Goal: Task Accomplishment & Management: Use online tool/utility

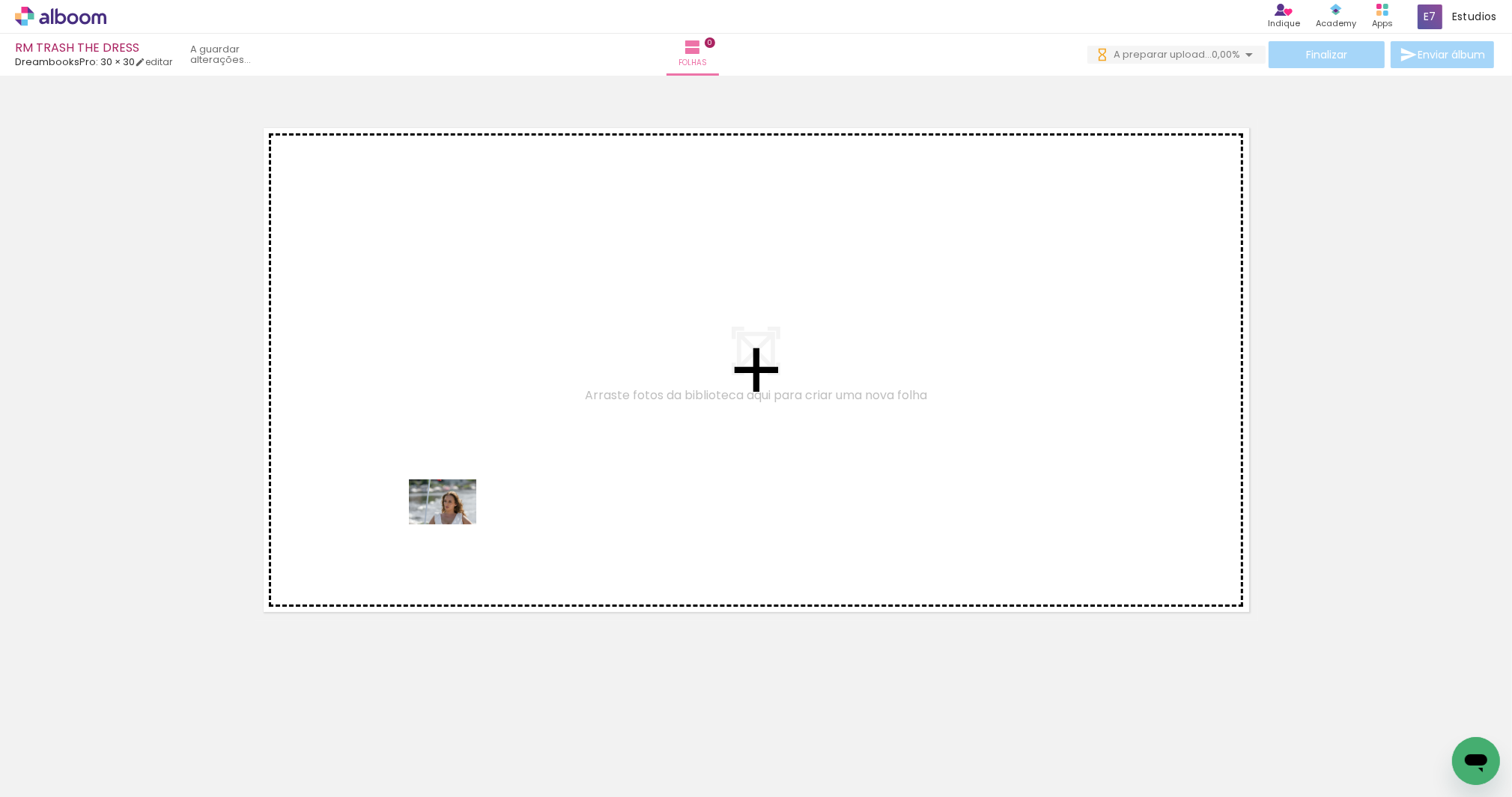
drag, startPoint x: 153, startPoint y: 751, endPoint x: 454, endPoint y: 525, distance: 376.4
click at [454, 525] on quentale-workspace at bounding box center [756, 398] width 1512 height 797
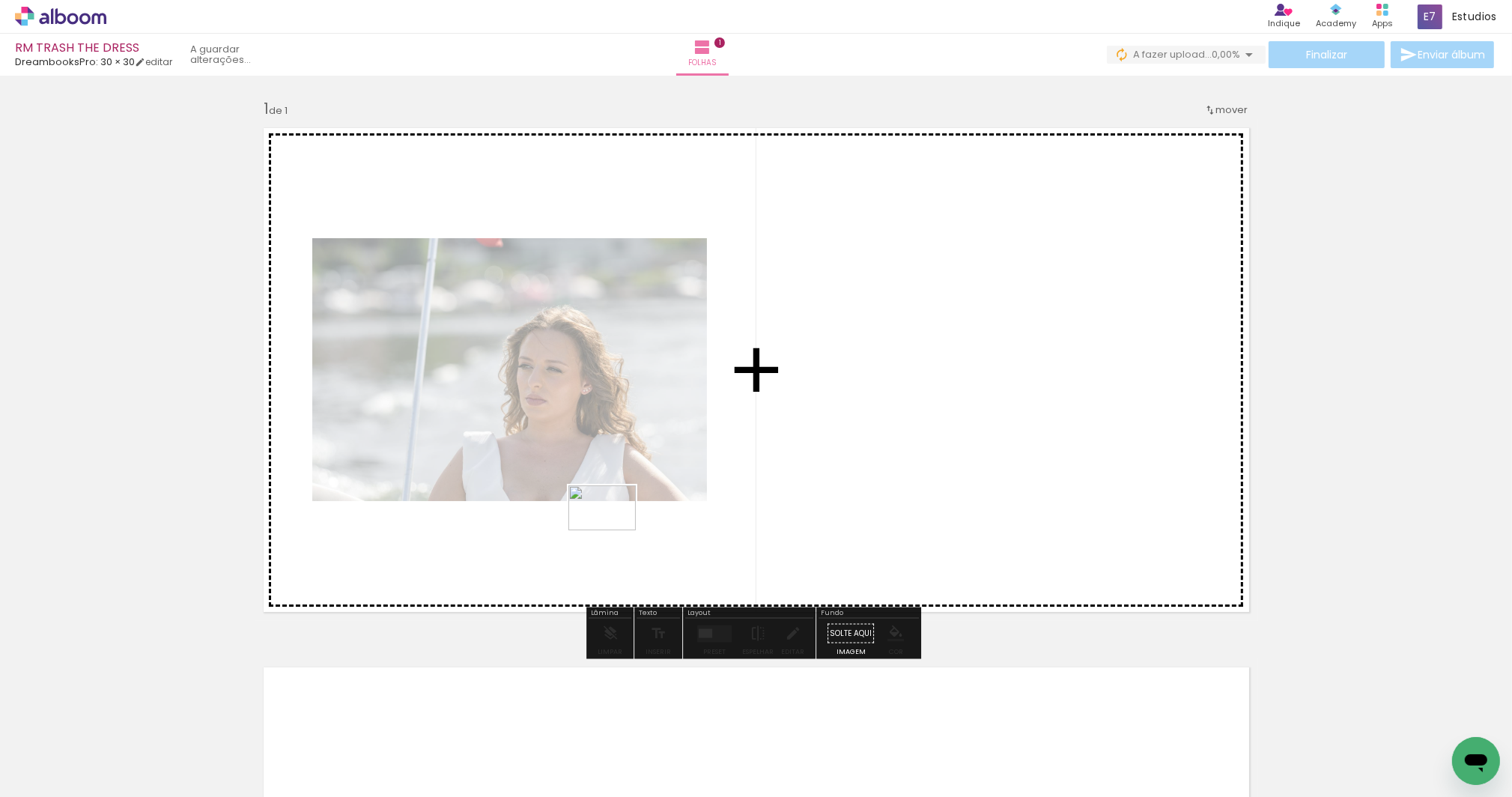
drag, startPoint x: 252, startPoint y: 753, endPoint x: 614, endPoint y: 530, distance: 425.2
click at [614, 530] on quentale-workspace at bounding box center [756, 398] width 1512 height 797
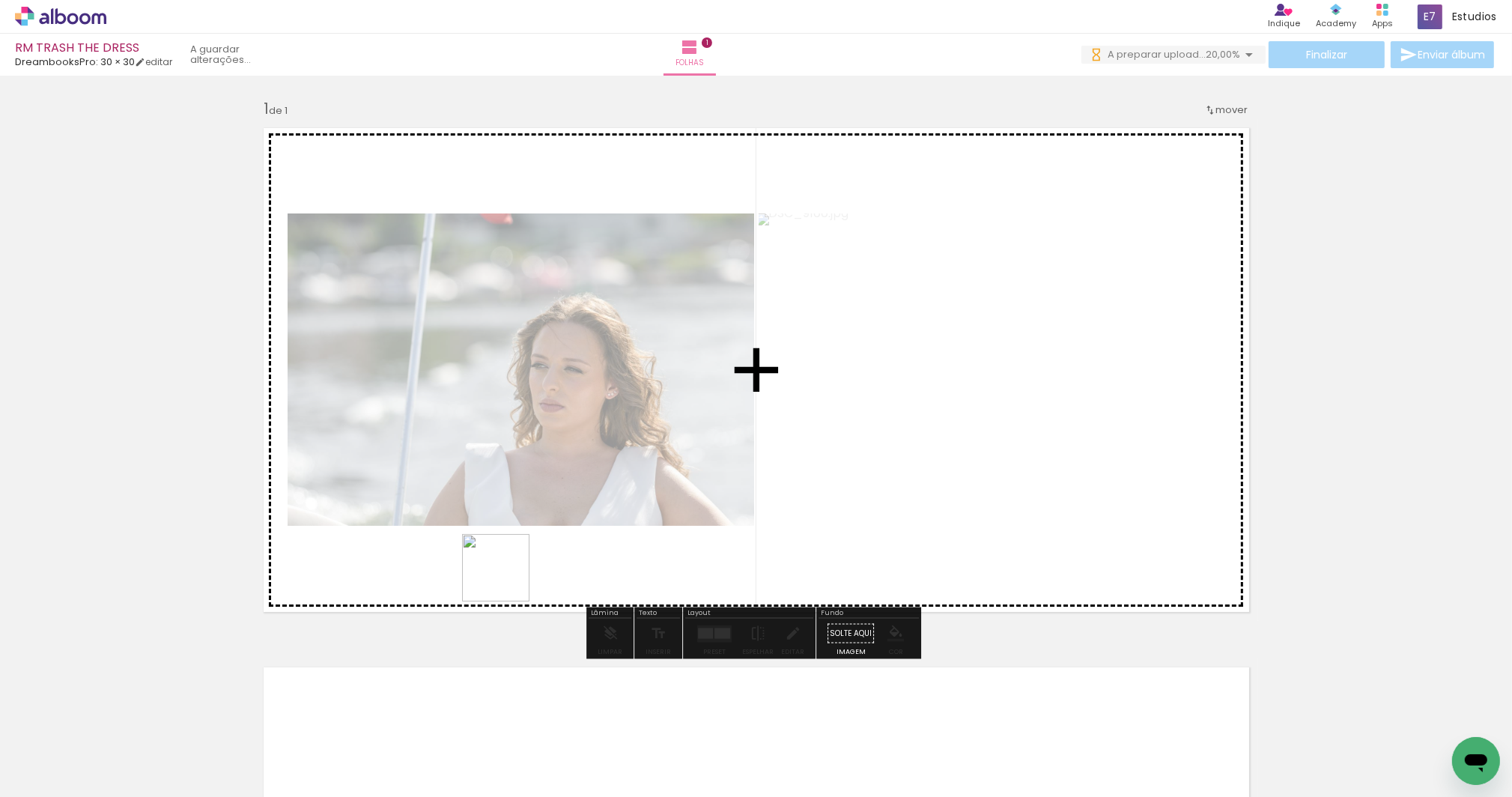
drag, startPoint x: 330, startPoint y: 752, endPoint x: 550, endPoint y: 537, distance: 307.6
click at [550, 537] on quentale-workspace at bounding box center [756, 398] width 1512 height 797
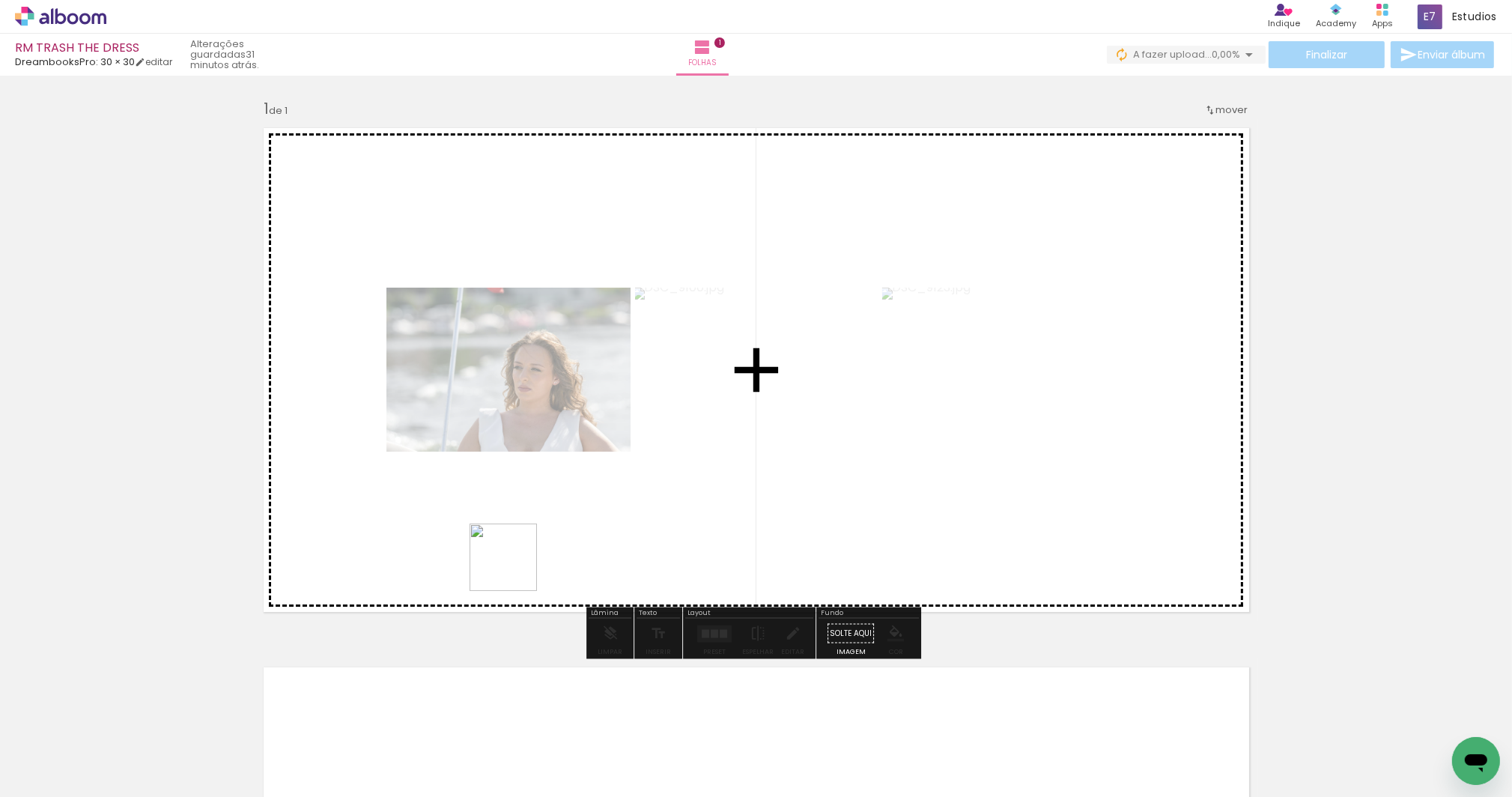
drag, startPoint x: 409, startPoint y: 750, endPoint x: 514, endPoint y: 568, distance: 210.1
click at [514, 568] on quentale-workspace at bounding box center [756, 398] width 1512 height 797
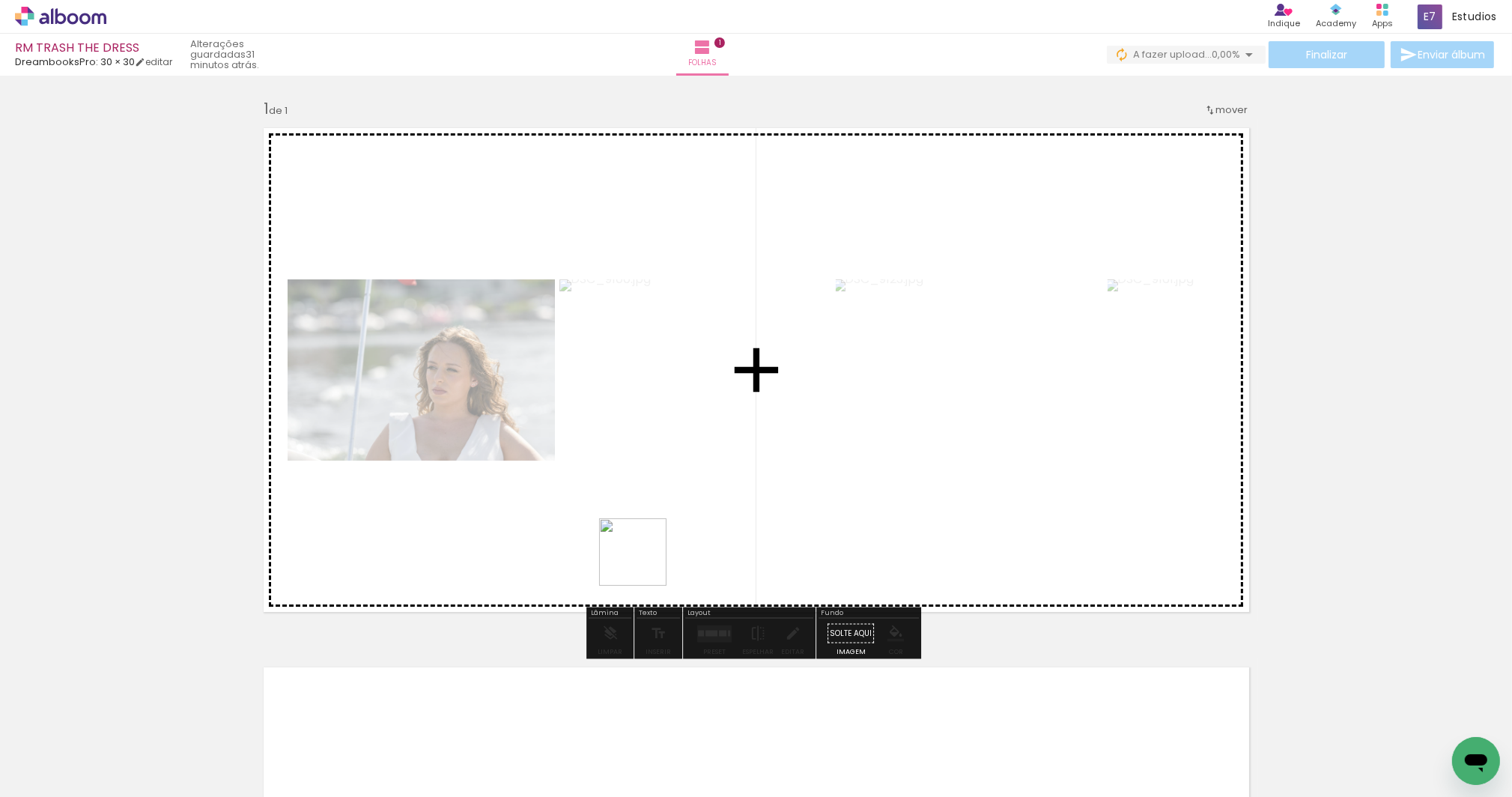
drag, startPoint x: 605, startPoint y: 604, endPoint x: 644, endPoint y: 563, distance: 56.6
click at [644, 563] on quentale-workspace at bounding box center [756, 398] width 1512 height 797
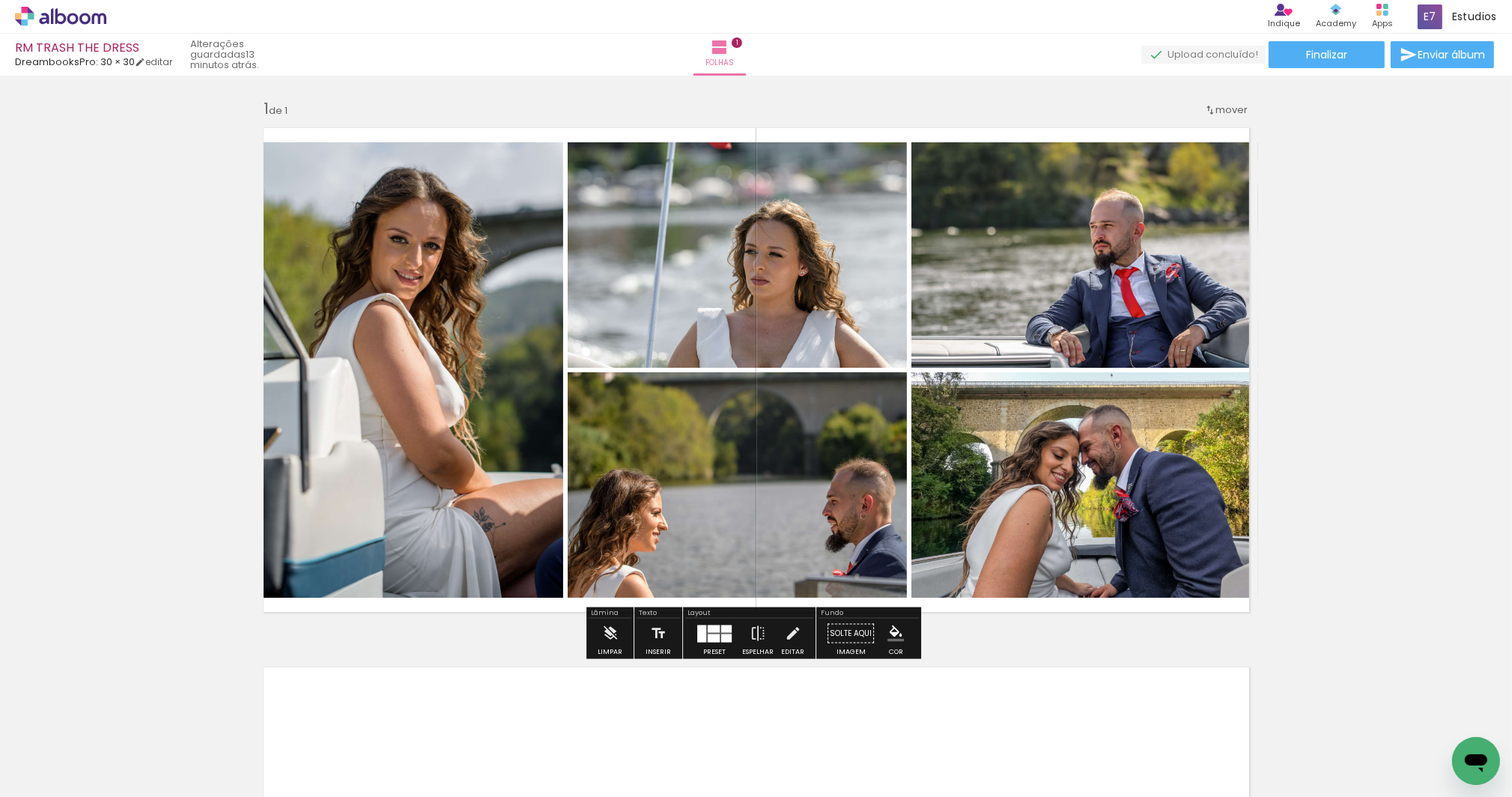
click at [714, 633] on div at bounding box center [714, 637] width 12 height 8
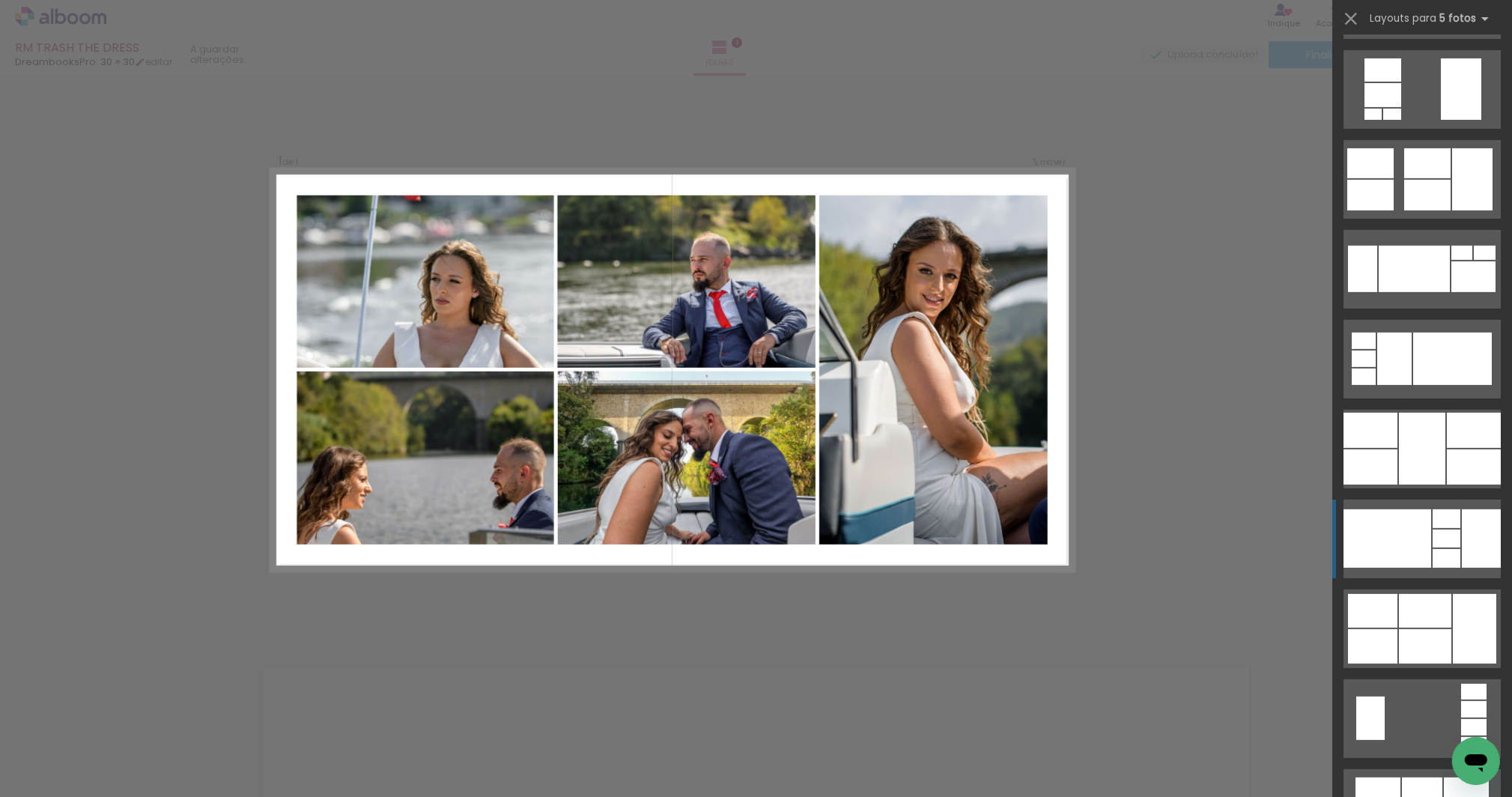
scroll to position [861, 0]
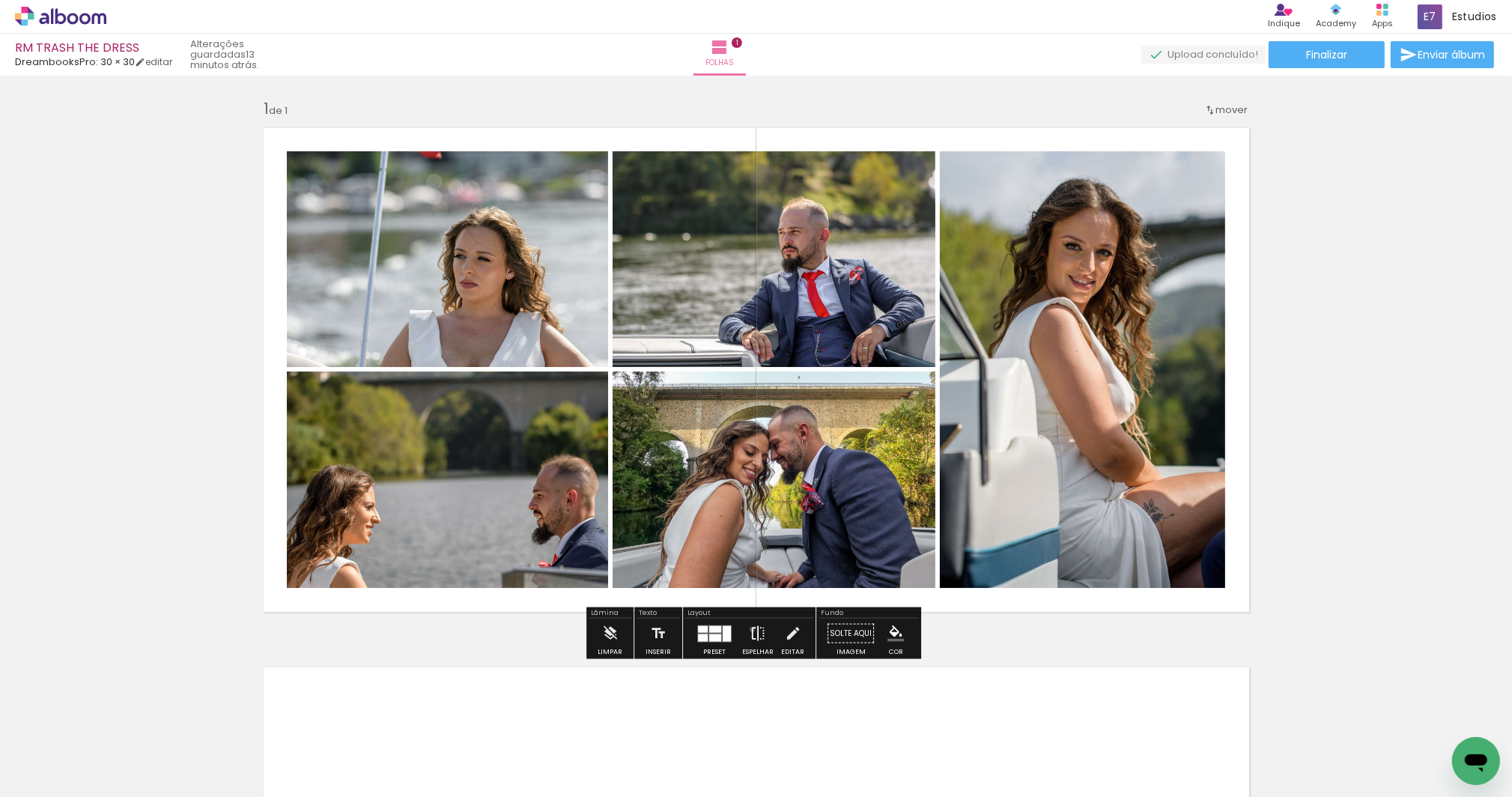
click at [750, 630] on iron-icon at bounding box center [758, 633] width 17 height 30
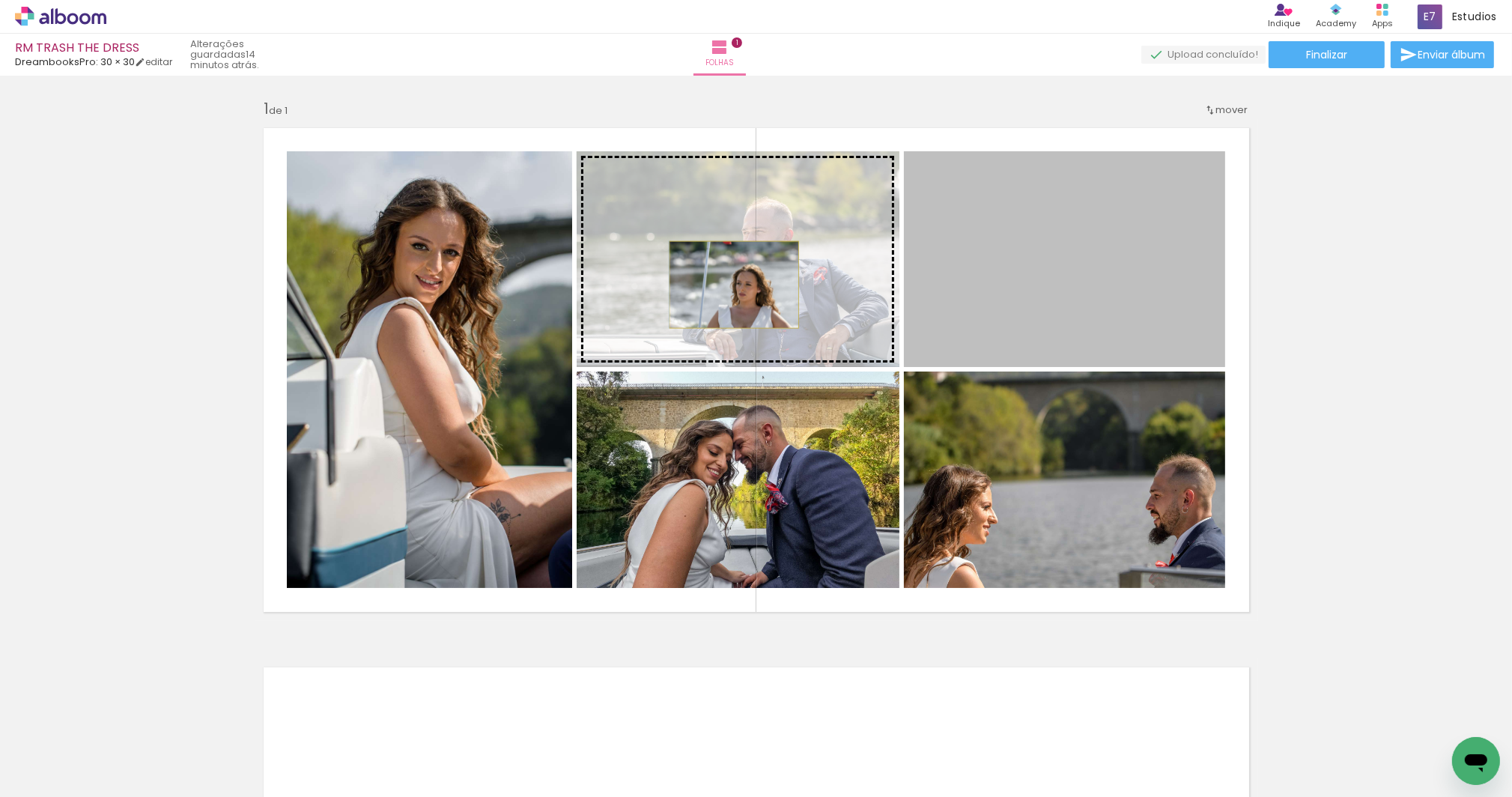
drag, startPoint x: 1088, startPoint y: 286, endPoint x: 729, endPoint y: 285, distance: 359.0
click at [0, 0] on slot at bounding box center [0, 0] width 0 height 0
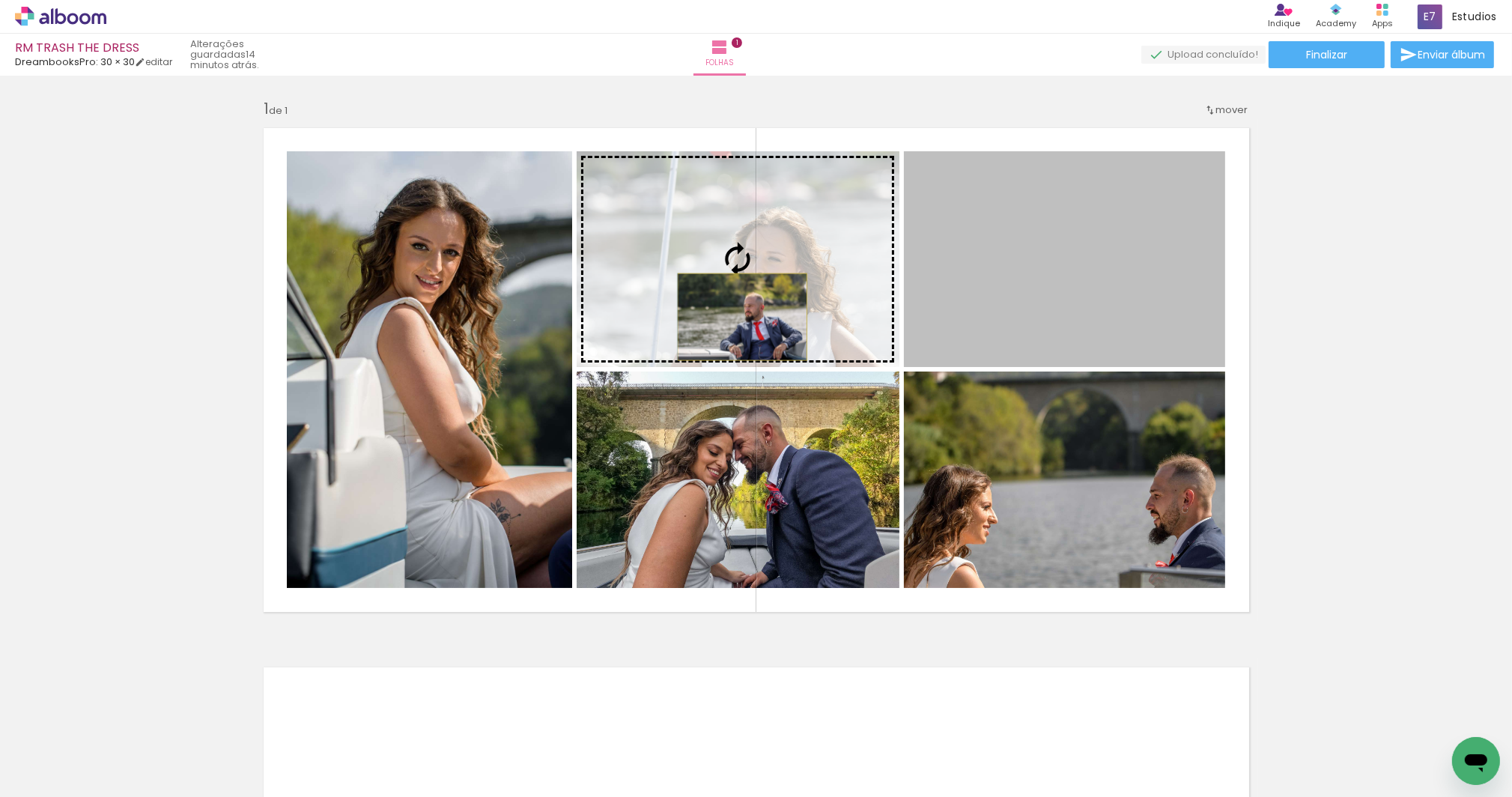
drag, startPoint x: 1016, startPoint y: 328, endPoint x: 737, endPoint y: 317, distance: 279.2
click at [0, 0] on slot at bounding box center [0, 0] width 0 height 0
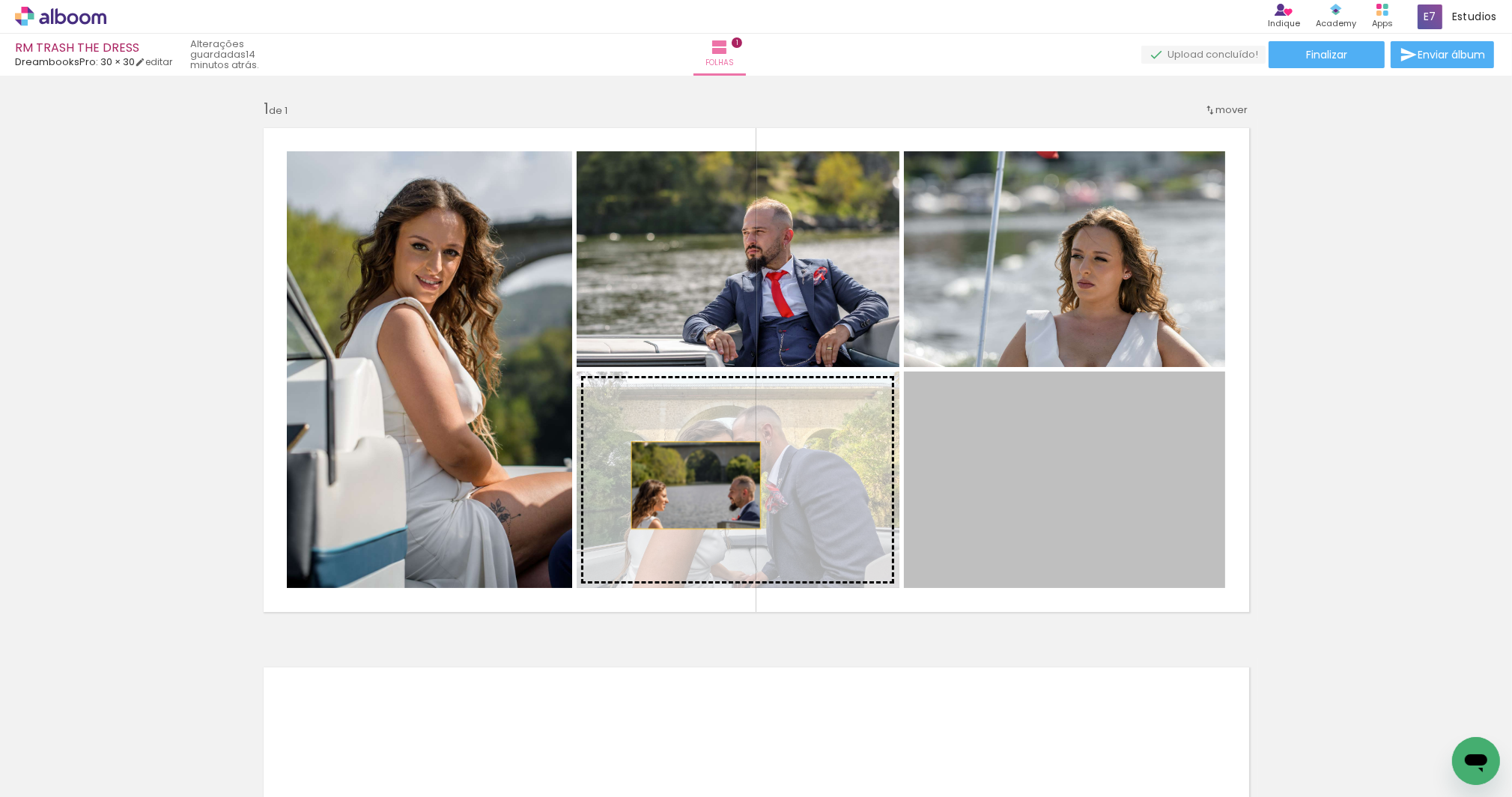
drag, startPoint x: 1074, startPoint y: 464, endPoint x: 691, endPoint y: 485, distance: 383.6
click at [0, 0] on slot at bounding box center [0, 0] width 0 height 0
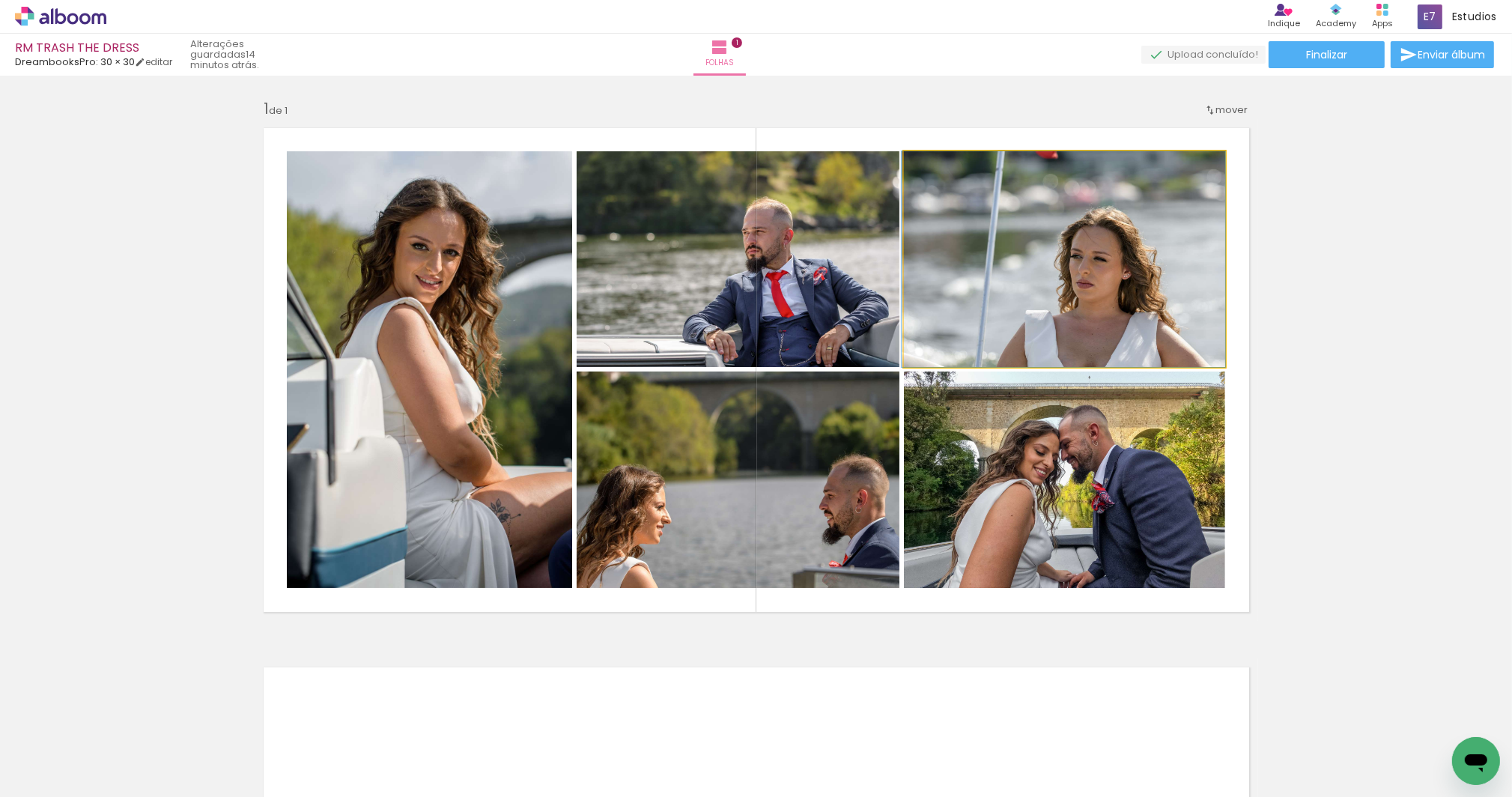
drag, startPoint x: 1080, startPoint y: 292, endPoint x: 1052, endPoint y: 272, distance: 34.4
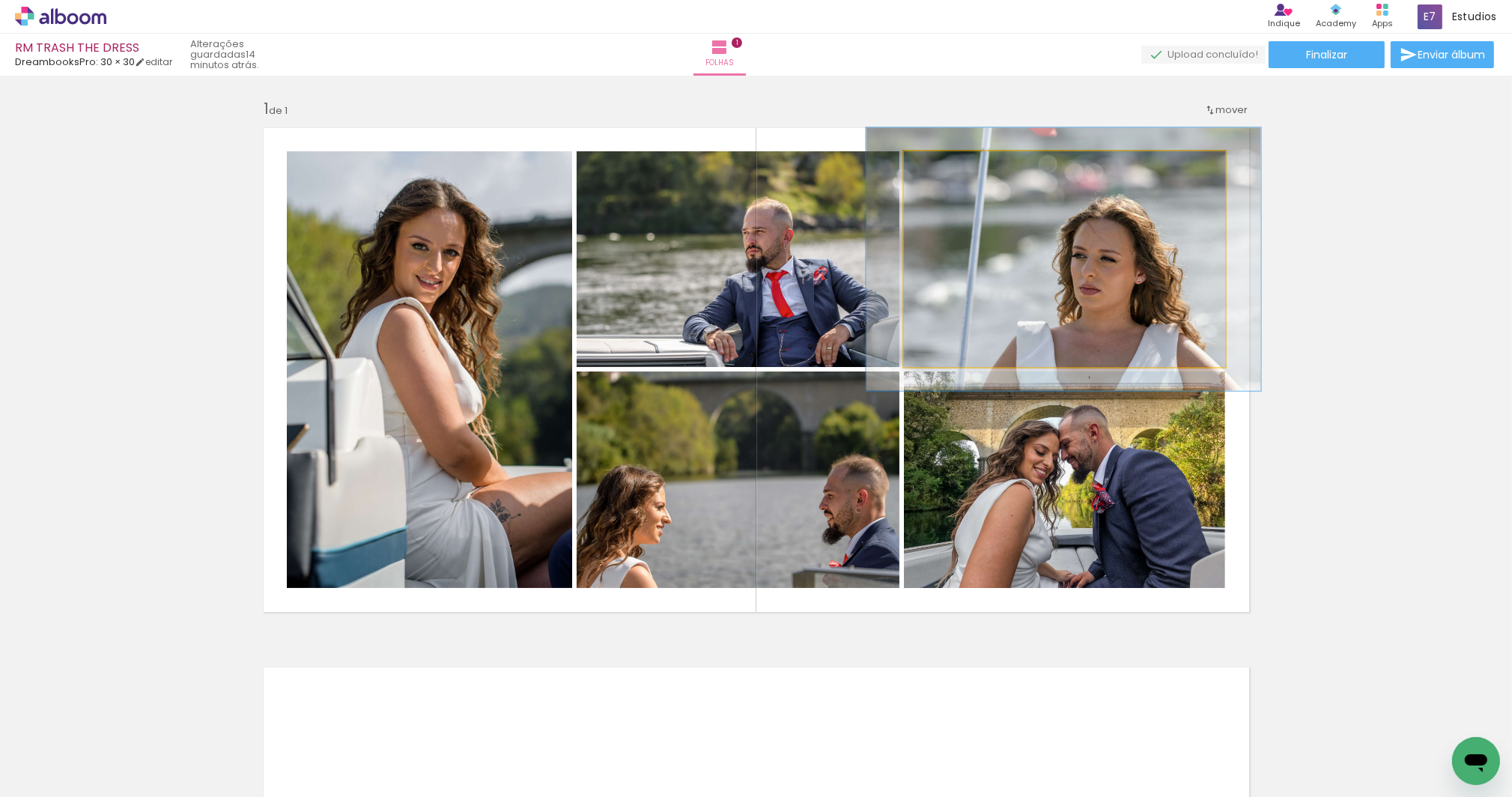
drag, startPoint x: 941, startPoint y: 166, endPoint x: 951, endPoint y: 163, distance: 10.4
type paper-slider "125"
click at [951, 163] on div at bounding box center [950, 167] width 13 height 13
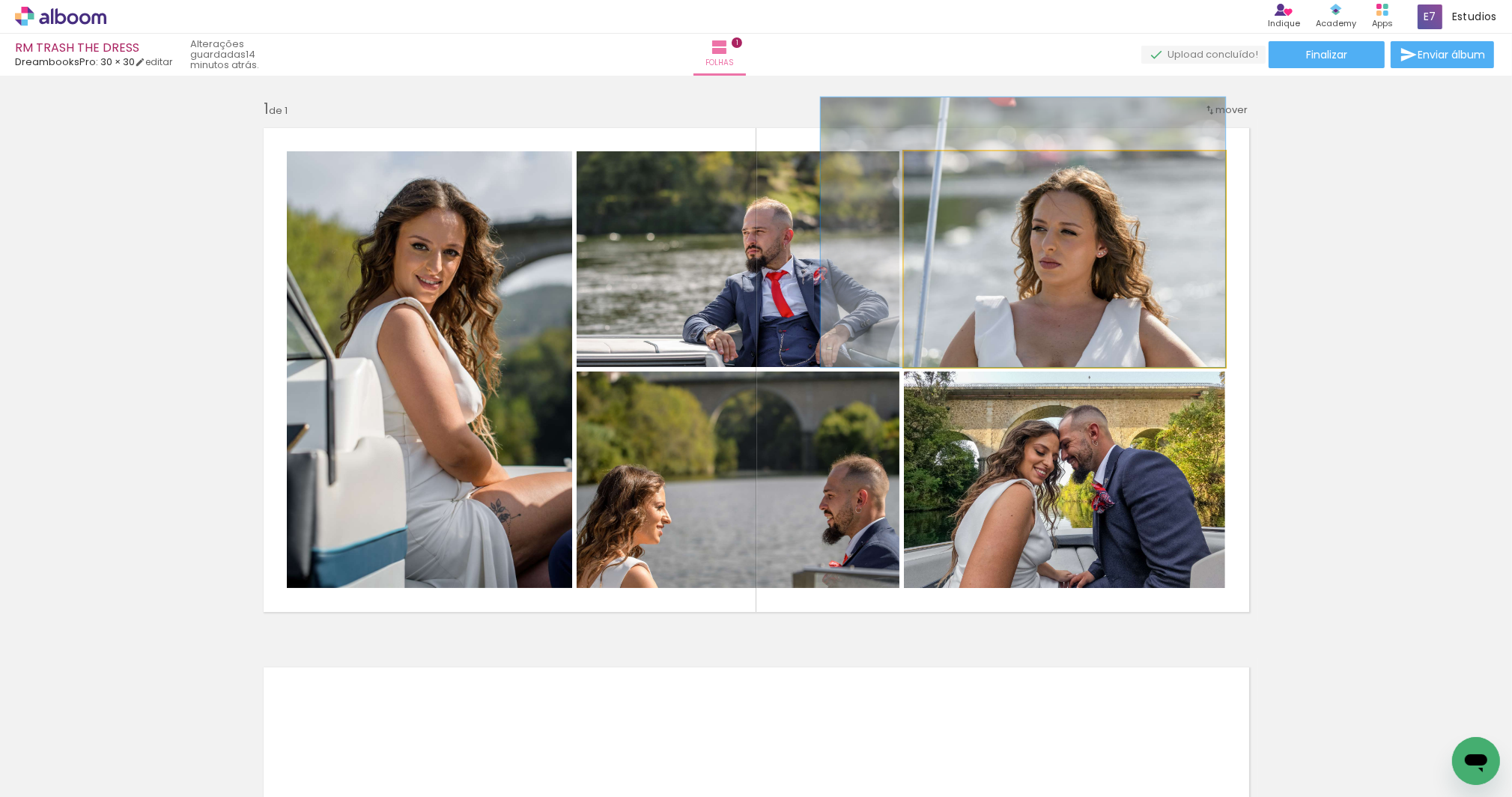
drag, startPoint x: 1076, startPoint y: 278, endPoint x: 1035, endPoint y: 234, distance: 60.1
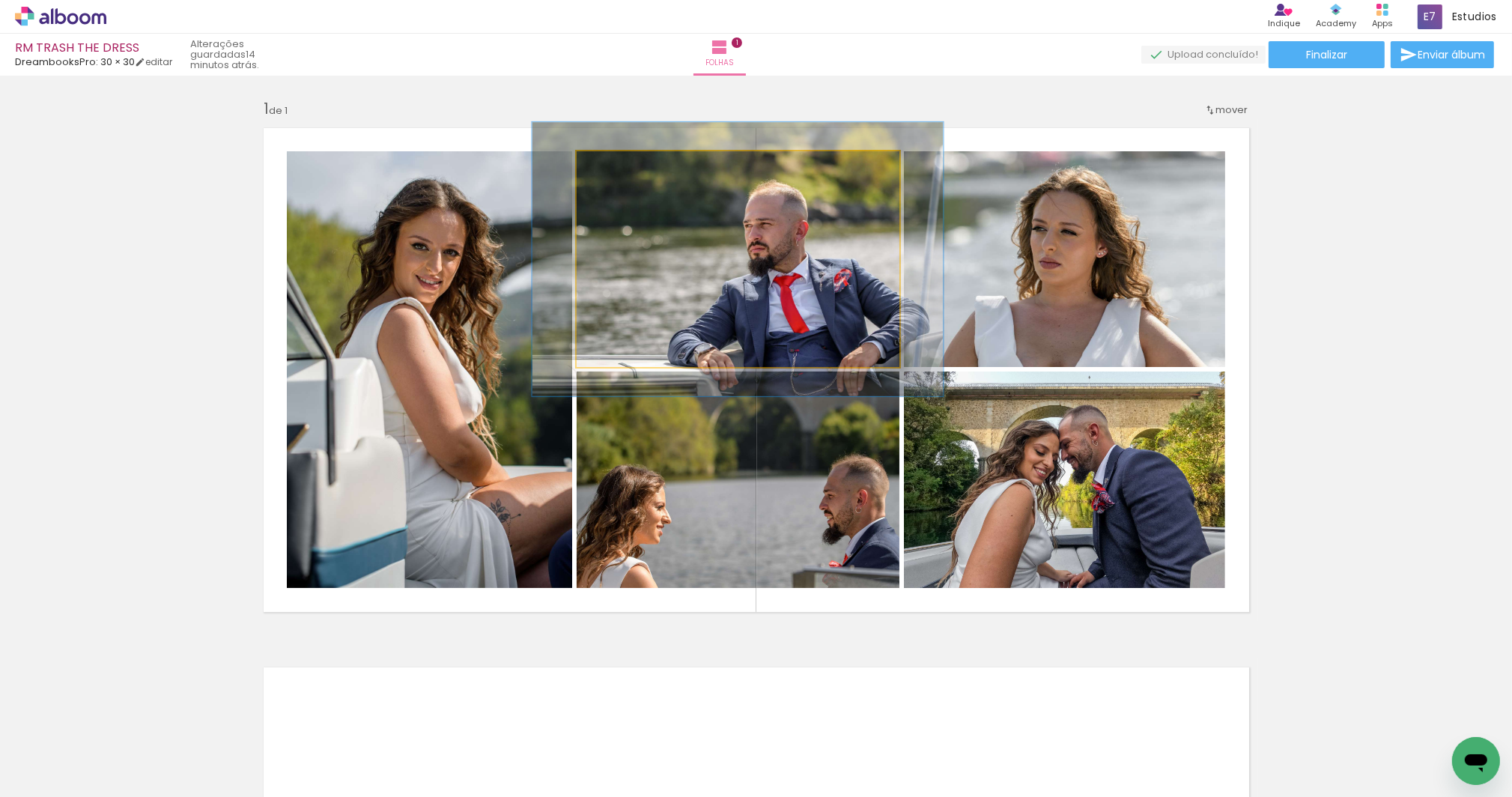
drag, startPoint x: 612, startPoint y: 164, endPoint x: 656, endPoint y: 185, distance: 48.8
click at [621, 161] on div at bounding box center [625, 167] width 13 height 13
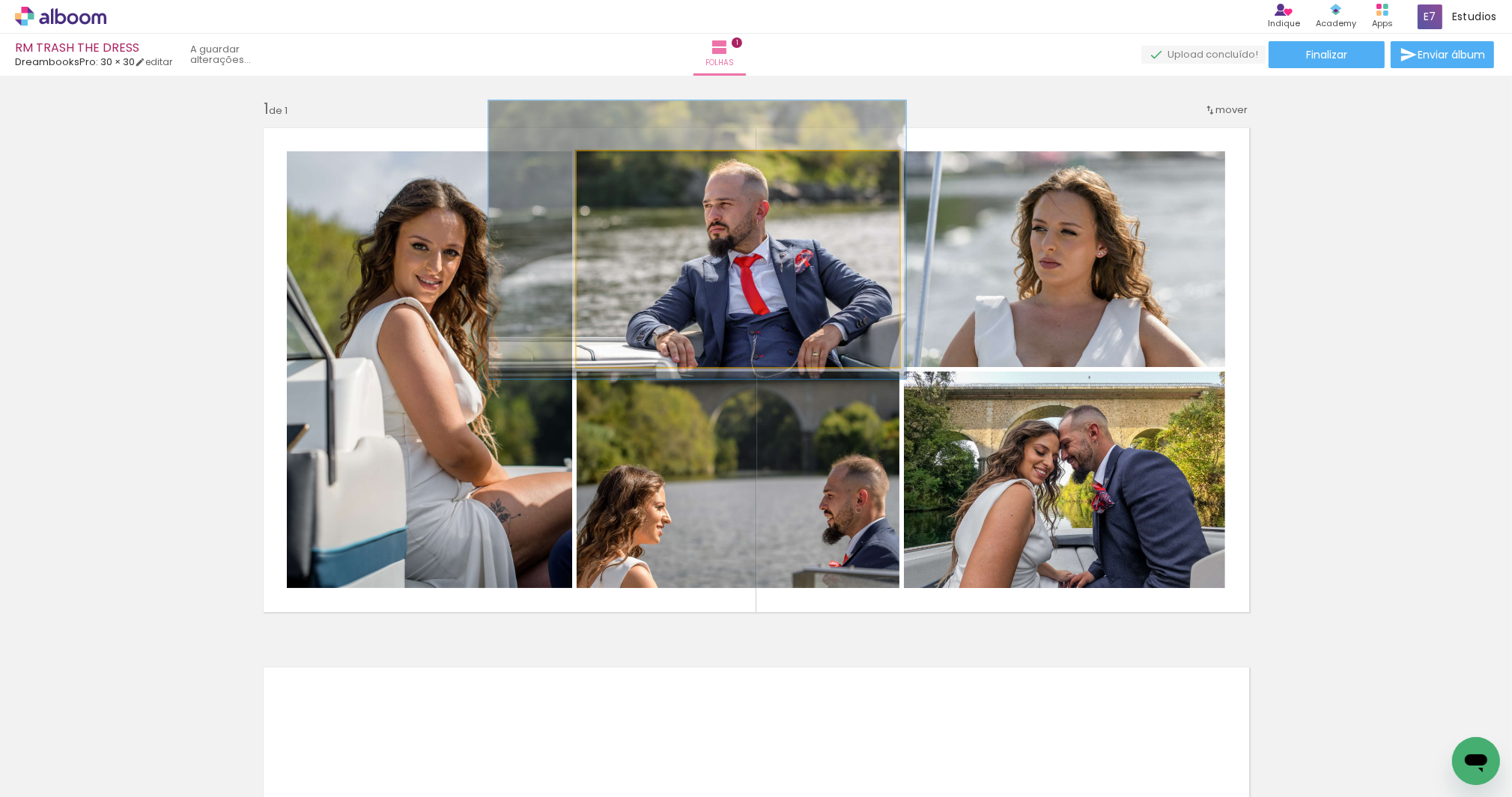
drag, startPoint x: 778, startPoint y: 216, endPoint x: 737, endPoint y: 196, distance: 45.6
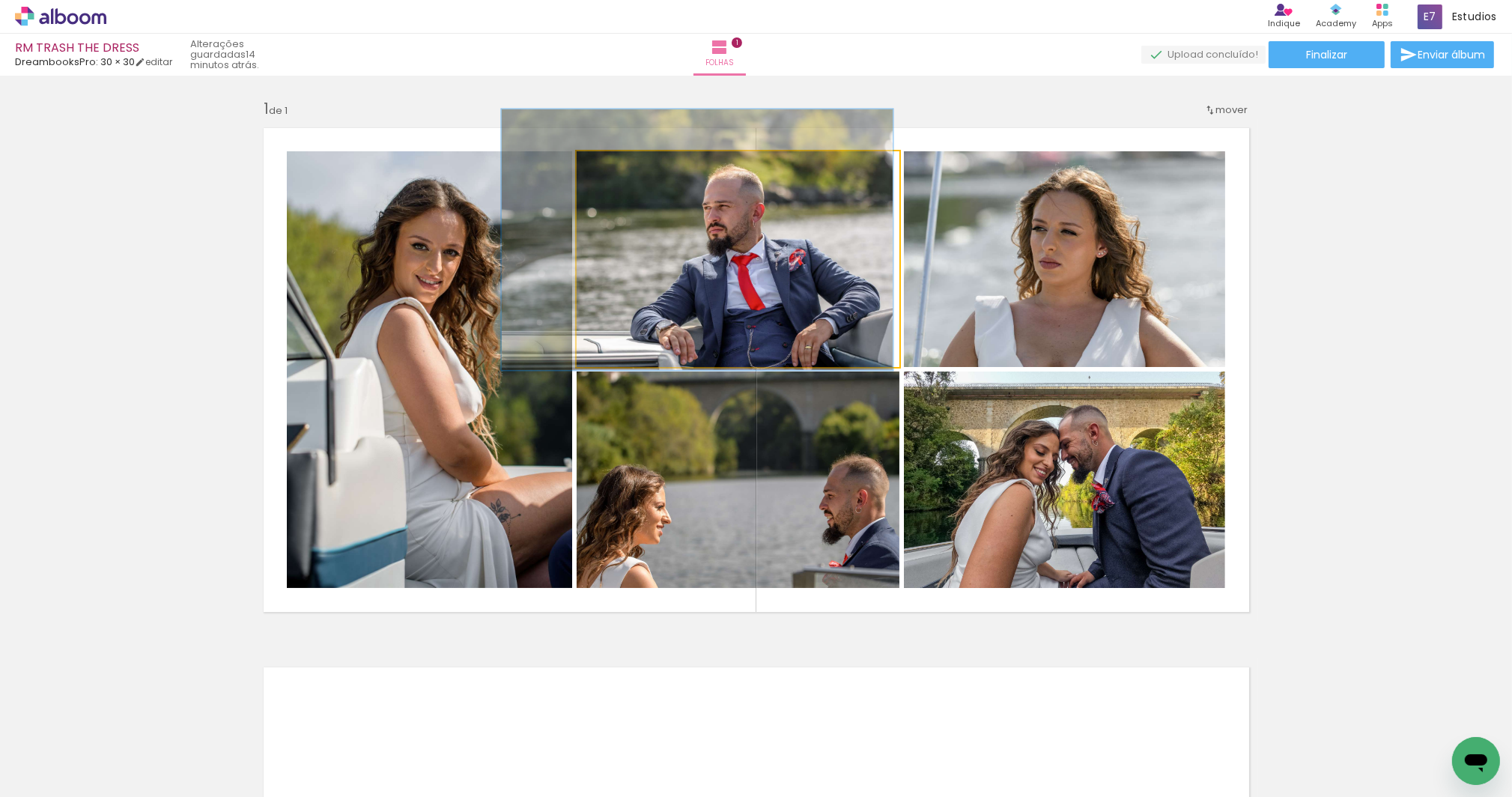
type paper-slider "121"
click at [621, 165] on div at bounding box center [624, 167] width 13 height 13
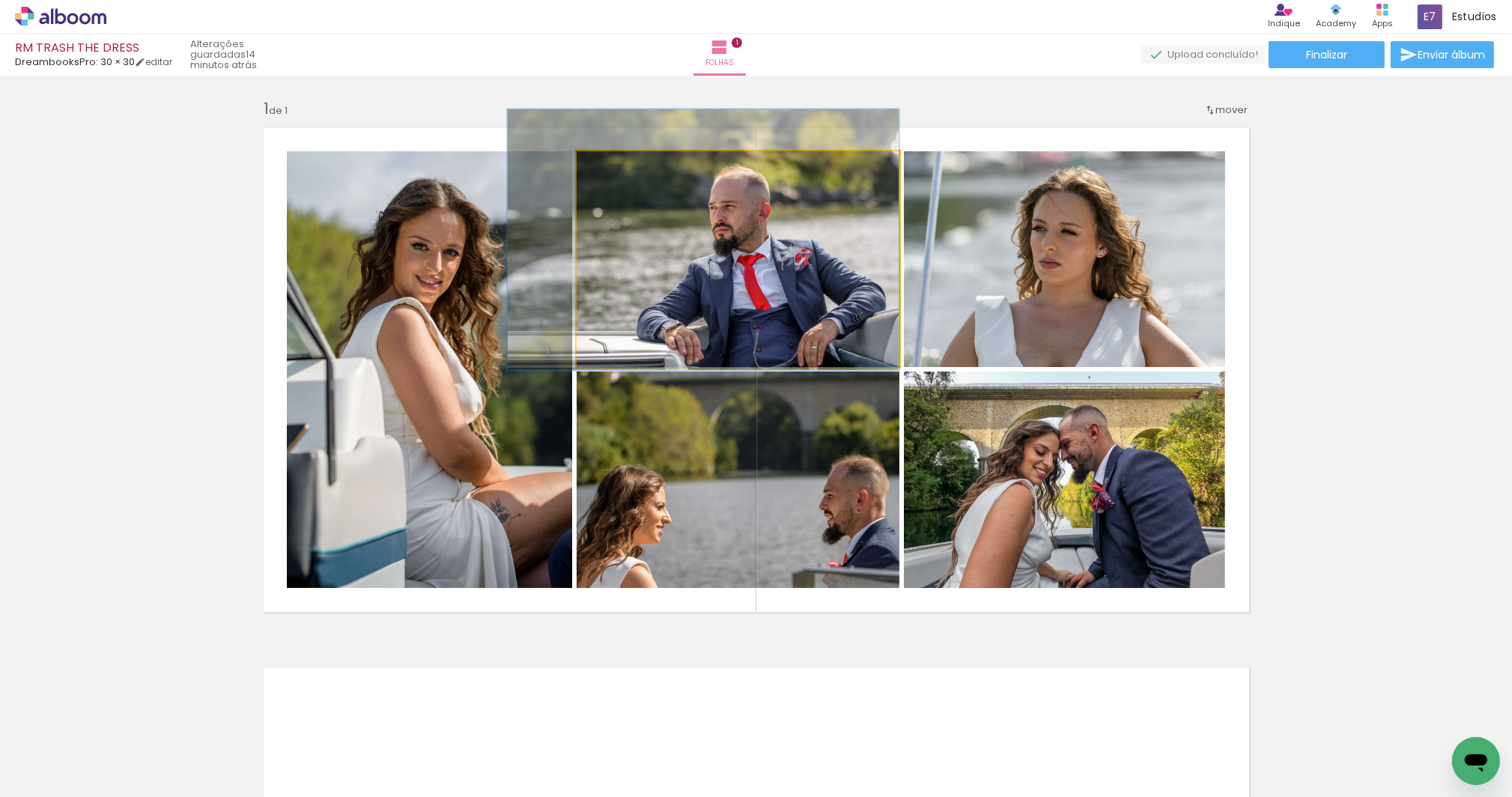
drag, startPoint x: 776, startPoint y: 260, endPoint x: 759, endPoint y: 260, distance: 17.0
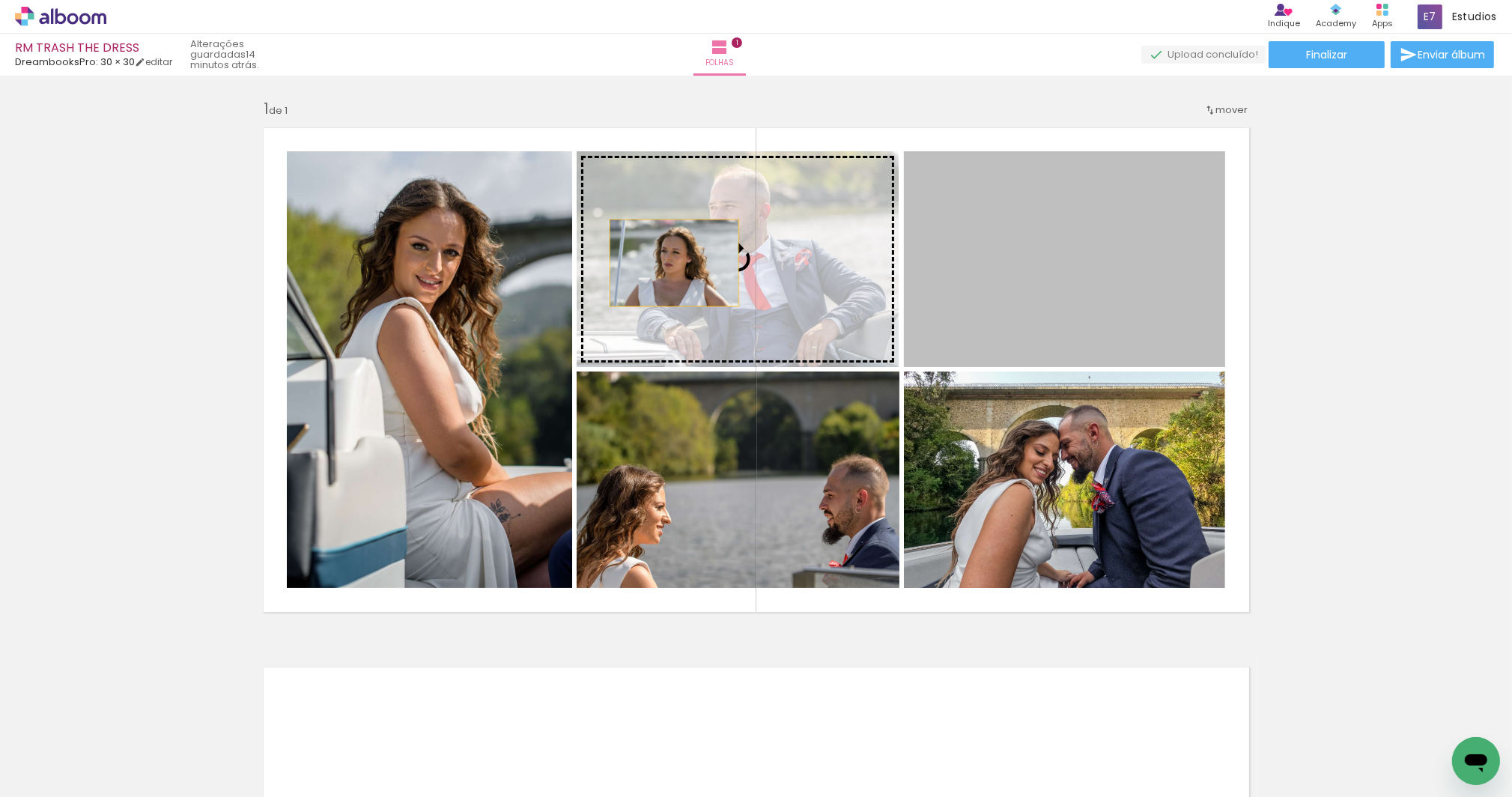
drag, startPoint x: 1121, startPoint y: 262, endPoint x: 683, endPoint y: 268, distance: 438.0
click at [0, 0] on slot at bounding box center [0, 0] width 0 height 0
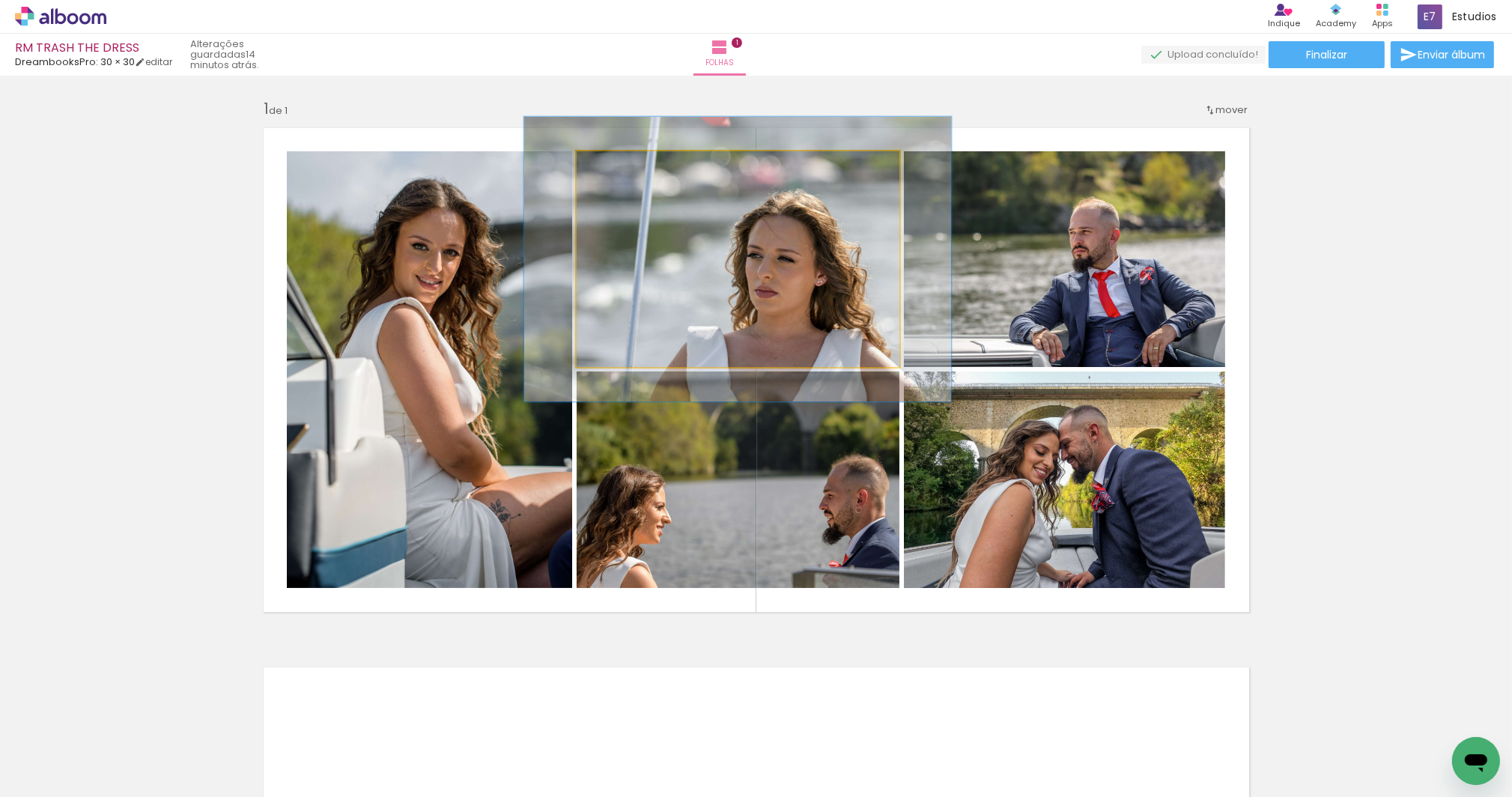
drag, startPoint x: 616, startPoint y: 164, endPoint x: 629, endPoint y: 160, distance: 13.6
type paper-slider "132"
click at [629, 160] on div at bounding box center [629, 167] width 24 height 24
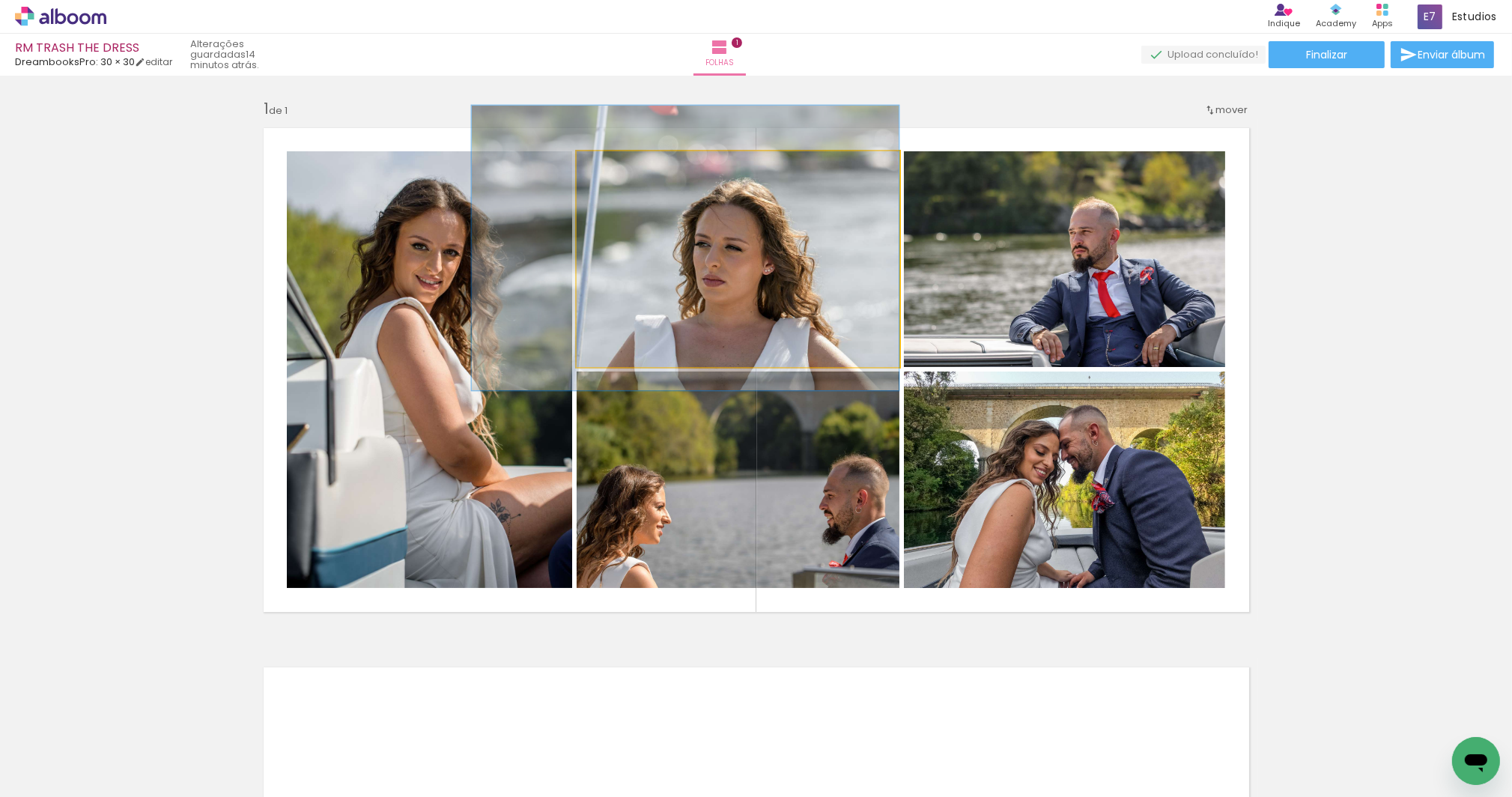
drag, startPoint x: 767, startPoint y: 233, endPoint x: 692, endPoint y: 229, distance: 75.1
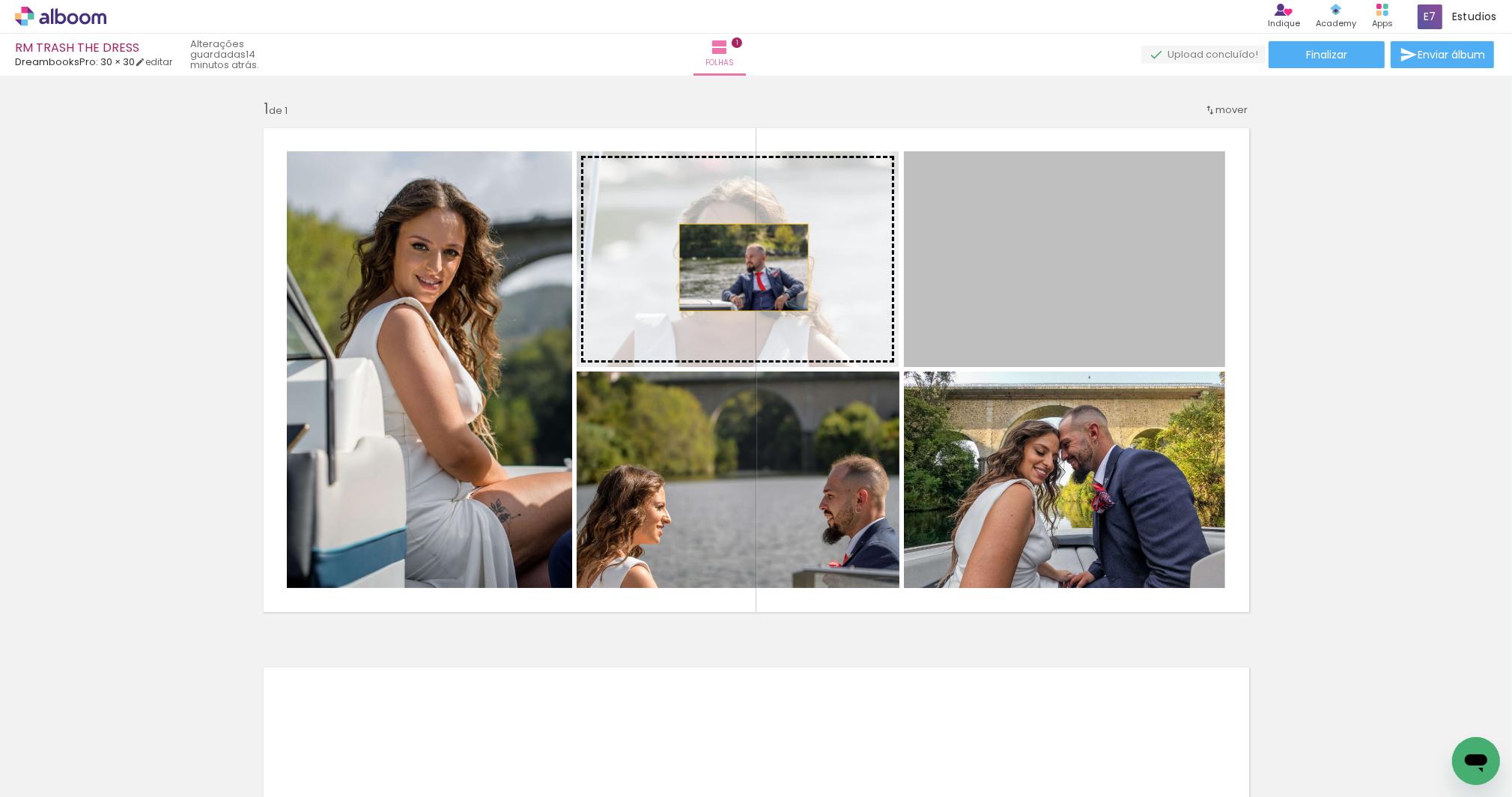
drag, startPoint x: 1115, startPoint y: 268, endPoint x: 738, endPoint y: 268, distance: 377.0
click at [0, 0] on slot at bounding box center [0, 0] width 0 height 0
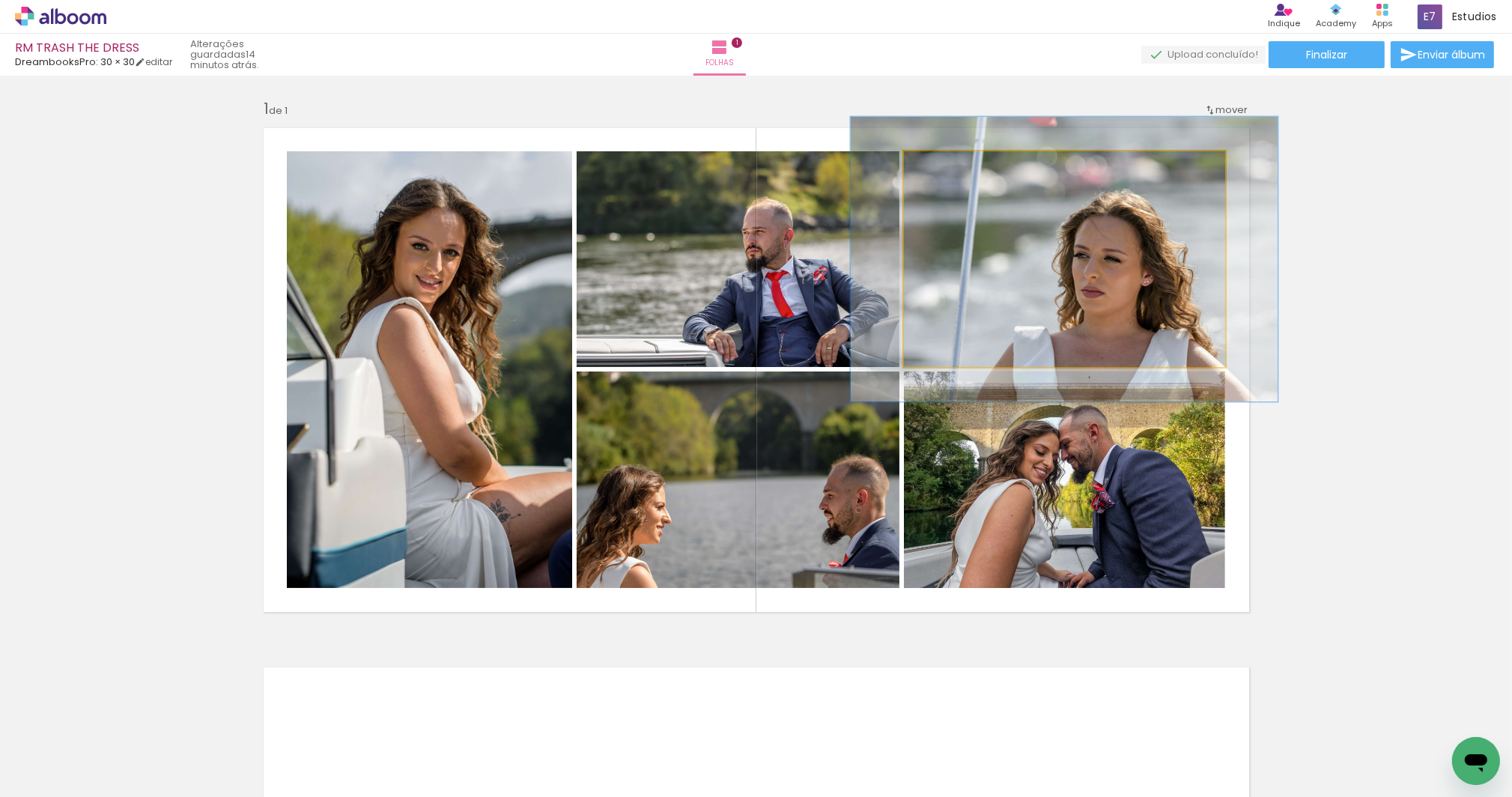
drag, startPoint x: 936, startPoint y: 164, endPoint x: 951, endPoint y: 162, distance: 15.1
click at [951, 162] on div at bounding box center [956, 167] width 13 height 13
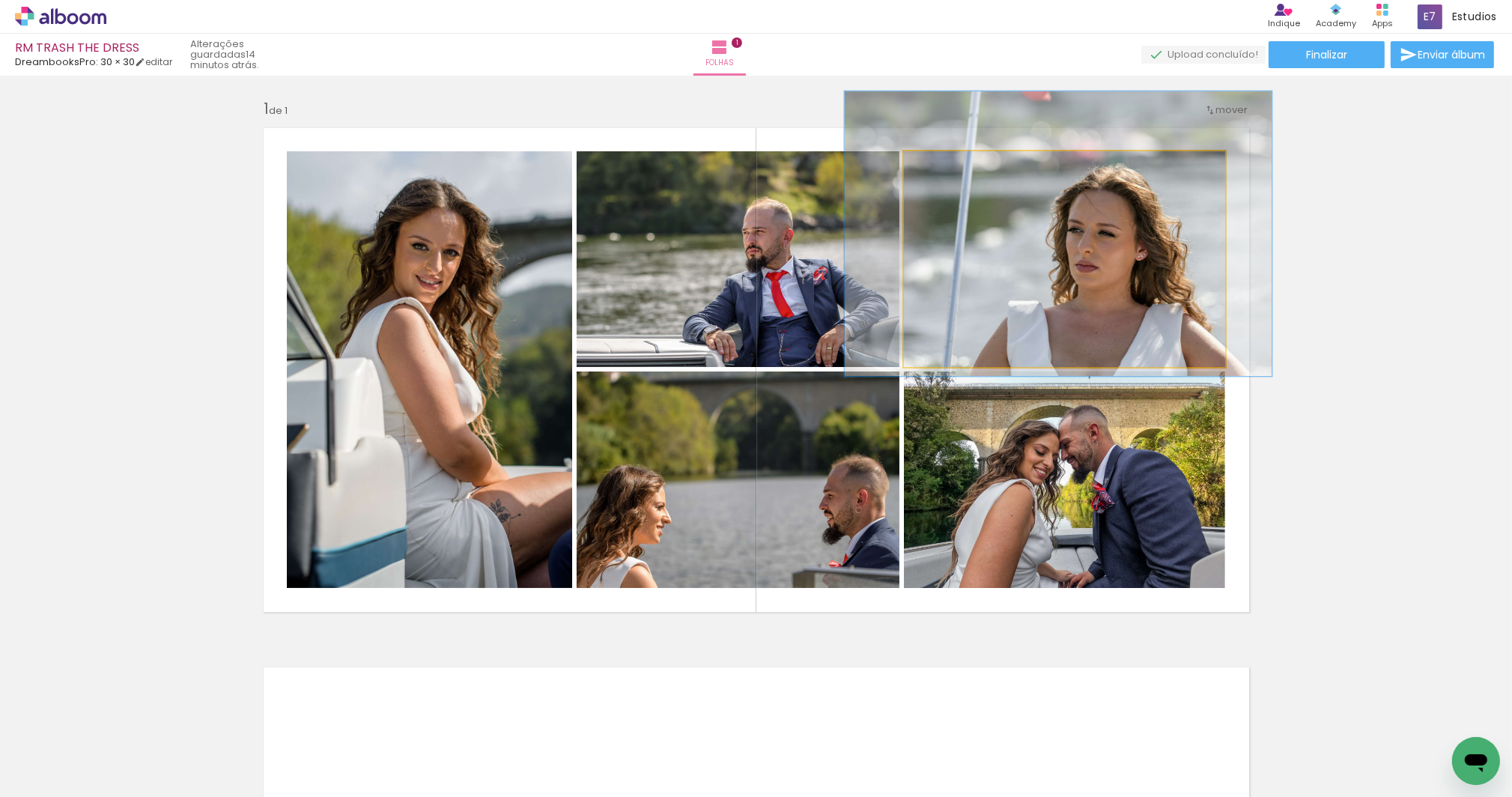
drag, startPoint x: 1051, startPoint y: 291, endPoint x: 1045, endPoint y: 266, distance: 25.7
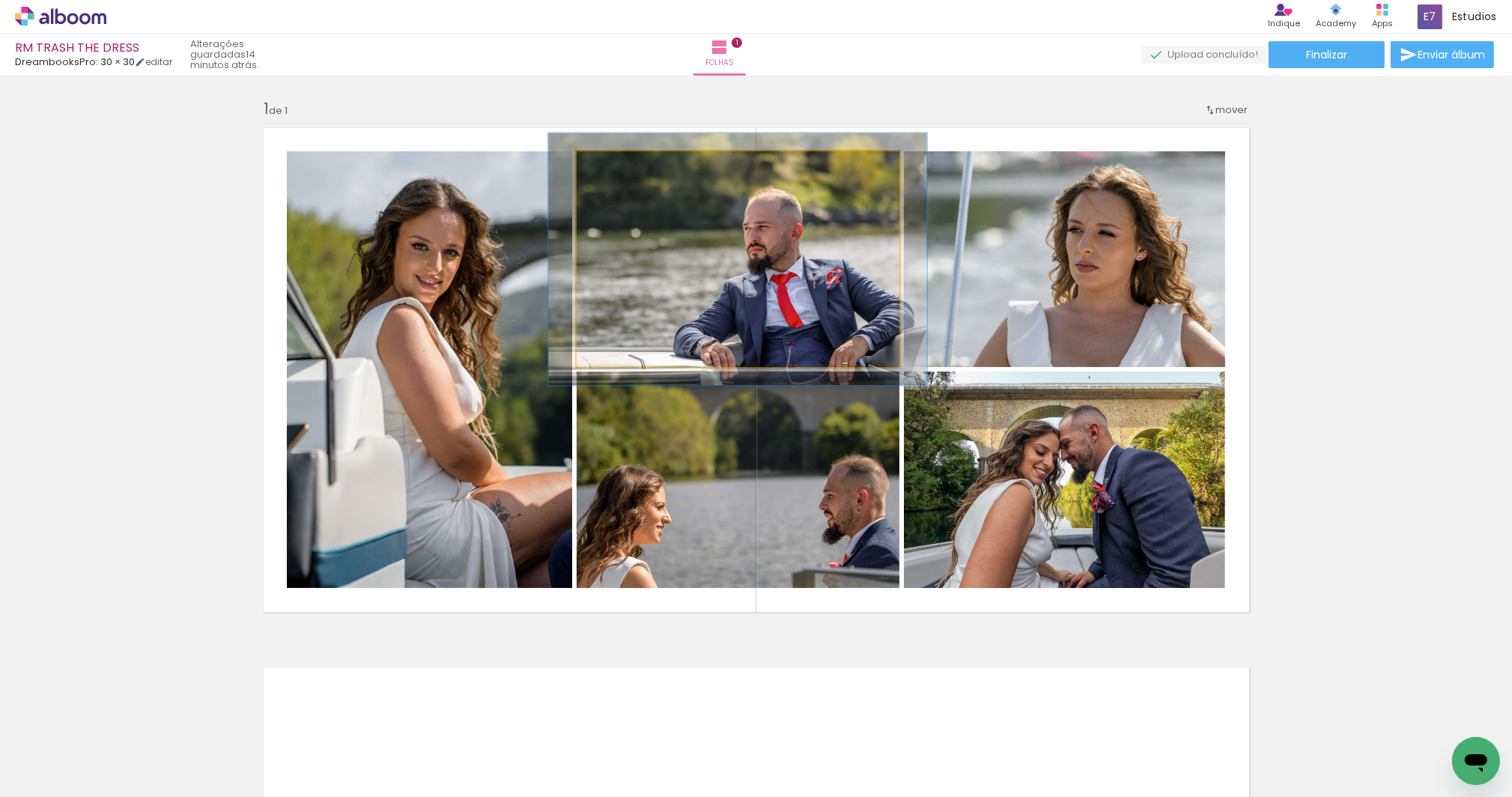
drag, startPoint x: 606, startPoint y: 166, endPoint x: 616, endPoint y: 164, distance: 10.2
click at [616, 164] on div at bounding box center [620, 167] width 13 height 13
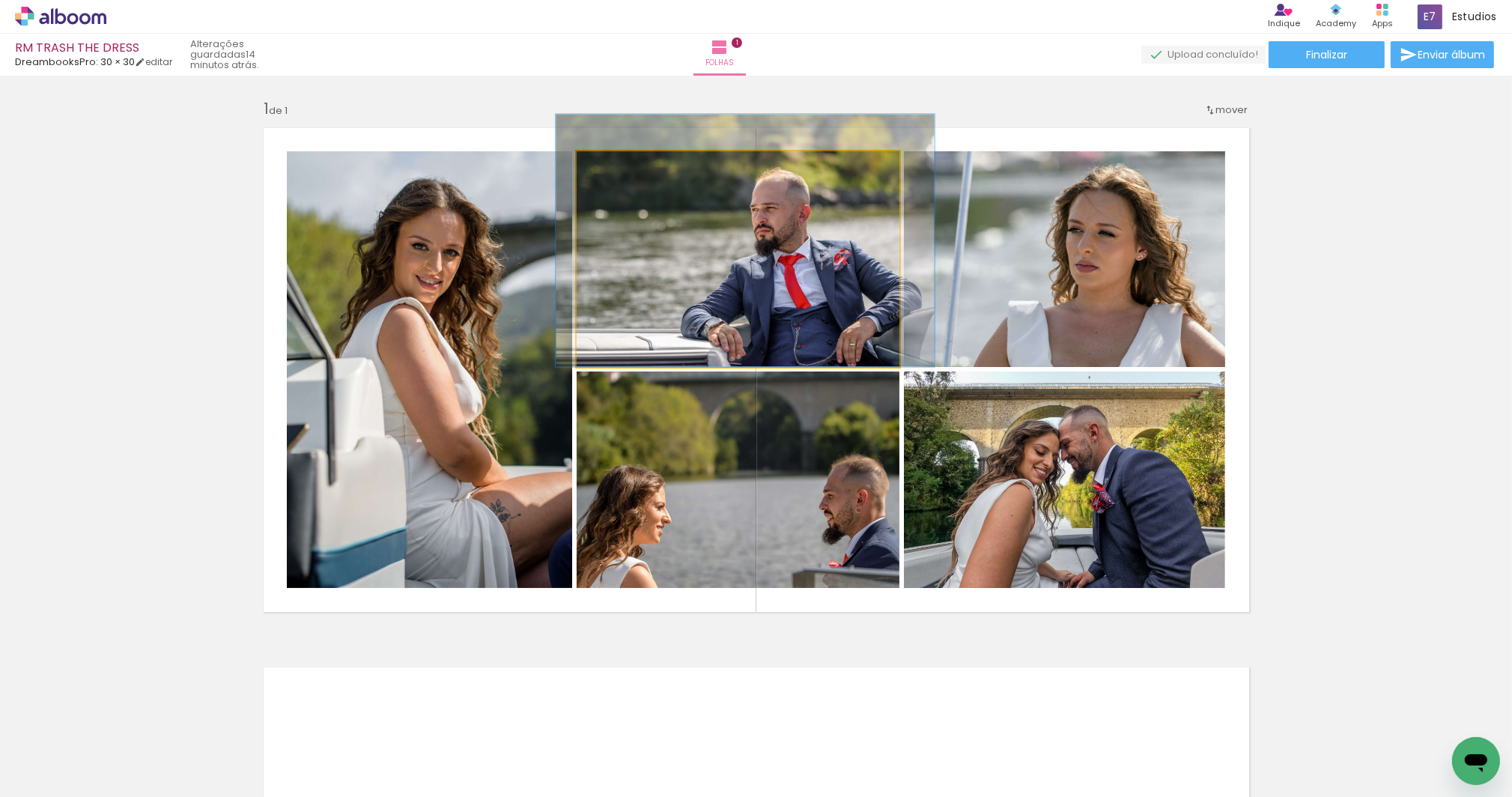
drag, startPoint x: 734, startPoint y: 283, endPoint x: 741, endPoint y: 252, distance: 31.8
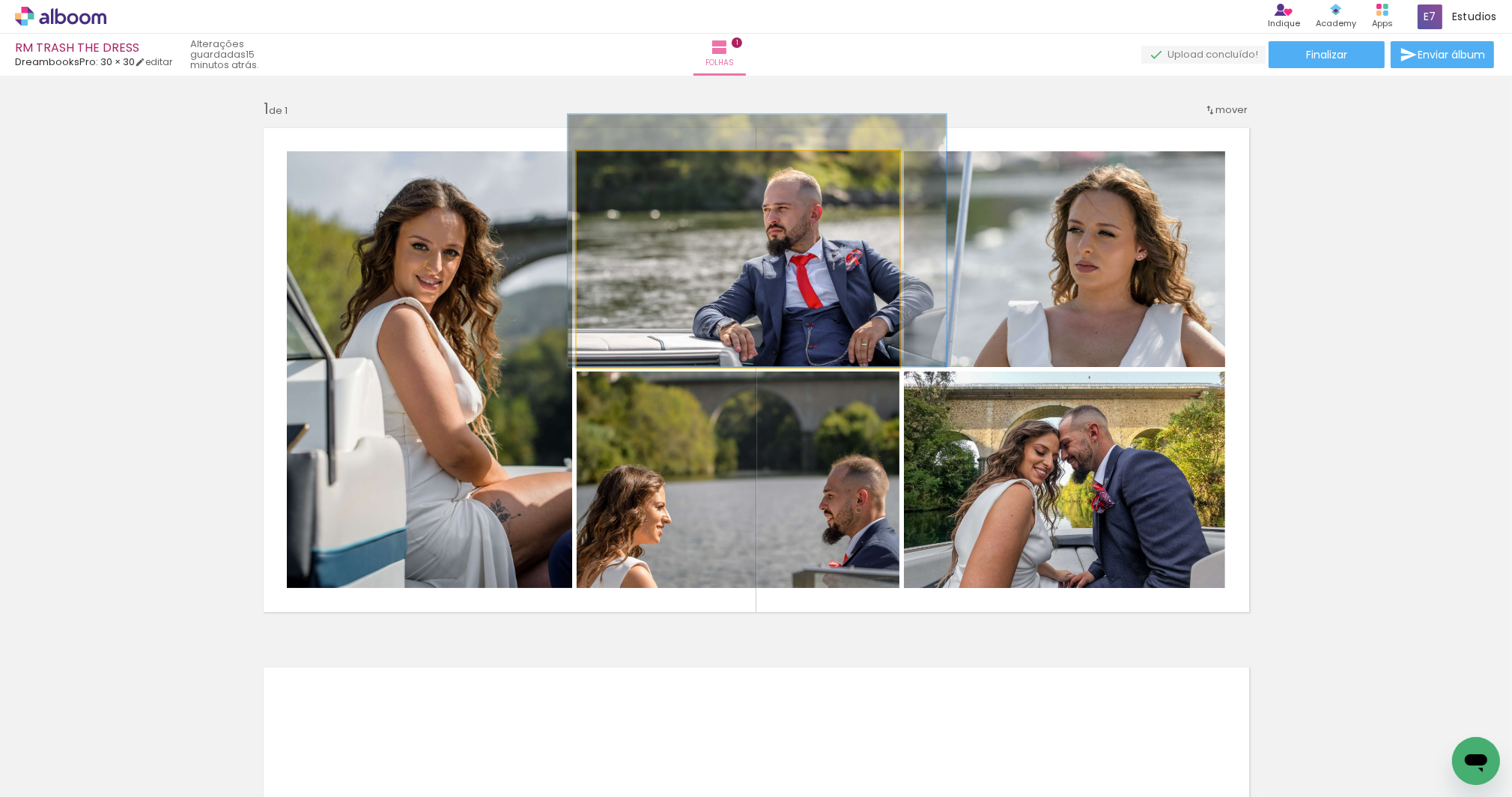
drag, startPoint x: 762, startPoint y: 270, endPoint x: 740, endPoint y: 270, distance: 22.0
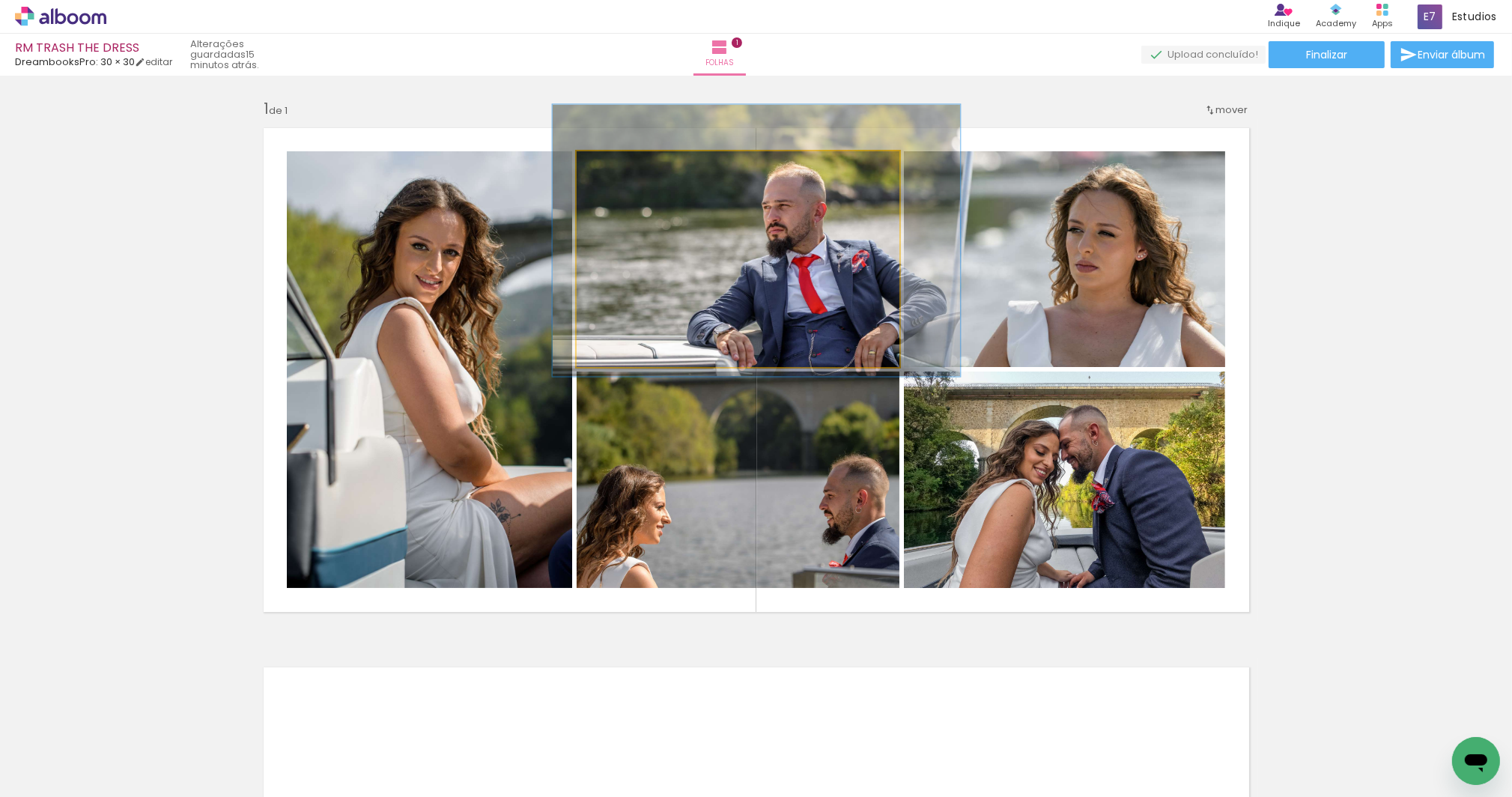
type paper-slider "126"
click at [622, 163] on div at bounding box center [626, 167] width 13 height 13
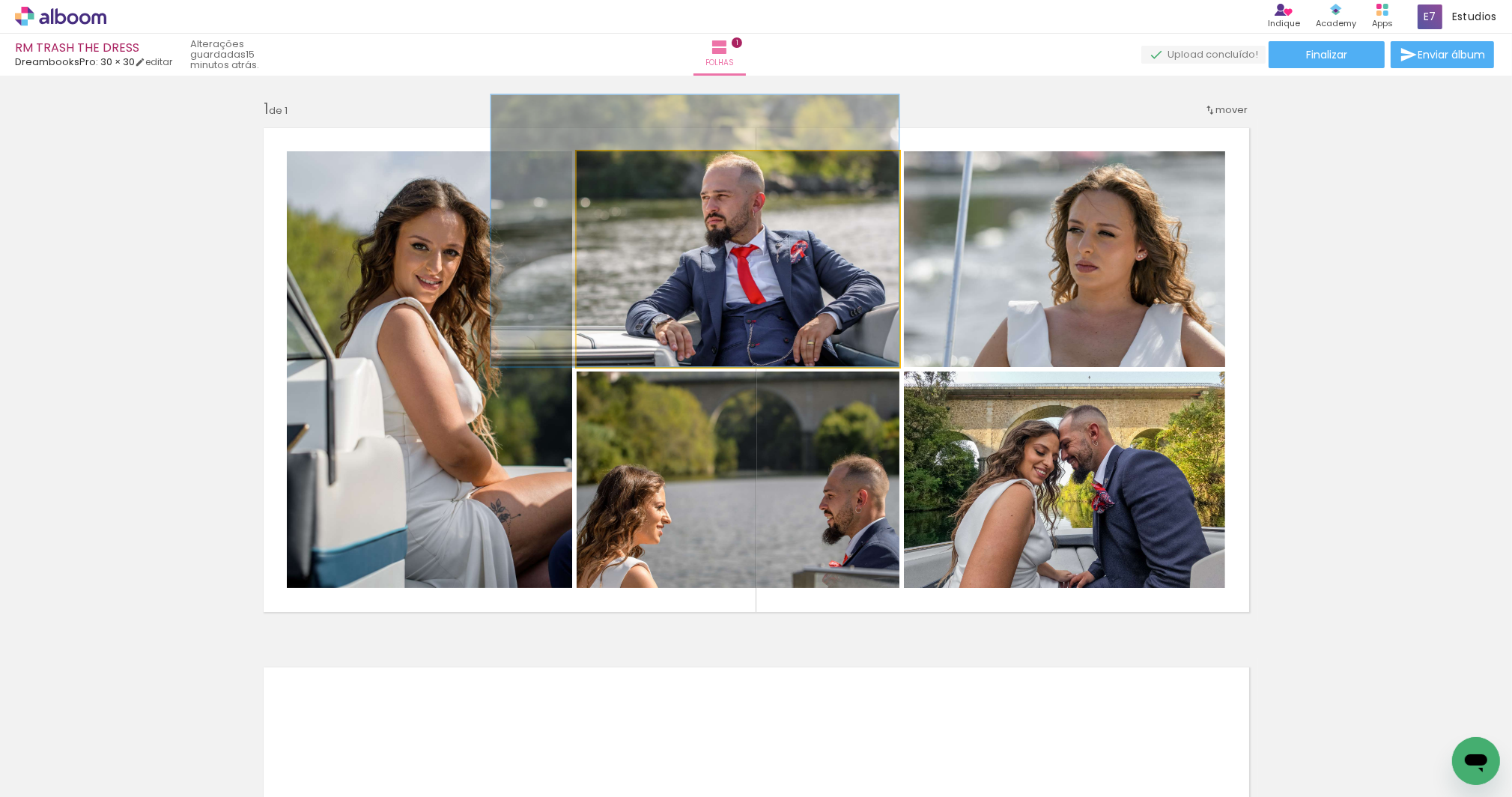
drag, startPoint x: 808, startPoint y: 291, endPoint x: 663, endPoint y: 272, distance: 146.2
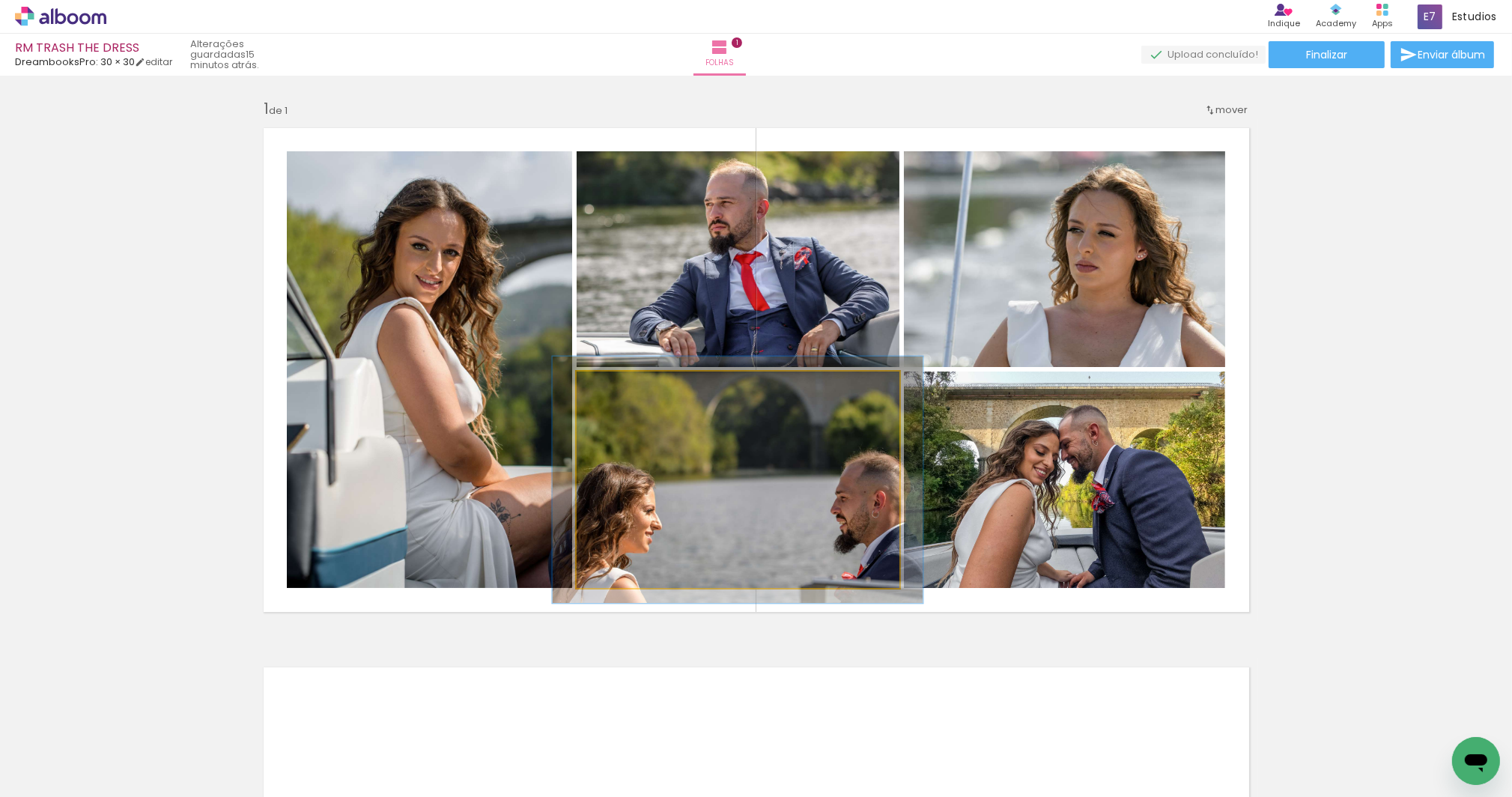
drag, startPoint x: 610, startPoint y: 387, endPoint x: 617, endPoint y: 384, distance: 7.6
click at [617, 384] on div at bounding box center [618, 387] width 13 height 13
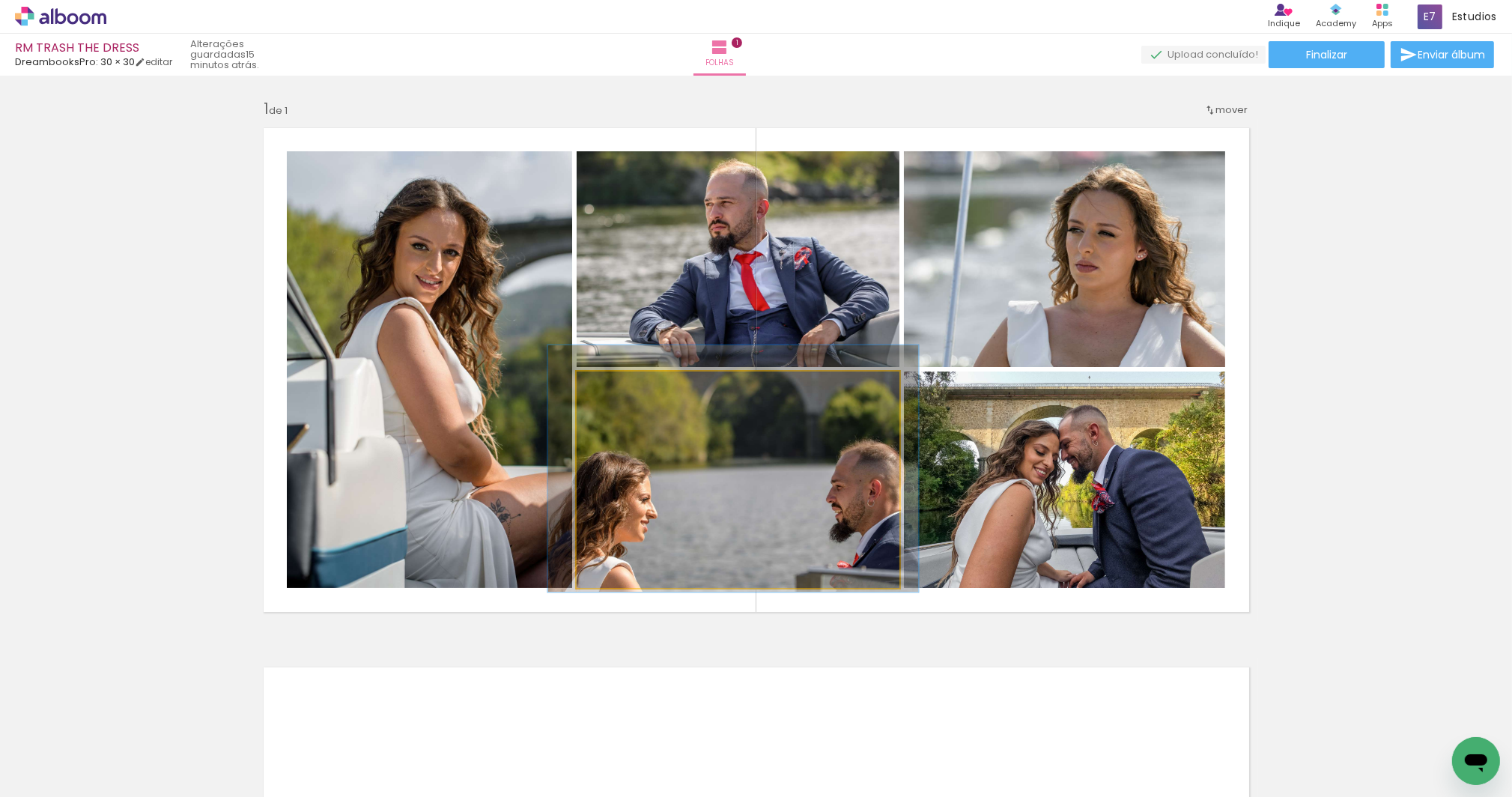
drag, startPoint x: 777, startPoint y: 455, endPoint x: 774, endPoint y: 444, distance: 11.4
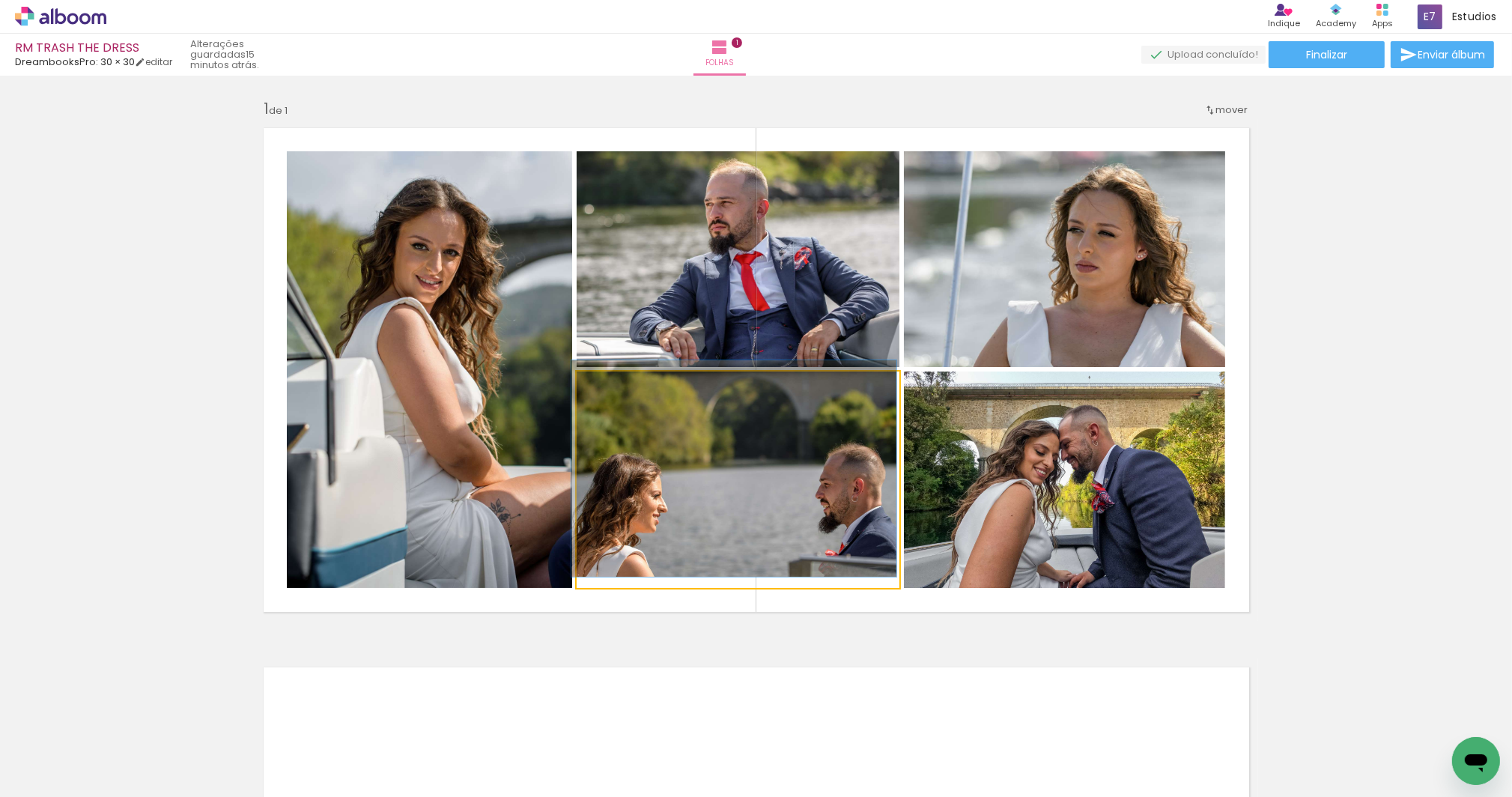
drag, startPoint x: 618, startPoint y: 387, endPoint x: 599, endPoint y: 387, distance: 19.0
click at [599, 387] on div at bounding box center [611, 387] width 24 height 24
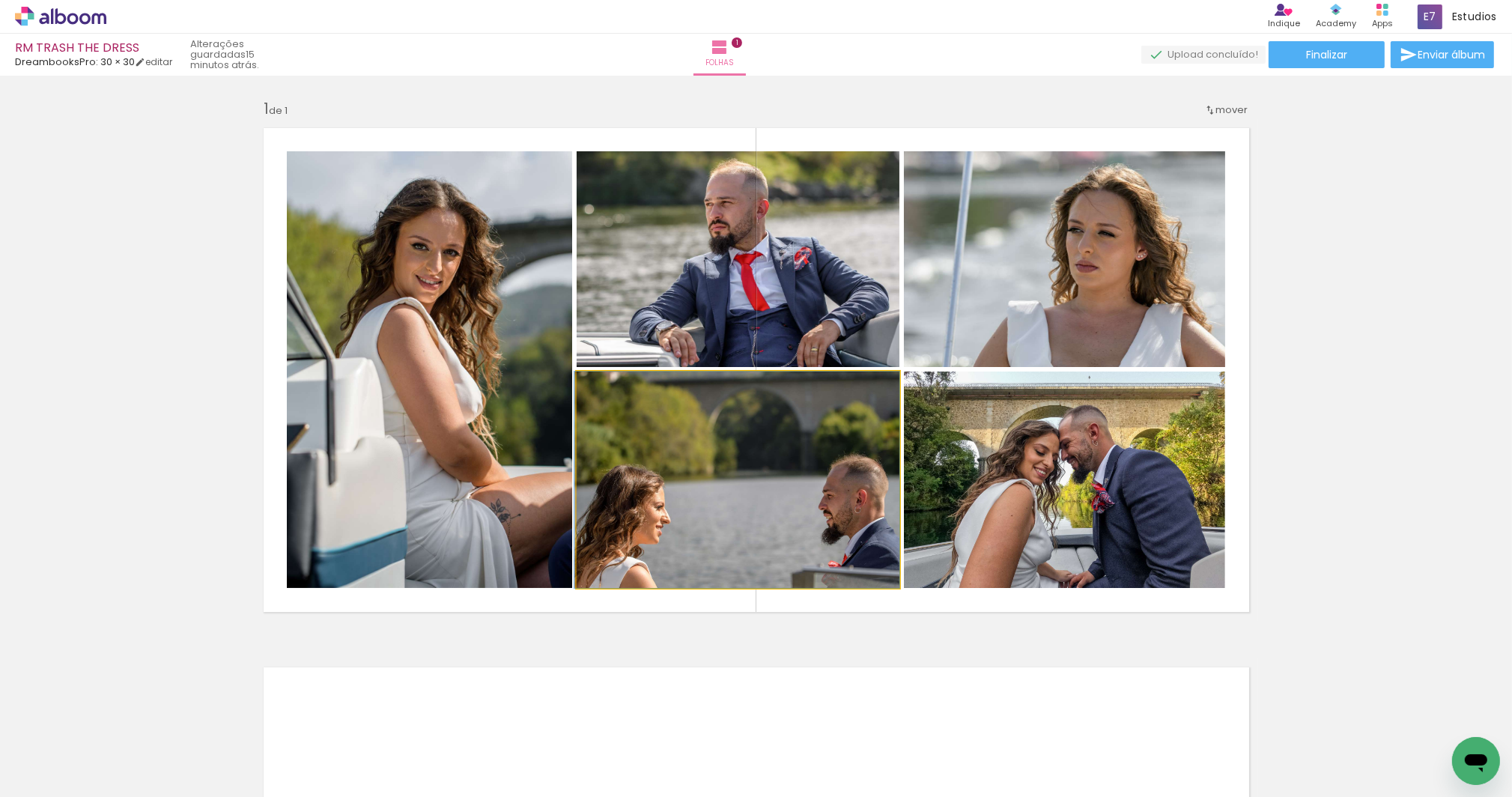
drag, startPoint x: 833, startPoint y: 455, endPoint x: 832, endPoint y: 476, distance: 21.0
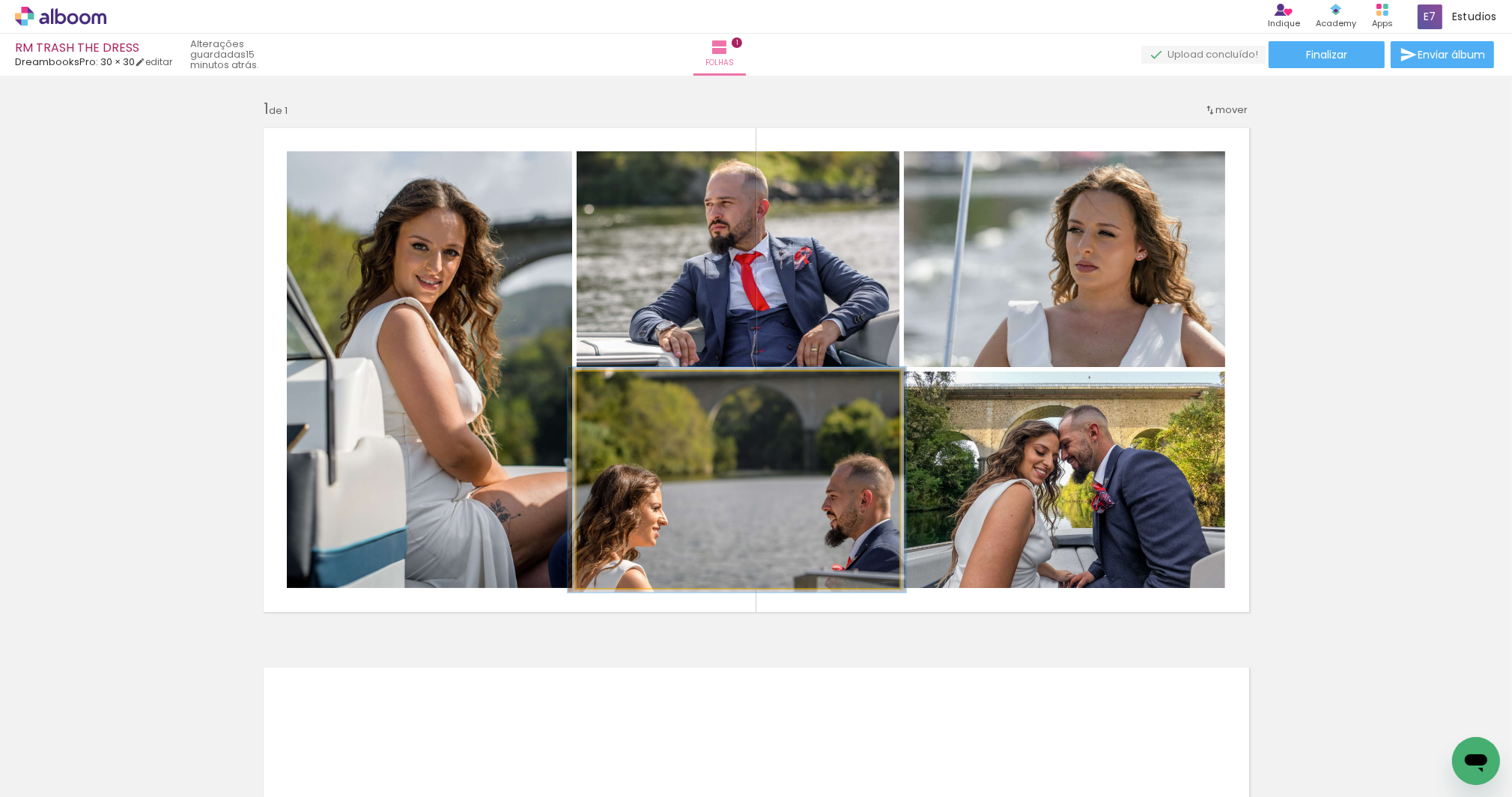
type paper-slider "104"
click at [608, 385] on div at bounding box center [613, 387] width 13 height 13
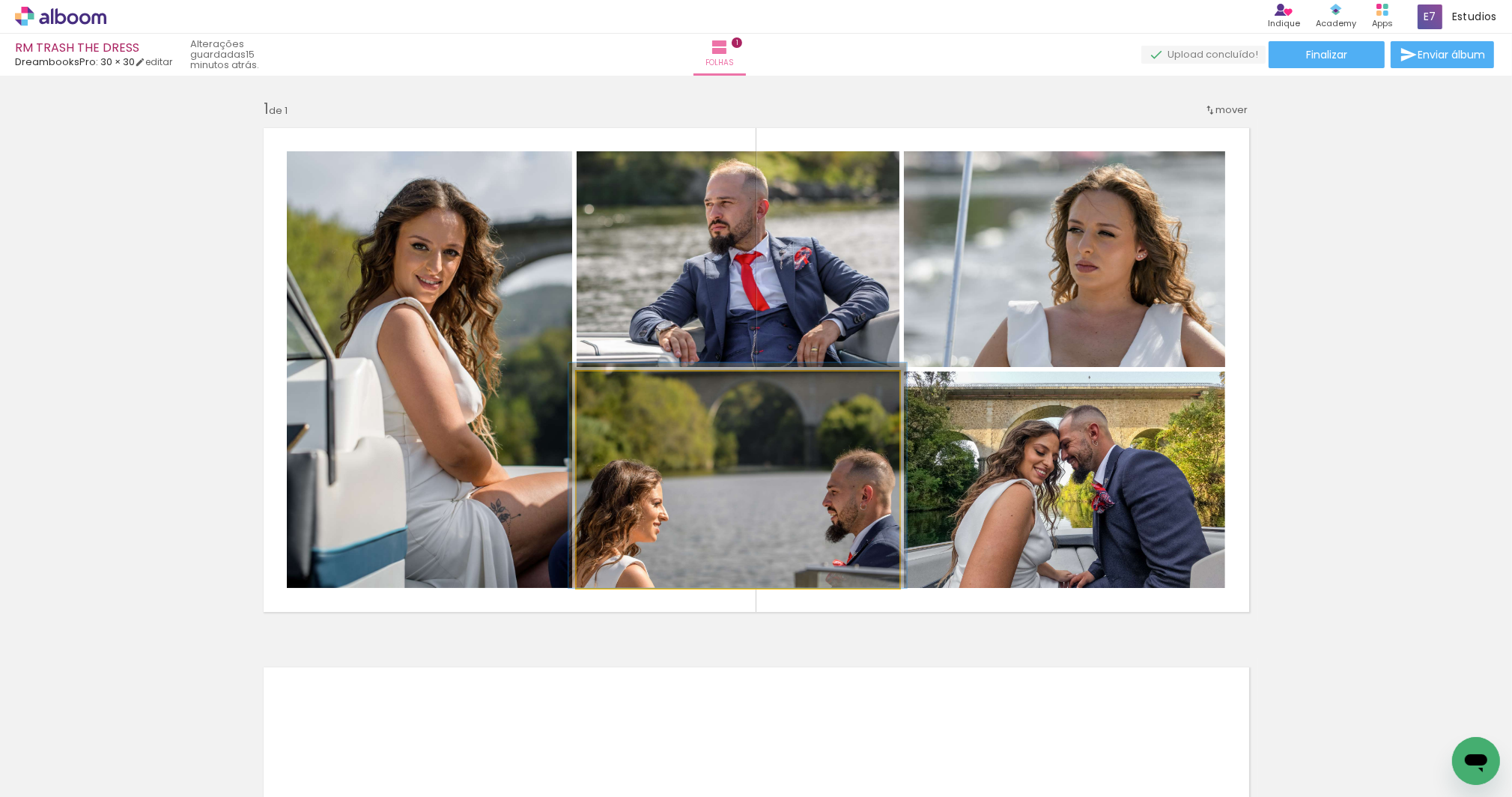
drag, startPoint x: 741, startPoint y: 495, endPoint x: 741, endPoint y: 482, distance: 13.0
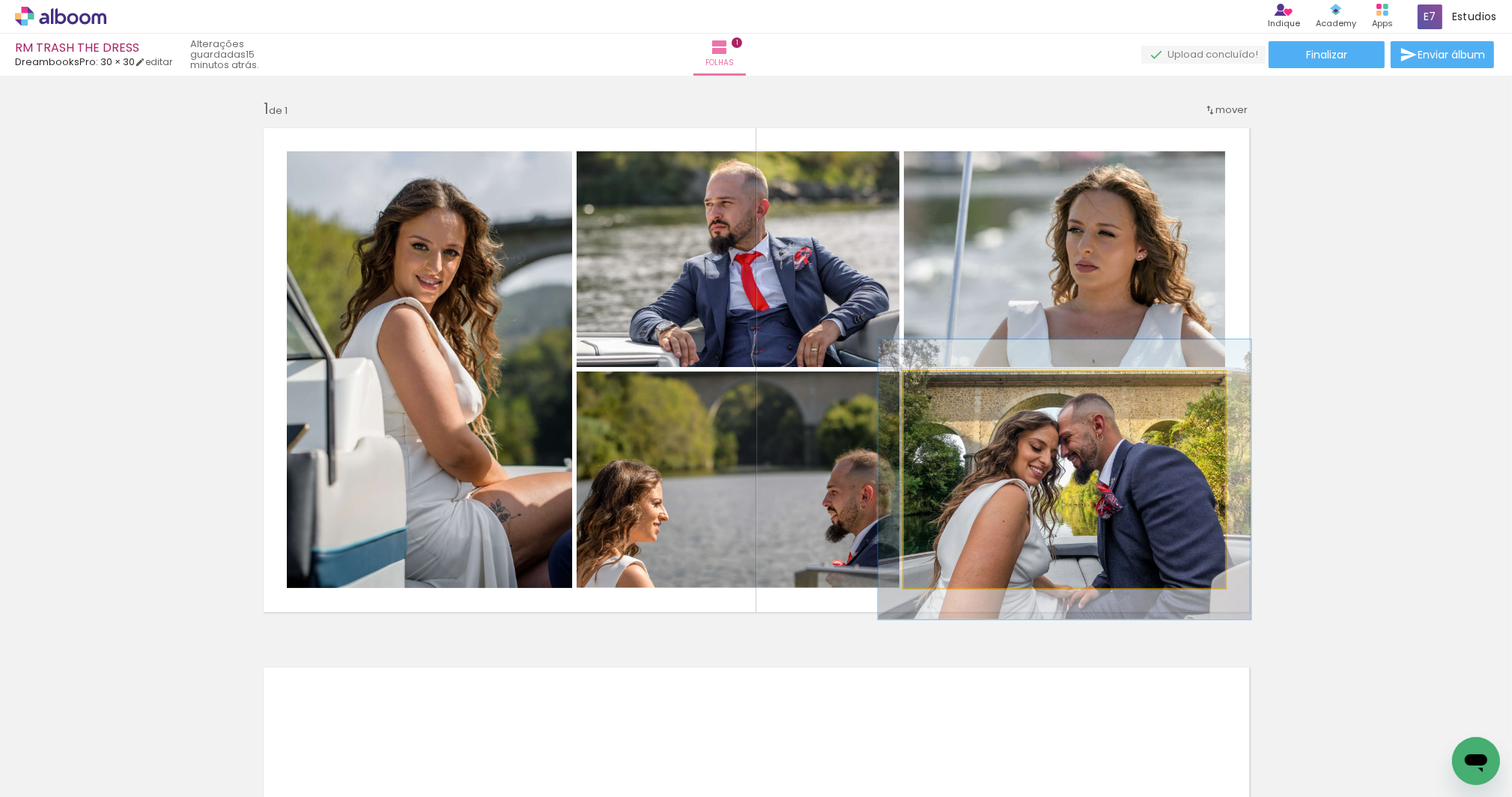
drag, startPoint x: 939, startPoint y: 387, endPoint x: 948, endPoint y: 383, distance: 9.8
click at [948, 383] on div at bounding box center [948, 387] width 24 height 24
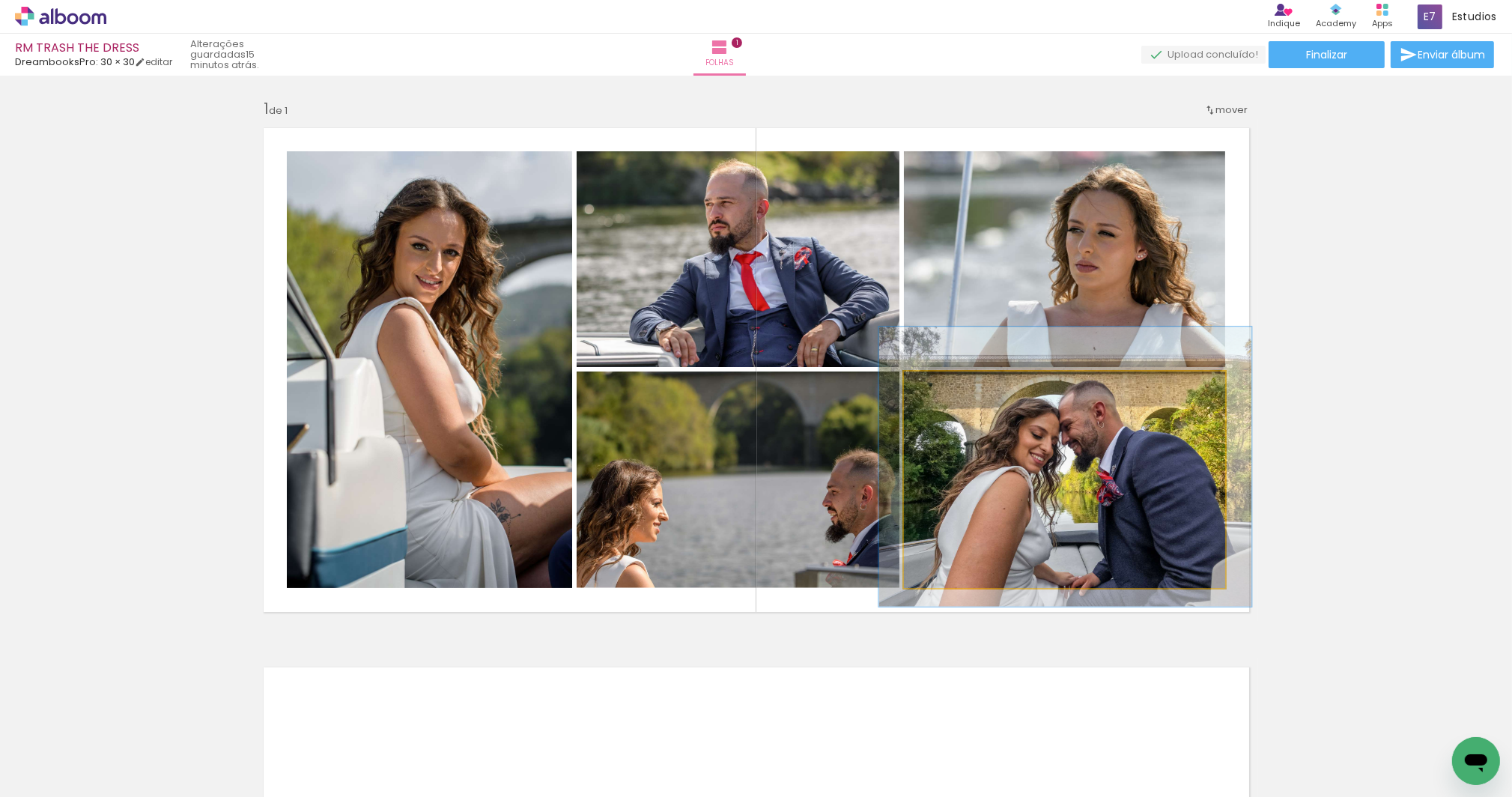
drag, startPoint x: 1019, startPoint y: 437, endPoint x: 1019, endPoint y: 425, distance: 12.0
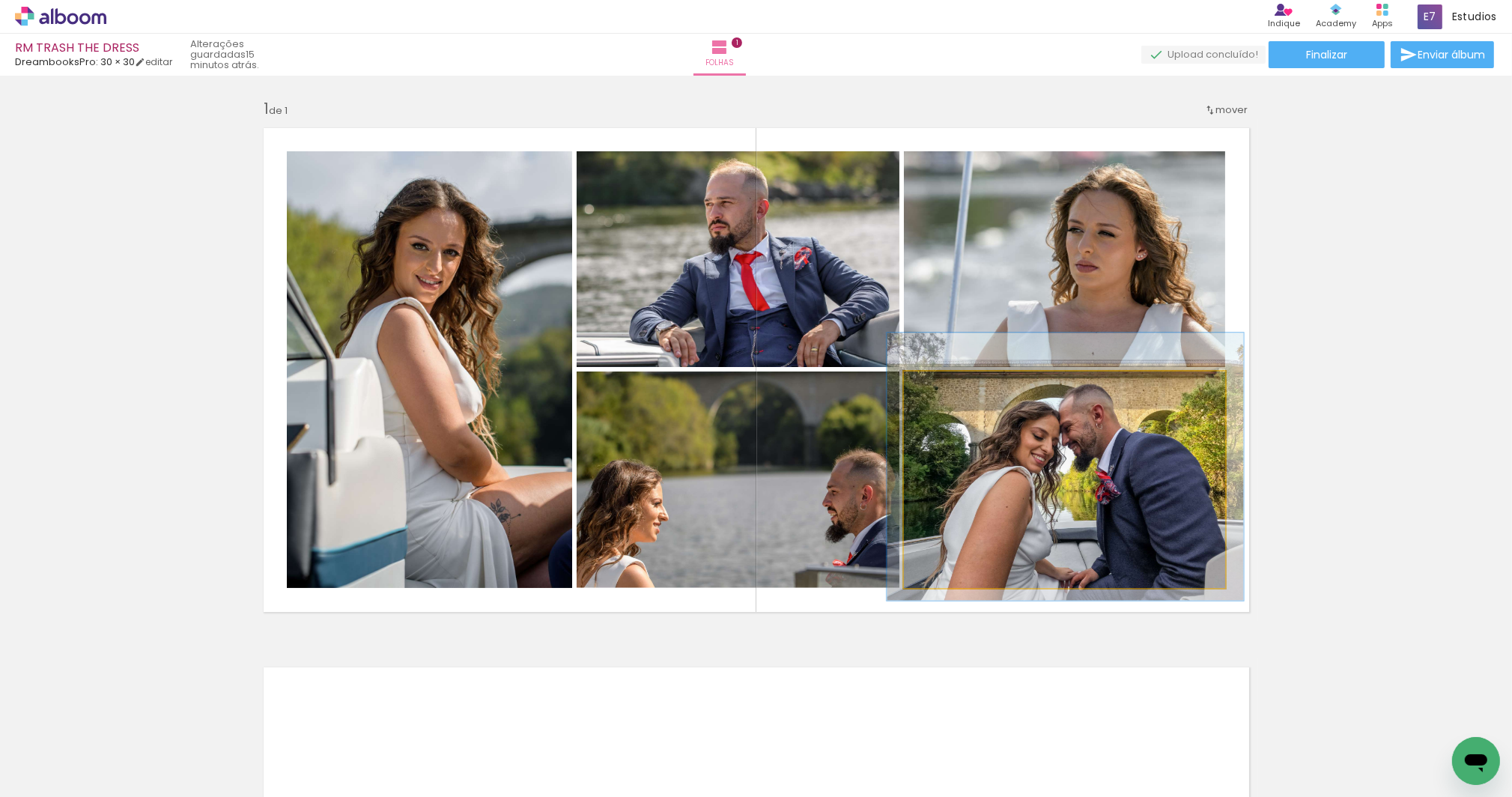
type paper-slider "111"
click at [945, 387] on div at bounding box center [945, 387] width 13 height 13
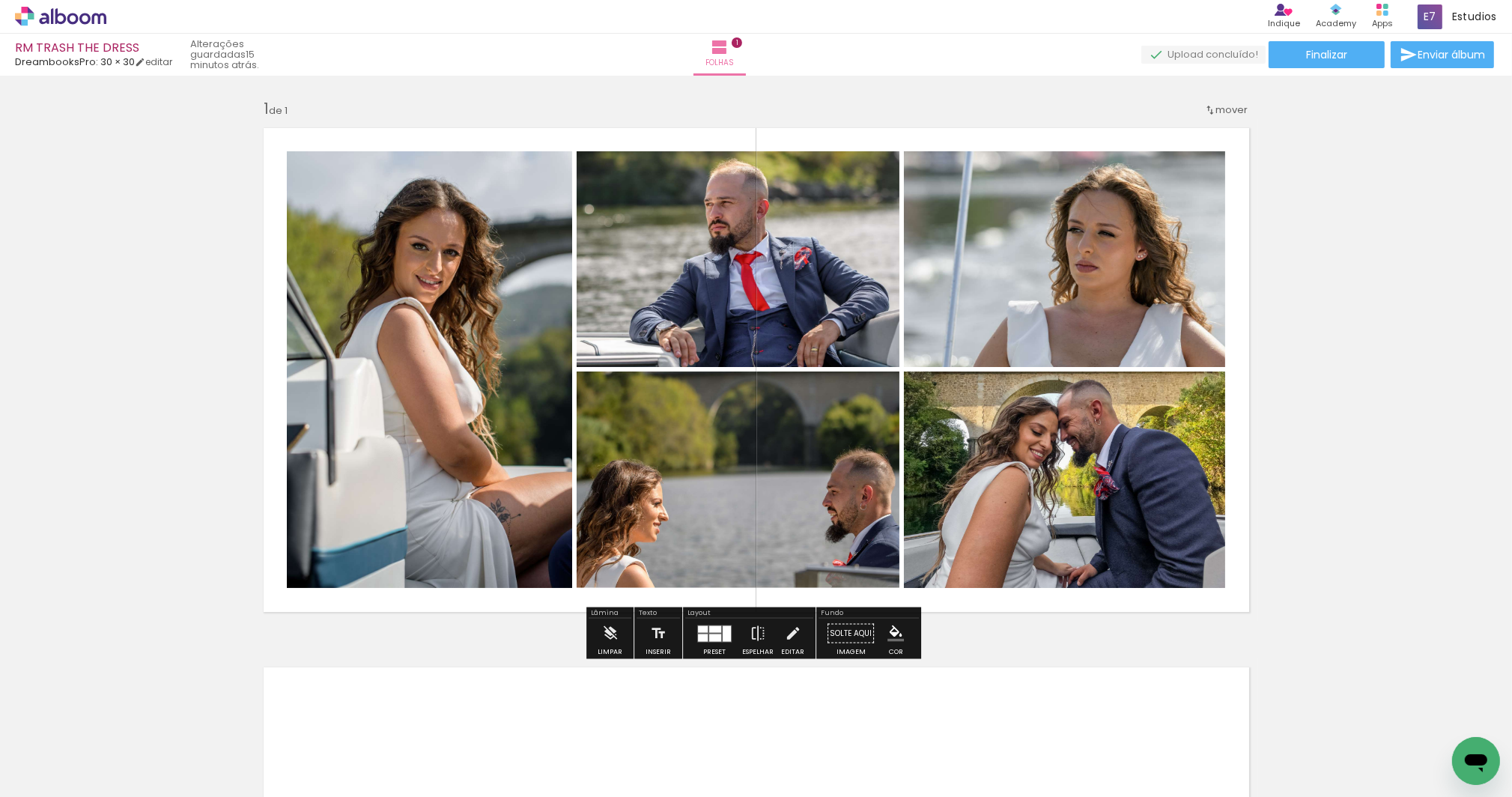
scroll to position [510, 0]
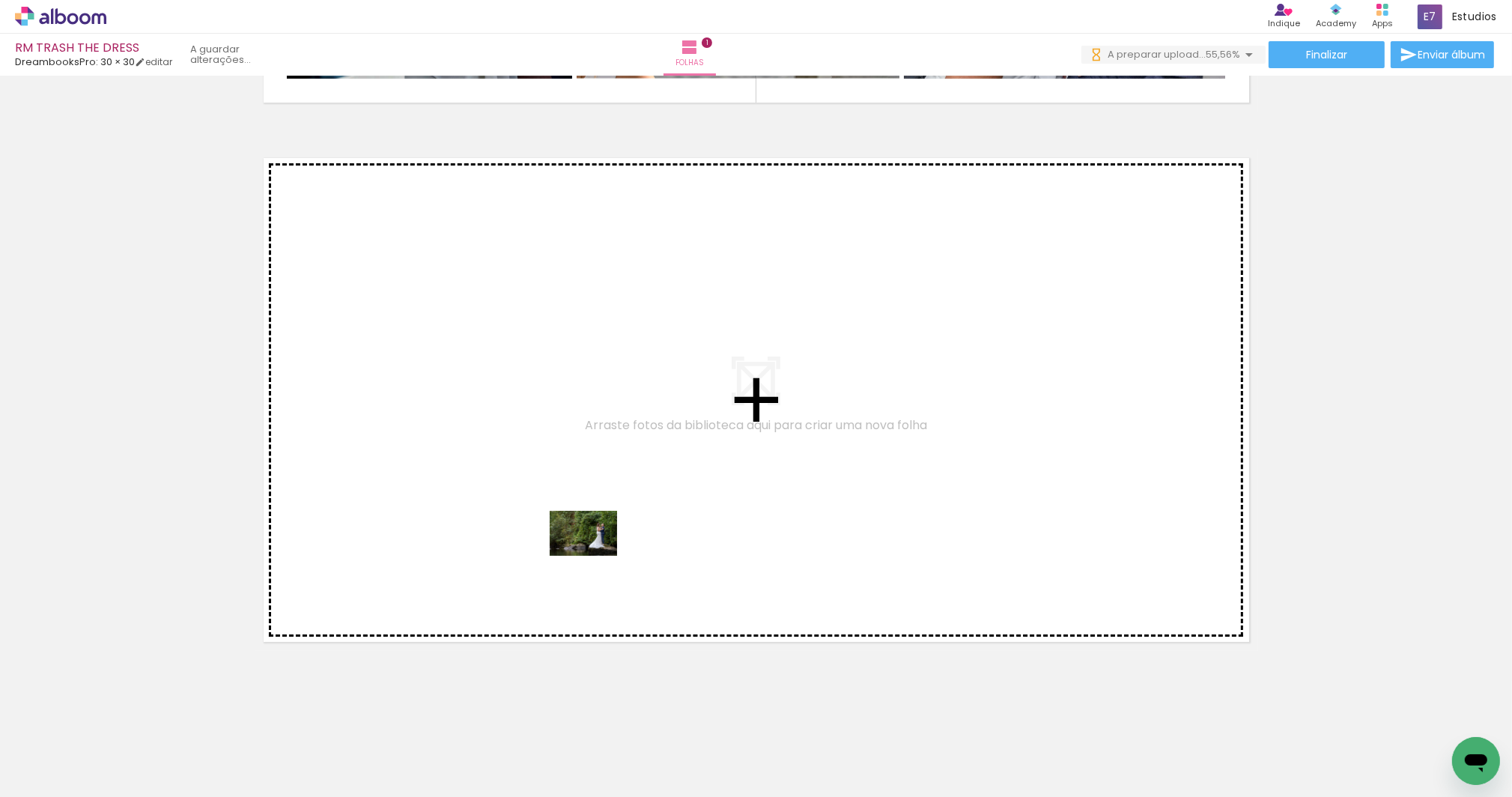
drag, startPoint x: 595, startPoint y: 752, endPoint x: 594, endPoint y: 556, distance: 196.0
click at [594, 556] on quentale-workspace at bounding box center [756, 398] width 1512 height 797
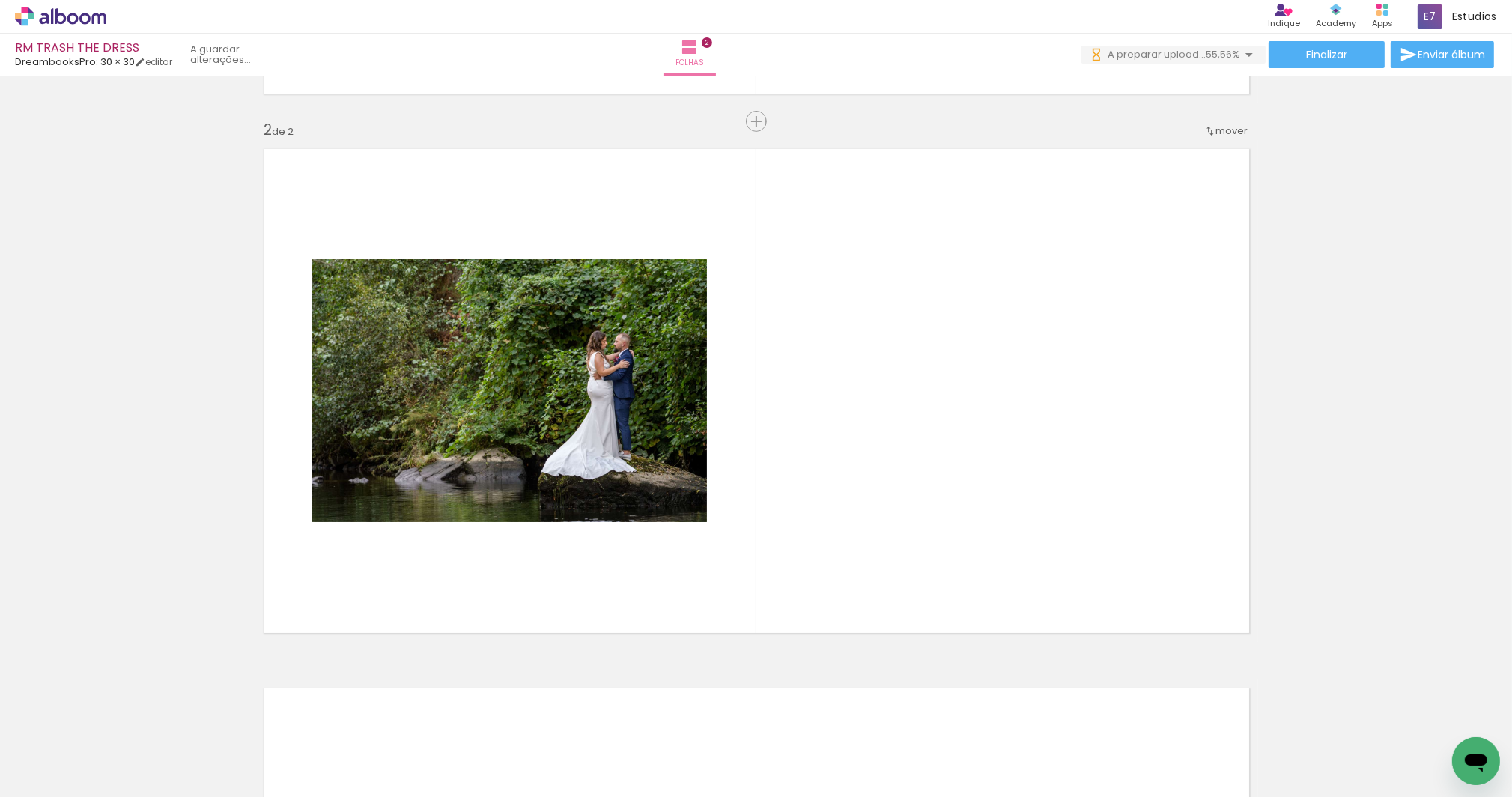
scroll to position [519, 0]
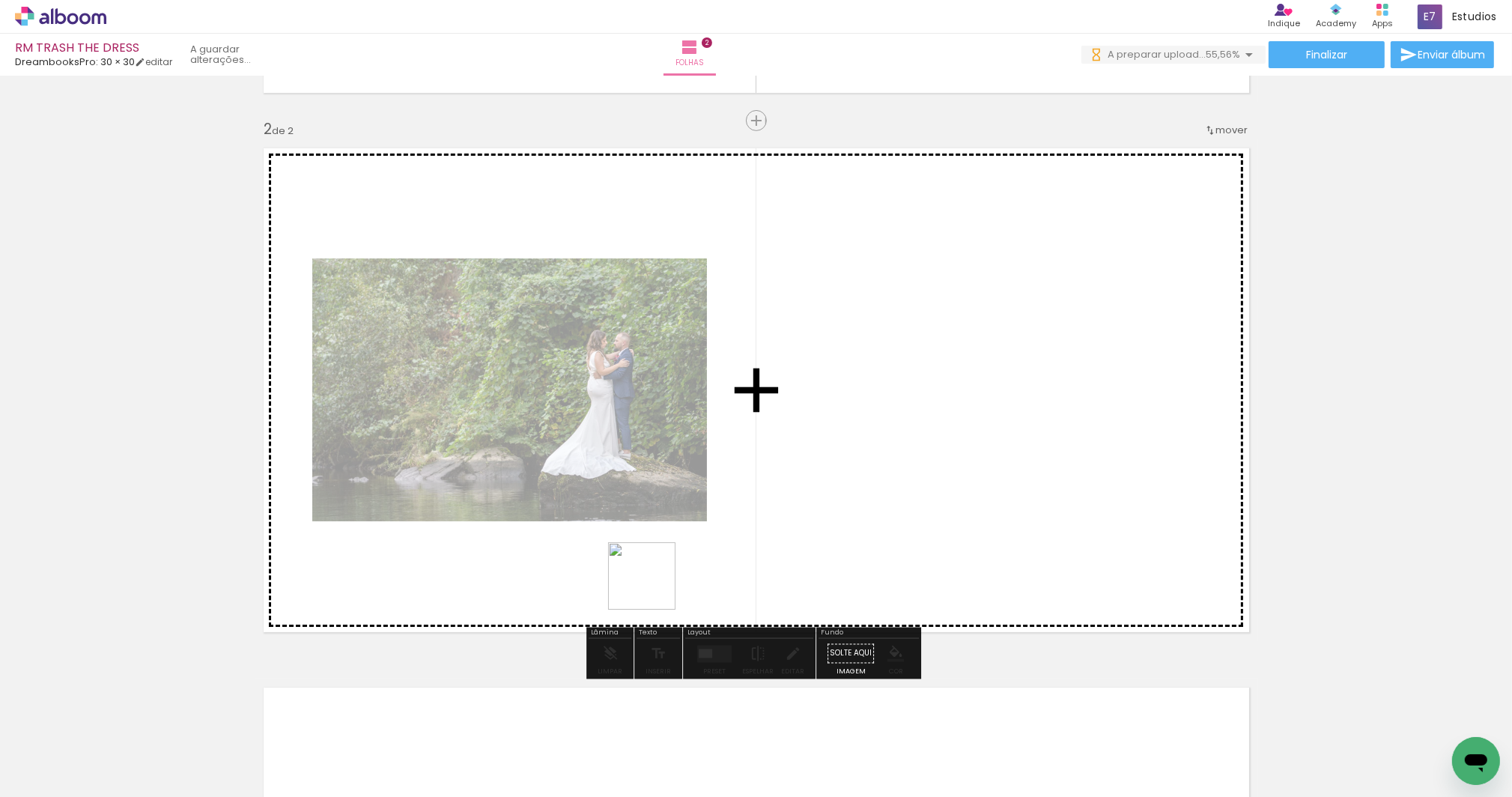
drag, startPoint x: 669, startPoint y: 745, endPoint x: 718, endPoint y: 710, distance: 60.2
click at [653, 583] on quentale-workspace at bounding box center [756, 398] width 1512 height 797
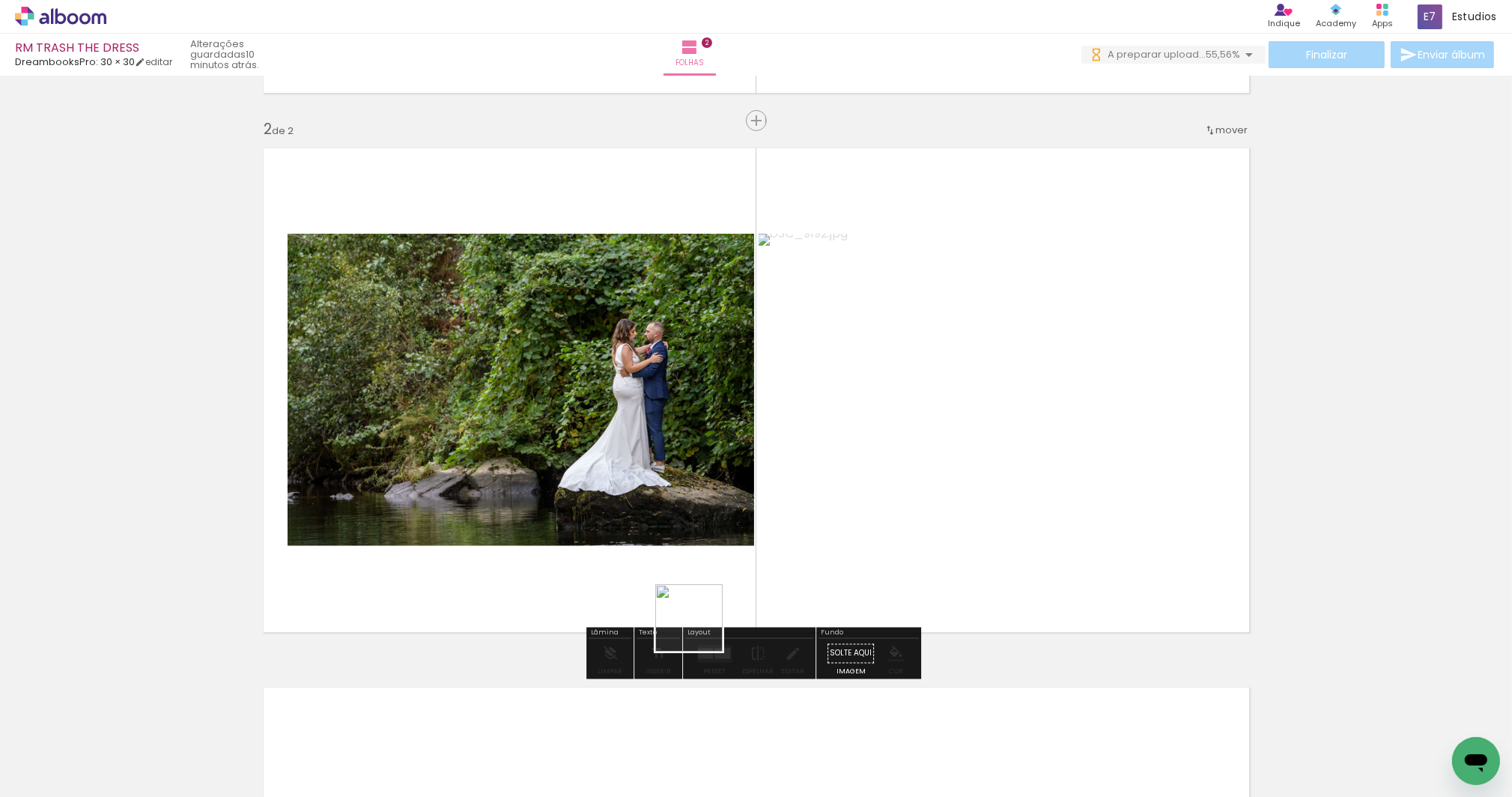
drag, startPoint x: 739, startPoint y: 755, endPoint x: 668, endPoint y: 538, distance: 228.3
click at [668, 538] on quentale-workspace at bounding box center [756, 398] width 1512 height 797
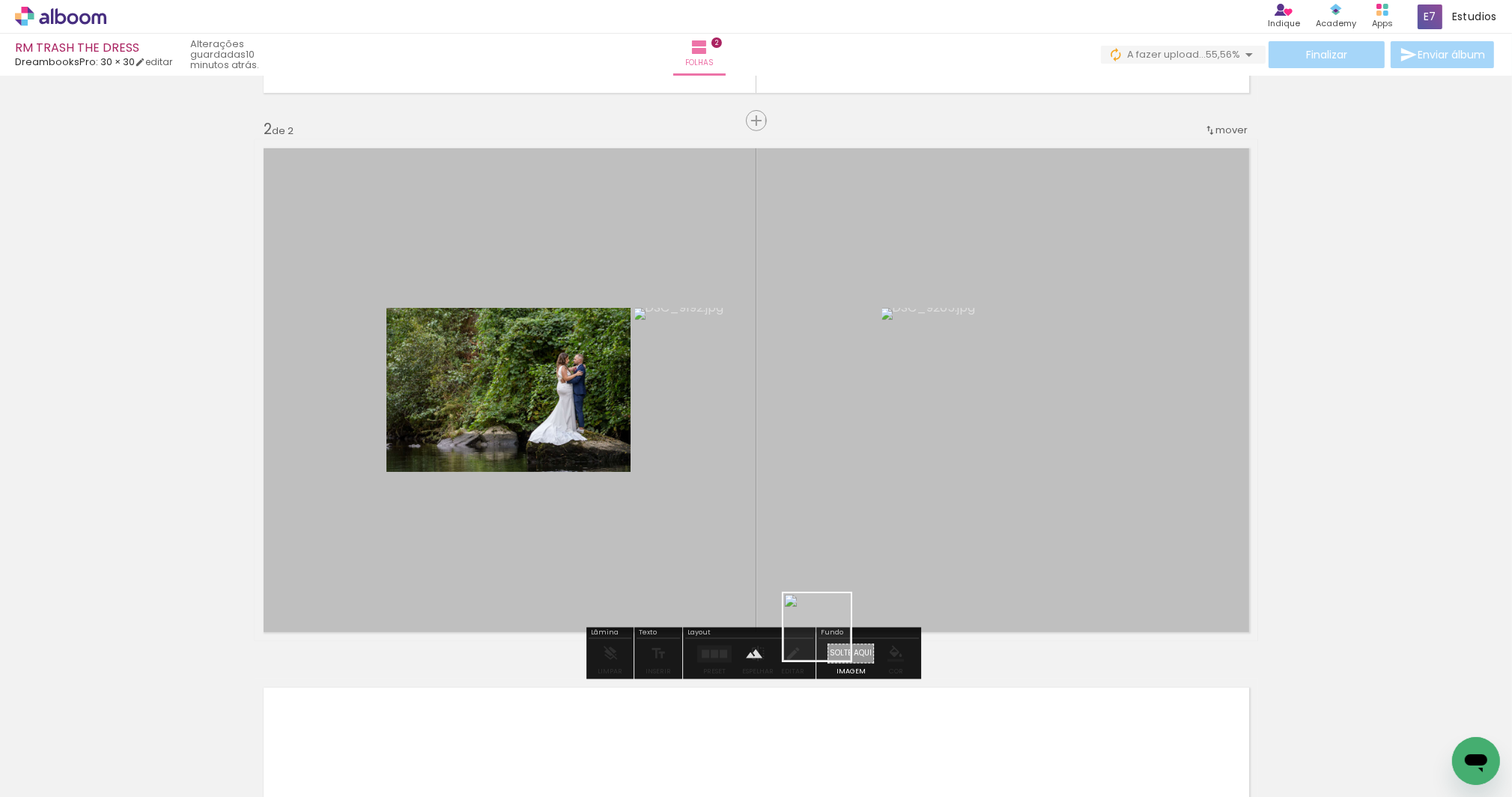
drag, startPoint x: 829, startPoint y: 759, endPoint x: 825, endPoint y: 556, distance: 203.0
click at [825, 556] on quentale-workspace at bounding box center [756, 398] width 1512 height 797
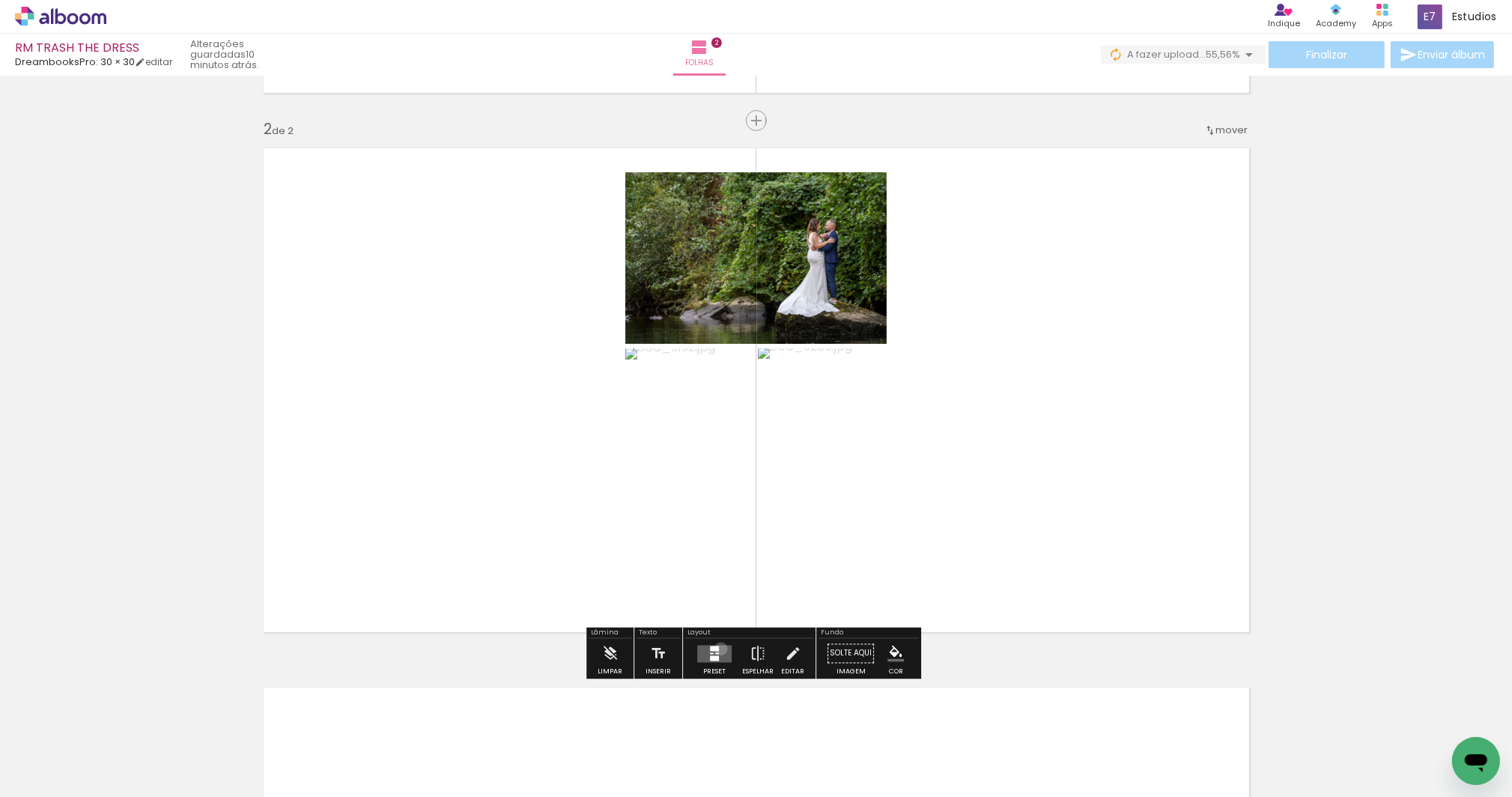
click at [717, 649] on quentale-layouter at bounding box center [714, 653] width 34 height 17
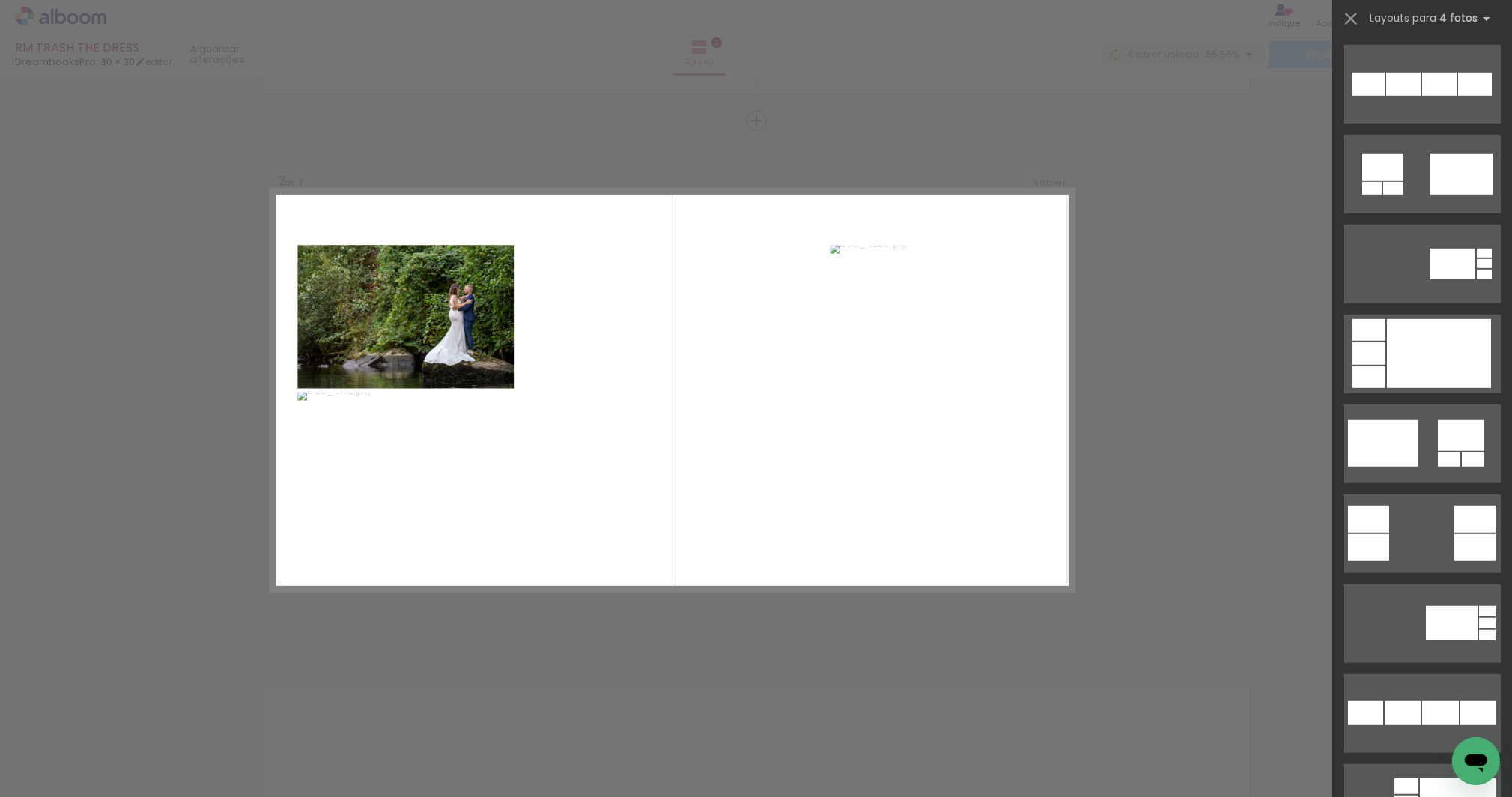
scroll to position [1654, 0]
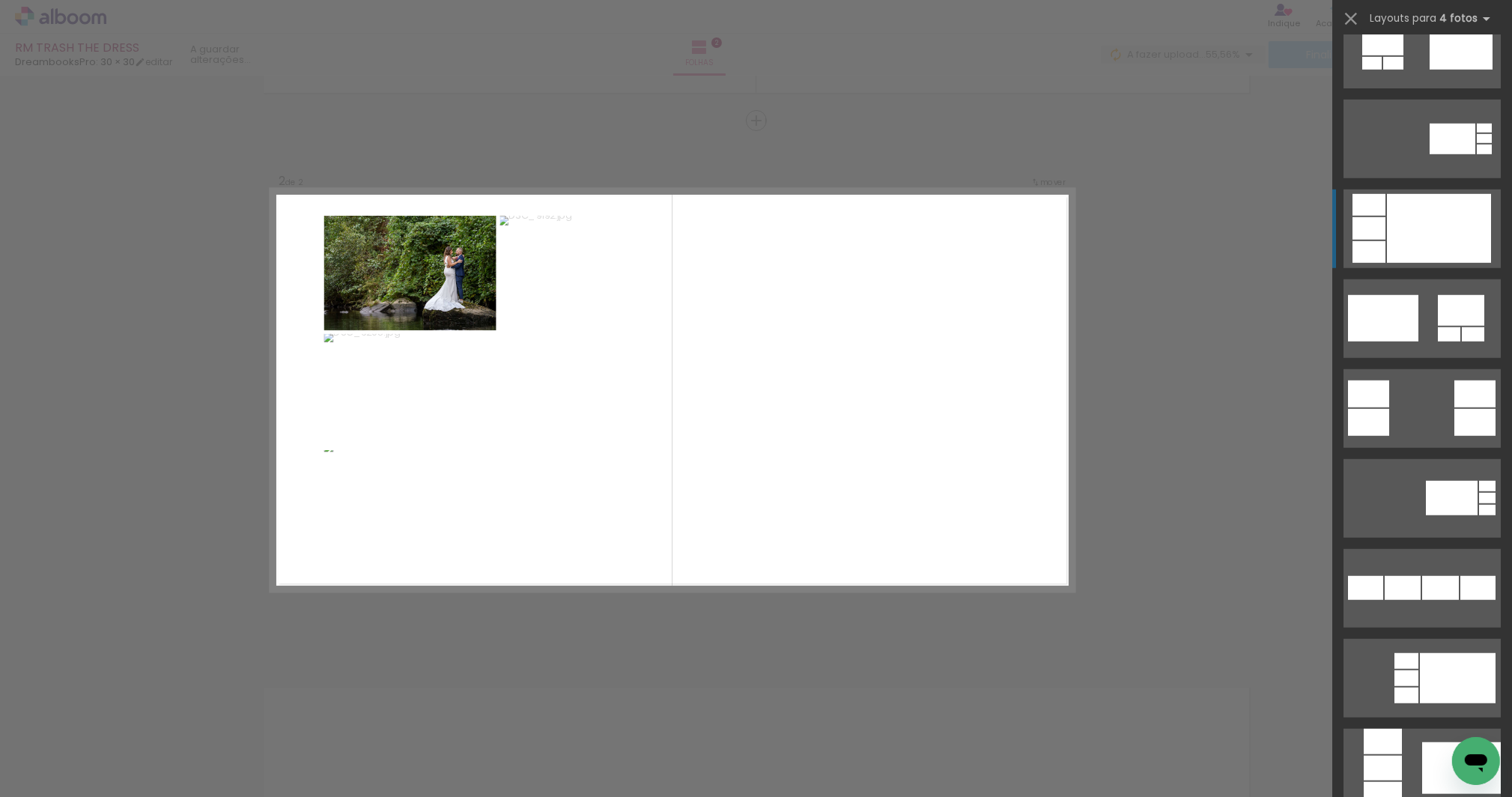
click at [1441, 225] on div at bounding box center [1439, 228] width 104 height 69
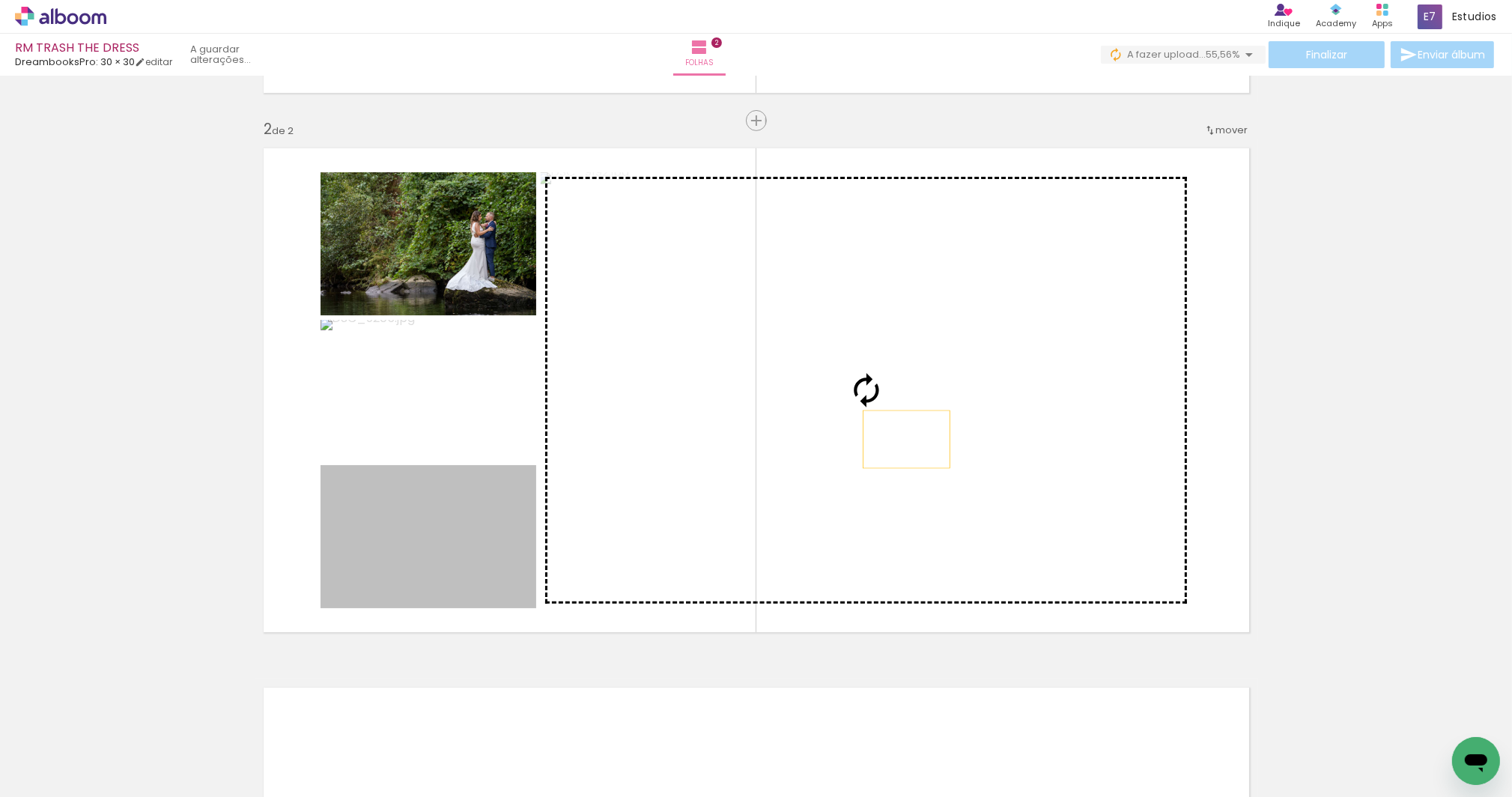
drag, startPoint x: 398, startPoint y: 570, endPoint x: 902, endPoint y: 439, distance: 520.7
click at [0, 0] on slot at bounding box center [0, 0] width 0 height 0
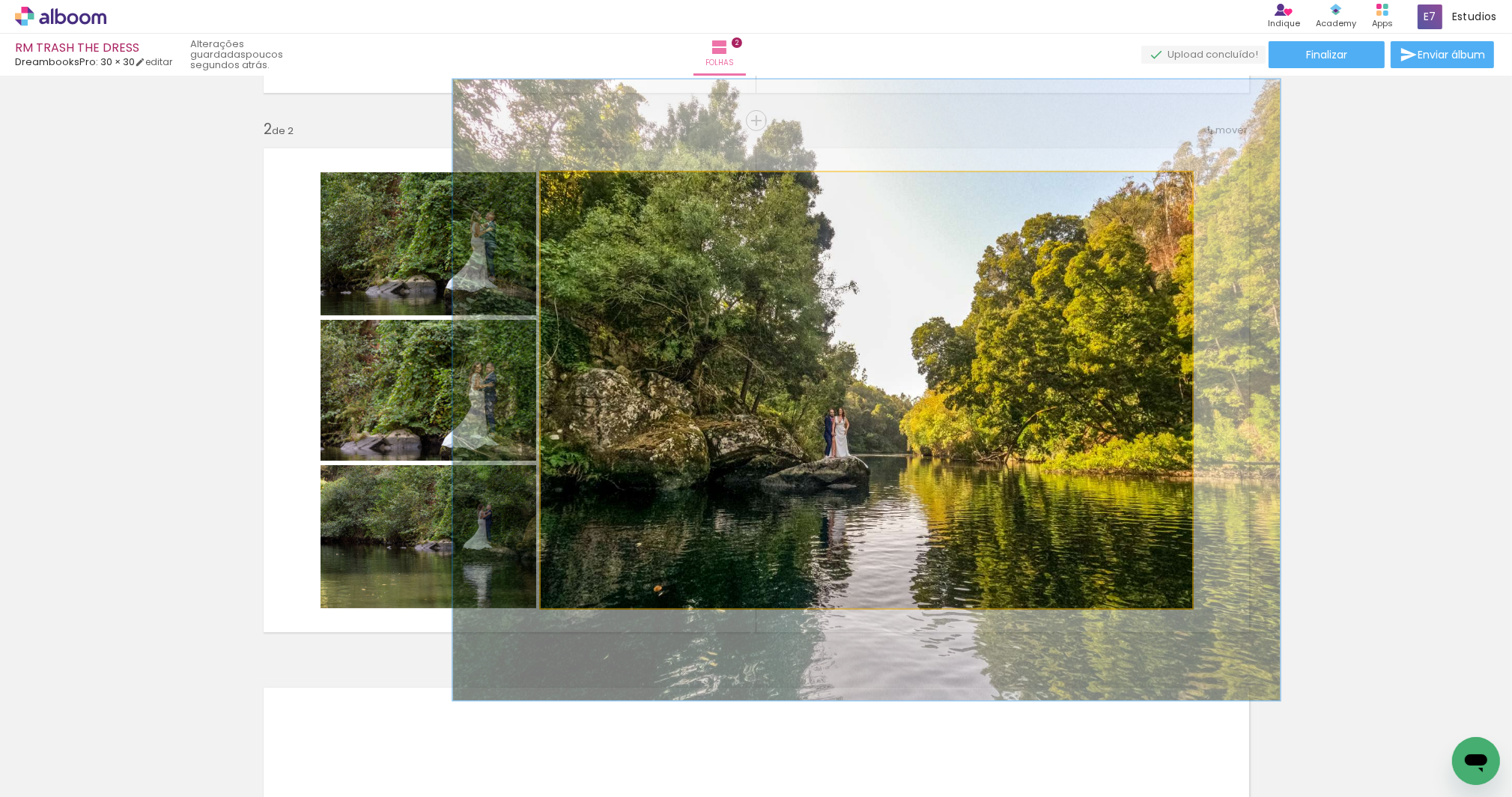
drag, startPoint x: 573, startPoint y: 189, endPoint x: 626, endPoint y: 233, distance: 68.9
type paper-slider "128"
click at [588, 187] on div at bounding box center [590, 187] width 13 height 13
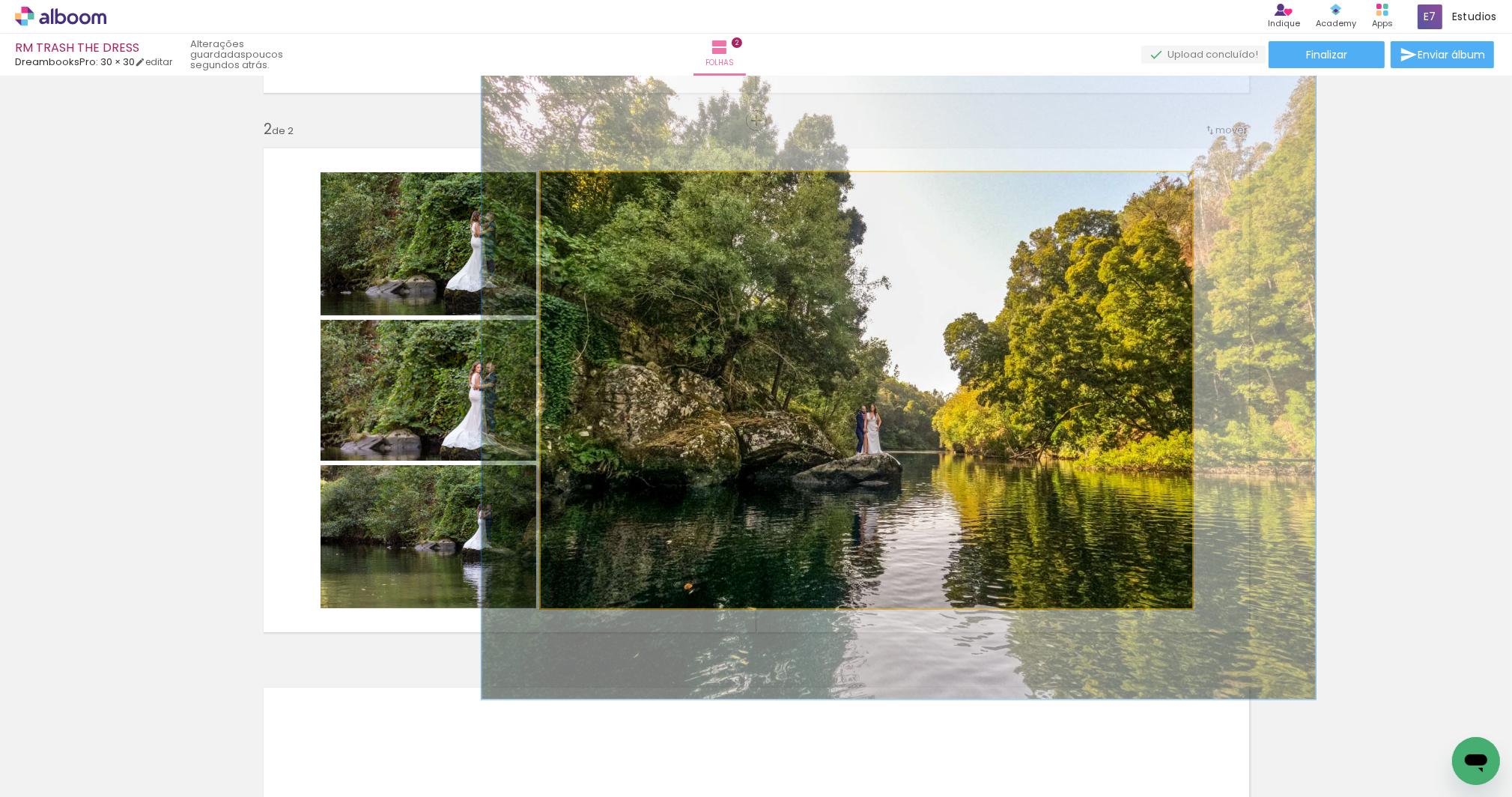
drag, startPoint x: 891, startPoint y: 356, endPoint x: 923, endPoint y: 352, distance: 32.2
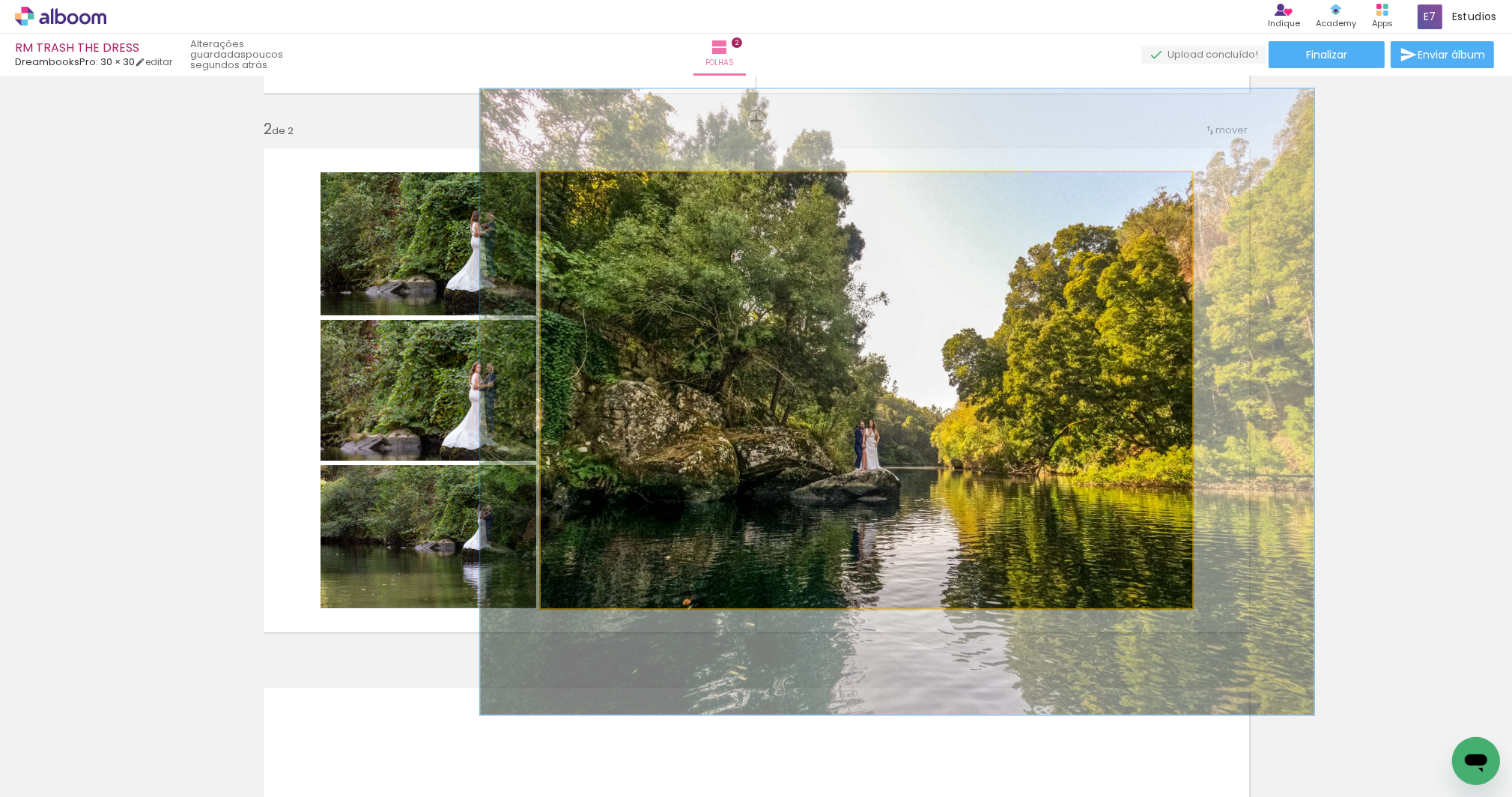
drag, startPoint x: 933, startPoint y: 375, endPoint x: 932, endPoint y: 391, distance: 16.0
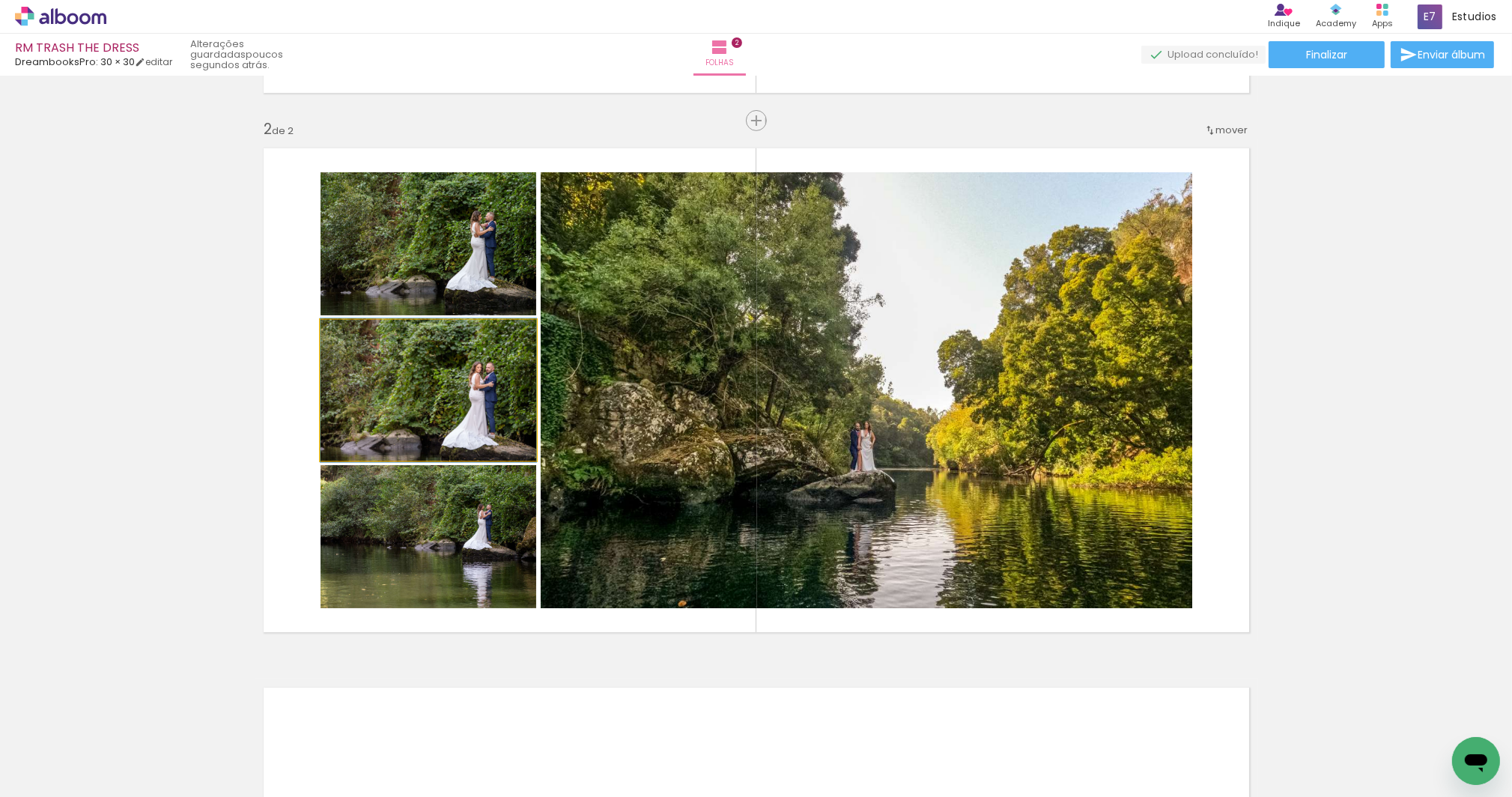
type paper-slider "100"
click at [349, 333] on div at bounding box center [356, 335] width 13 height 13
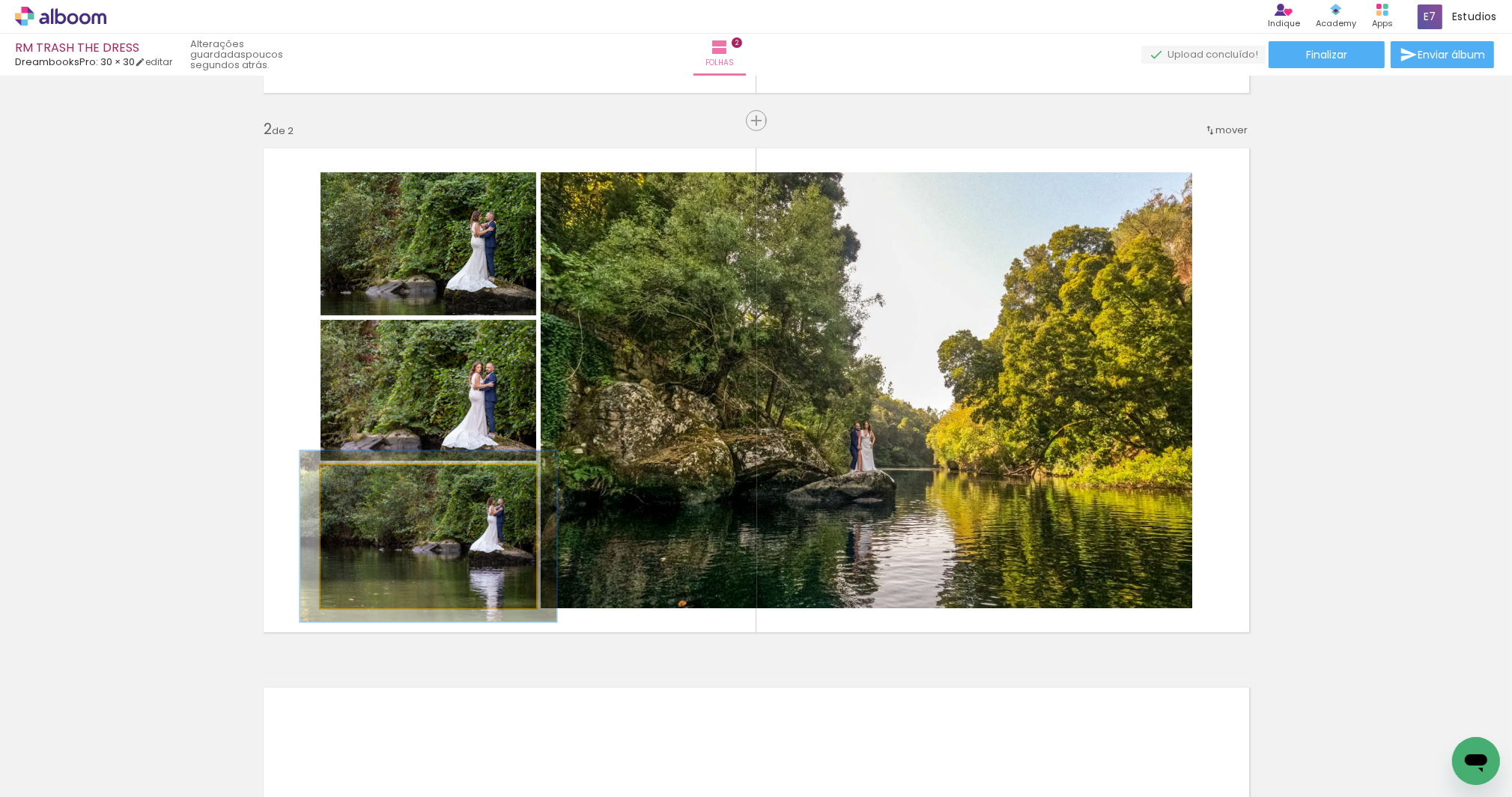
click at [359, 477] on div at bounding box center [365, 480] width 13 height 13
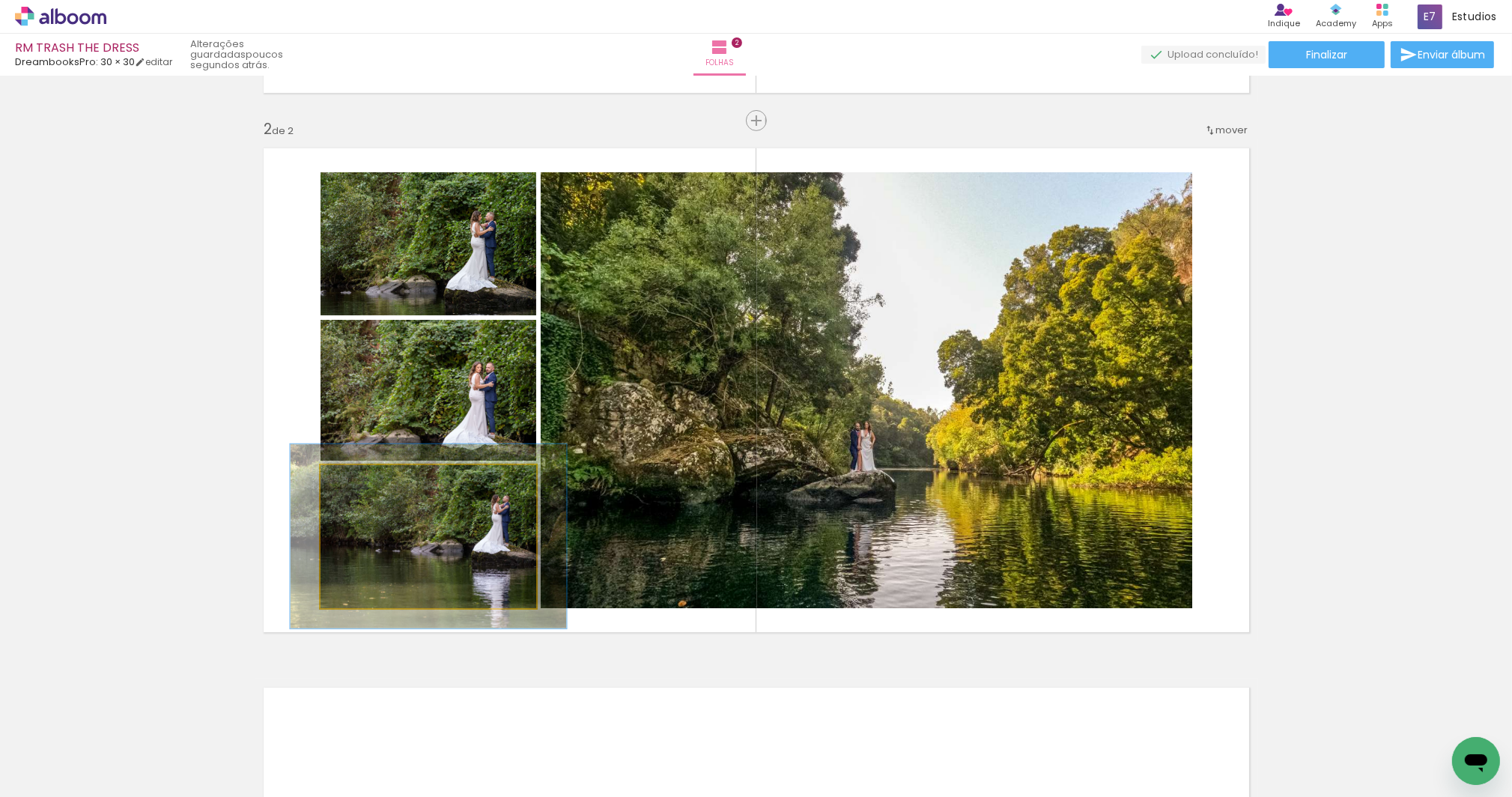
type paper-slider "128"
click at [365, 476] on div at bounding box center [371, 480] width 13 height 13
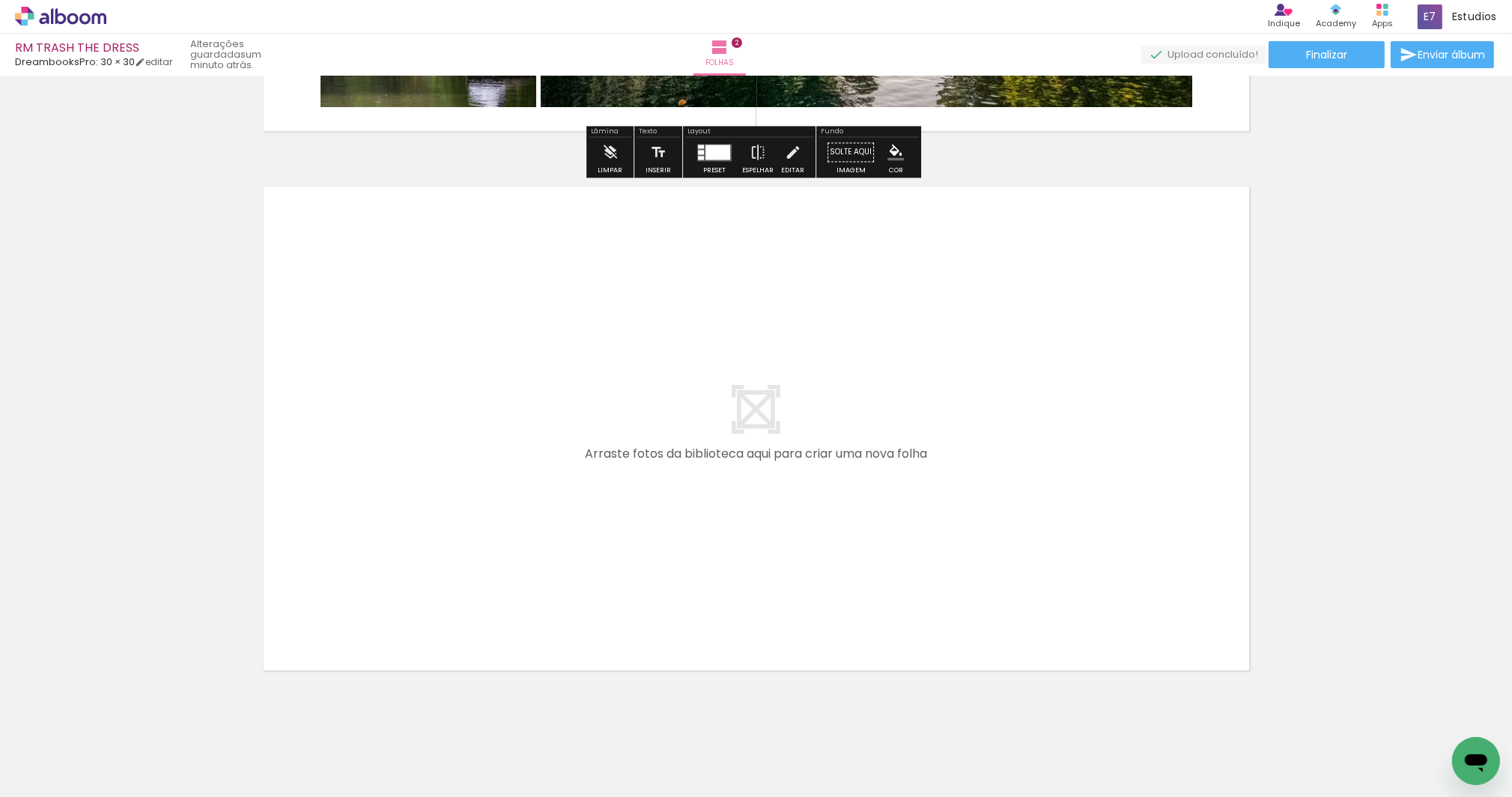
scroll to position [1049, 0]
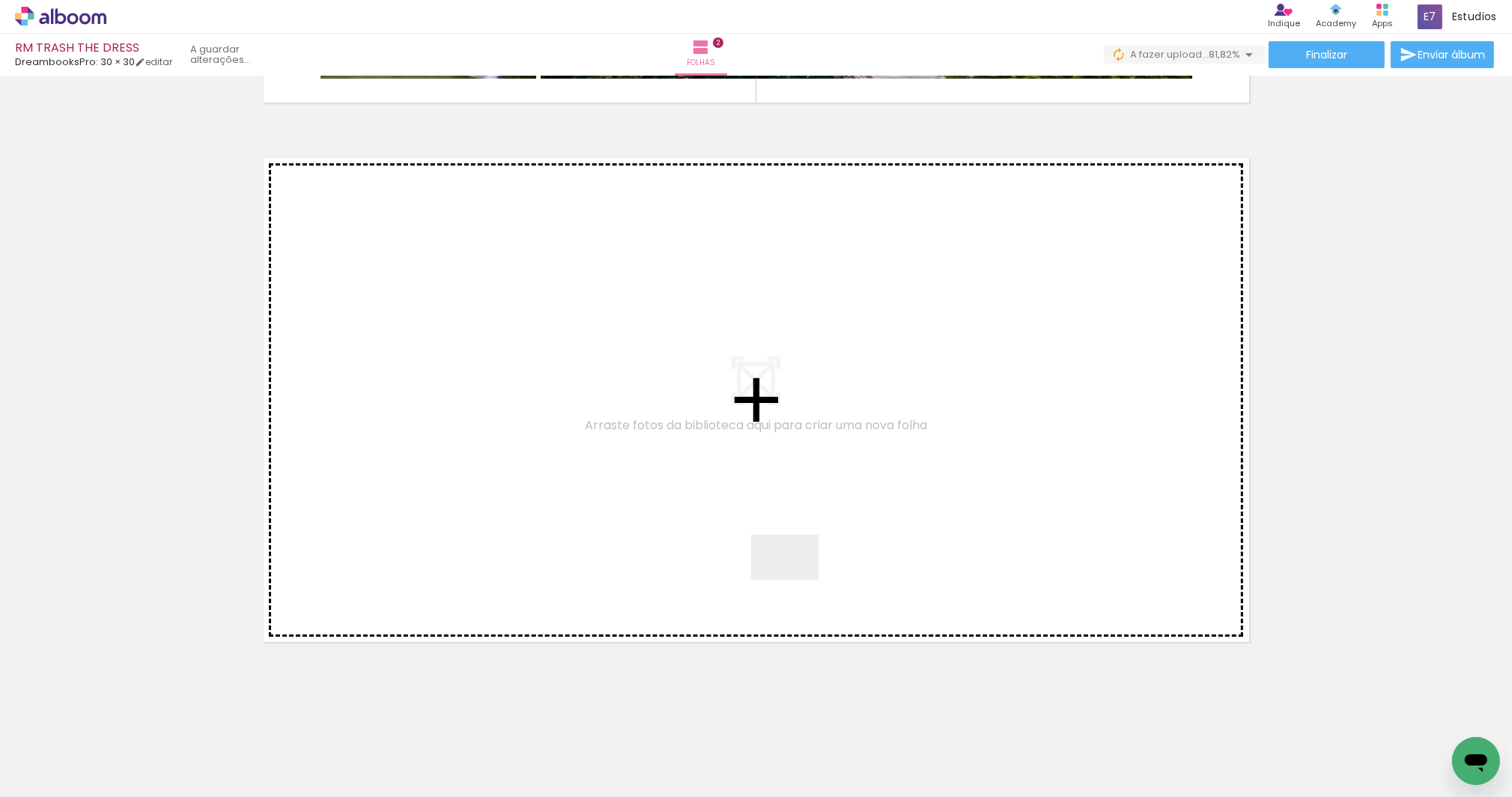
drag, startPoint x: 907, startPoint y: 753, endPoint x: 796, endPoint y: 579, distance: 206.4
click at [796, 579] on quentale-workspace at bounding box center [756, 398] width 1512 height 797
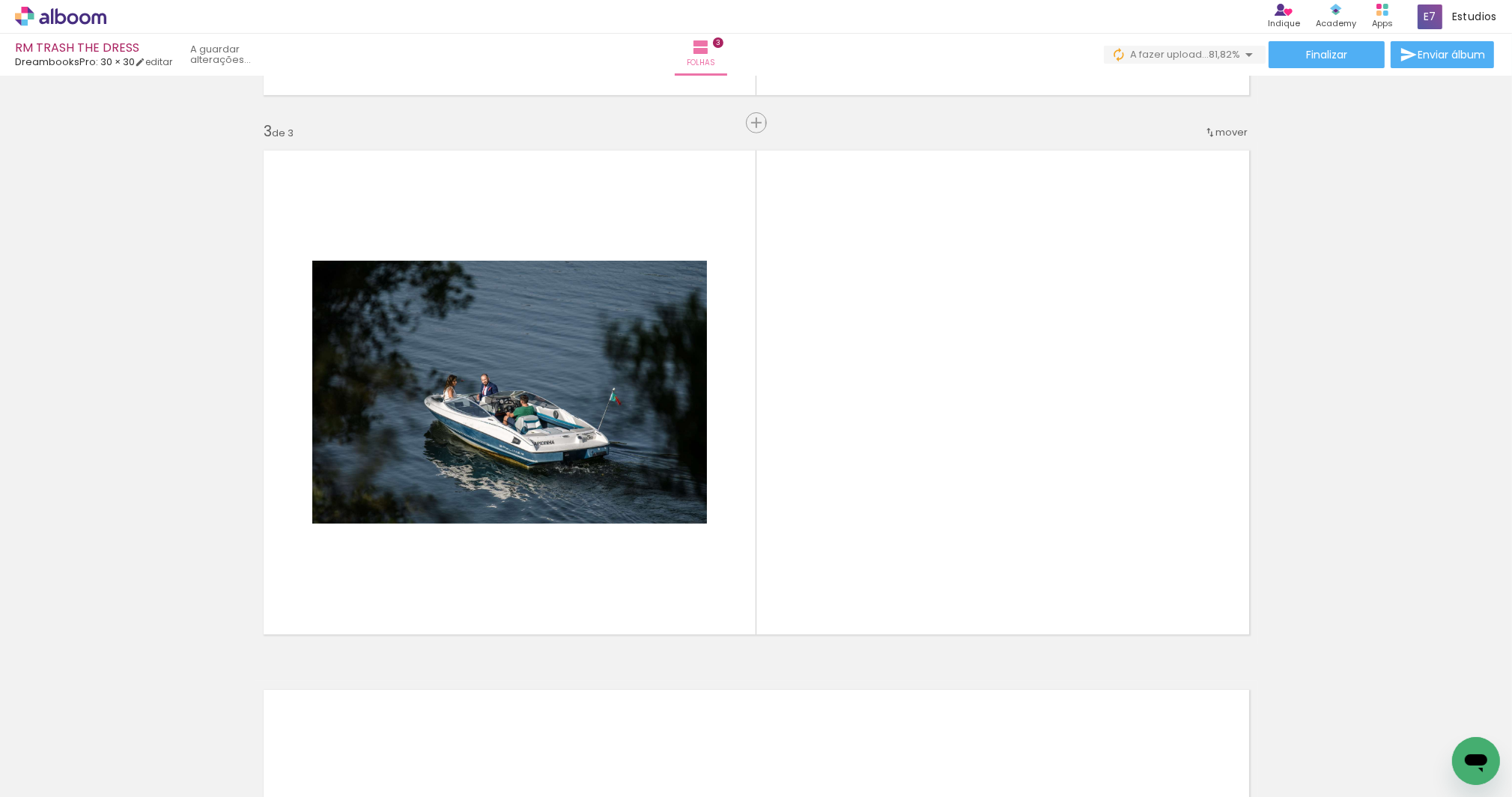
scroll to position [1058, 0]
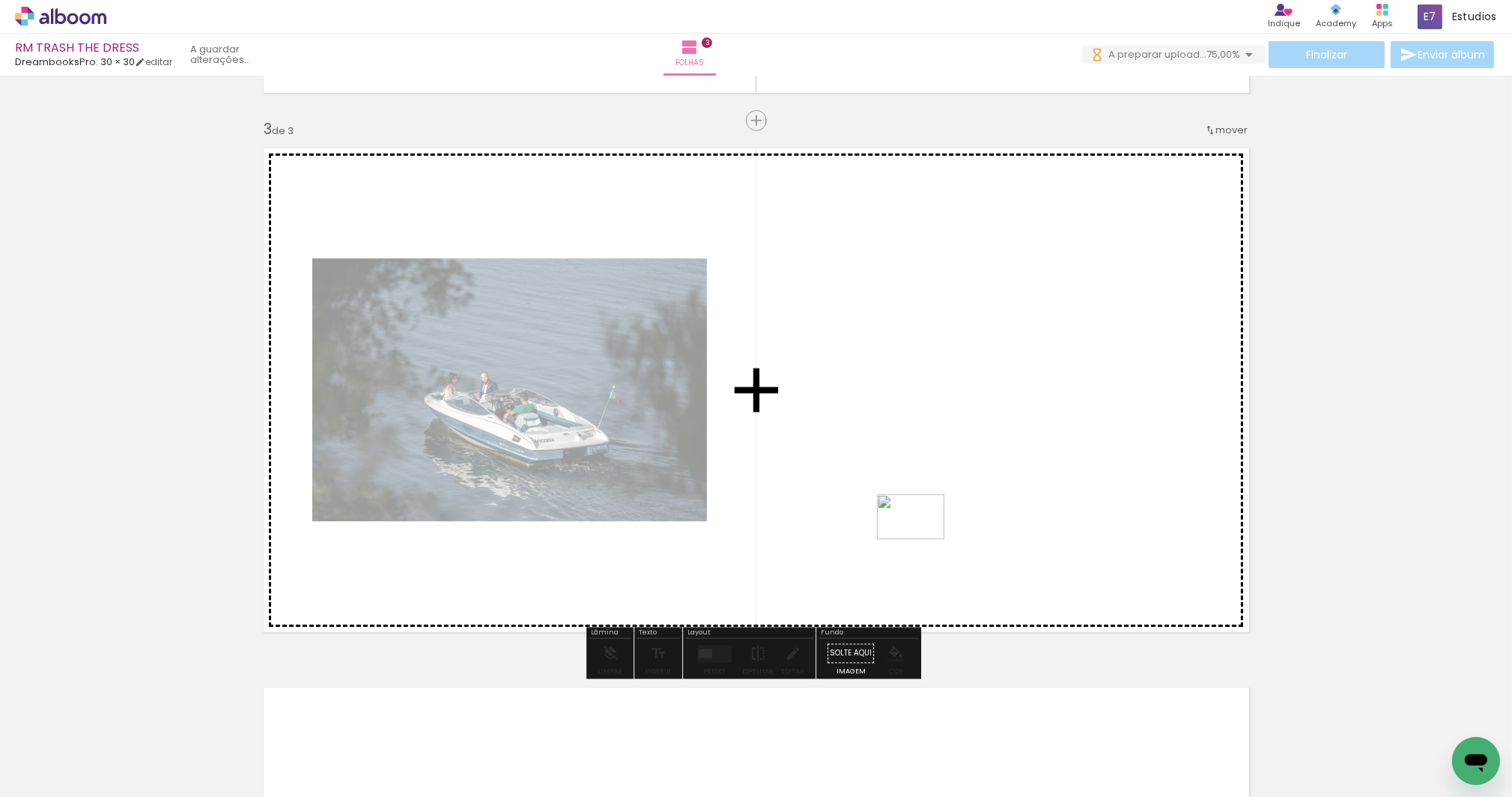
drag, startPoint x: 983, startPoint y: 705, endPoint x: 922, endPoint y: 539, distance: 176.9
click at [922, 539] on quentale-workspace at bounding box center [756, 398] width 1512 height 797
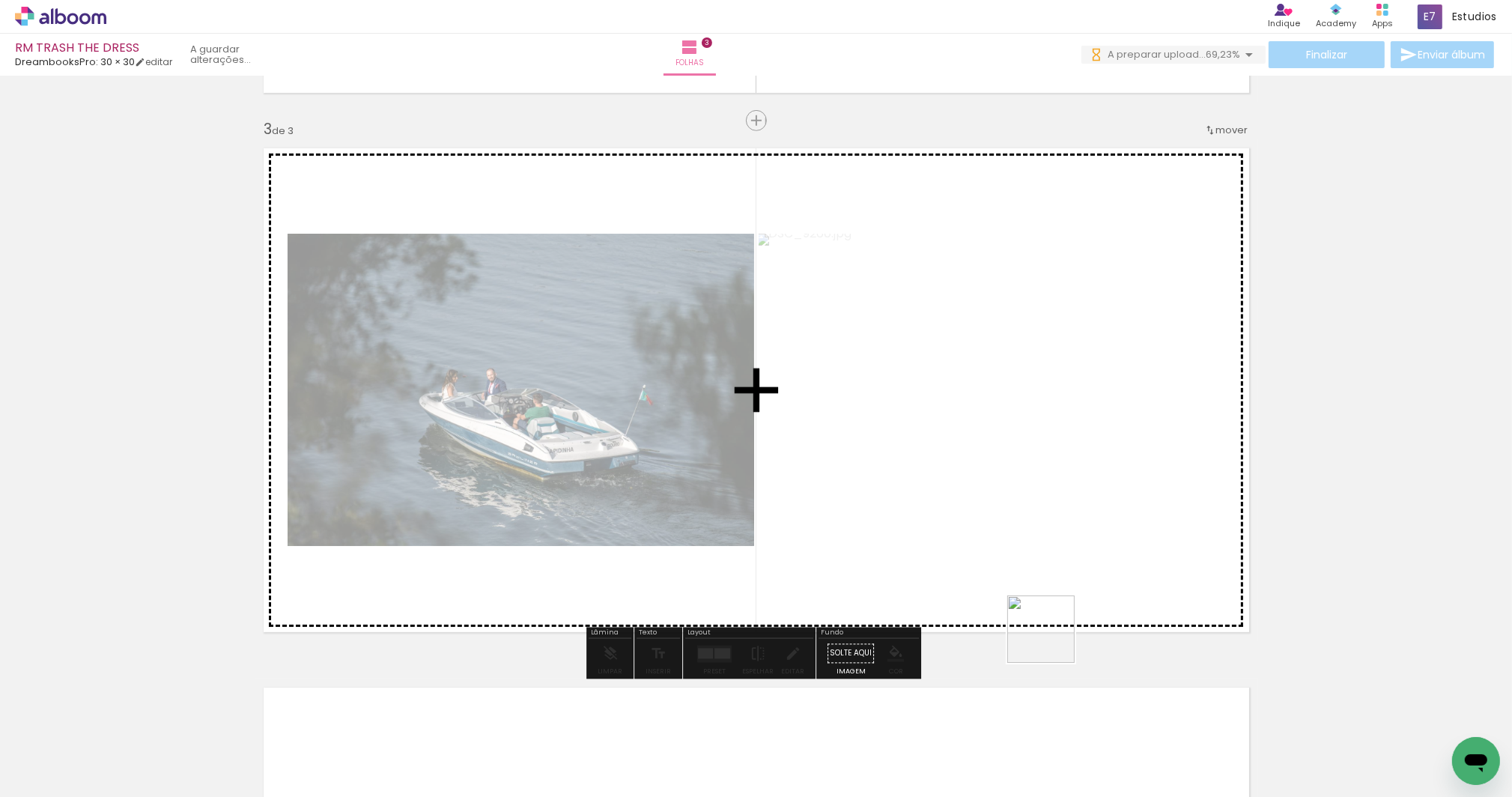
drag, startPoint x: 1096, startPoint y: 749, endPoint x: 1039, endPoint y: 576, distance: 182.1
click at [1039, 576] on quentale-workspace at bounding box center [756, 398] width 1512 height 797
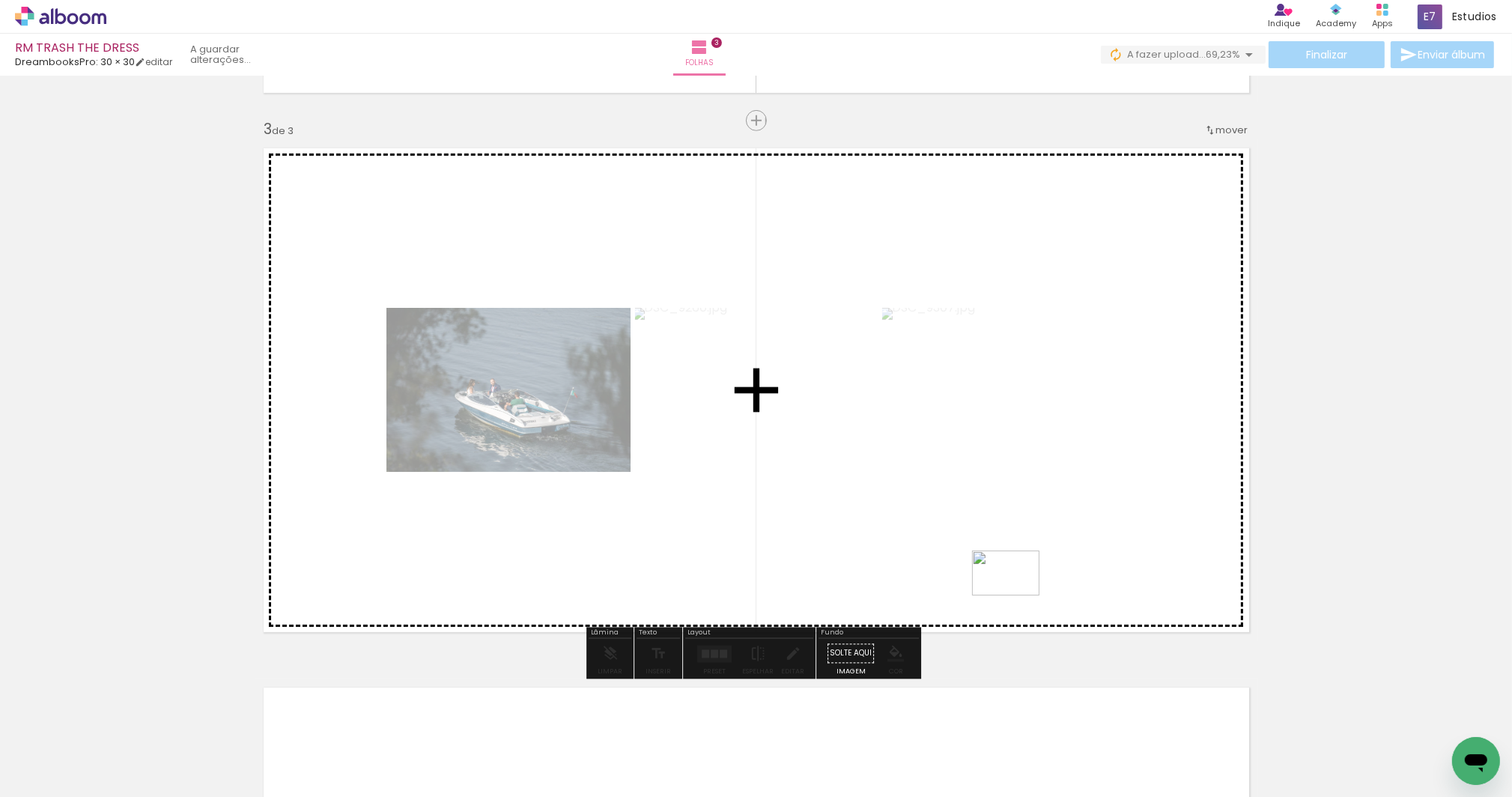
drag, startPoint x: 1148, startPoint y: 746, endPoint x: 1017, endPoint y: 595, distance: 199.9
click at [1017, 595] on quentale-workspace at bounding box center [756, 398] width 1512 height 797
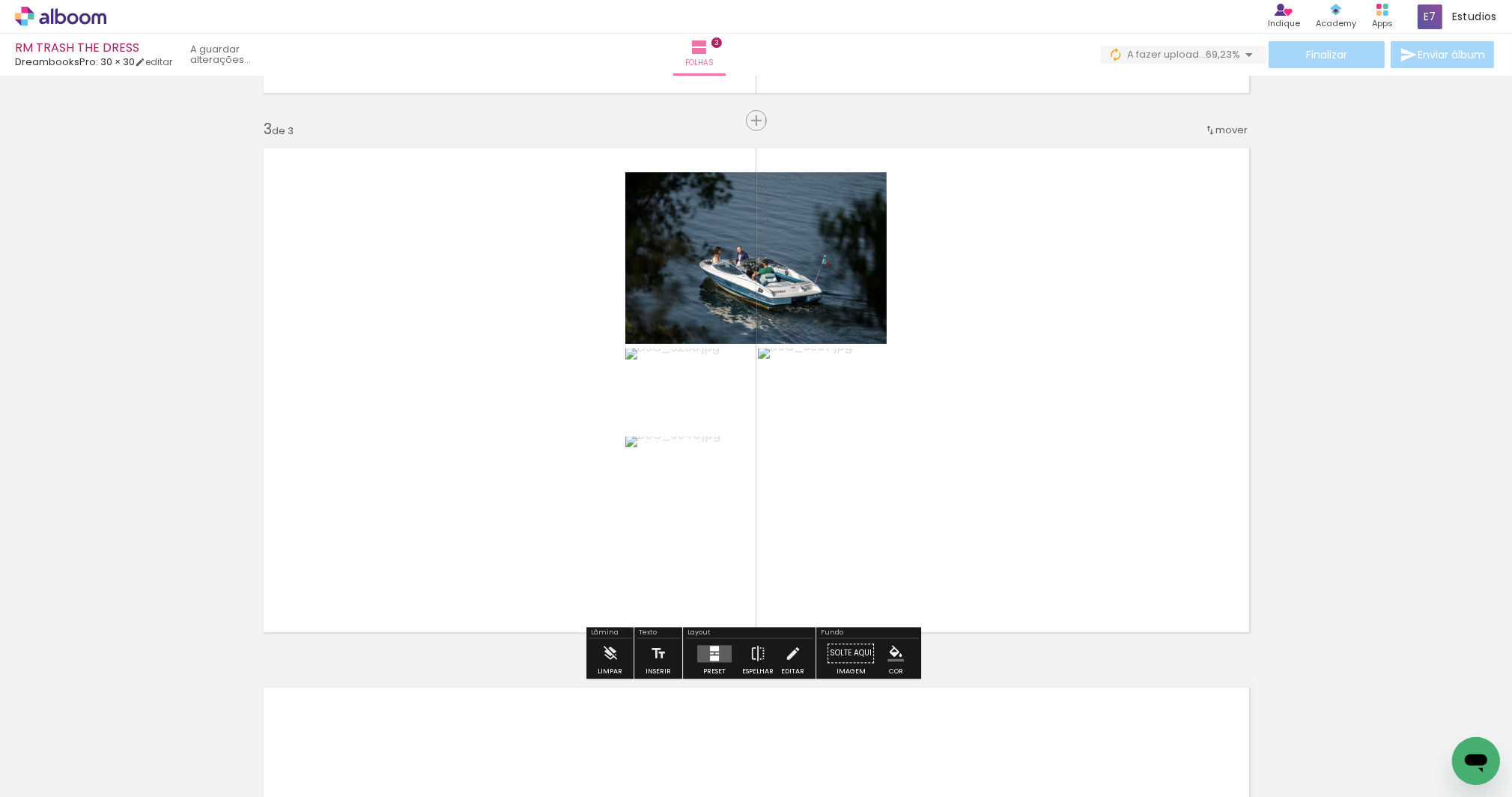
drag, startPoint x: 714, startPoint y: 649, endPoint x: 703, endPoint y: 643, distance: 12.5
click at [712, 649] on div at bounding box center [714, 648] width 9 height 6
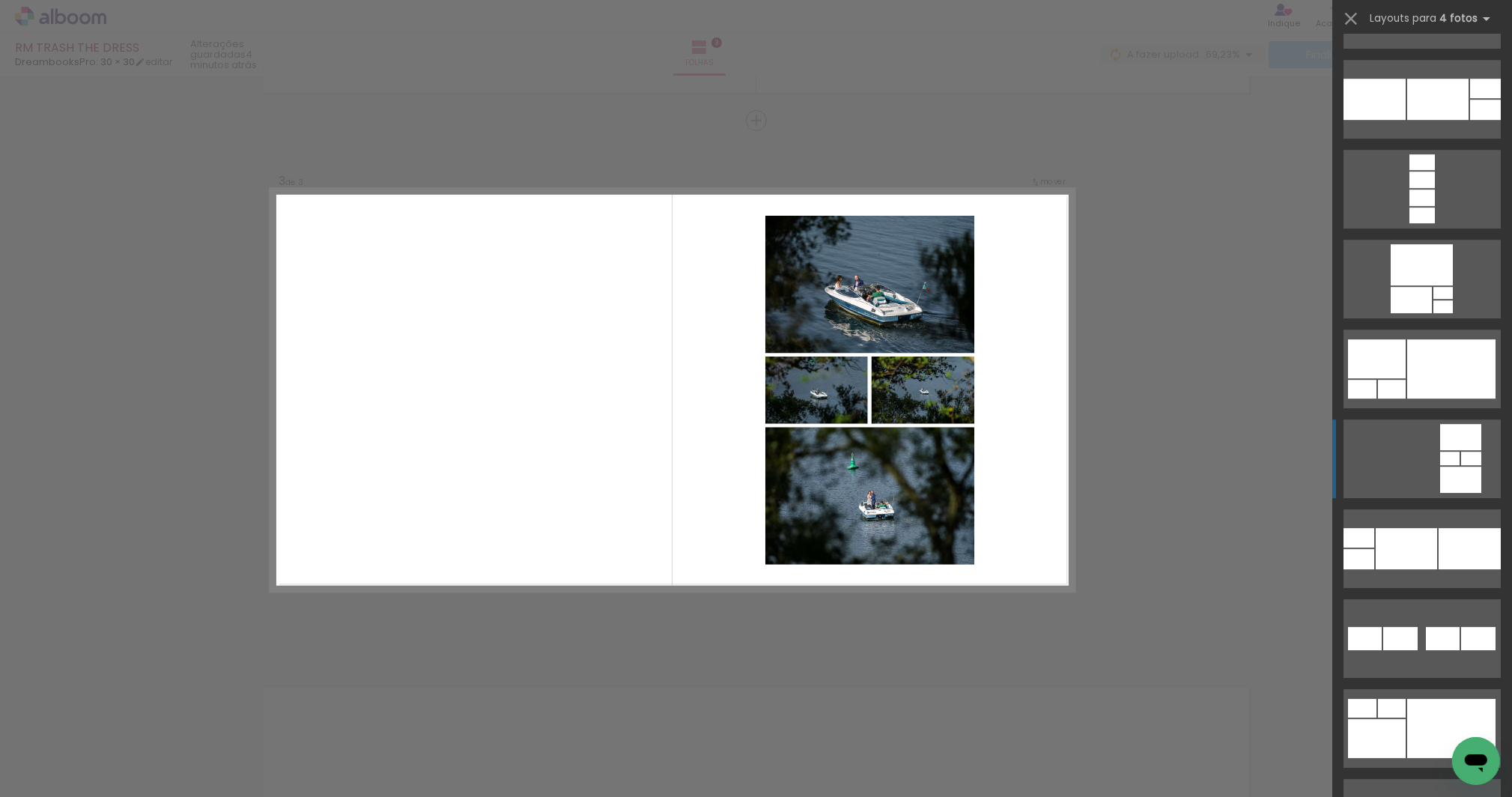
scroll to position [6400, 0]
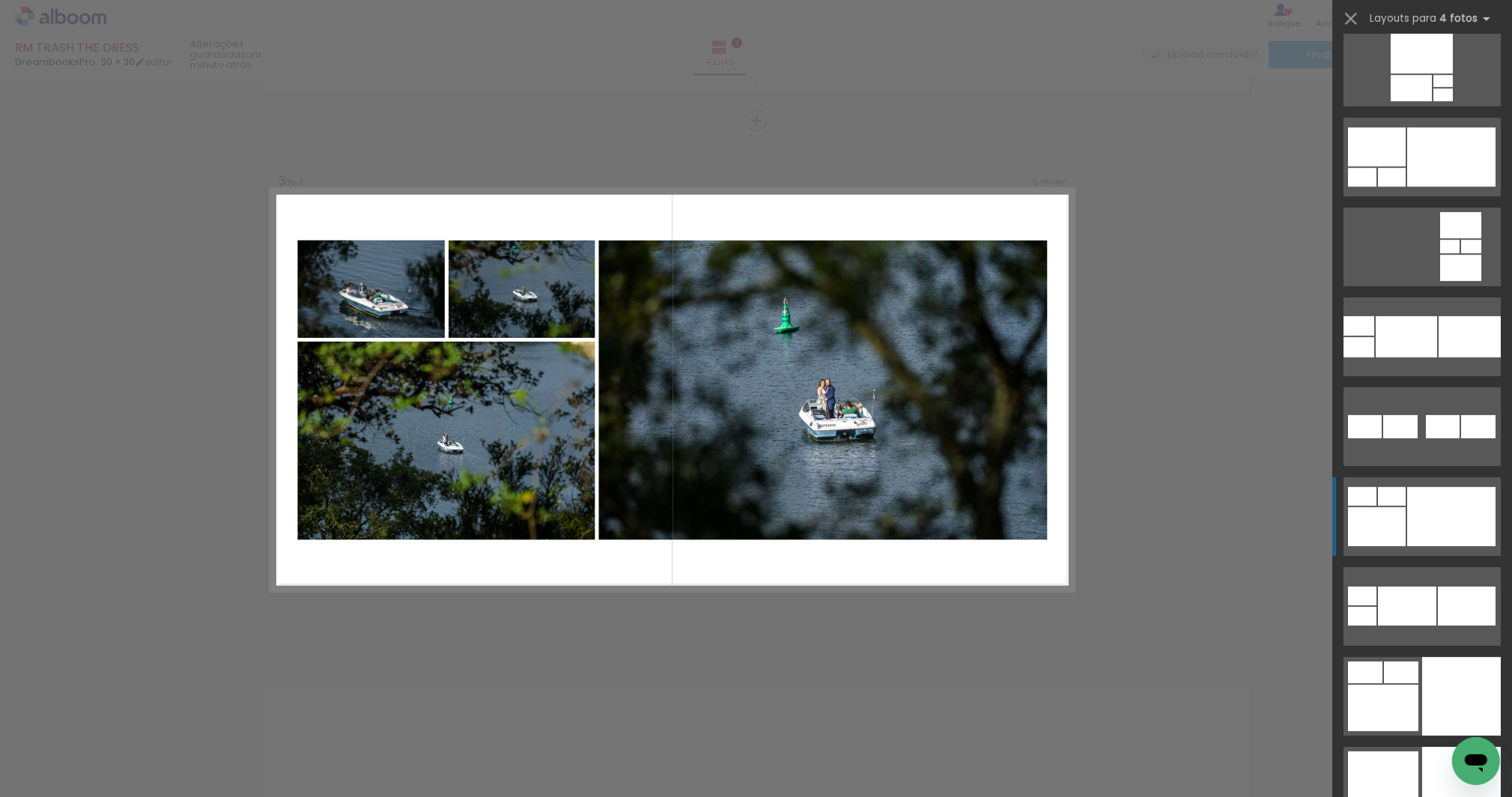
click at [1427, 509] on div at bounding box center [1451, 516] width 88 height 60
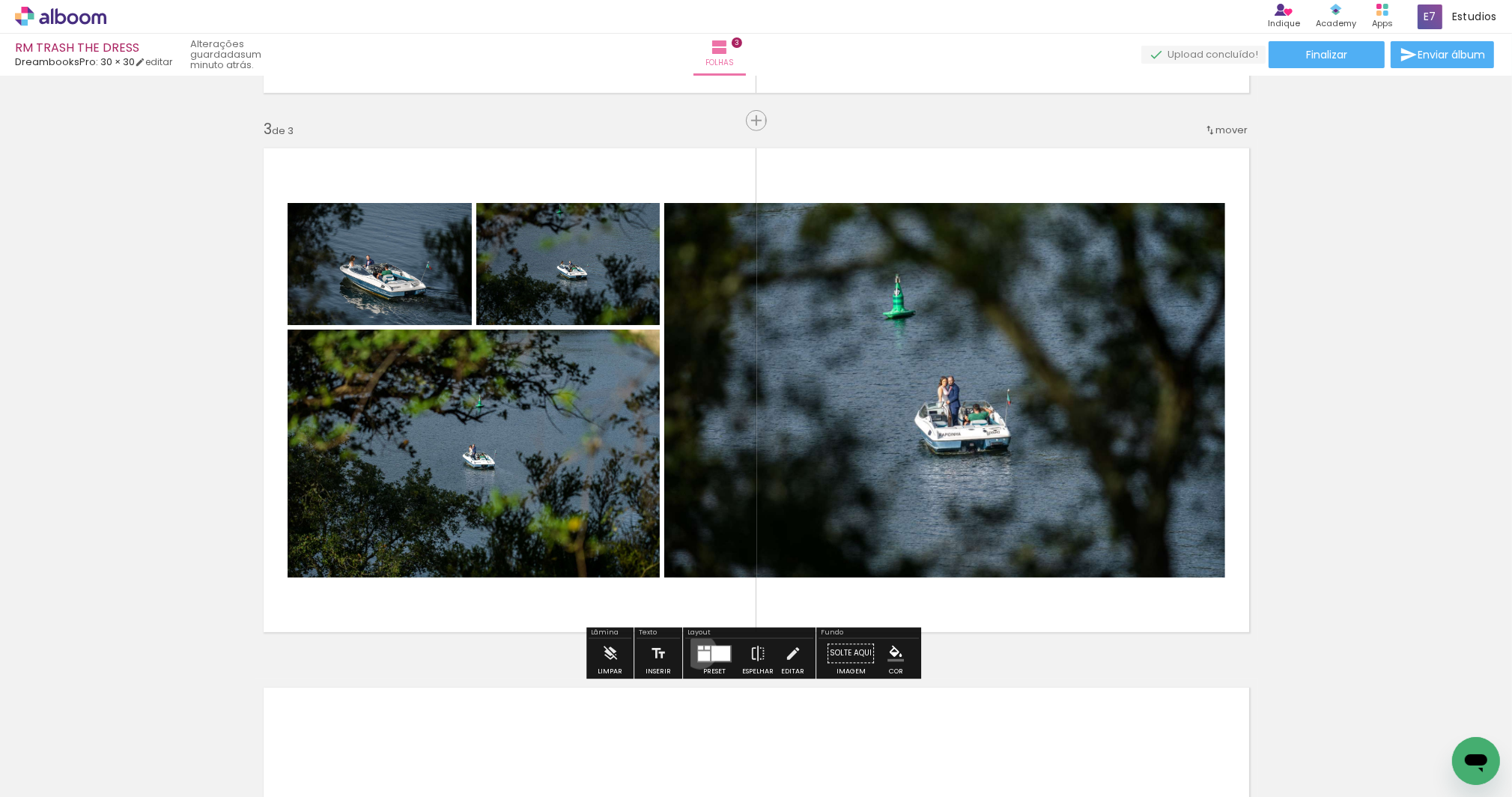
click at [698, 651] on div at bounding box center [703, 656] width 12 height 10
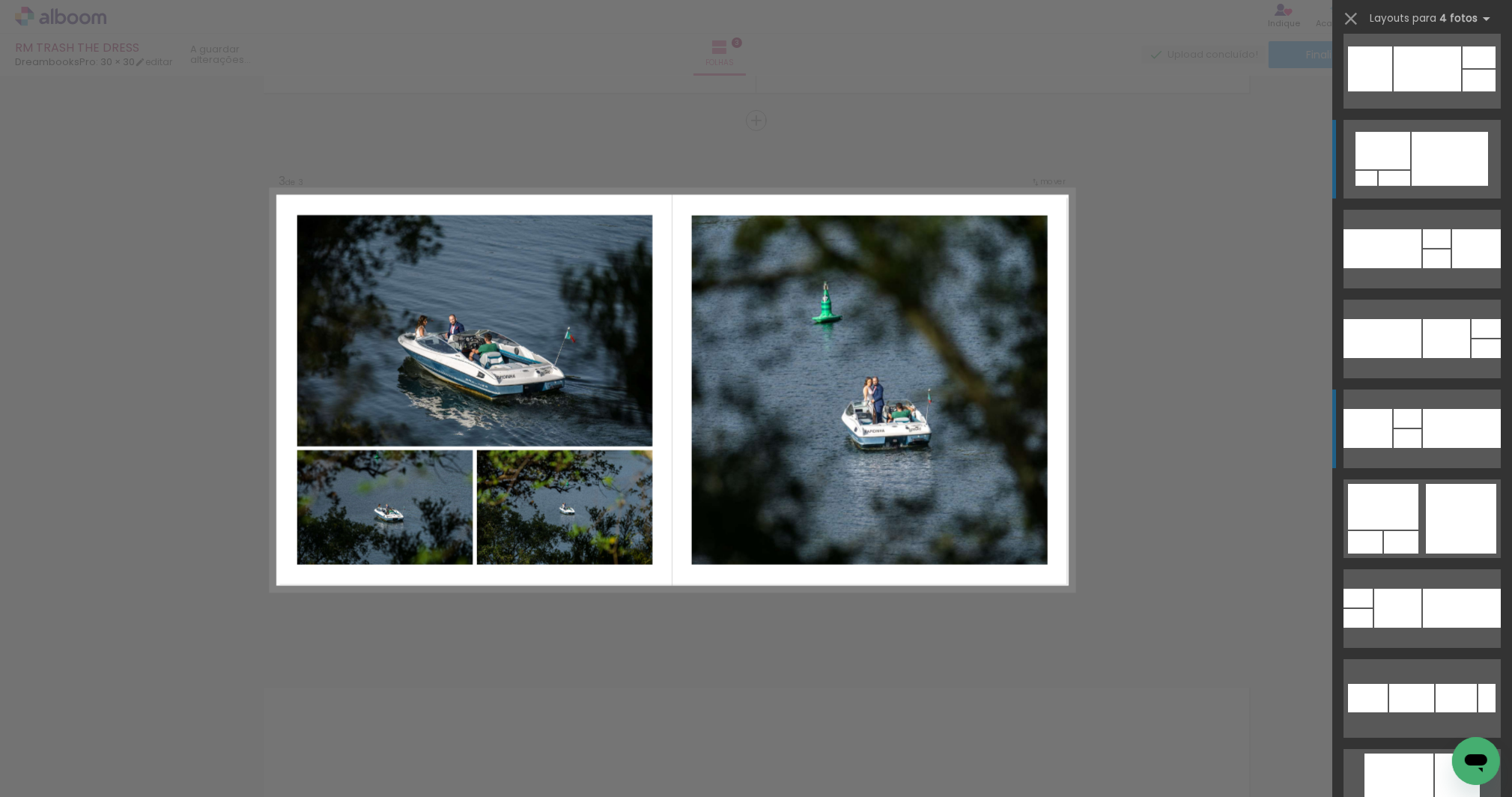
scroll to position [7418, 0]
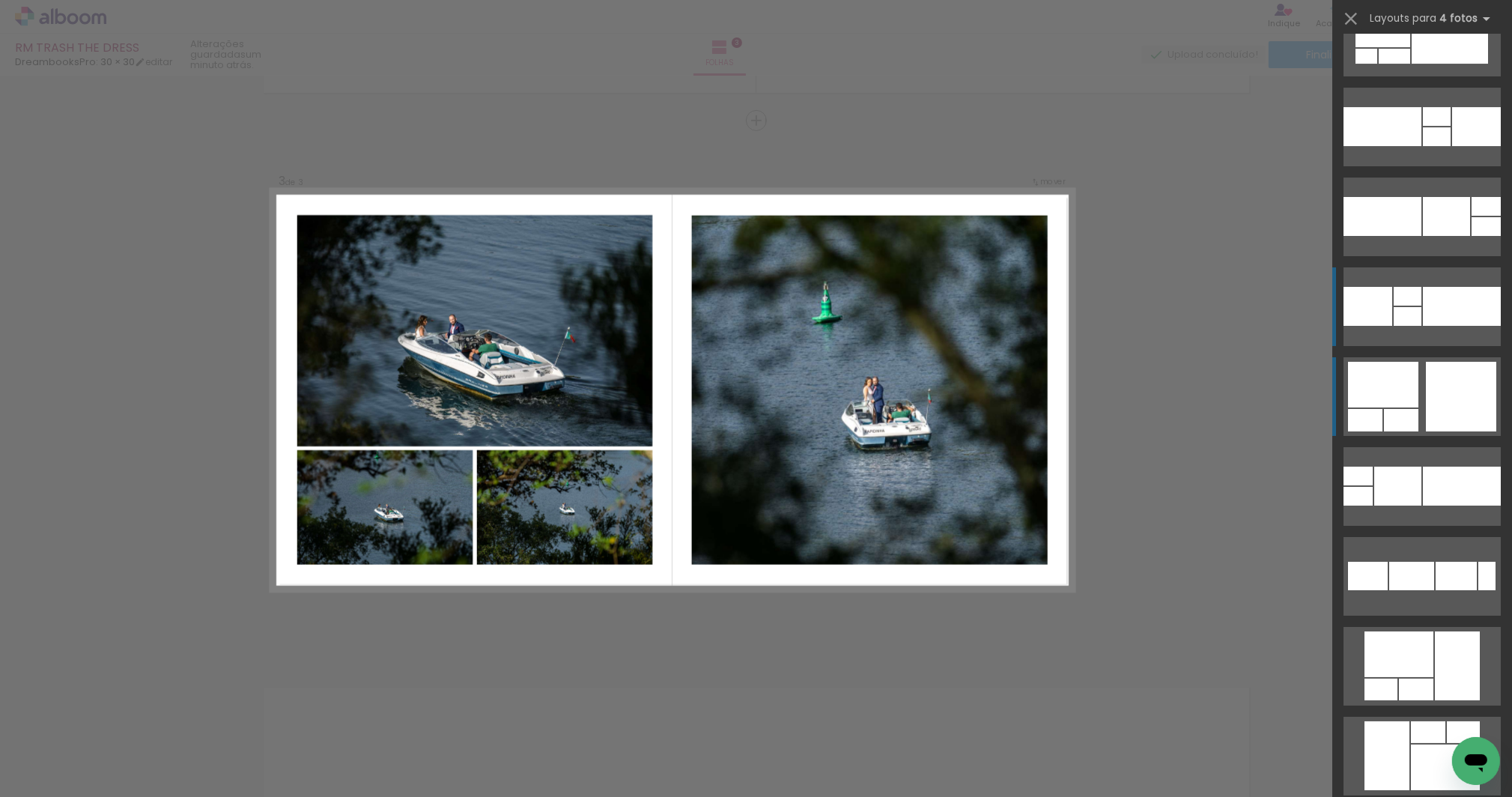
click at [1435, 64] on div at bounding box center [1450, 37] width 76 height 54
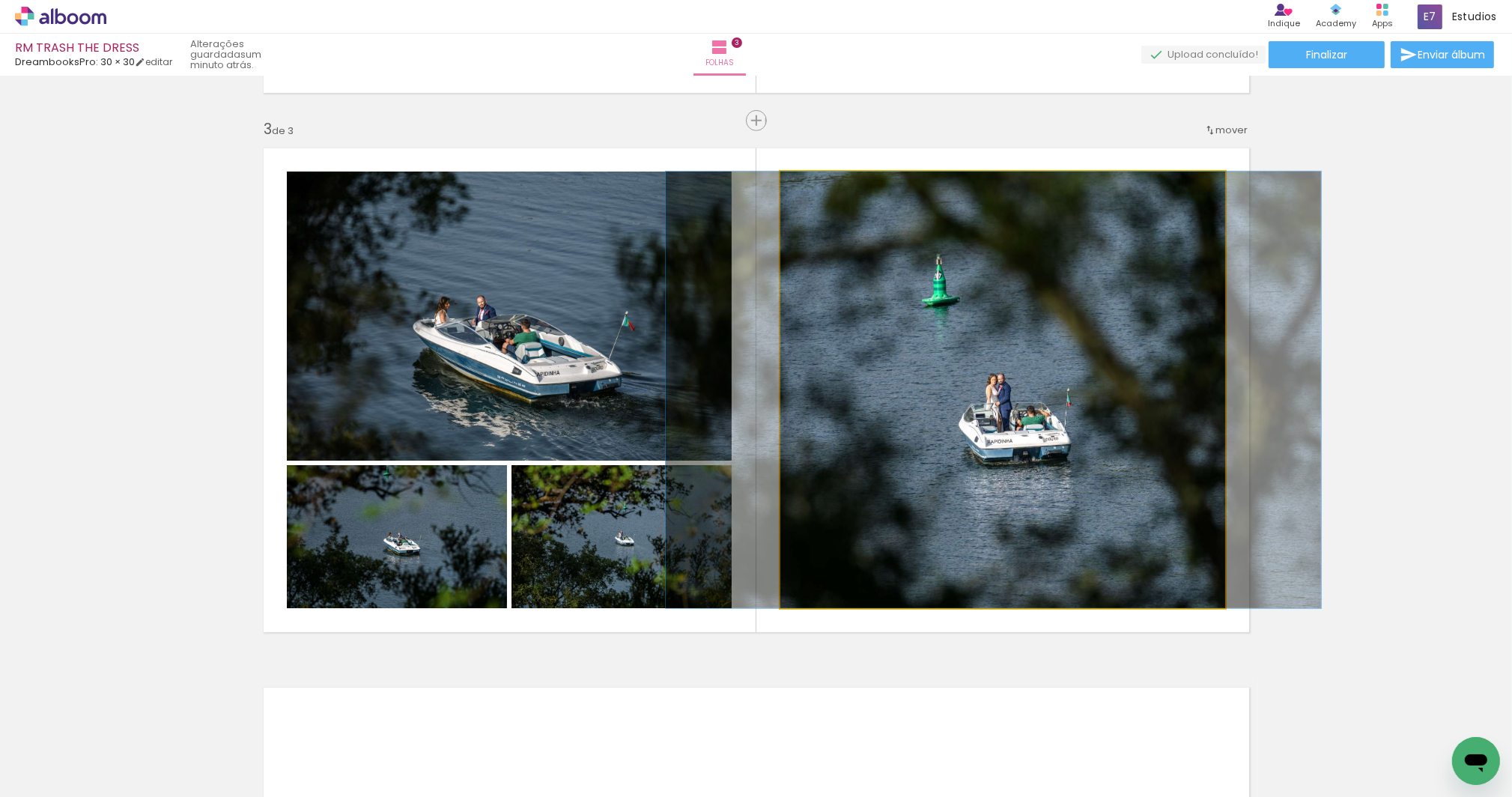
drag, startPoint x: 956, startPoint y: 379, endPoint x: 948, endPoint y: 386, distance: 10.6
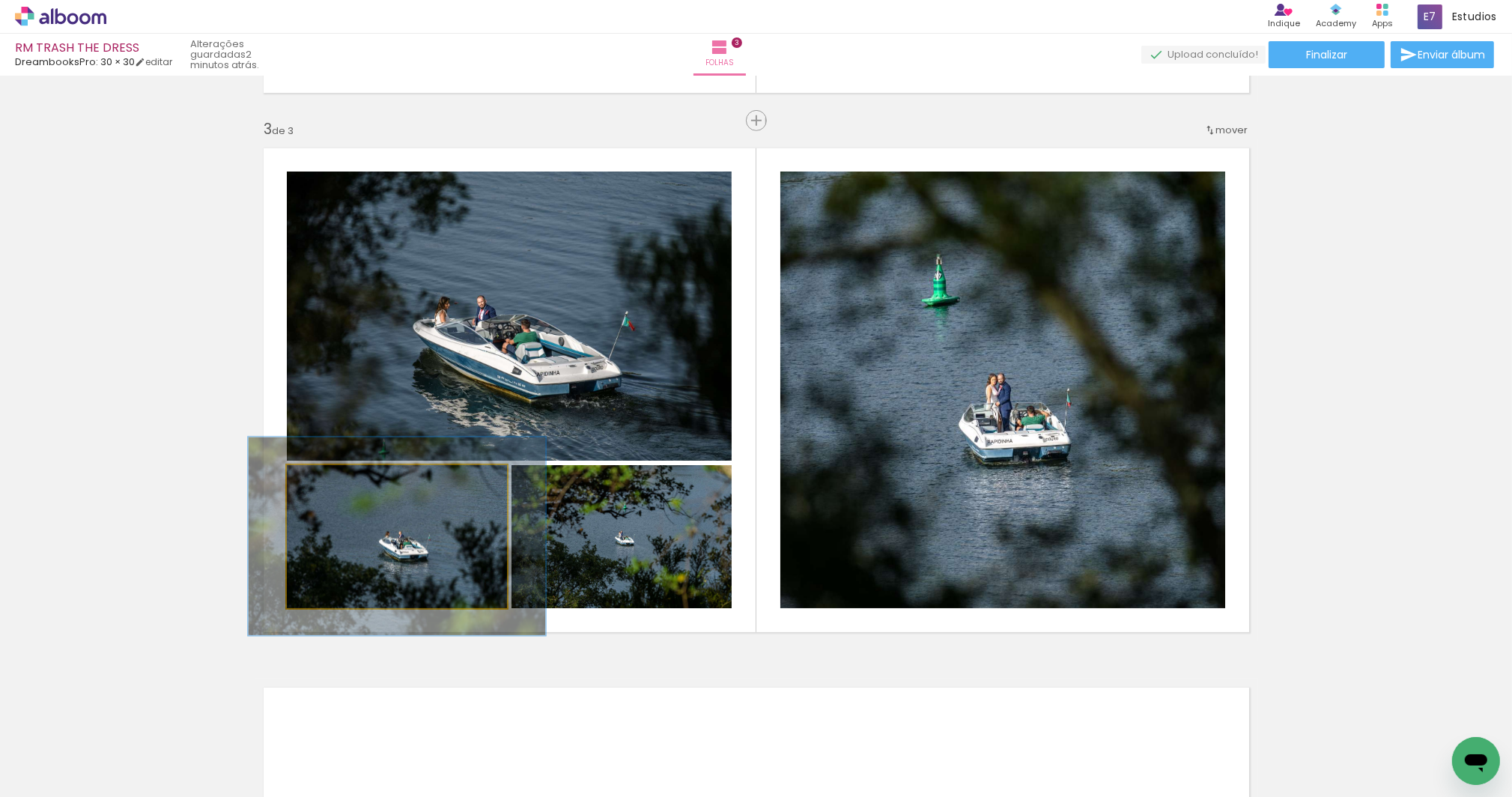
drag, startPoint x: 317, startPoint y: 482, endPoint x: 336, endPoint y: 487, distance: 19.6
type paper-slider "135"
click at [336, 487] on div at bounding box center [340, 481] width 24 height 24
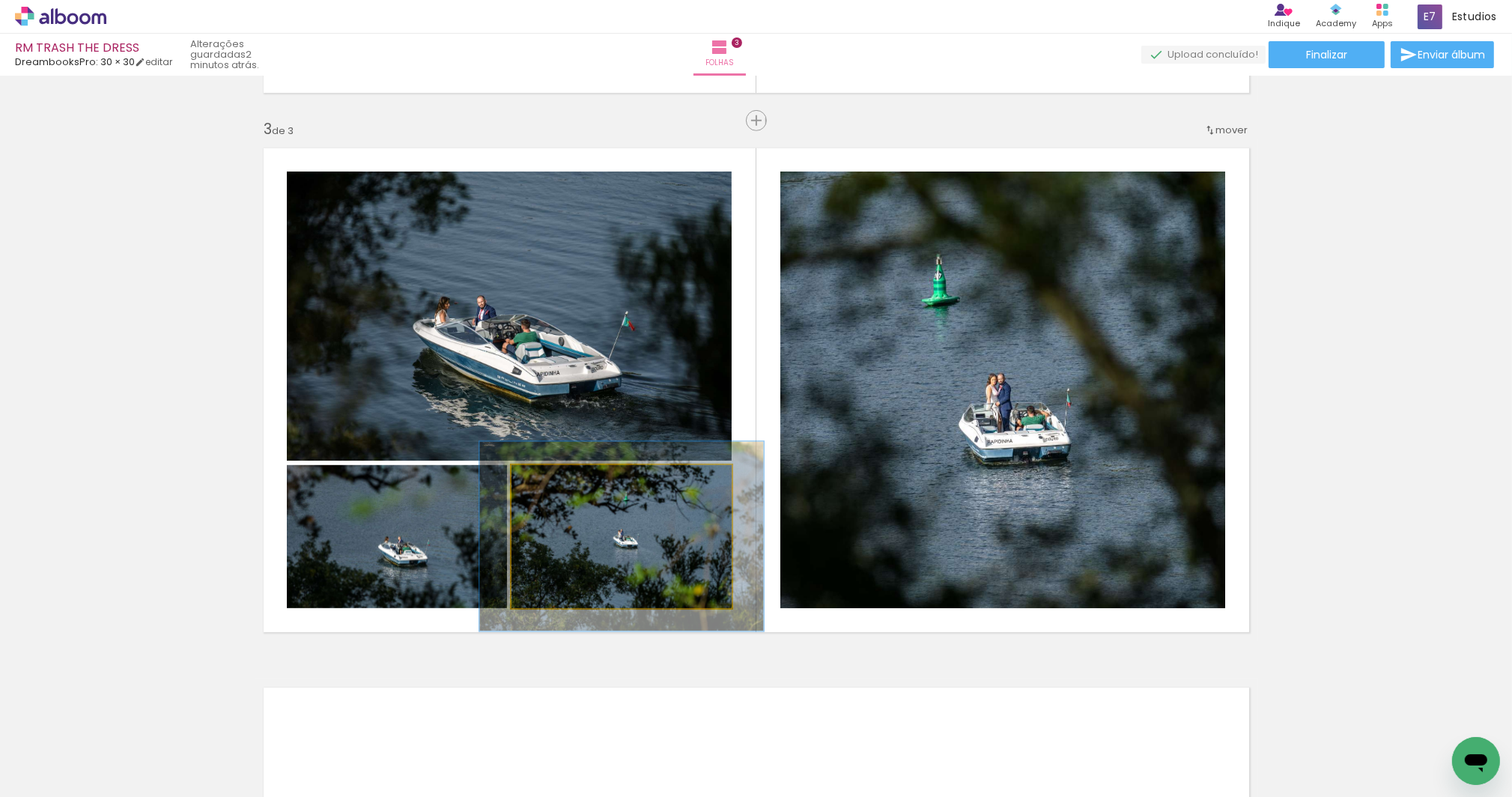
drag, startPoint x: 543, startPoint y: 482, endPoint x: 621, endPoint y: 556, distance: 107.5
click at [557, 484] on div at bounding box center [561, 480] width 13 height 13
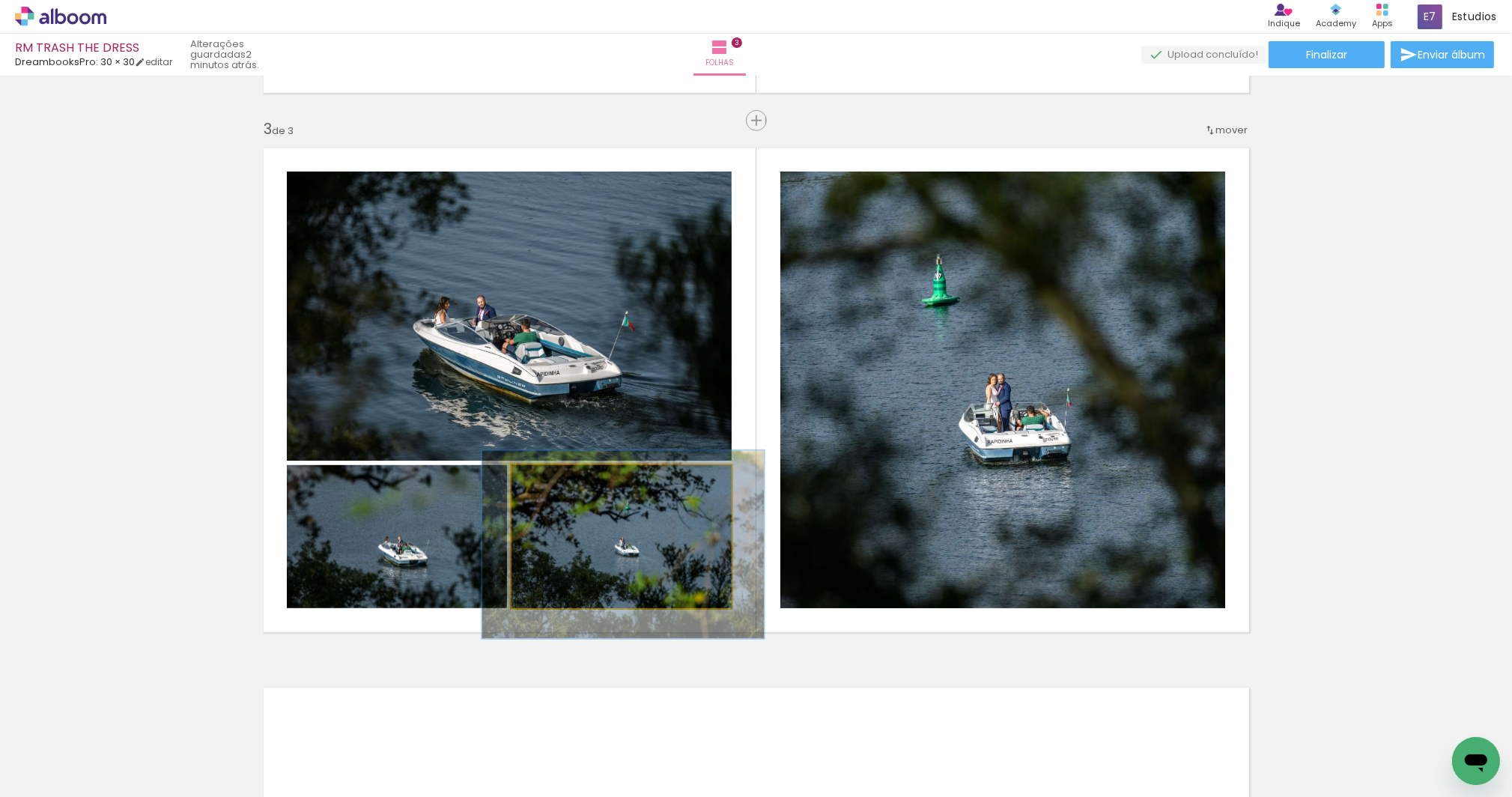
drag, startPoint x: 656, startPoint y: 559, endPoint x: 657, endPoint y: 568, distance: 9.1
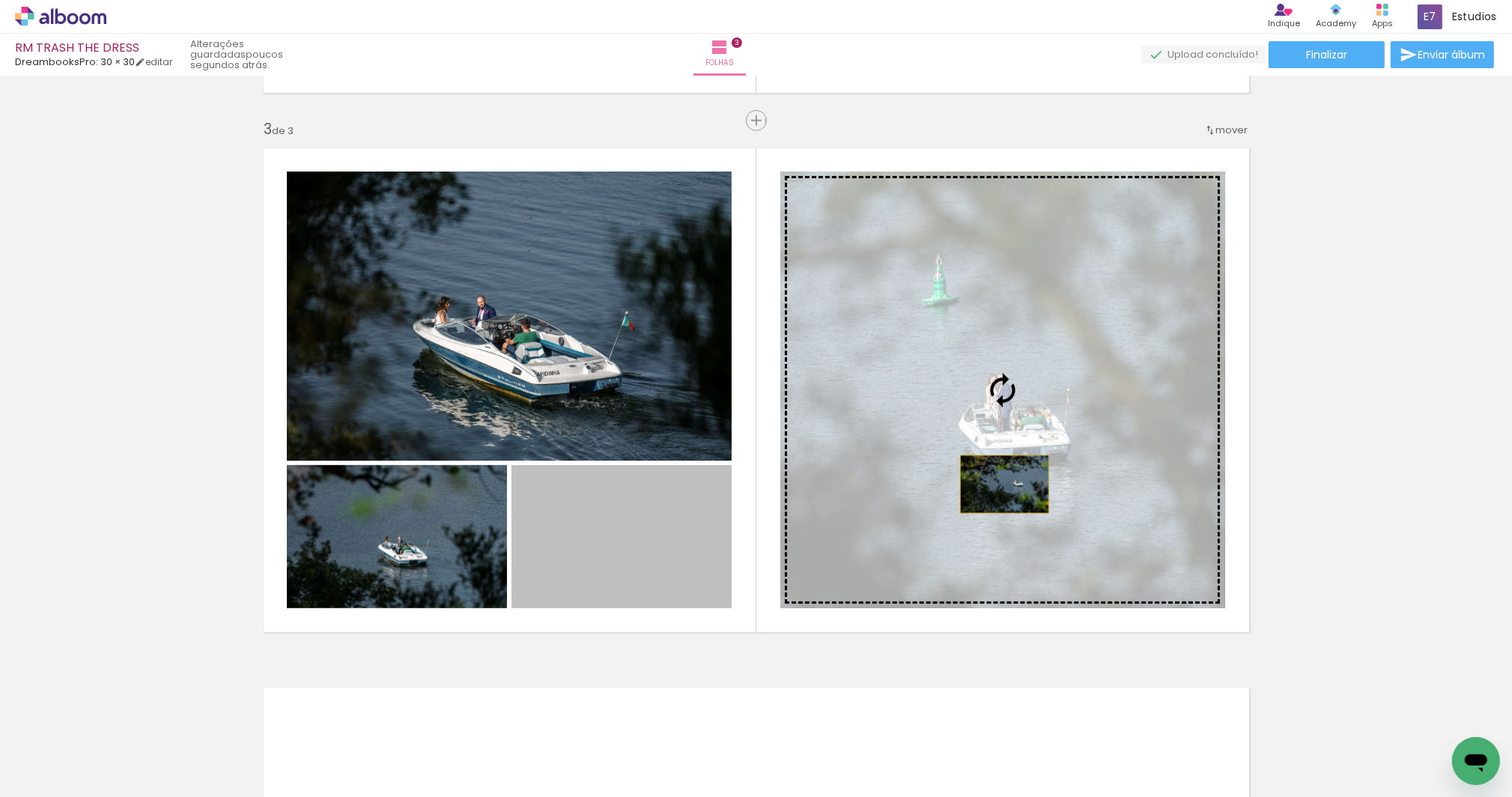
drag, startPoint x: 643, startPoint y: 551, endPoint x: 1000, endPoint y: 484, distance: 363.2
click at [0, 0] on slot at bounding box center [0, 0] width 0 height 0
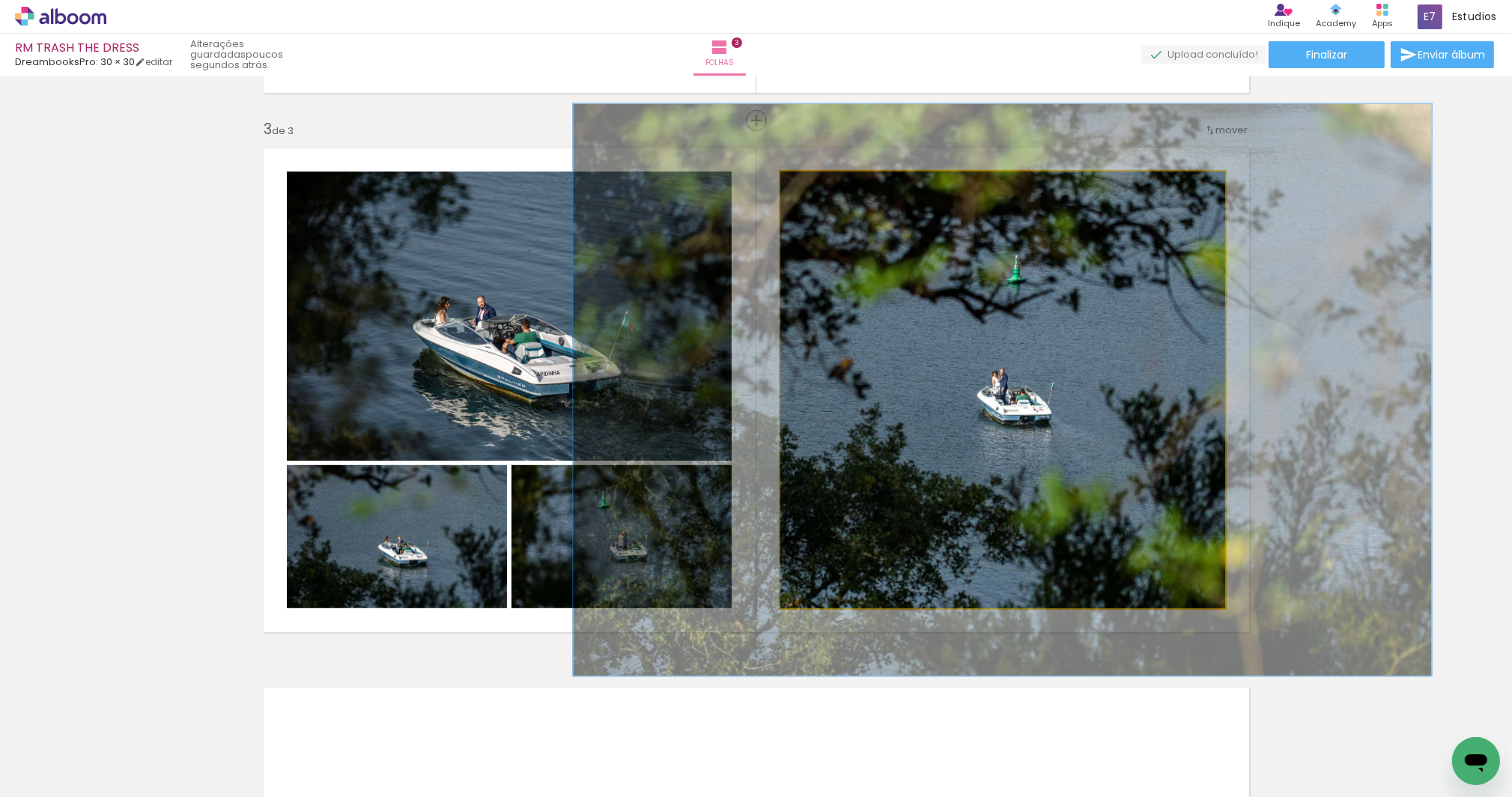
drag, startPoint x: 813, startPoint y: 185, endPoint x: 825, endPoint y: 189, distance: 12.6
click at [825, 189] on div at bounding box center [831, 187] width 13 height 13
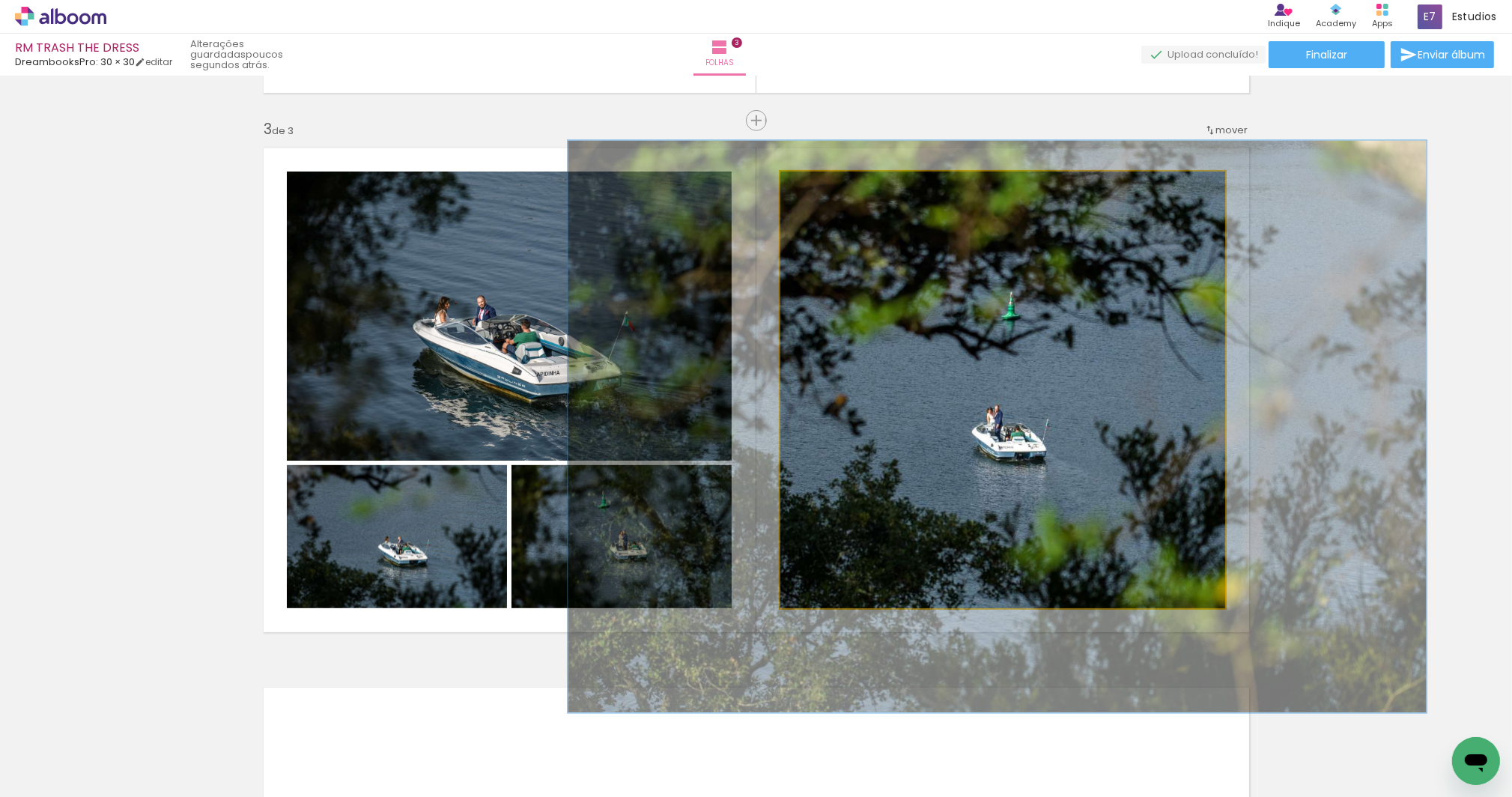
drag, startPoint x: 1019, startPoint y: 364, endPoint x: 1014, endPoint y: 401, distance: 37.3
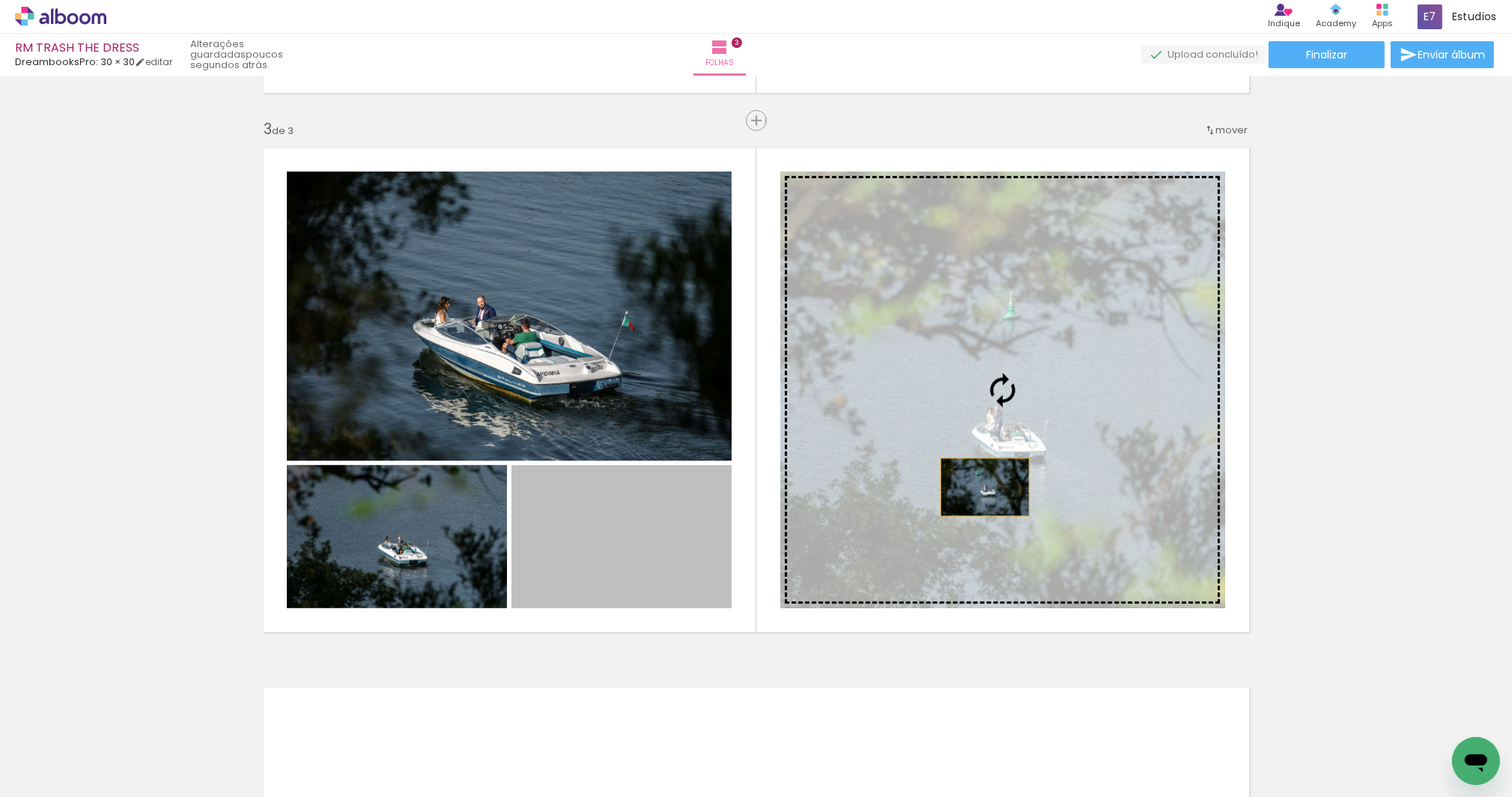
drag, startPoint x: 566, startPoint y: 575, endPoint x: 980, endPoint y: 487, distance: 423.2
click at [0, 0] on slot at bounding box center [0, 0] width 0 height 0
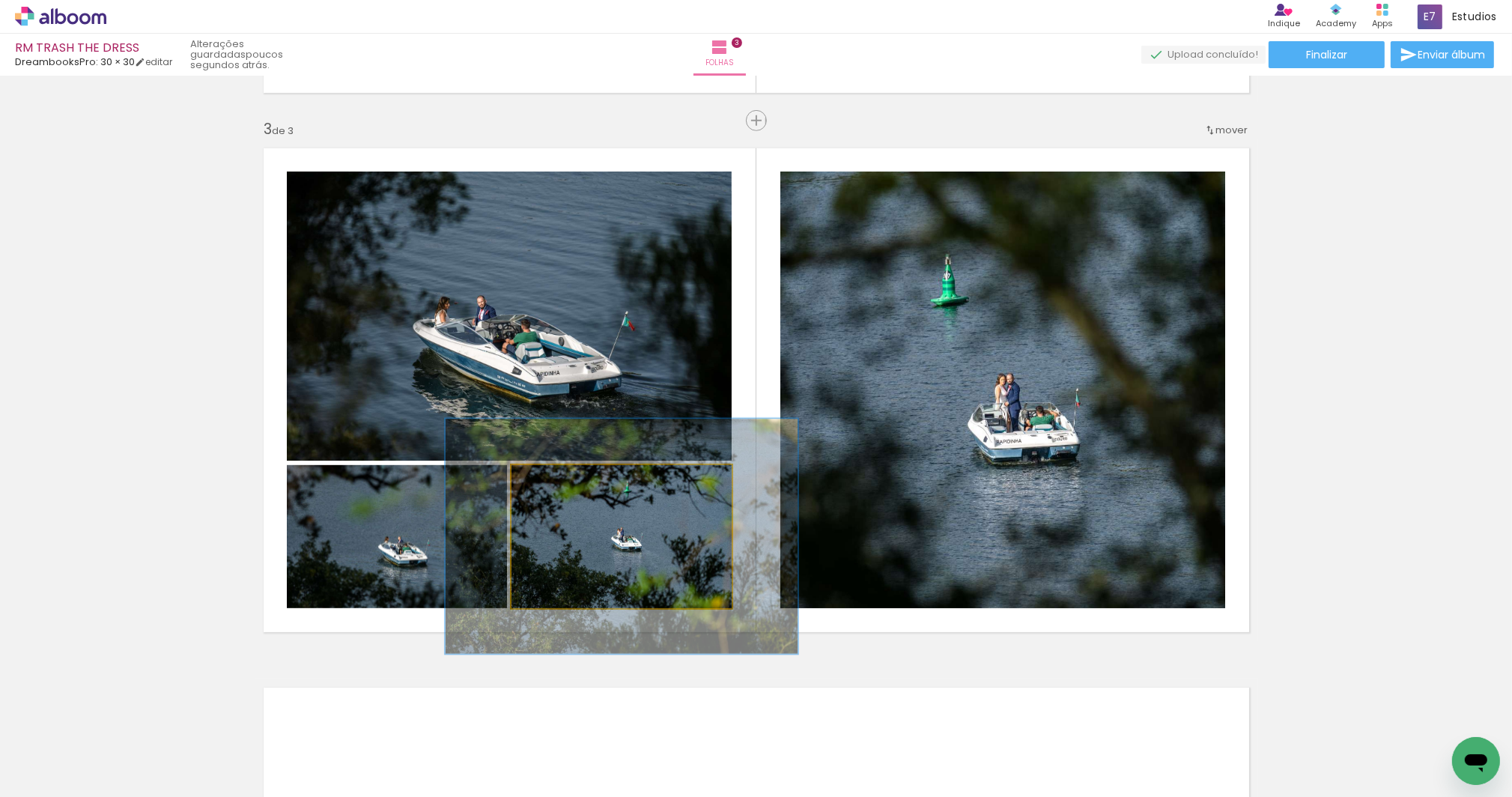
drag, startPoint x: 546, startPoint y: 481, endPoint x: 578, endPoint y: 488, distance: 32.8
type paper-slider "160"
click at [578, 487] on div at bounding box center [578, 481] width 24 height 24
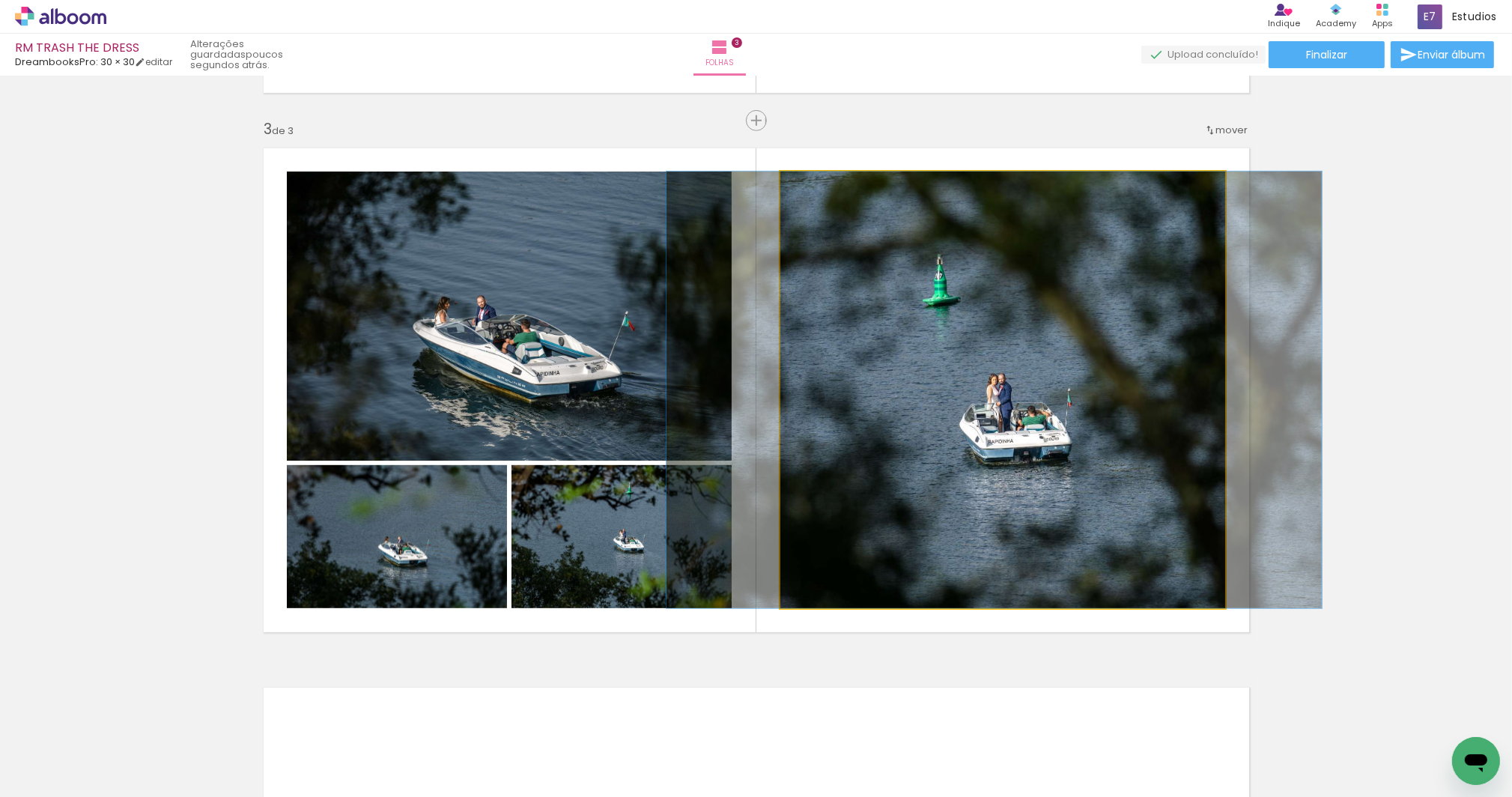
drag, startPoint x: 1040, startPoint y: 450, endPoint x: 1031, endPoint y: 453, distance: 9.5
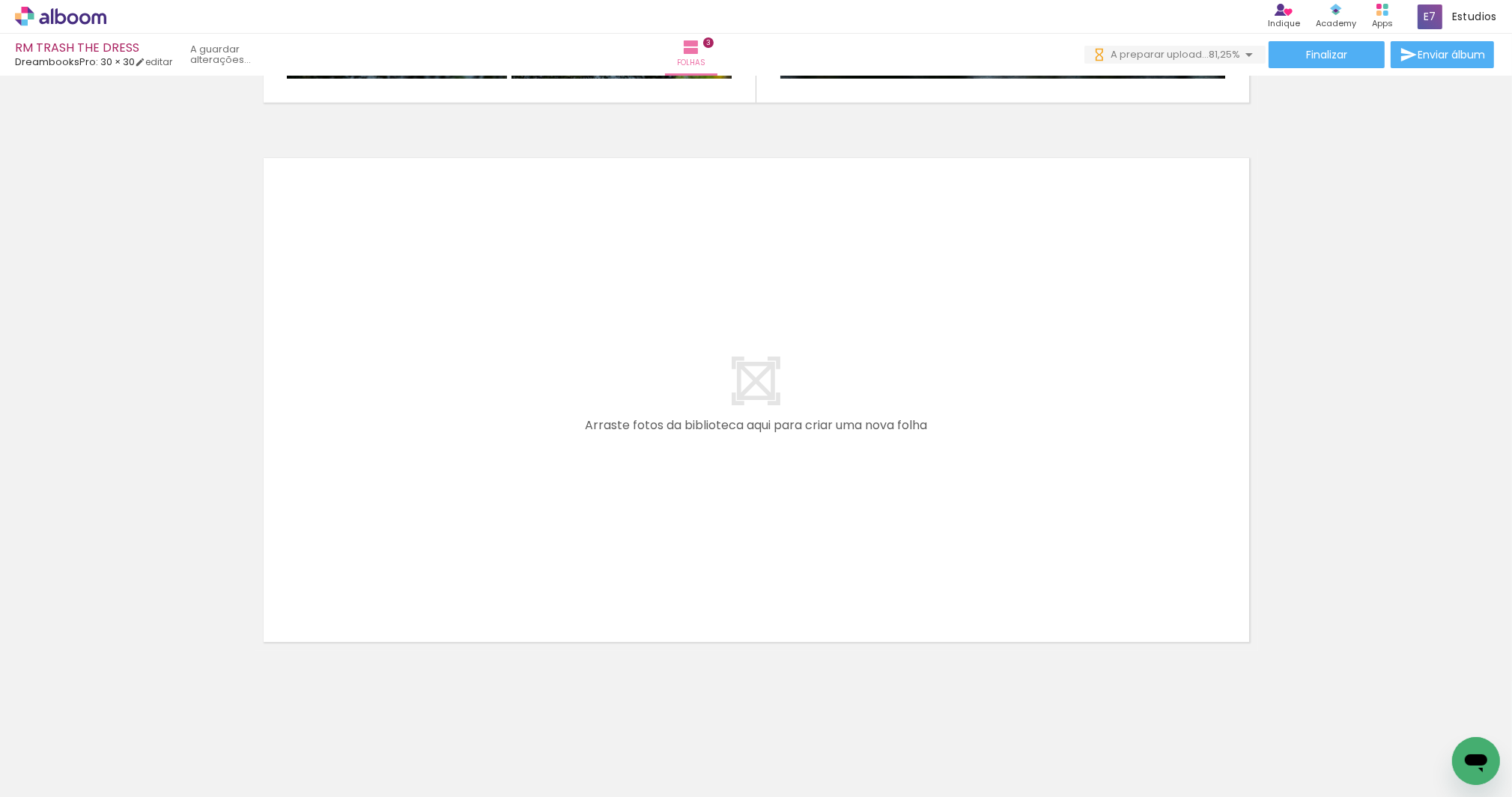
scroll to position [0, 125]
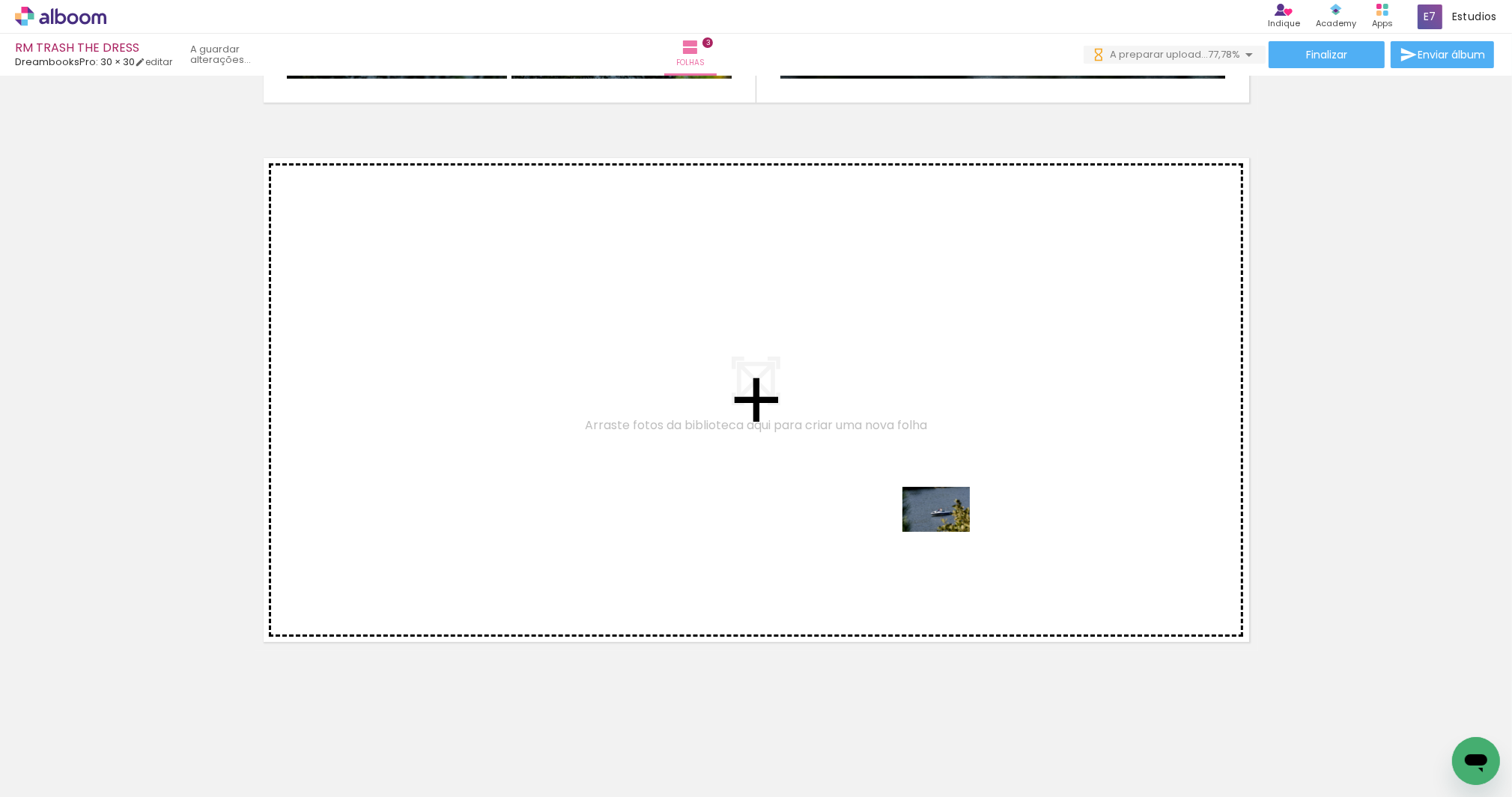
drag, startPoint x: 1124, startPoint y: 744, endPoint x: 948, endPoint y: 532, distance: 275.5
click at [948, 532] on quentale-workspace at bounding box center [756, 398] width 1512 height 797
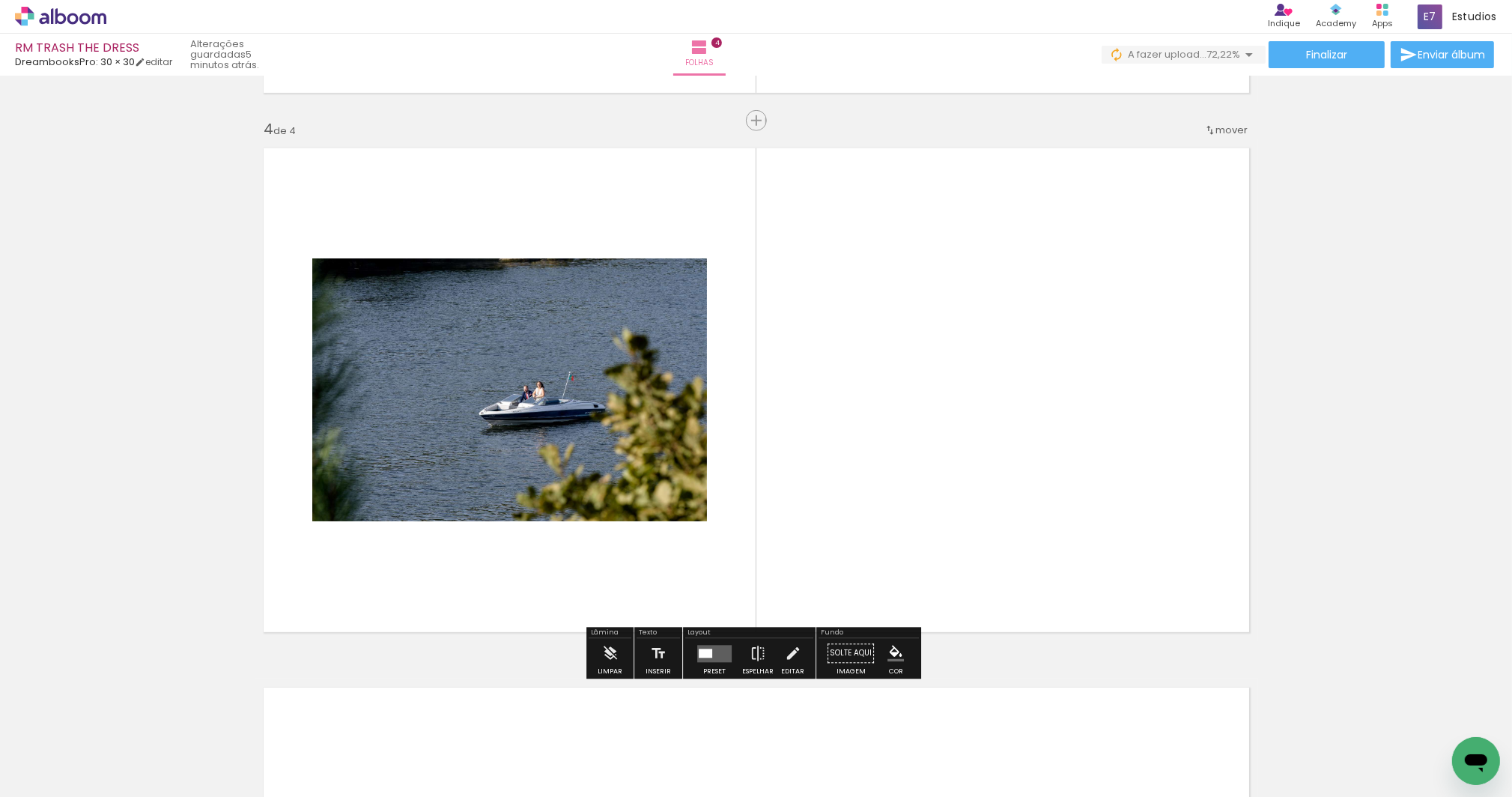
scroll to position [1598, 0]
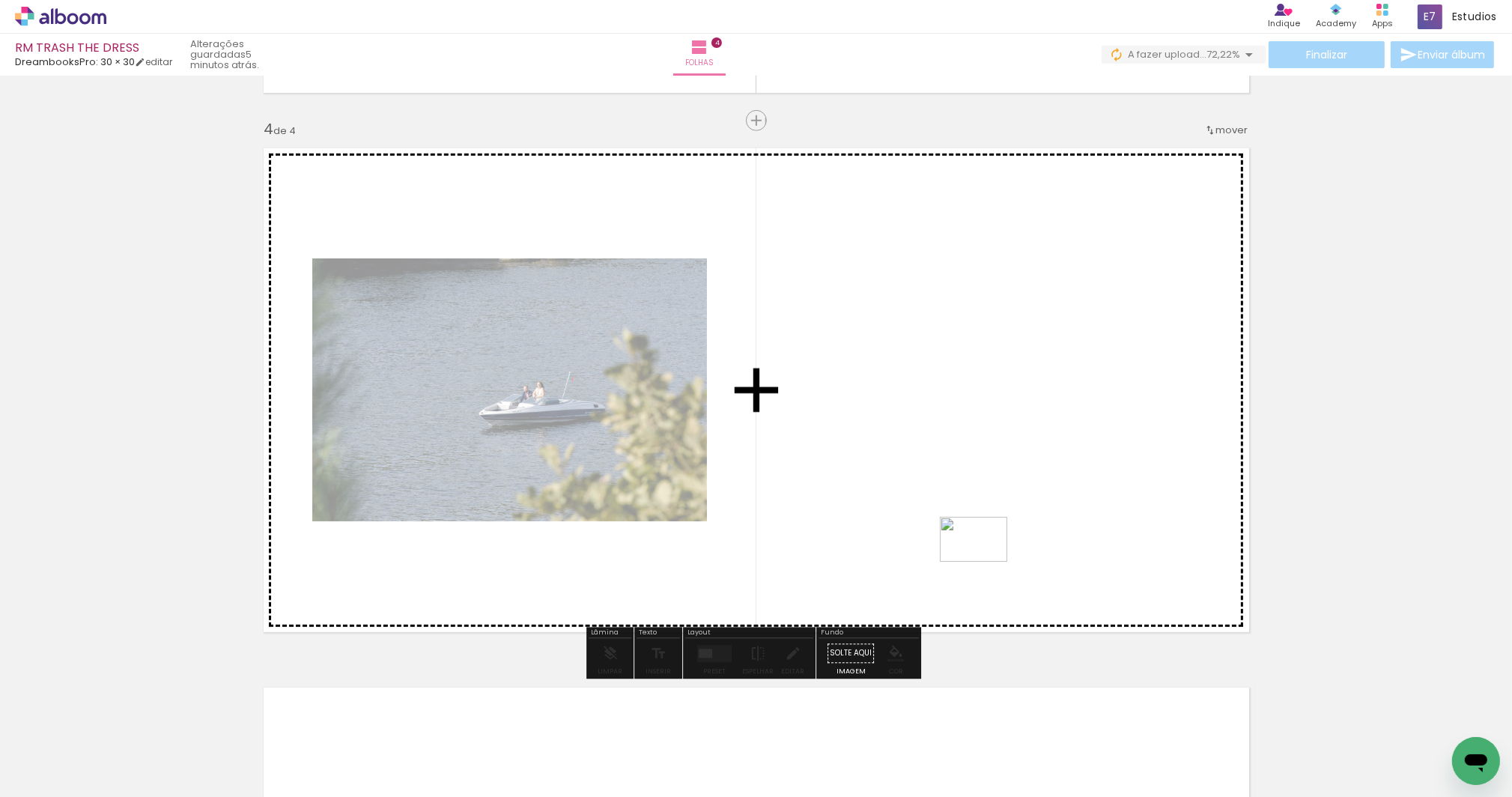
drag, startPoint x: 1197, startPoint y: 744, endPoint x: 985, endPoint y: 562, distance: 279.4
click at [985, 562] on quentale-workspace at bounding box center [756, 398] width 1512 height 797
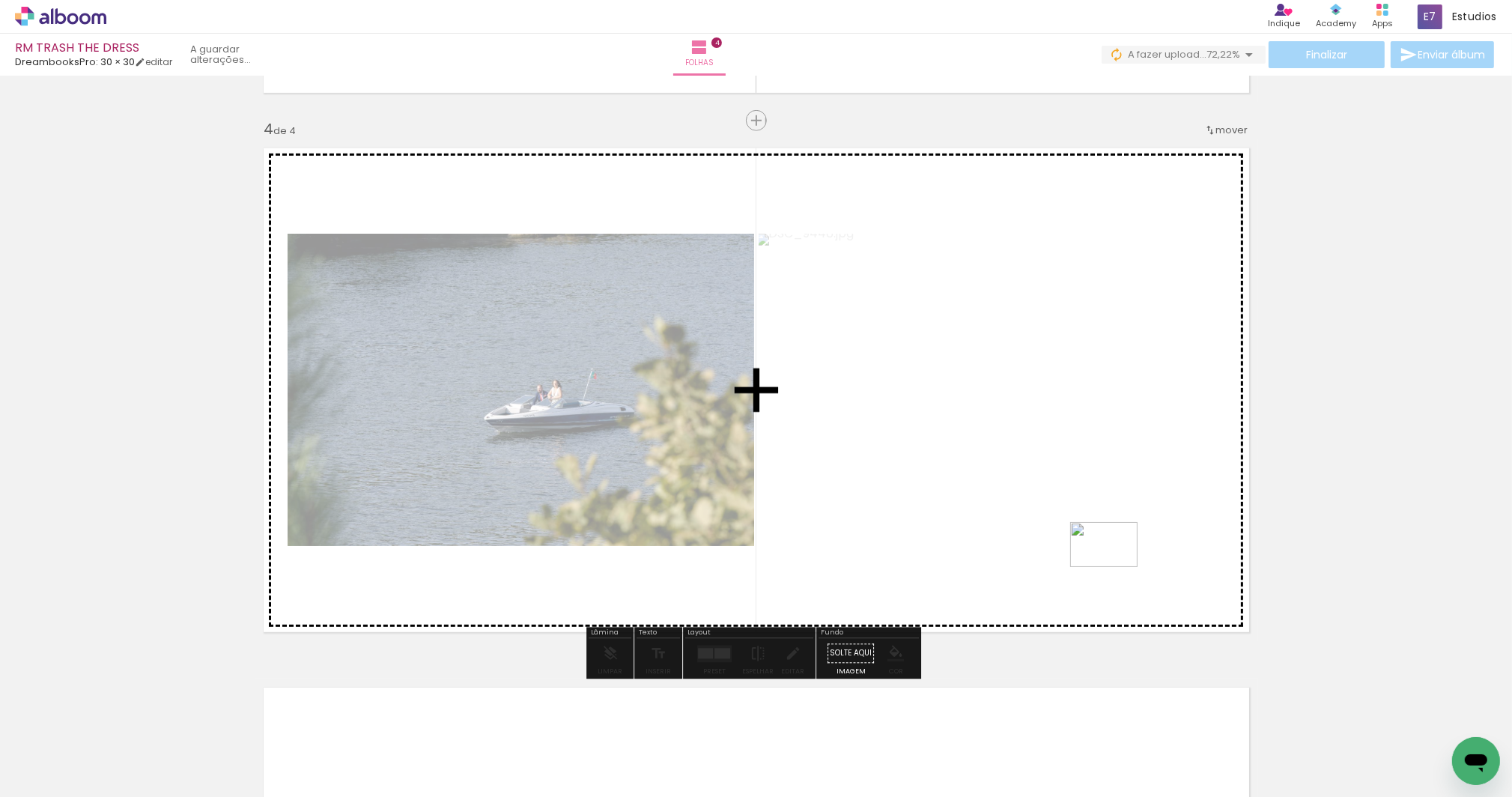
drag, startPoint x: 1279, startPoint y: 750, endPoint x: 1115, endPoint y: 567, distance: 245.7
click at [1115, 567] on quentale-workspace at bounding box center [756, 398] width 1512 height 797
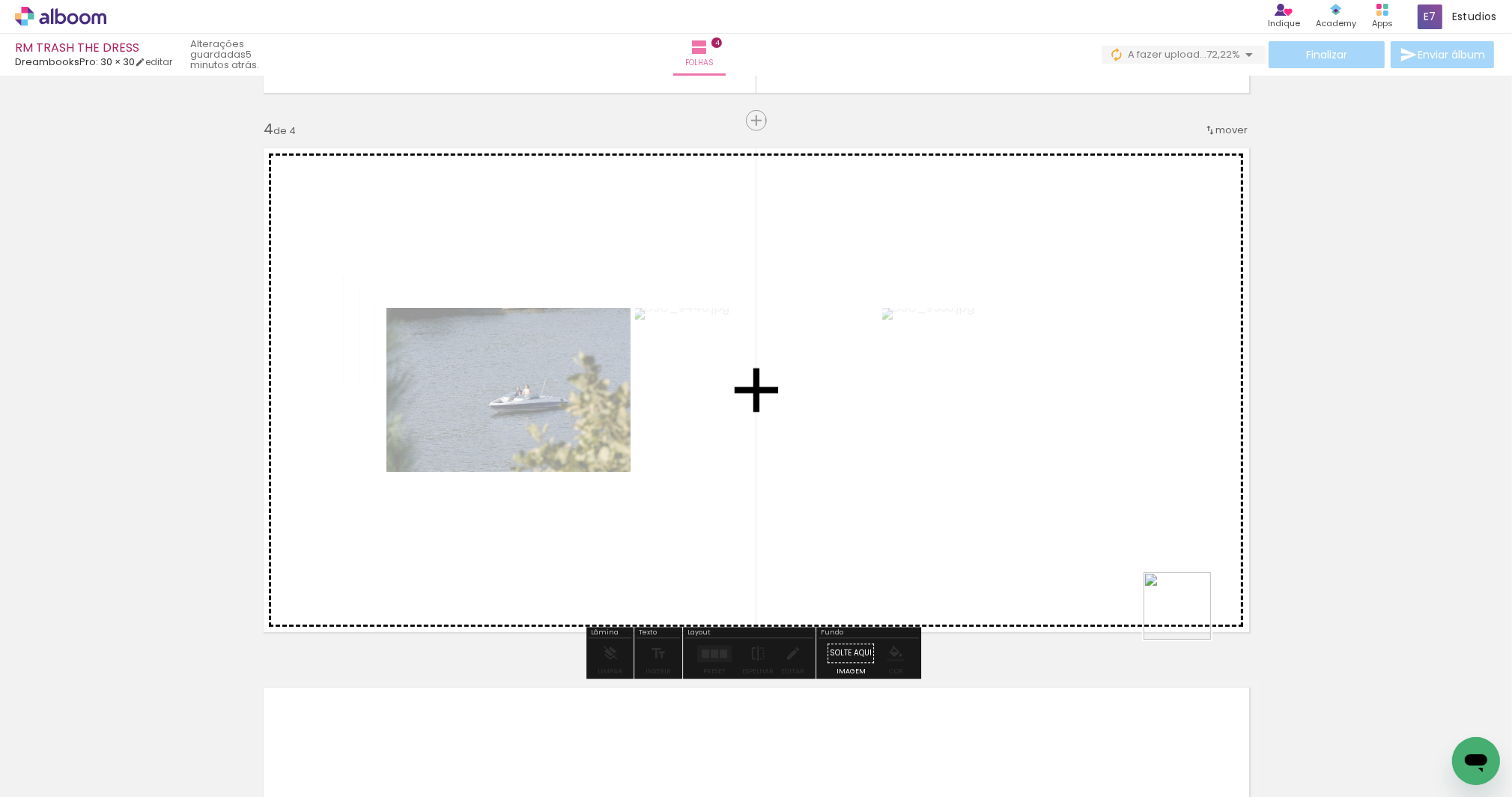
drag, startPoint x: 1356, startPoint y: 745, endPoint x: 1141, endPoint y: 569, distance: 277.9
click at [1141, 569] on quentale-workspace at bounding box center [756, 398] width 1512 height 797
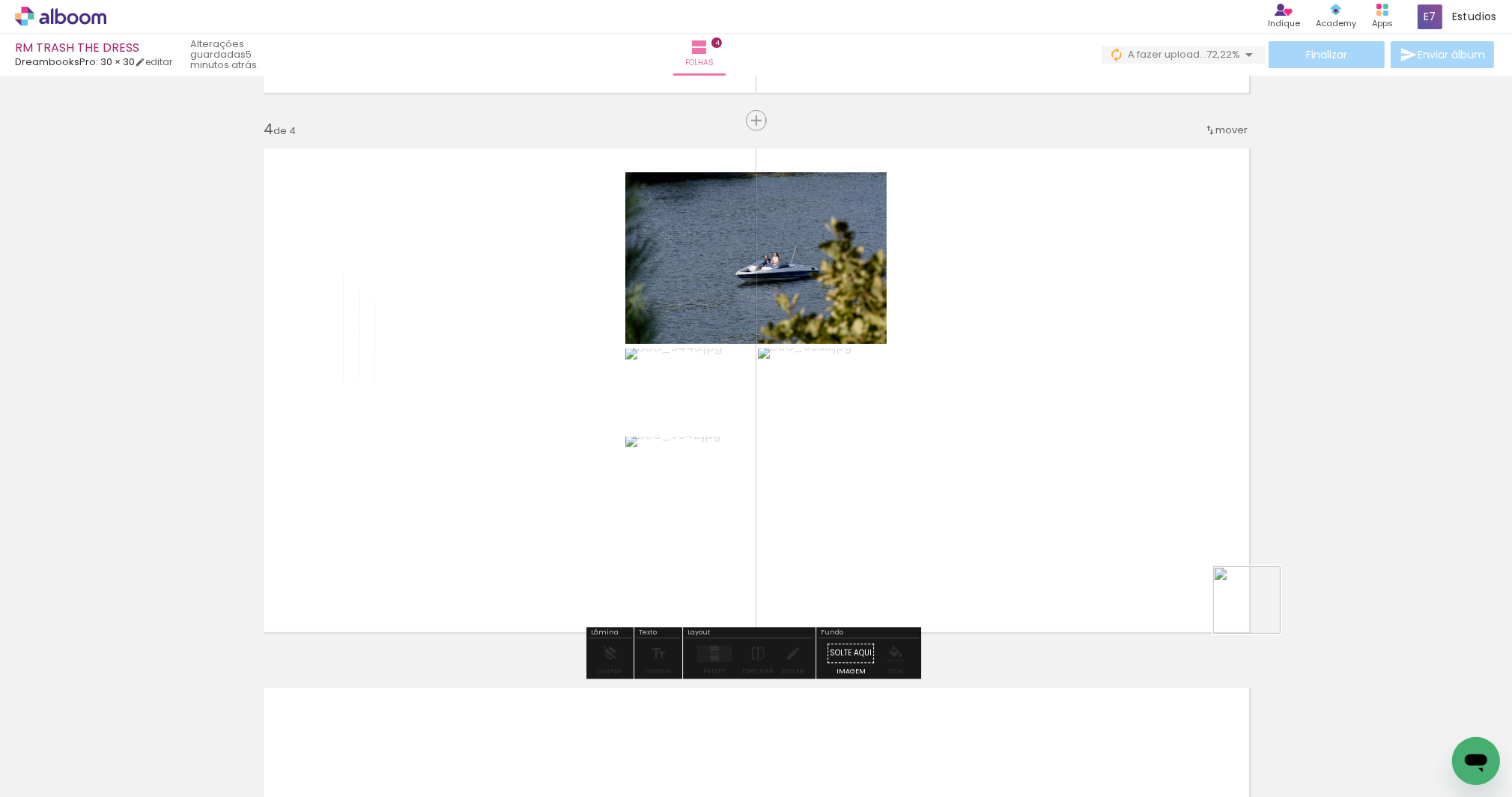
drag, startPoint x: 1297, startPoint y: 643, endPoint x: 1228, endPoint y: 581, distance: 92.8
click at [1228, 581] on quentale-workspace at bounding box center [756, 398] width 1512 height 797
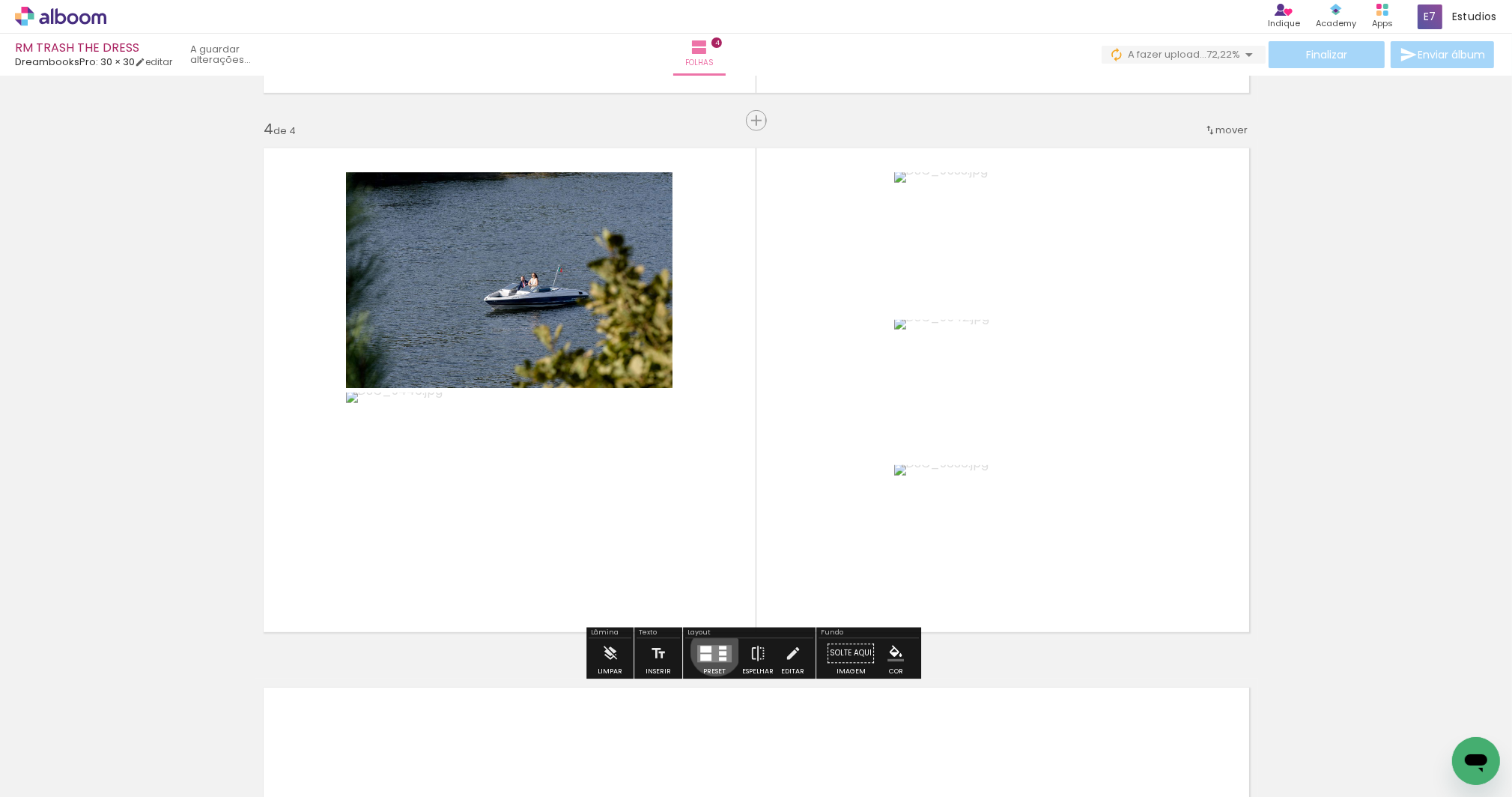
click at [712, 650] on quentale-layouter at bounding box center [714, 653] width 34 height 17
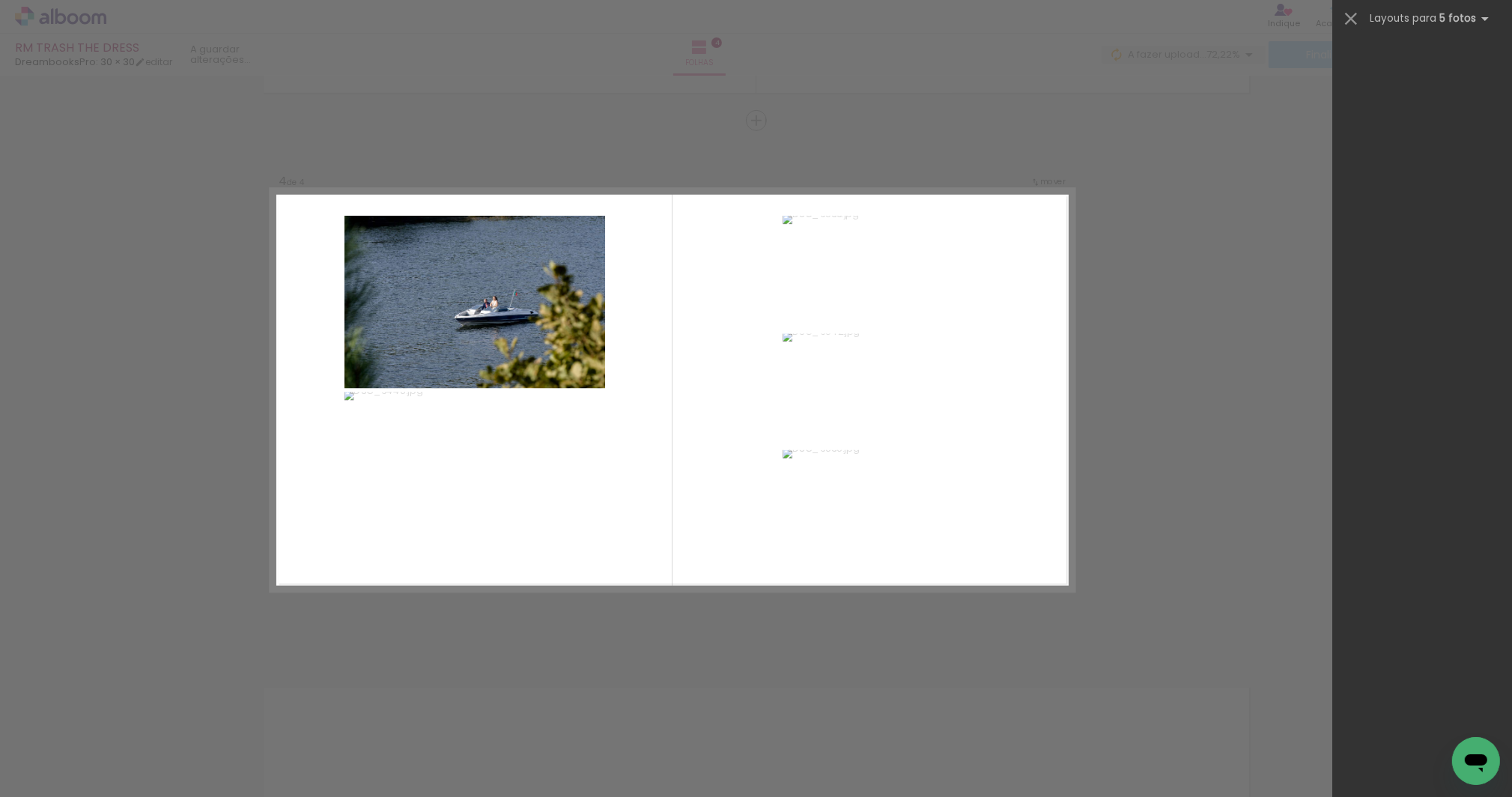
scroll to position [0, 0]
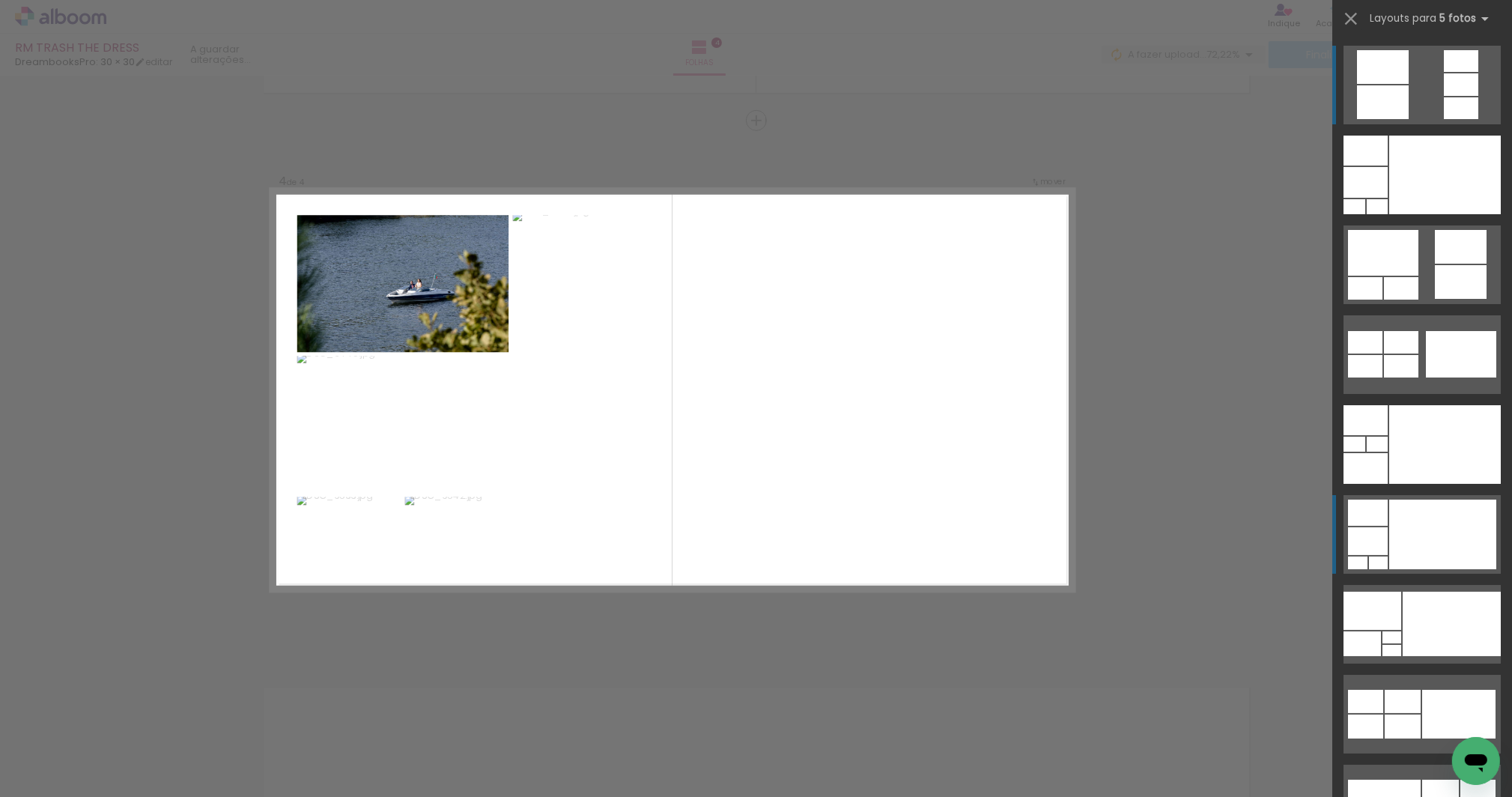
click at [1420, 214] on div at bounding box center [1445, 175] width 112 height 79
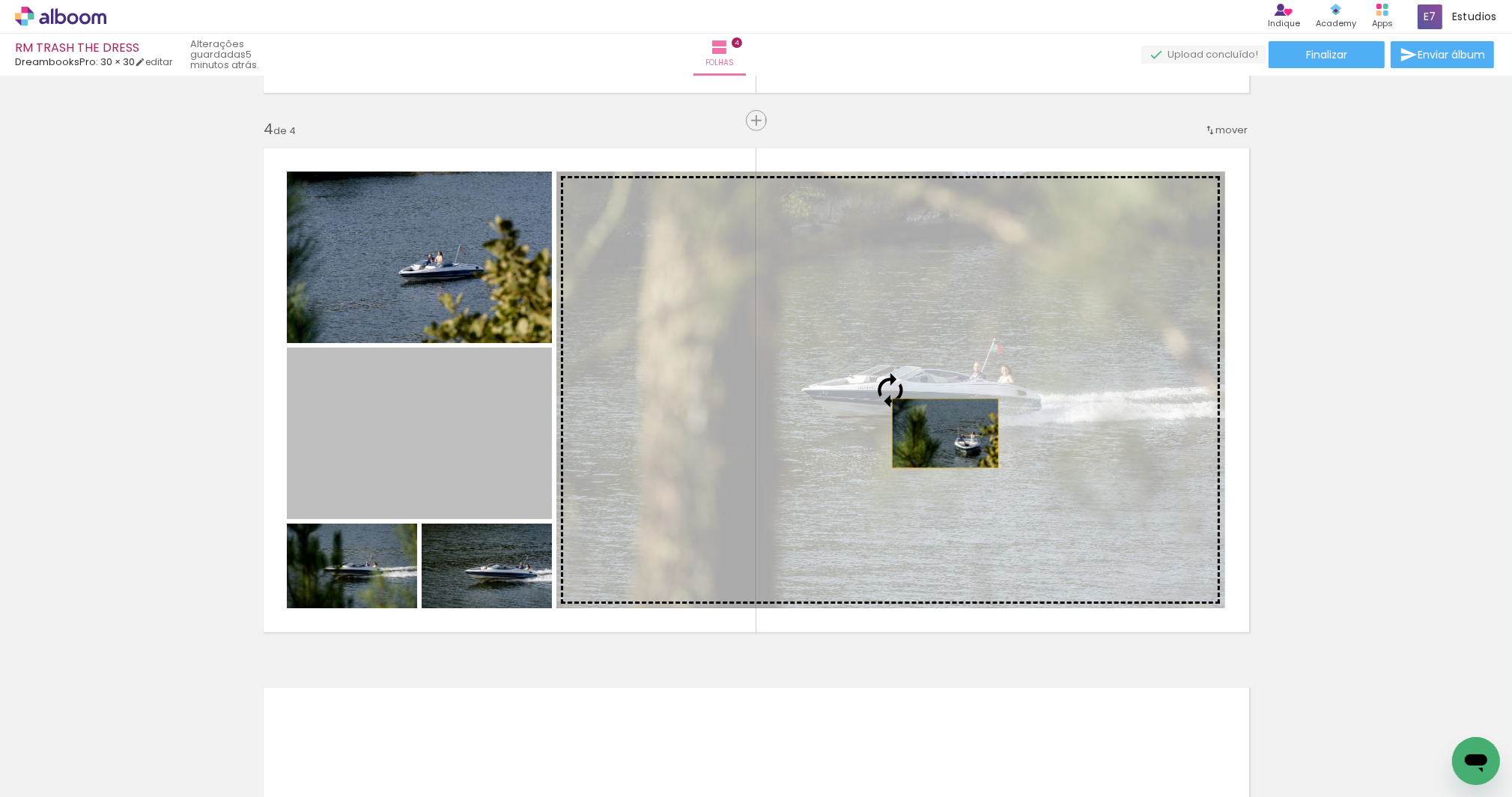
drag, startPoint x: 421, startPoint y: 447, endPoint x: 941, endPoint y: 433, distance: 520.2
click at [0, 0] on slot at bounding box center [0, 0] width 0 height 0
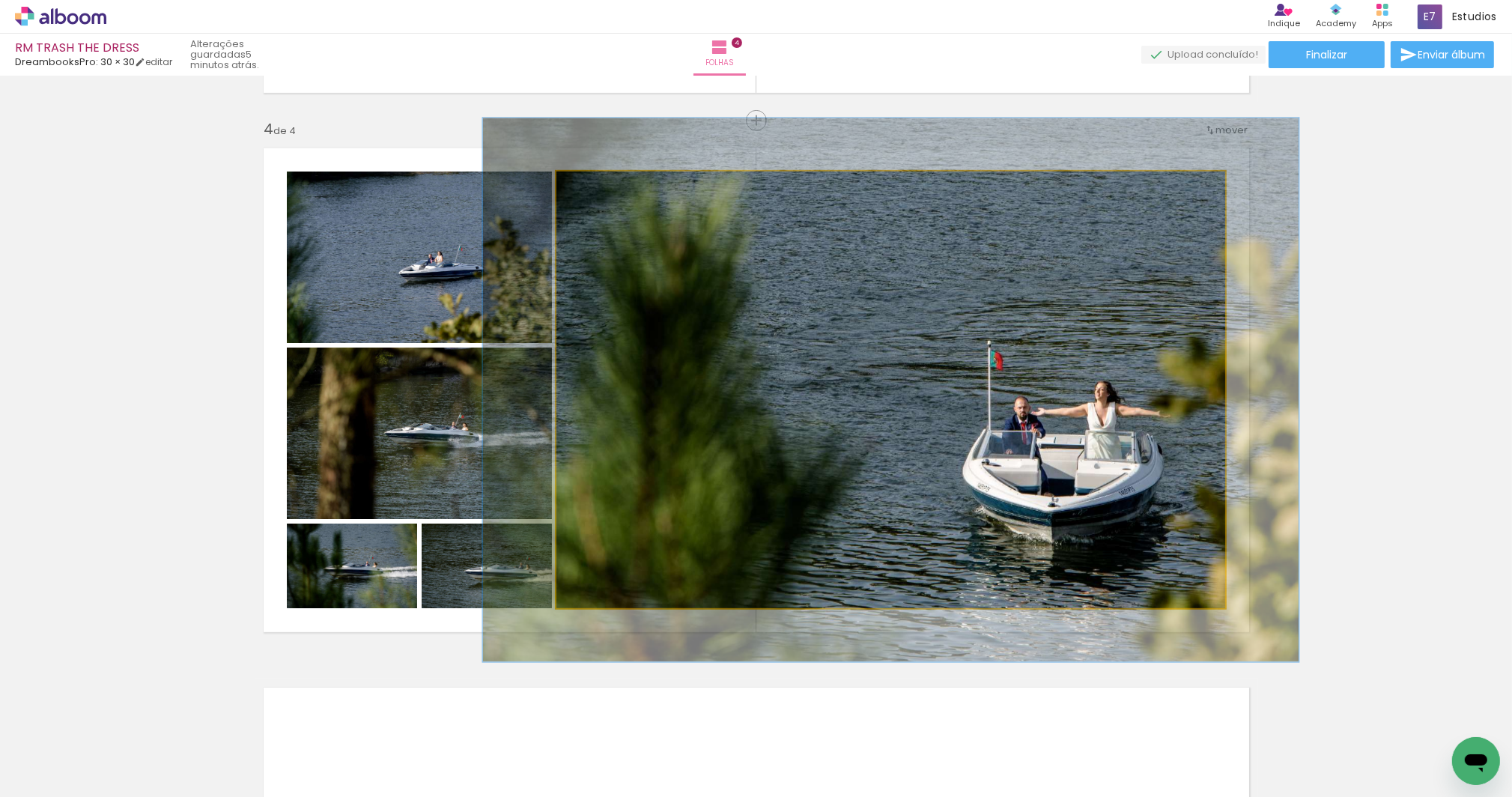
drag, startPoint x: 587, startPoint y: 187, endPoint x: 598, endPoint y: 183, distance: 11.7
type paper-slider "122"
click at [598, 183] on div at bounding box center [602, 187] width 13 height 13
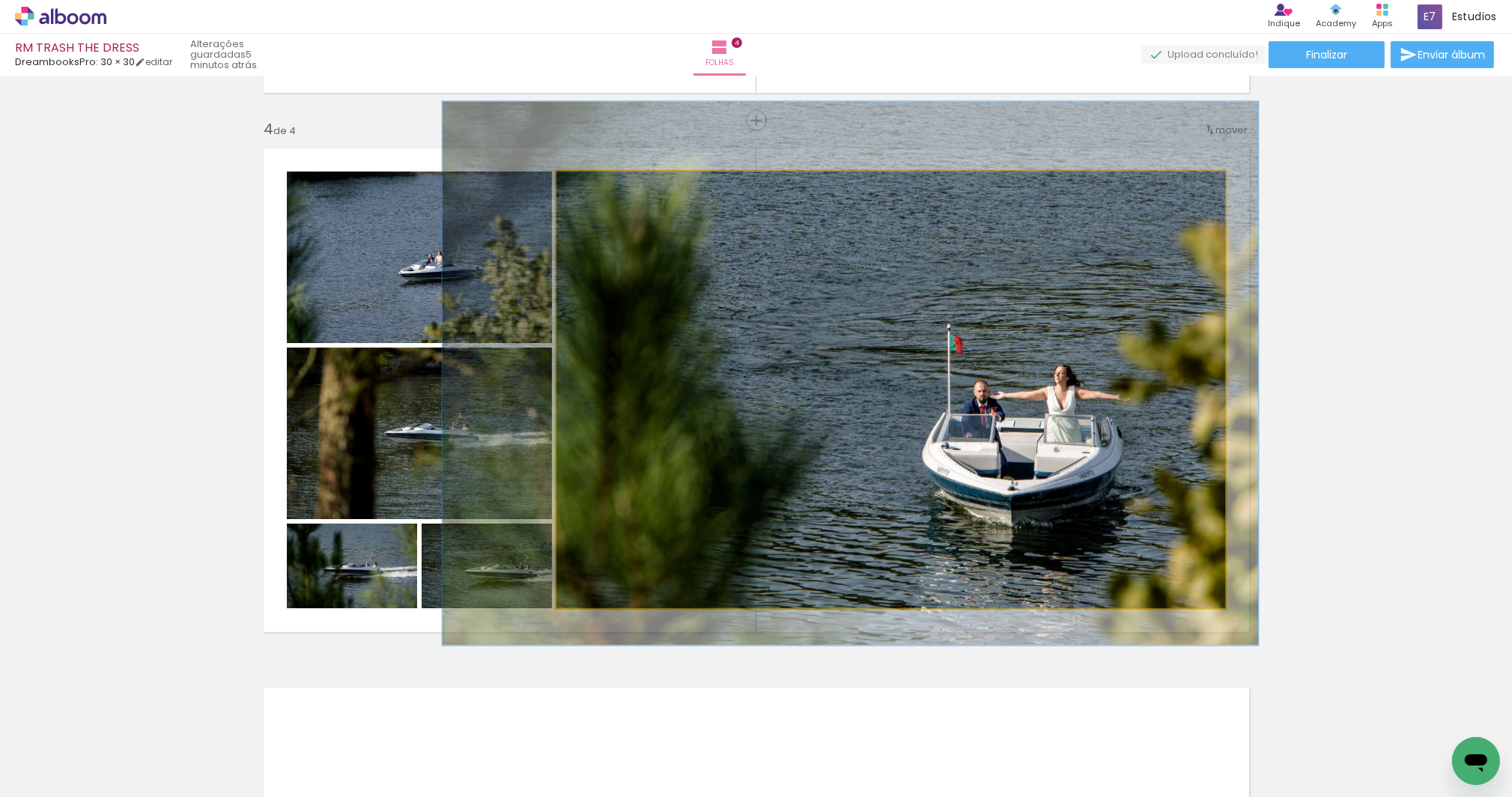
drag, startPoint x: 868, startPoint y: 392, endPoint x: 829, endPoint y: 382, distance: 40.3
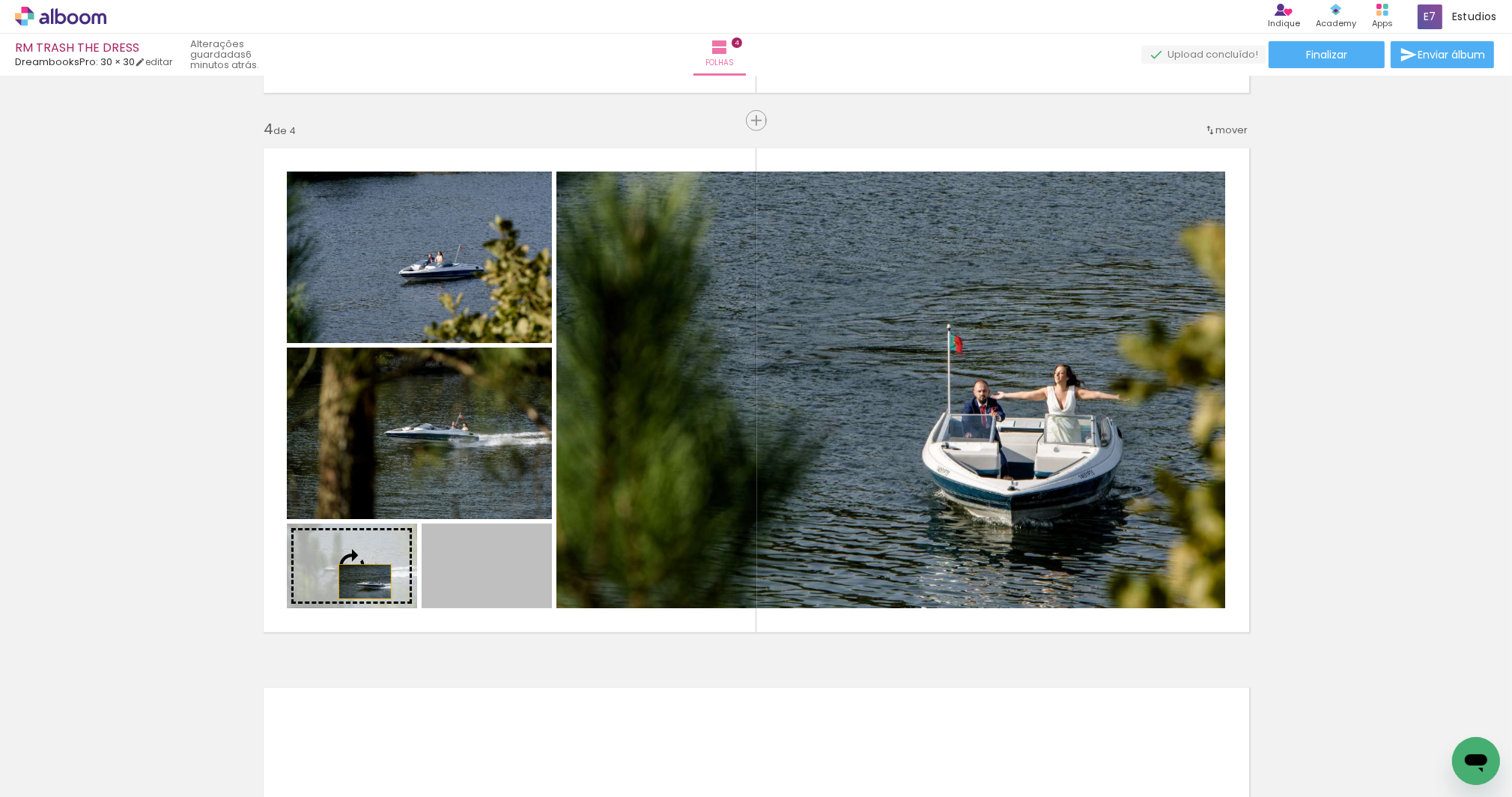
drag, startPoint x: 515, startPoint y: 578, endPoint x: 359, endPoint y: 581, distance: 156.0
click at [0, 0] on slot at bounding box center [0, 0] width 0 height 0
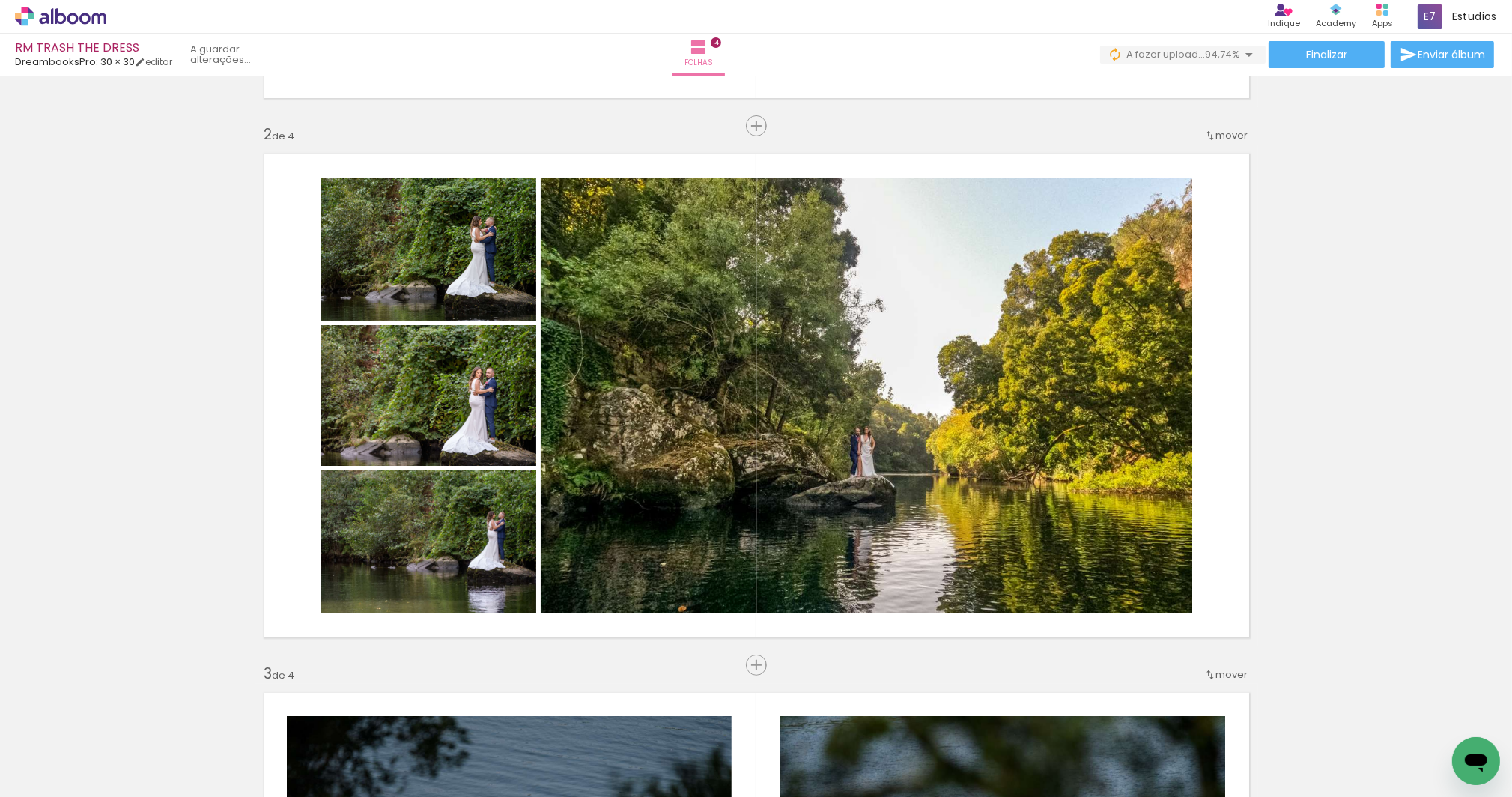
scroll to position [0, 208]
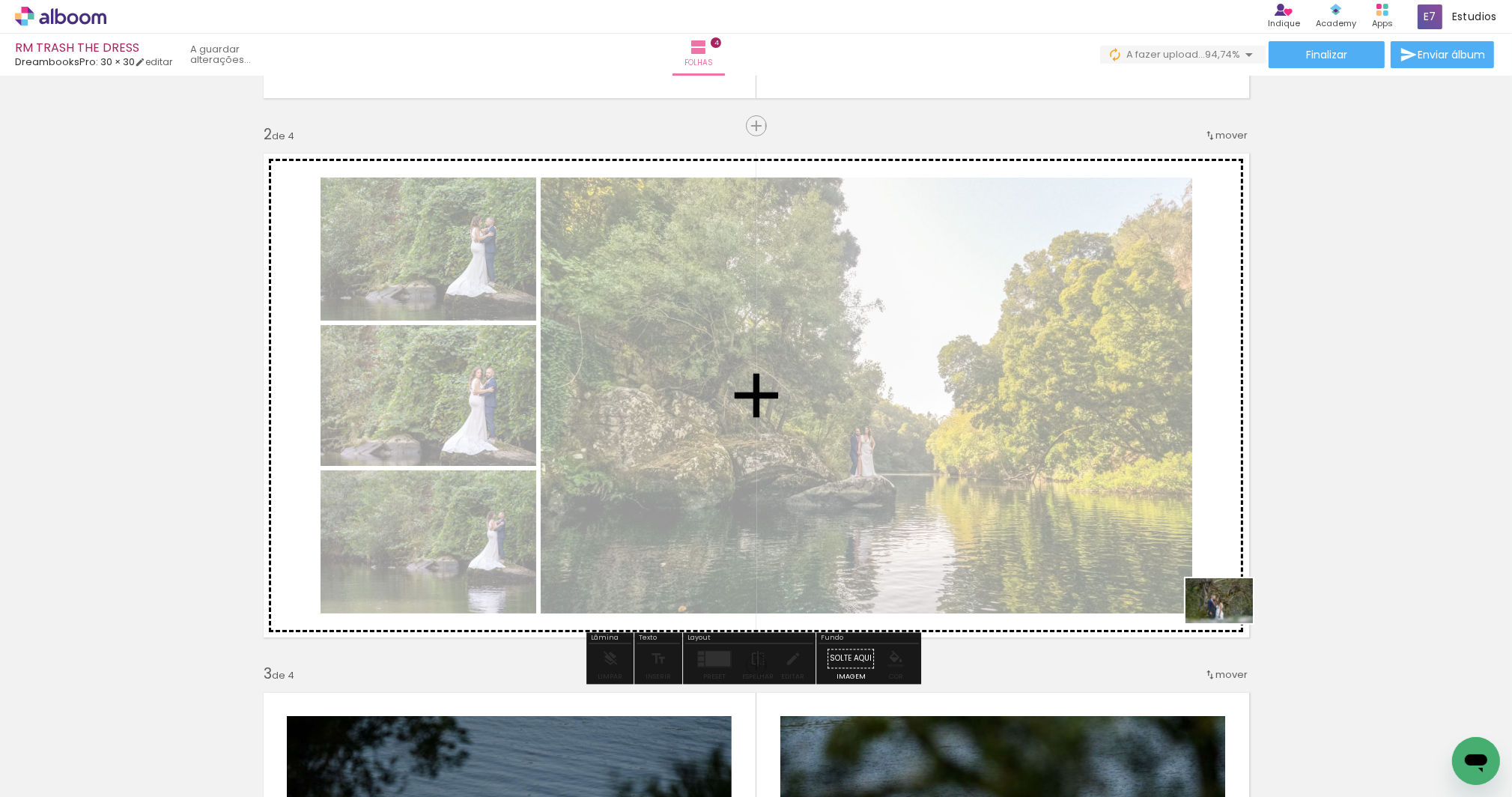
drag, startPoint x: 1436, startPoint y: 738, endPoint x: 1264, endPoint y: 776, distance: 176.1
click at [1231, 623] on quentale-workspace at bounding box center [756, 398] width 1512 height 797
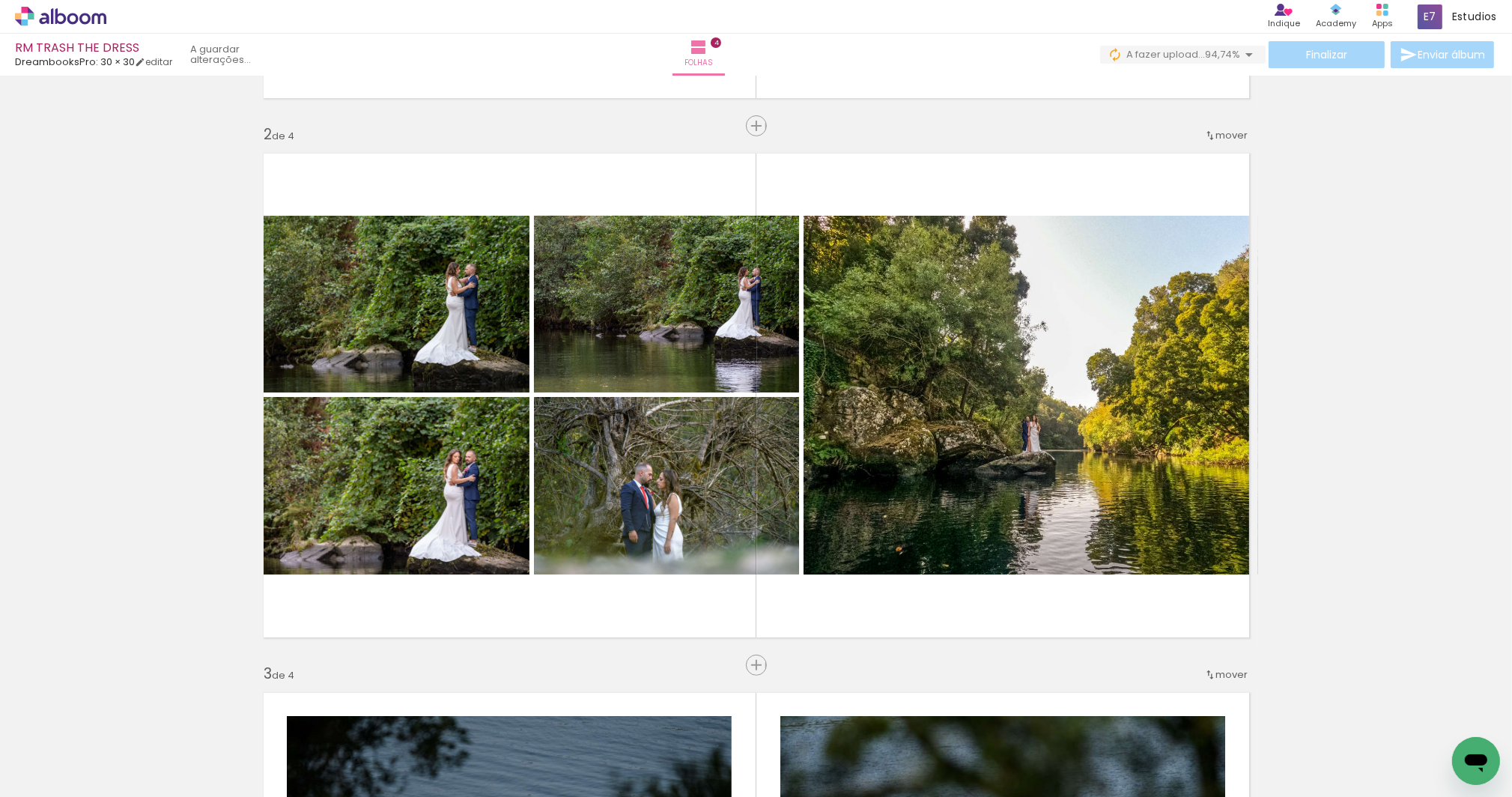
drag, startPoint x: 713, startPoint y: 660, endPoint x: 706, endPoint y: 651, distance: 11.4
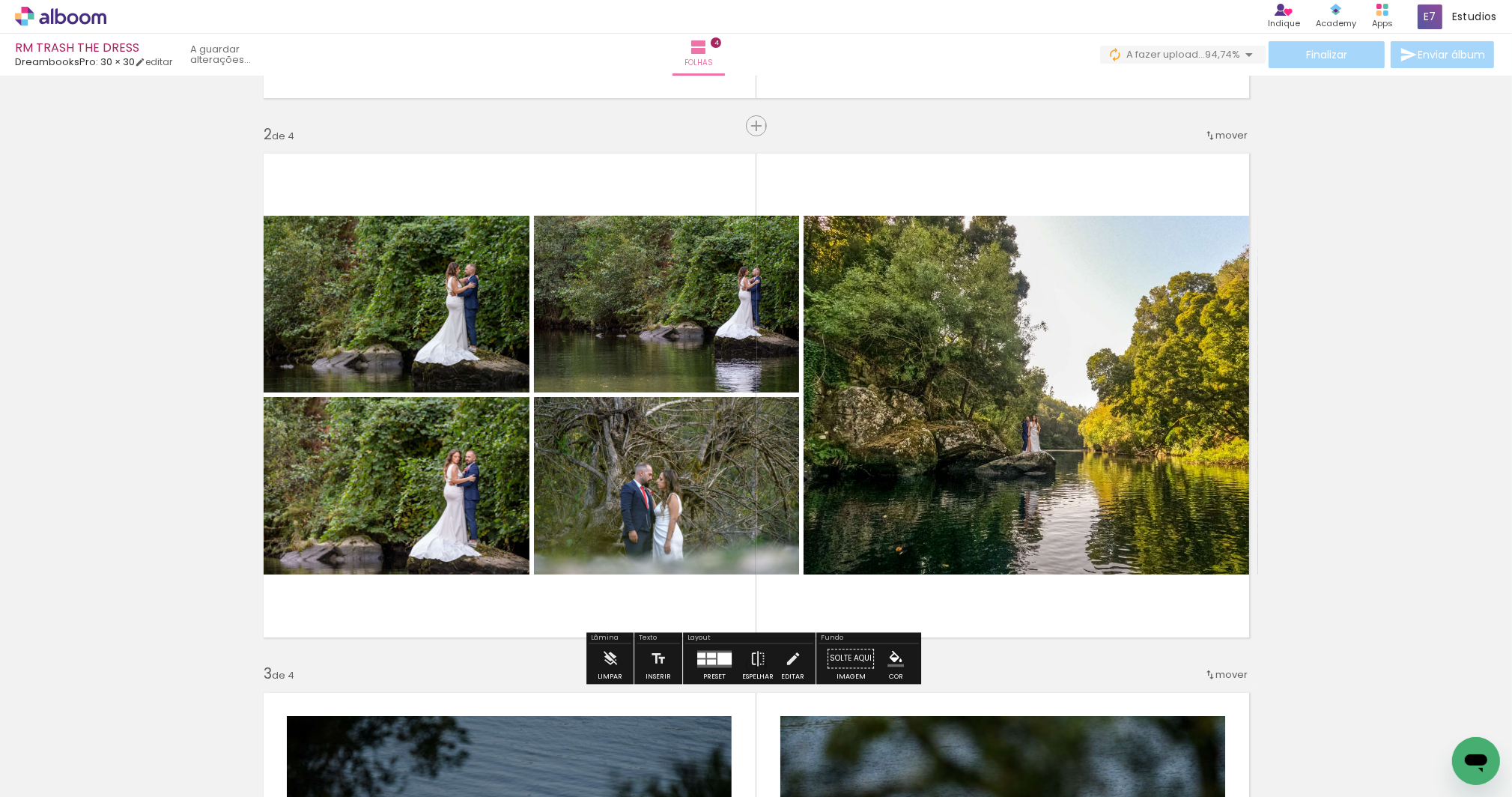
click at [718, 654] on div at bounding box center [725, 658] width 14 height 12
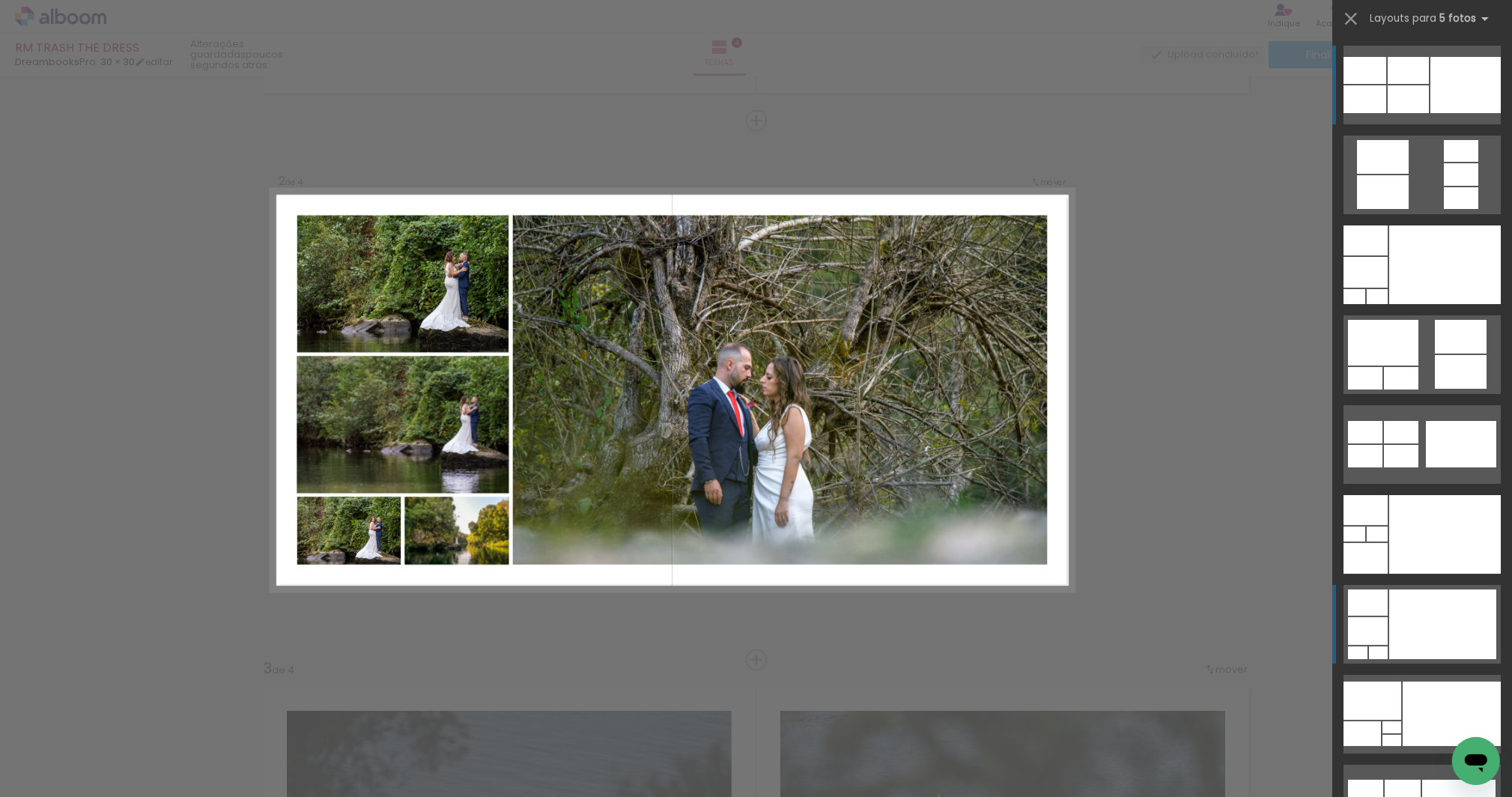
scroll to position [240, 0]
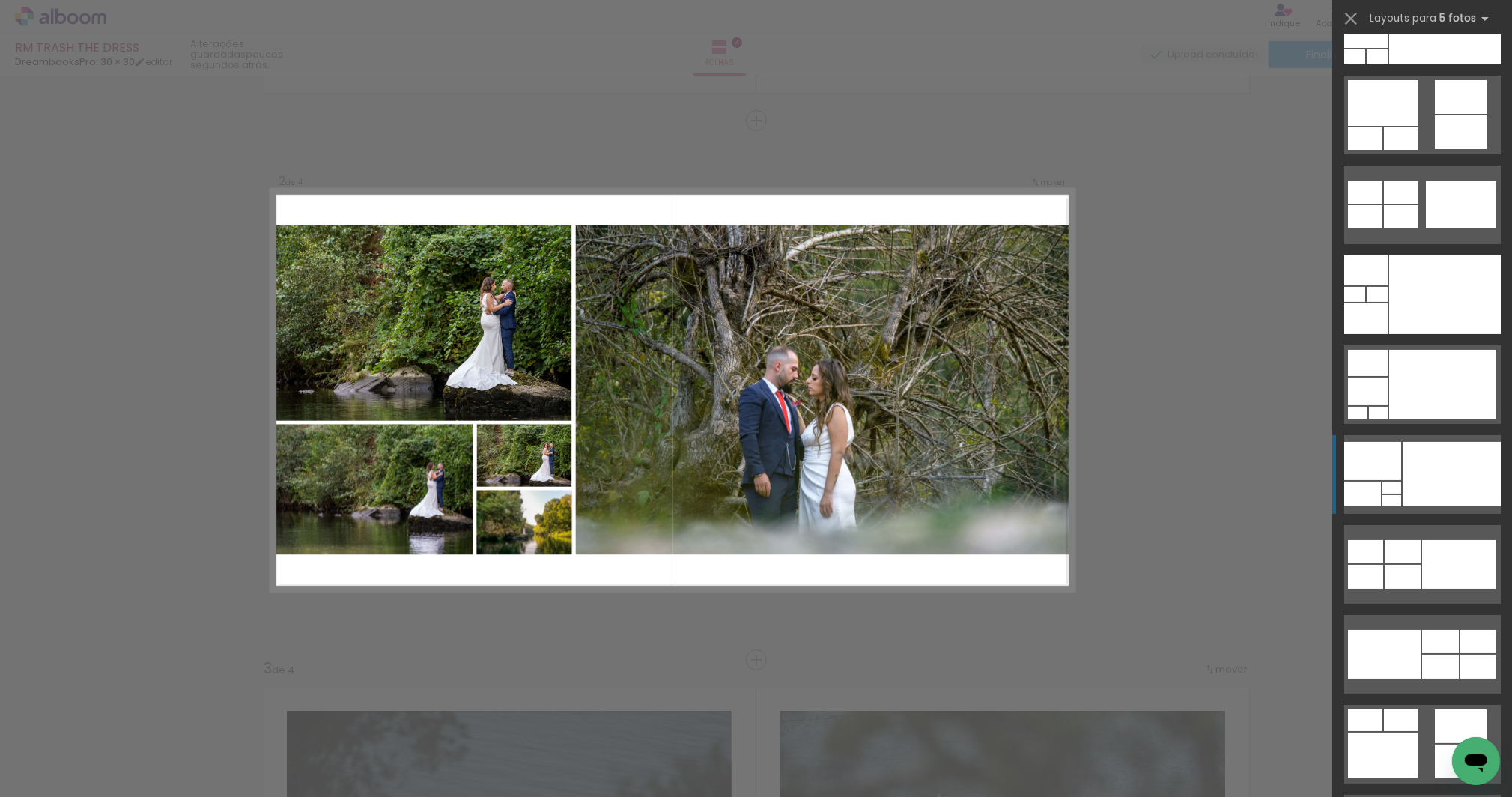
click at [1414, 64] on div at bounding box center [1445, 25] width 112 height 79
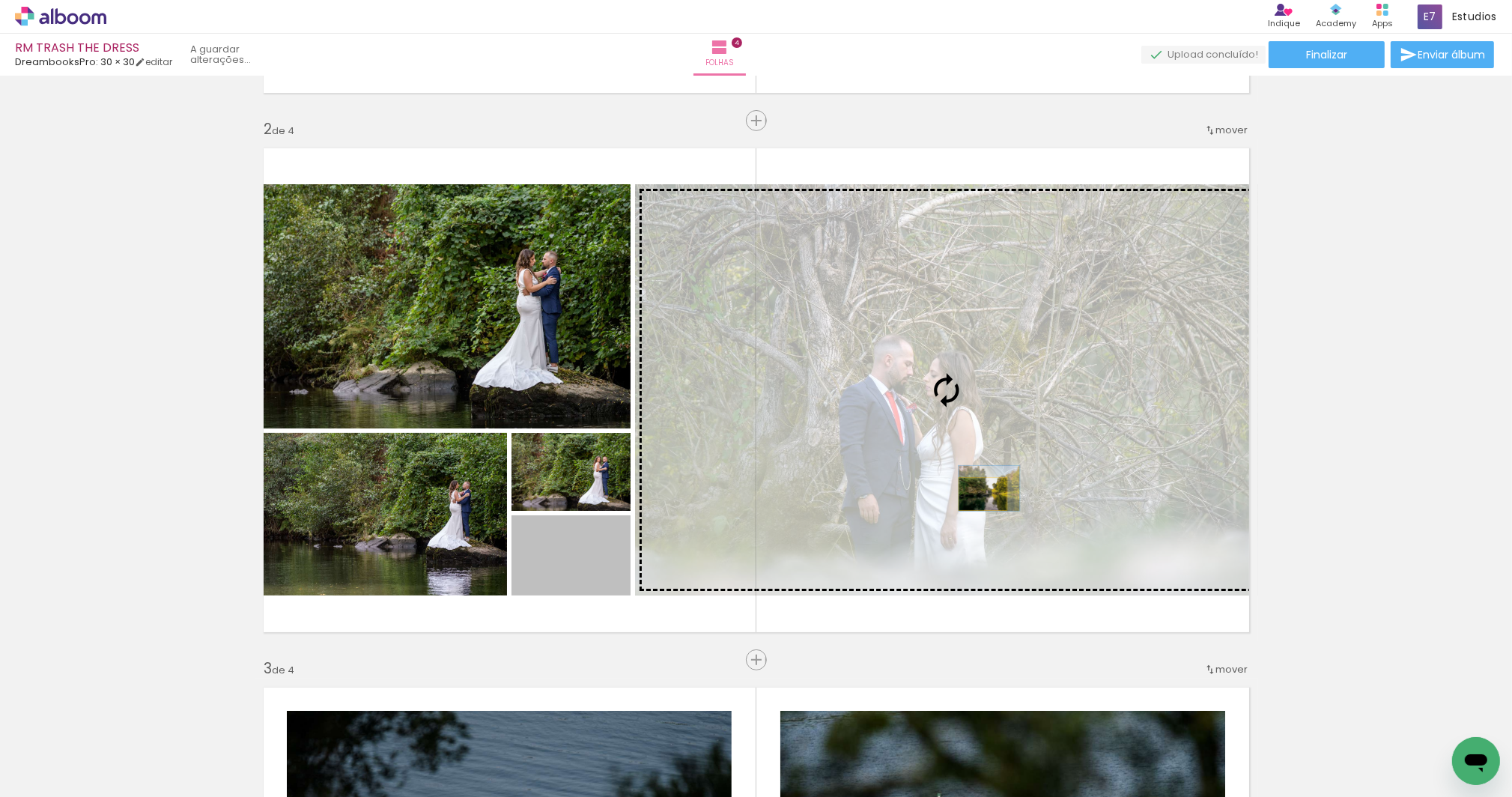
drag, startPoint x: 583, startPoint y: 583, endPoint x: 978, endPoint y: 494, distance: 404.9
click at [0, 0] on slot at bounding box center [0, 0] width 0 height 0
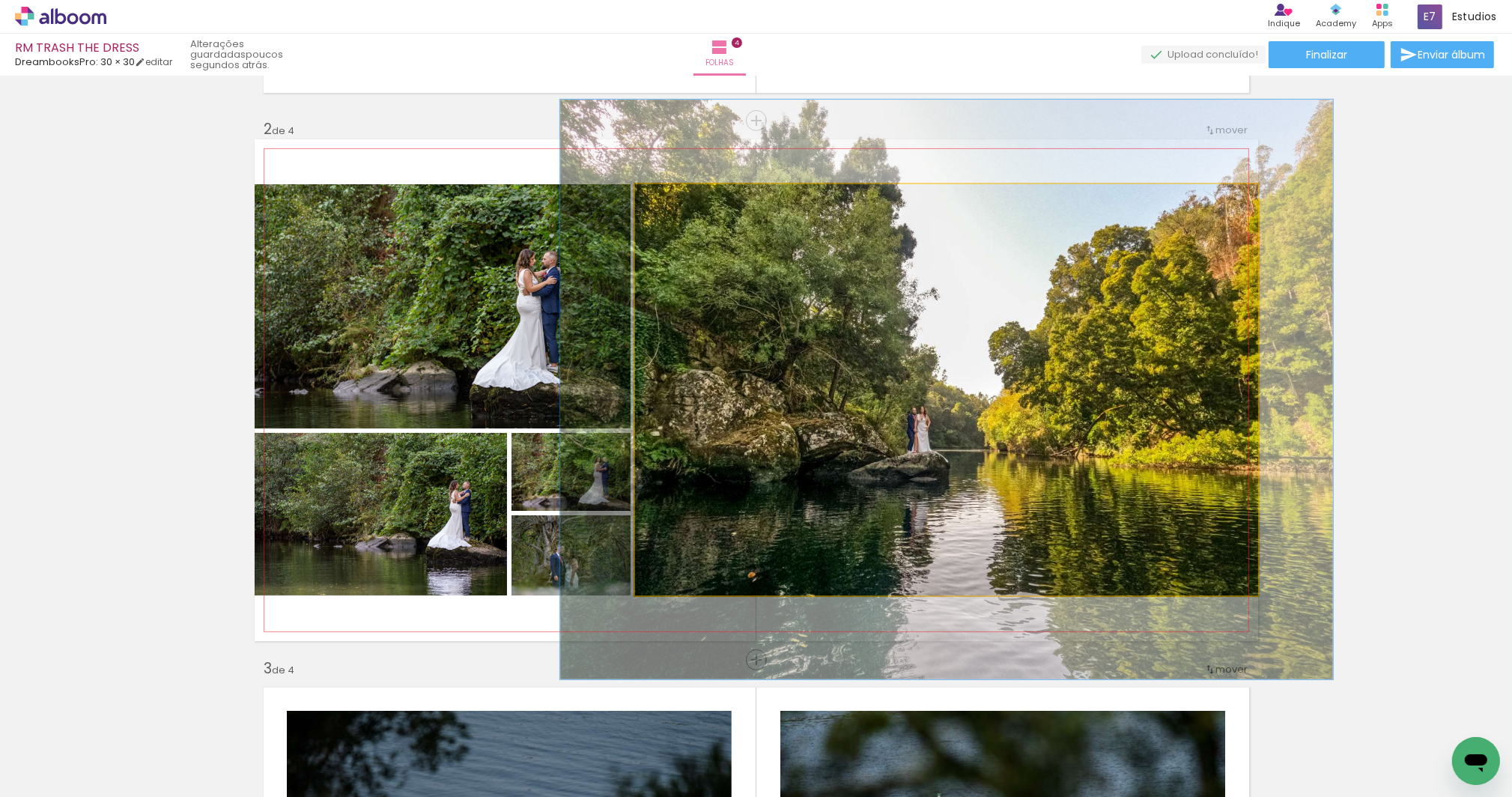
drag, startPoint x: 671, startPoint y: 199, endPoint x: 679, endPoint y: 198, distance: 8.1
type paper-slider "124"
click at [679, 198] on div at bounding box center [682, 199] width 13 height 13
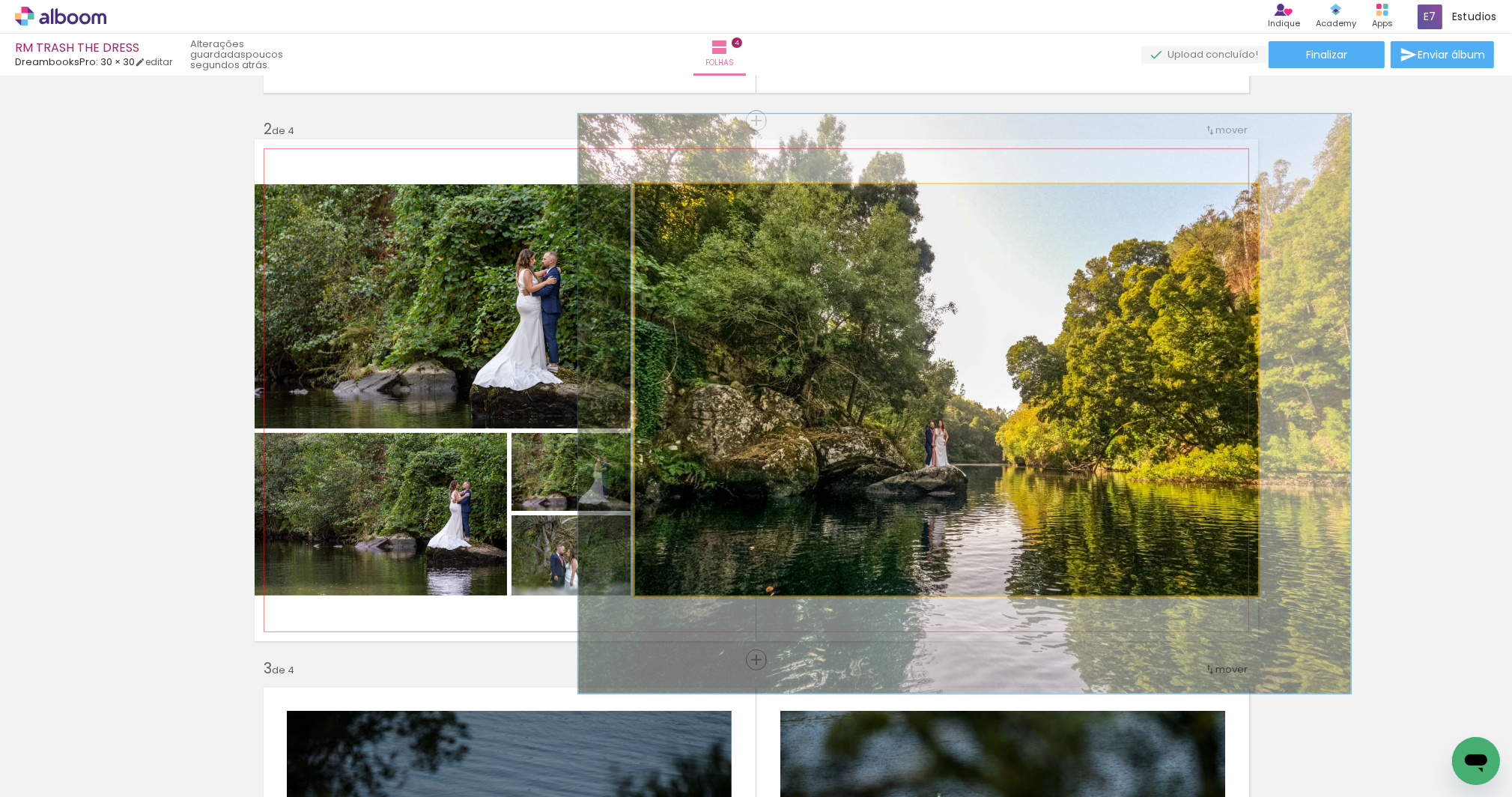
drag, startPoint x: 906, startPoint y: 382, endPoint x: 923, endPoint y: 396, distance: 22.0
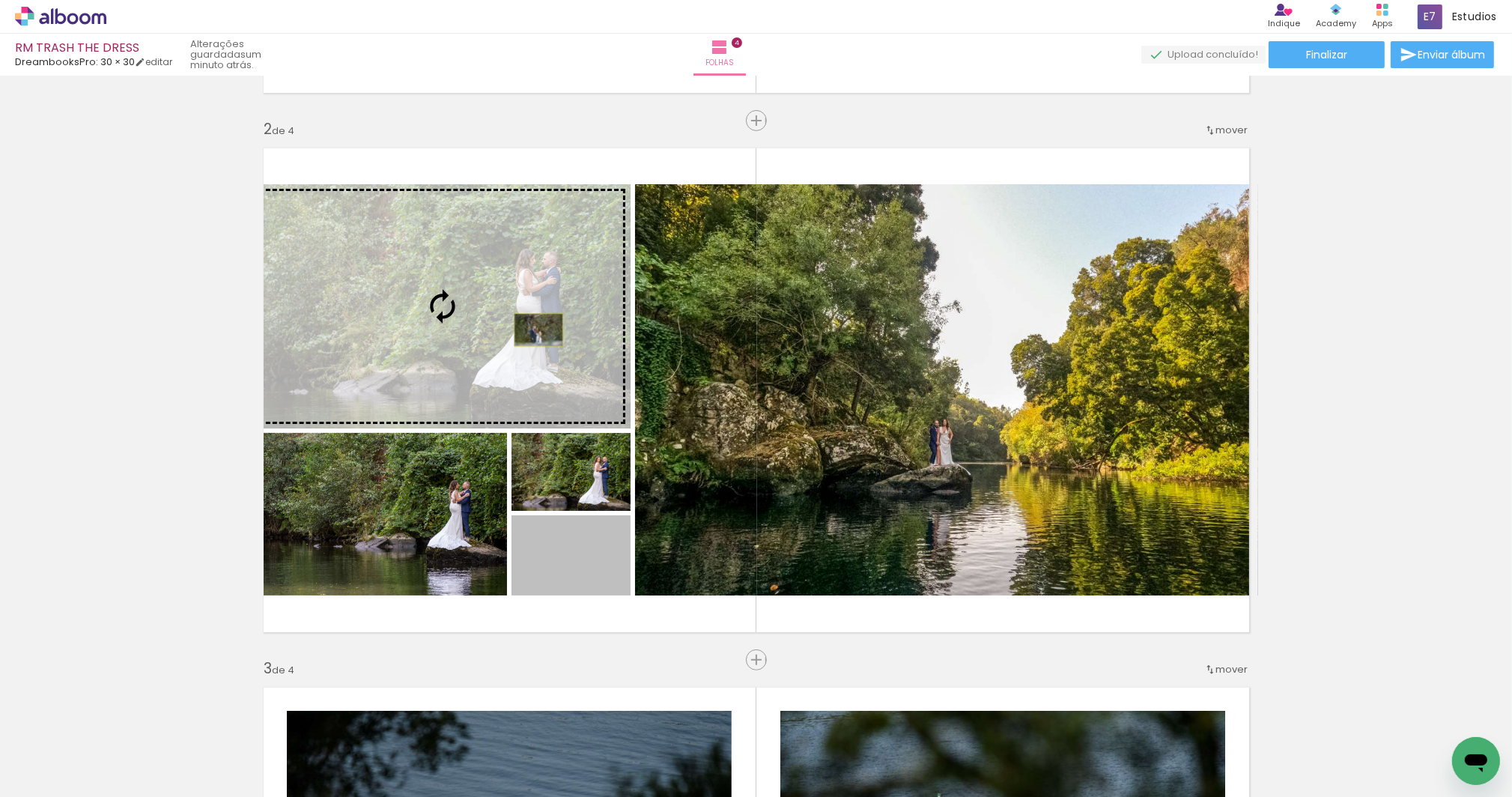
drag, startPoint x: 601, startPoint y: 572, endPoint x: 534, endPoint y: 329, distance: 252.1
click at [0, 0] on slot at bounding box center [0, 0] width 0 height 0
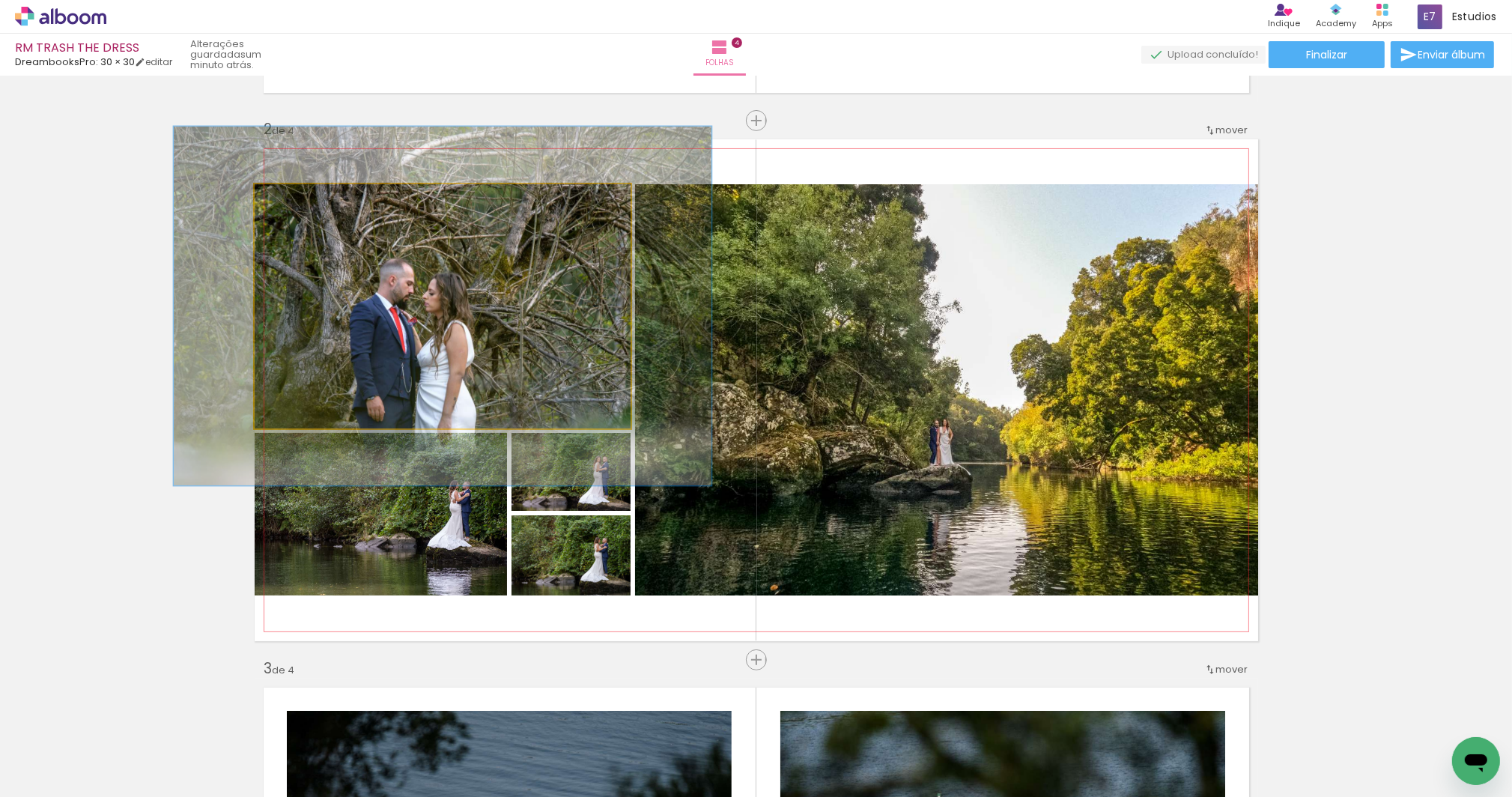
drag, startPoint x: 287, startPoint y: 200, endPoint x: 306, endPoint y: 202, distance: 19.1
type paper-slider "143"
click at [306, 202] on div at bounding box center [312, 199] width 13 height 13
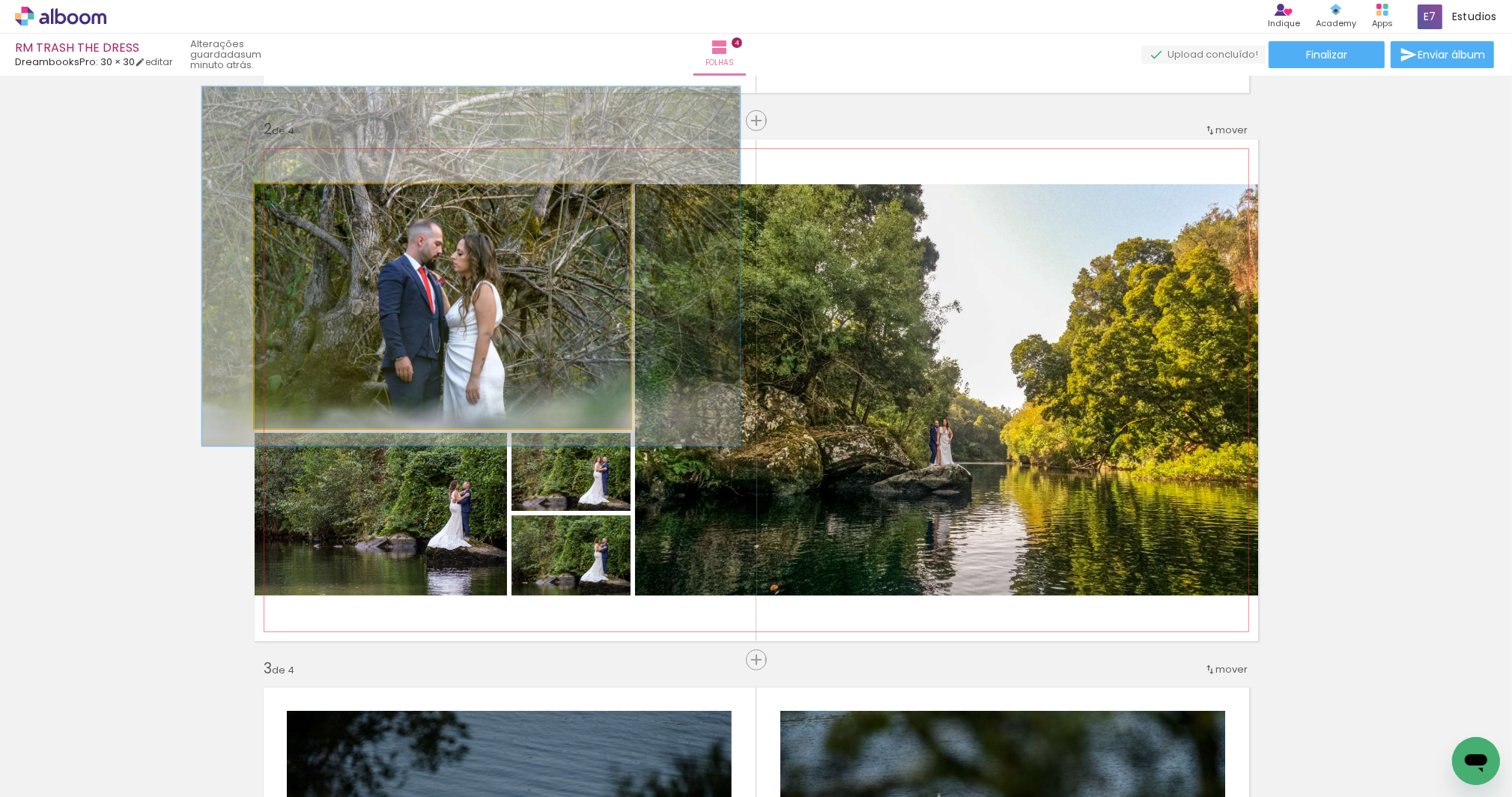
drag, startPoint x: 479, startPoint y: 333, endPoint x: 498, endPoint y: 297, distance: 40.7
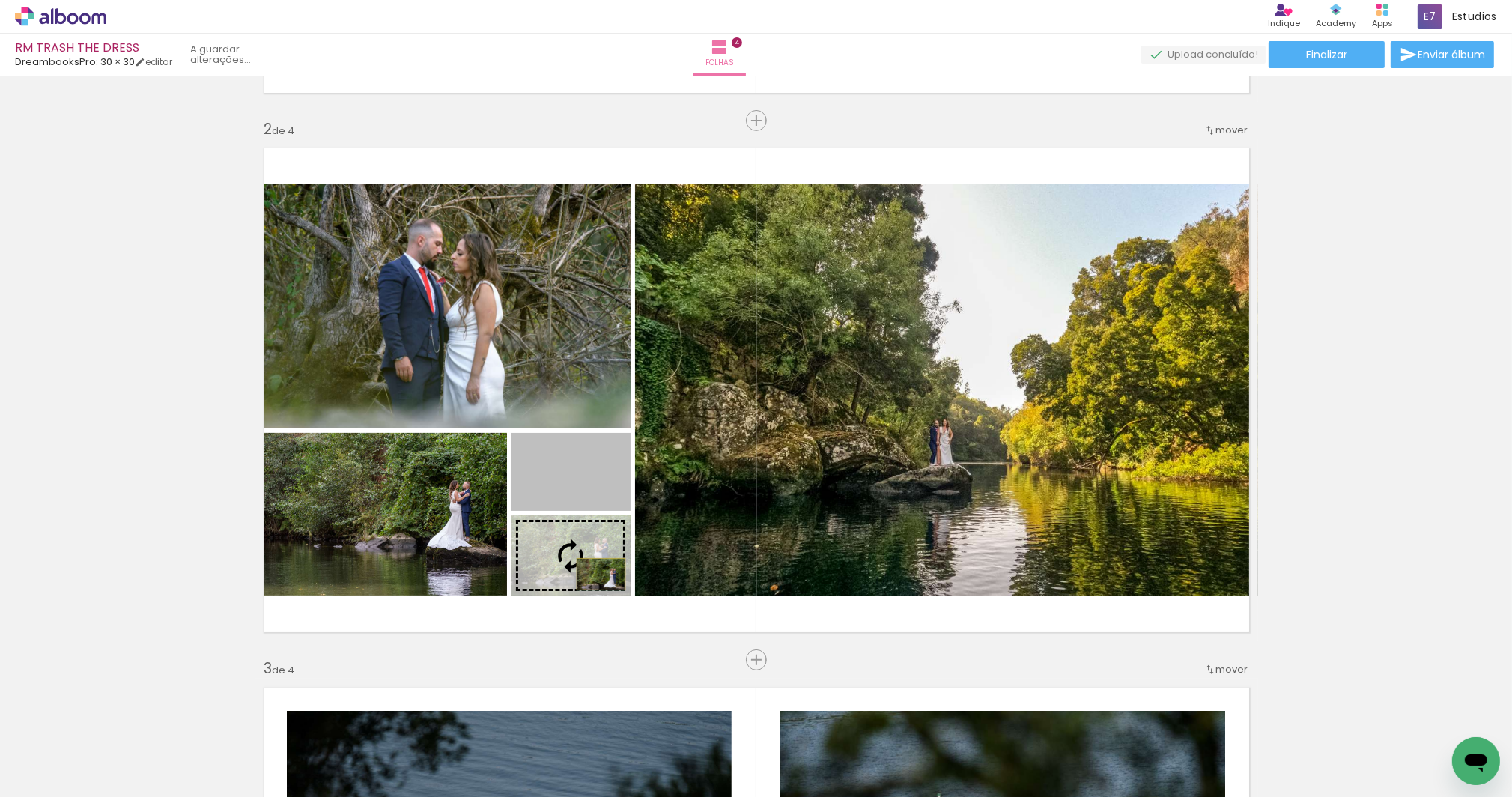
drag, startPoint x: 602, startPoint y: 481, endPoint x: 596, endPoint y: 574, distance: 93.2
click at [0, 0] on slot at bounding box center [0, 0] width 0 height 0
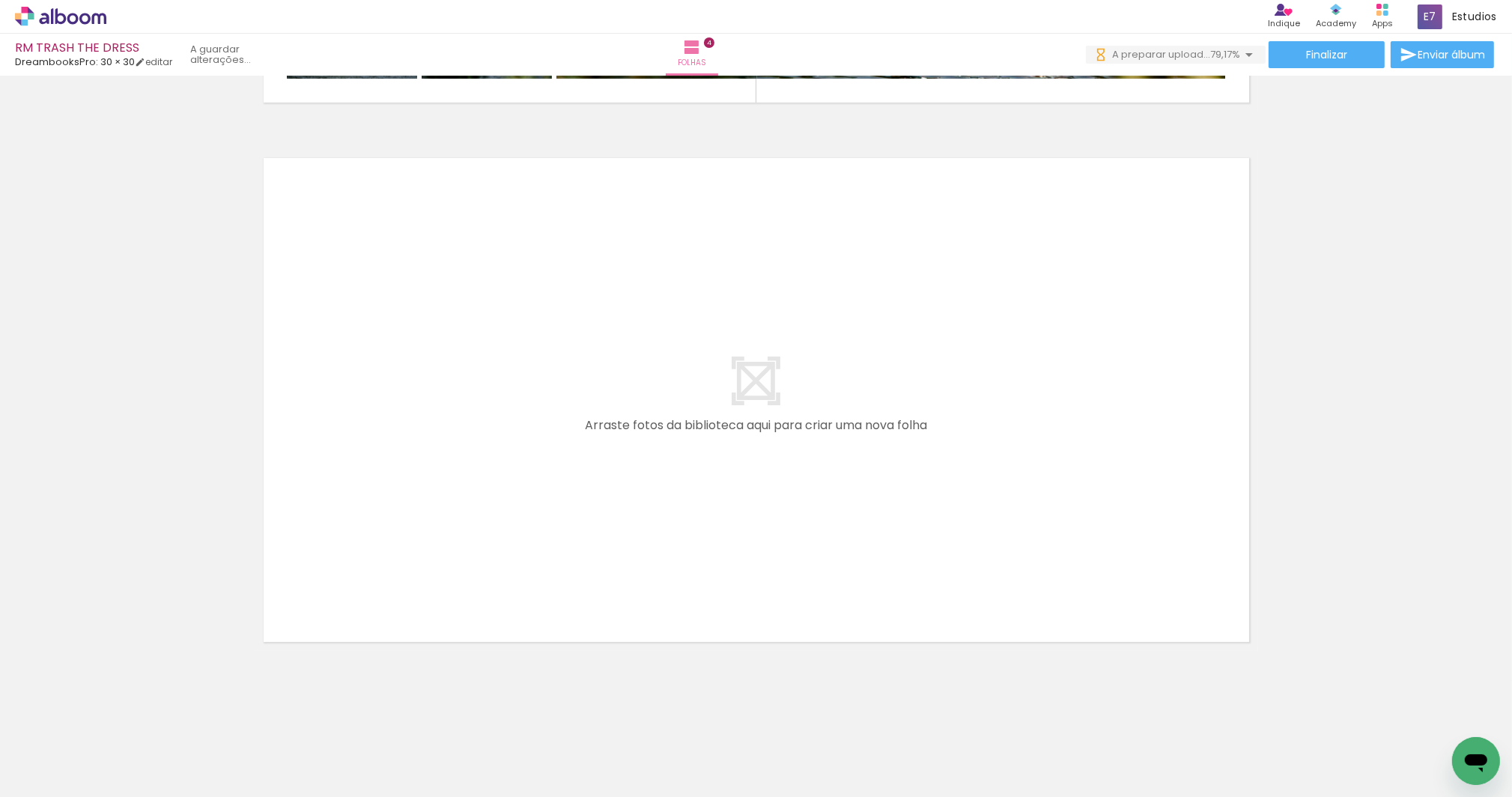
scroll to position [0, 628]
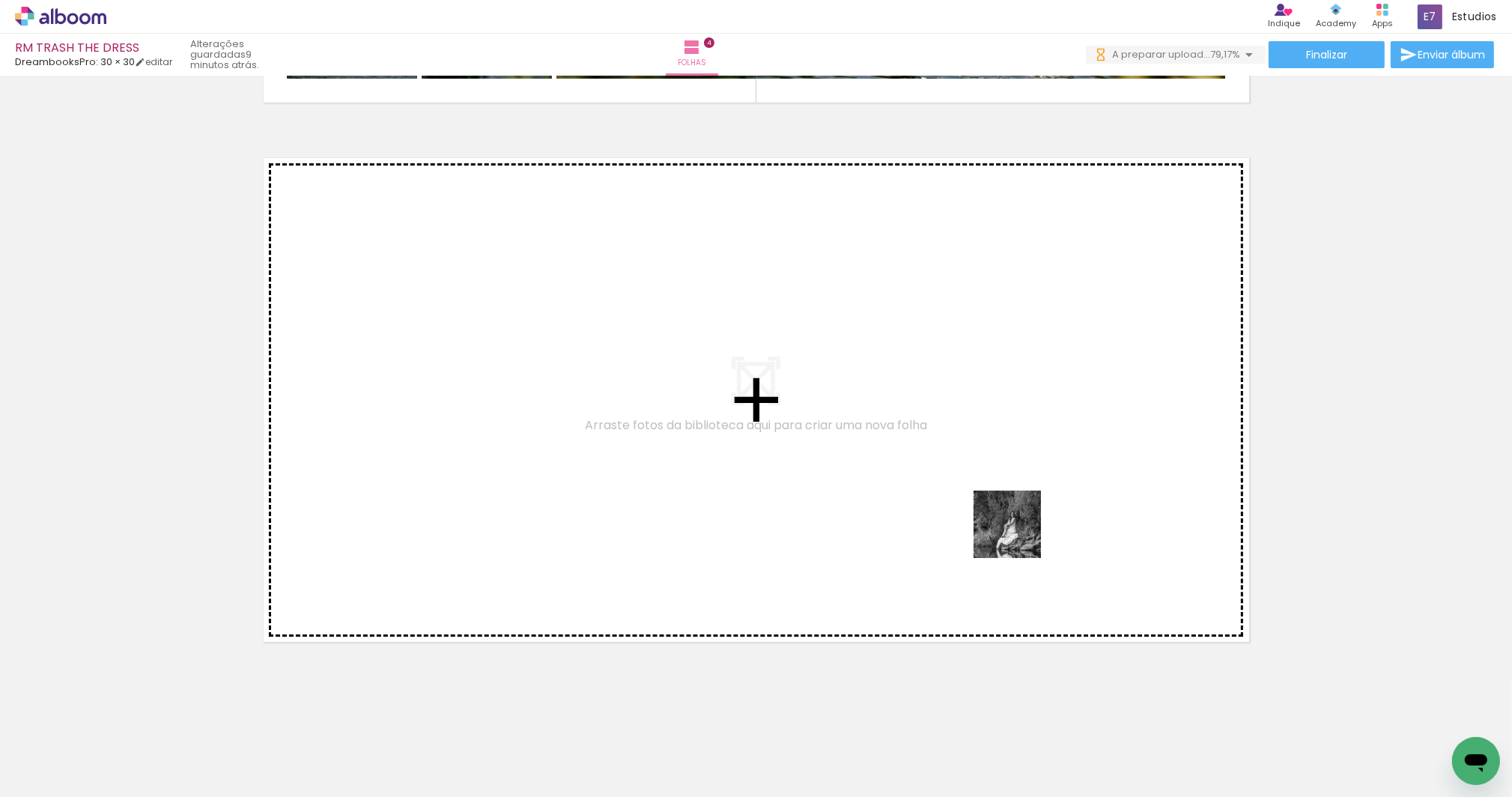
drag, startPoint x: 1137, startPoint y: 749, endPoint x: 1018, endPoint y: 536, distance: 244.0
click at [1018, 536] on quentale-workspace at bounding box center [756, 398] width 1512 height 797
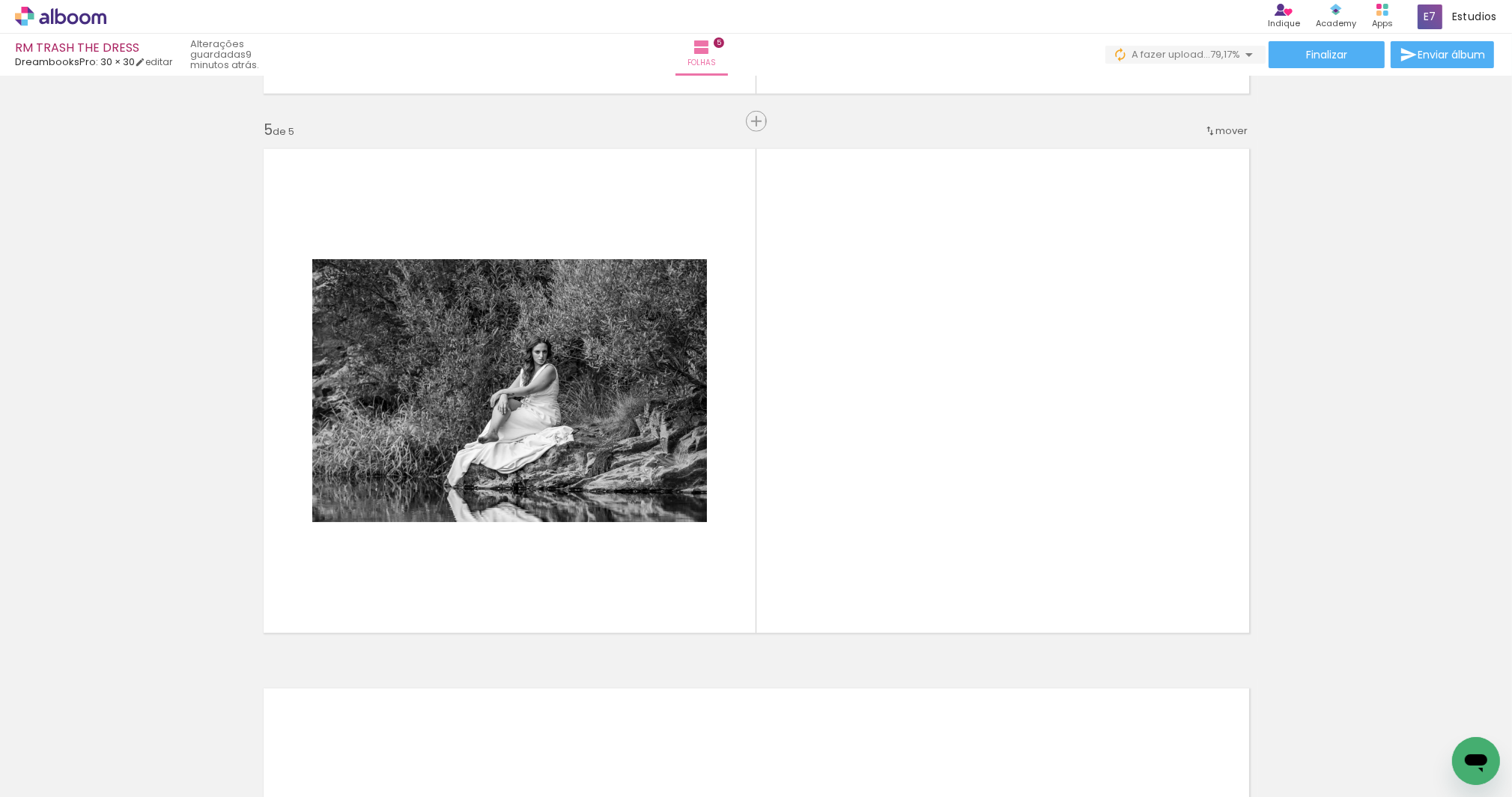
scroll to position [2137, 0]
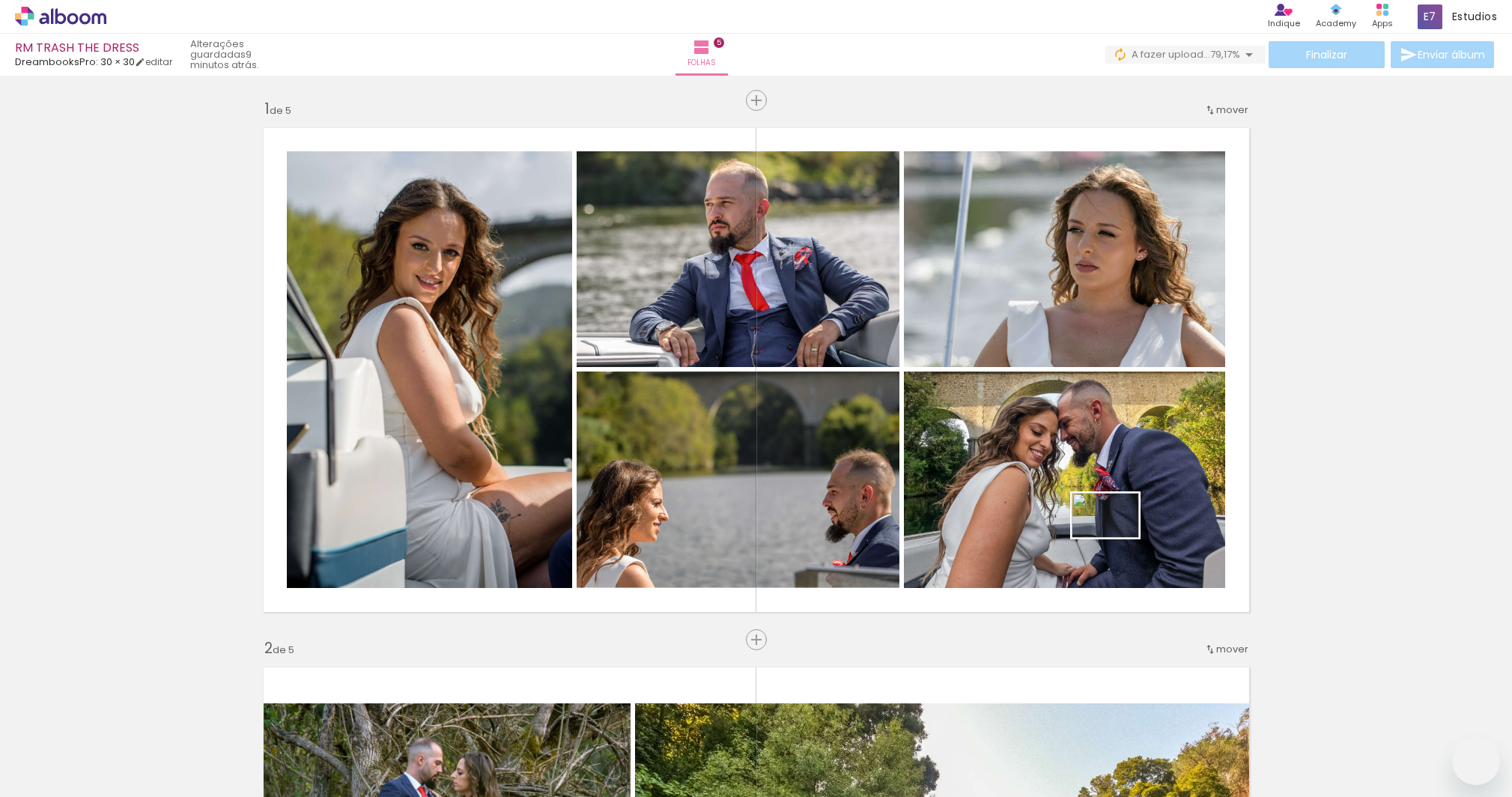
click at [1117, 537] on quentale-workspace at bounding box center [756, 398] width 1512 height 797
click at [1143, 563] on quentale-workspace at bounding box center [756, 398] width 1512 height 797
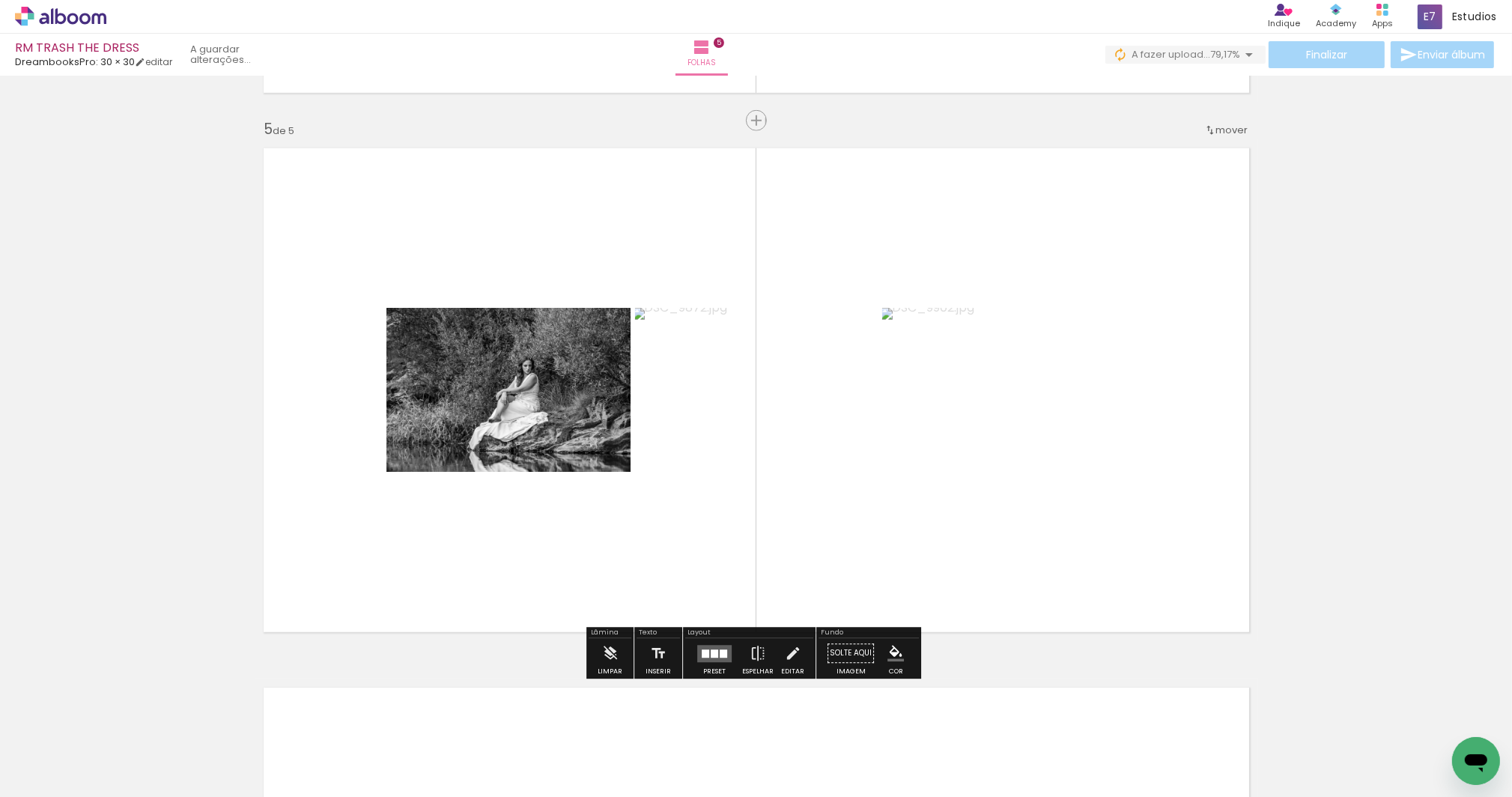
scroll to position [0, 628]
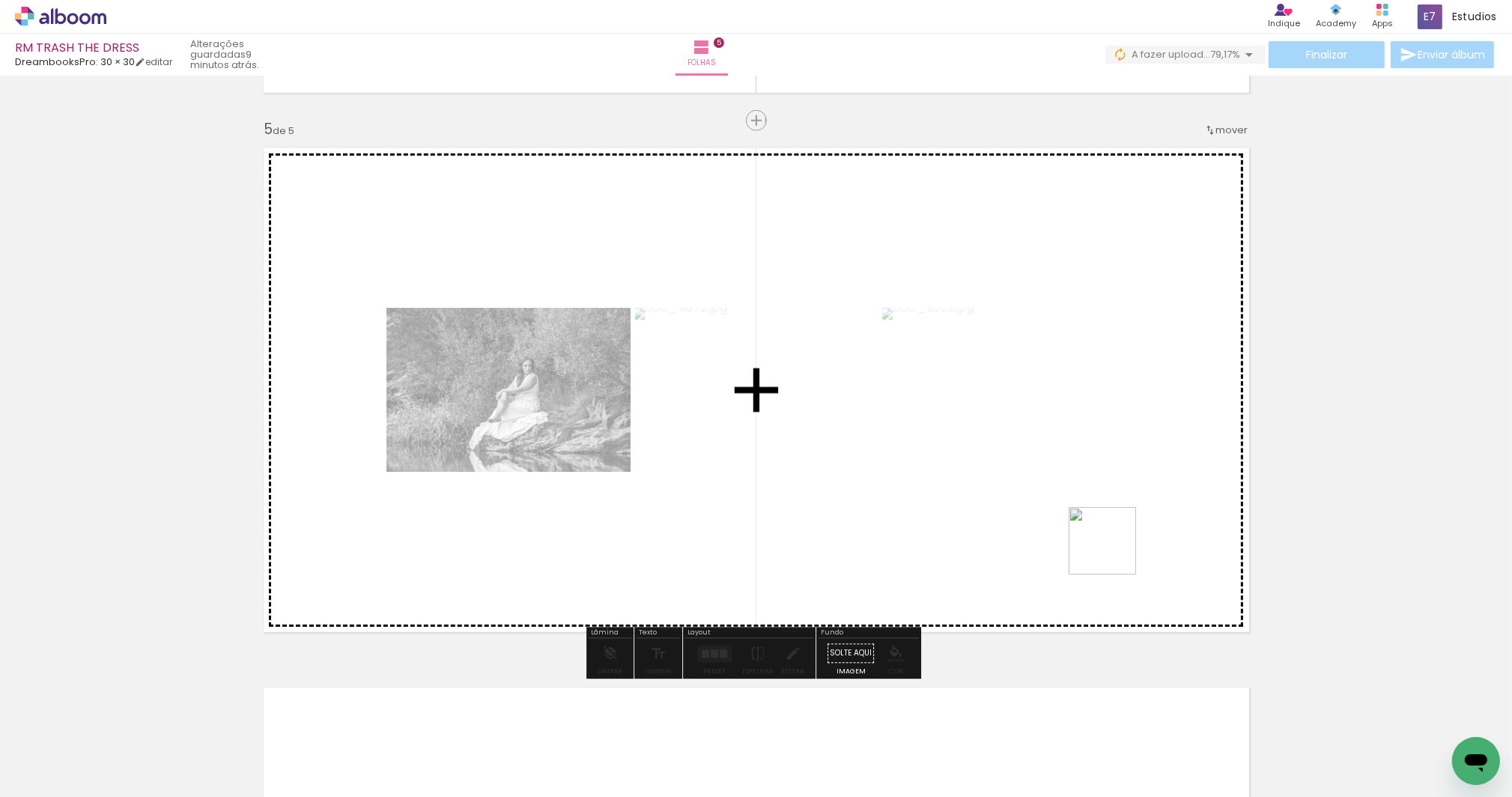
drag, startPoint x: 1374, startPoint y: 741, endPoint x: 1112, endPoint y: 551, distance: 323.6
click at [1112, 551] on quentale-workspace at bounding box center [756, 398] width 1512 height 797
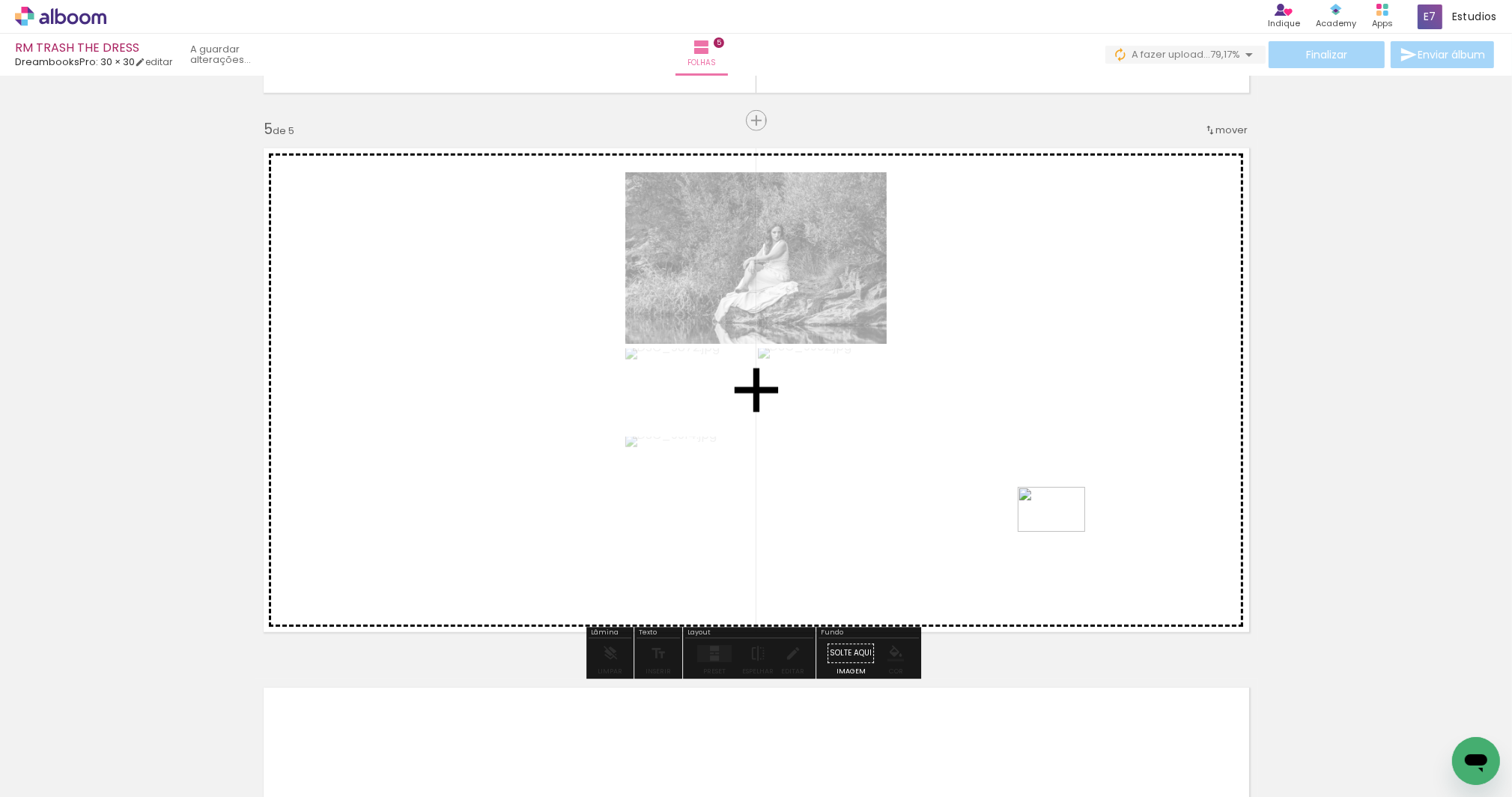
drag, startPoint x: 1436, startPoint y: 750, endPoint x: 1063, endPoint y: 532, distance: 432.0
click at [1063, 532] on quentale-workspace at bounding box center [756, 398] width 1512 height 797
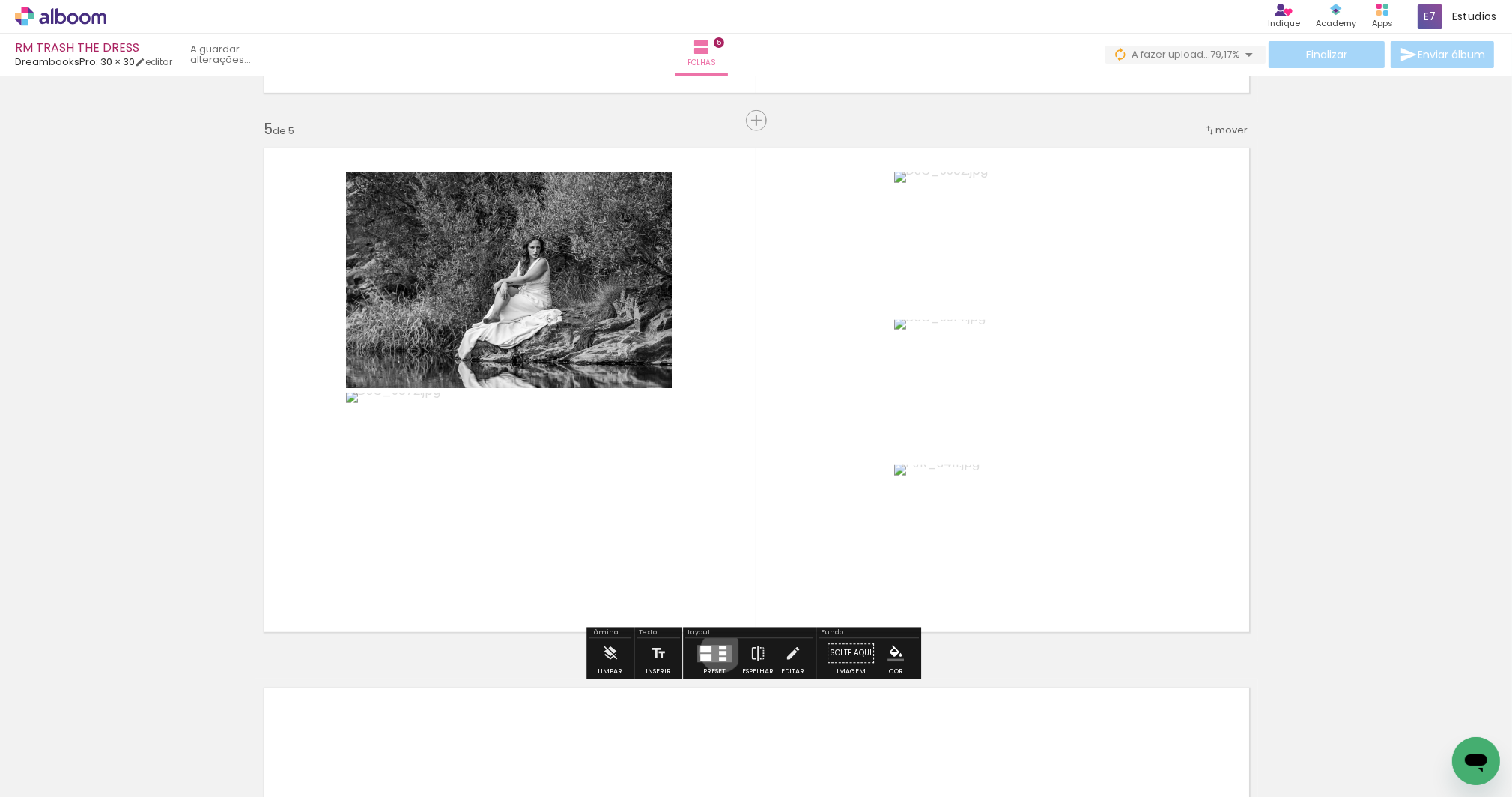
click at [719, 651] on div at bounding box center [722, 653] width 7 height 5
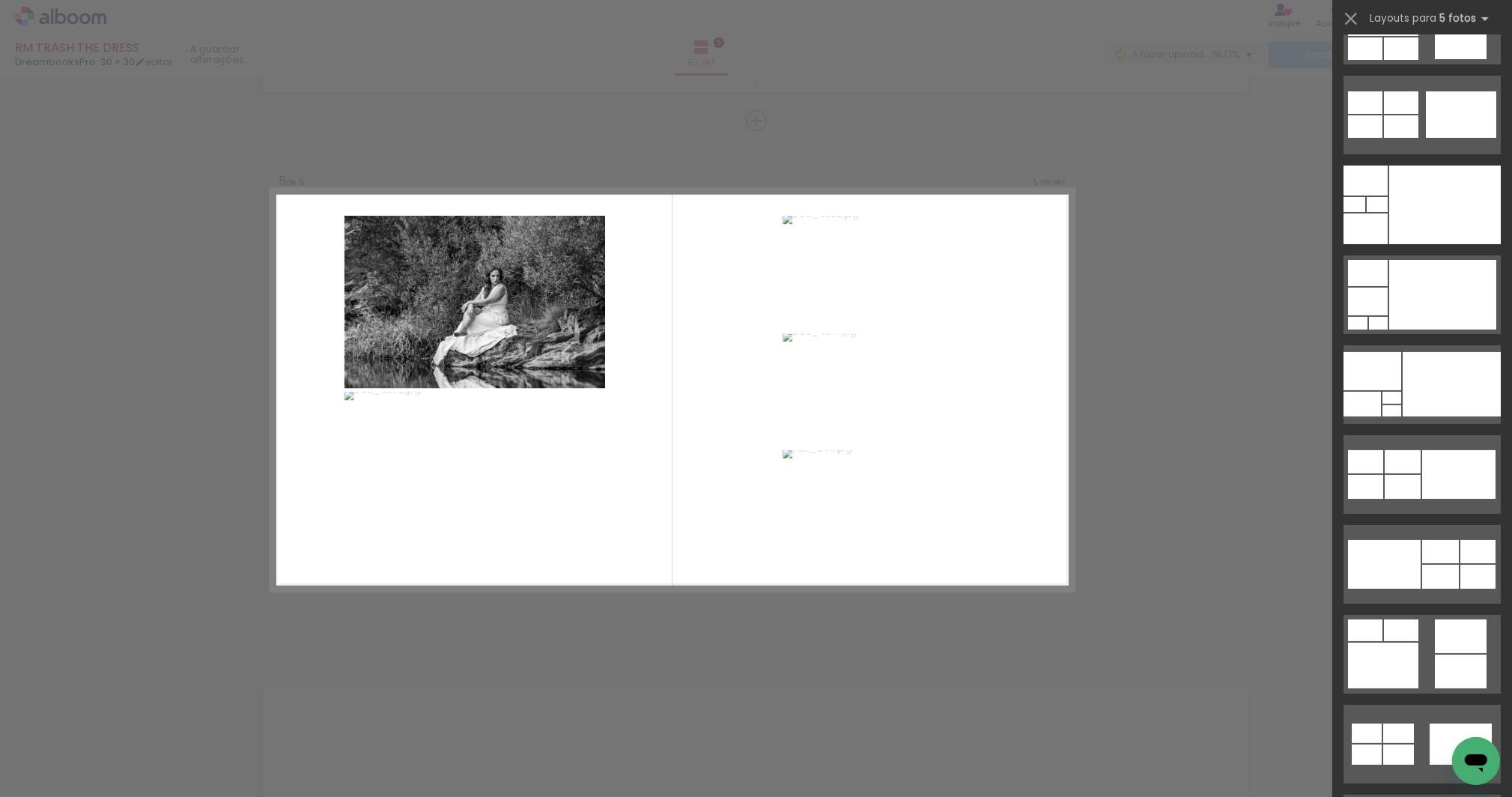
scroll to position [0, 0]
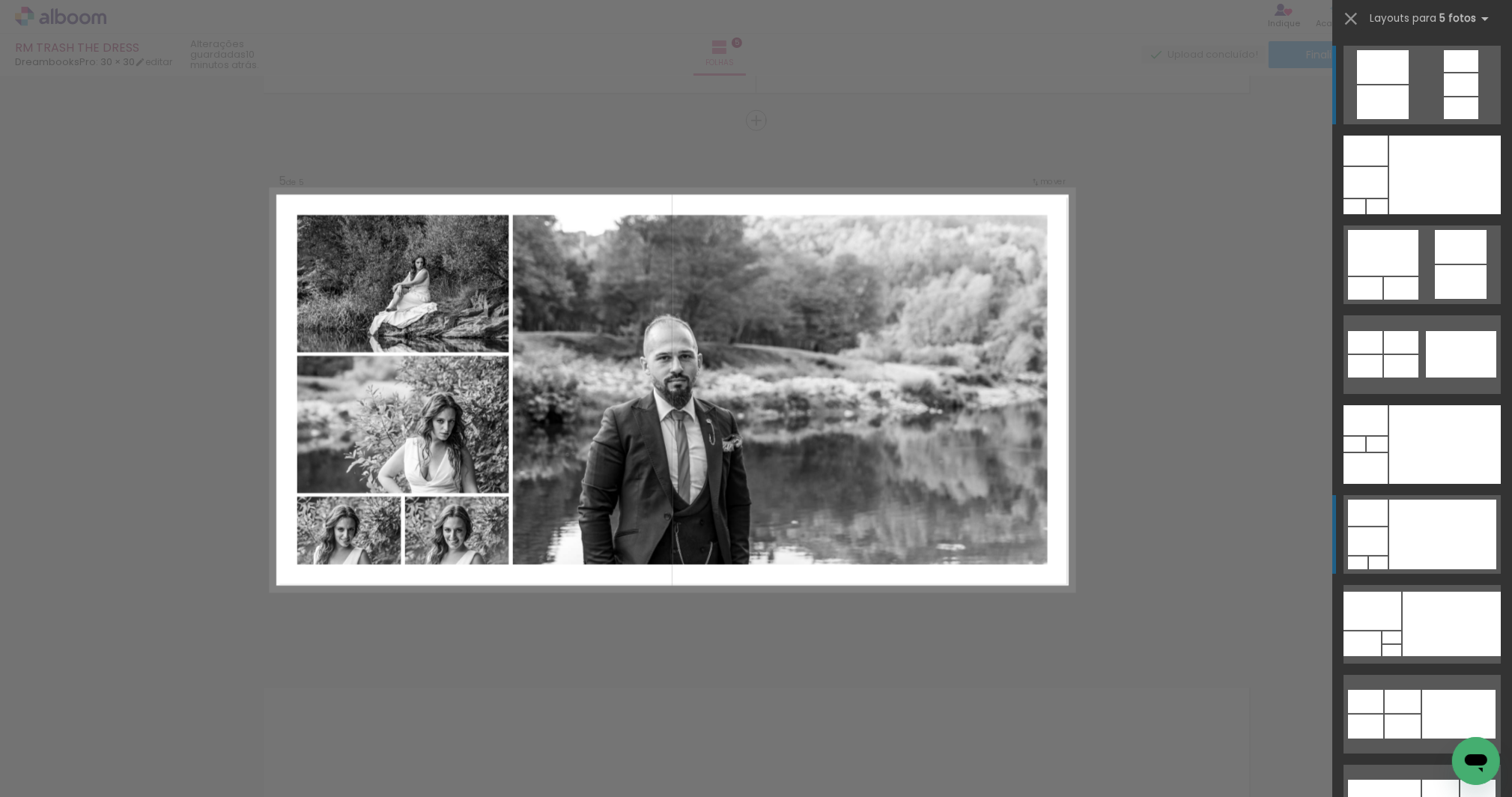
click at [1418, 214] on div at bounding box center [1445, 175] width 112 height 79
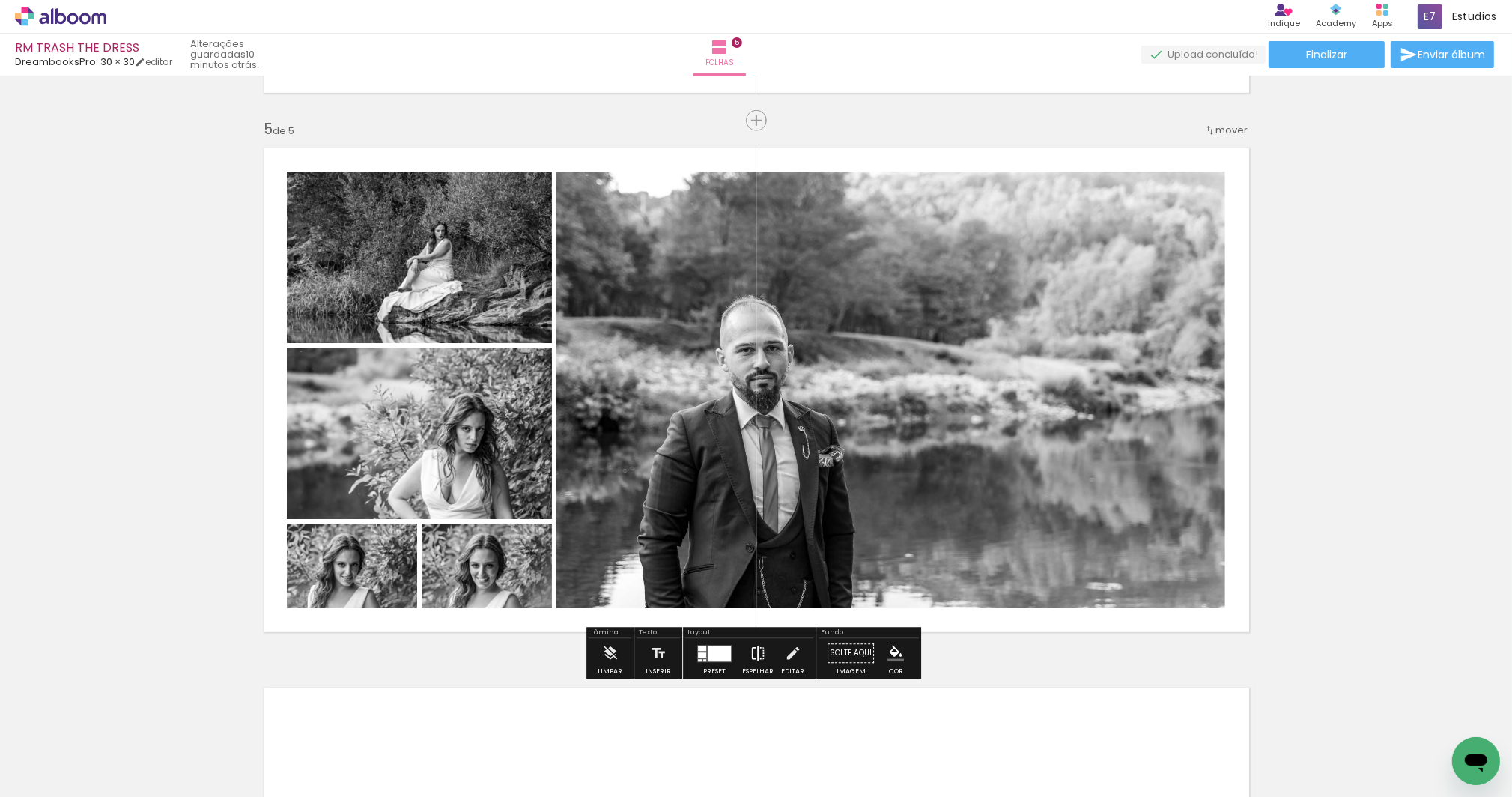
click at [757, 653] on iron-icon at bounding box center [758, 654] width 17 height 30
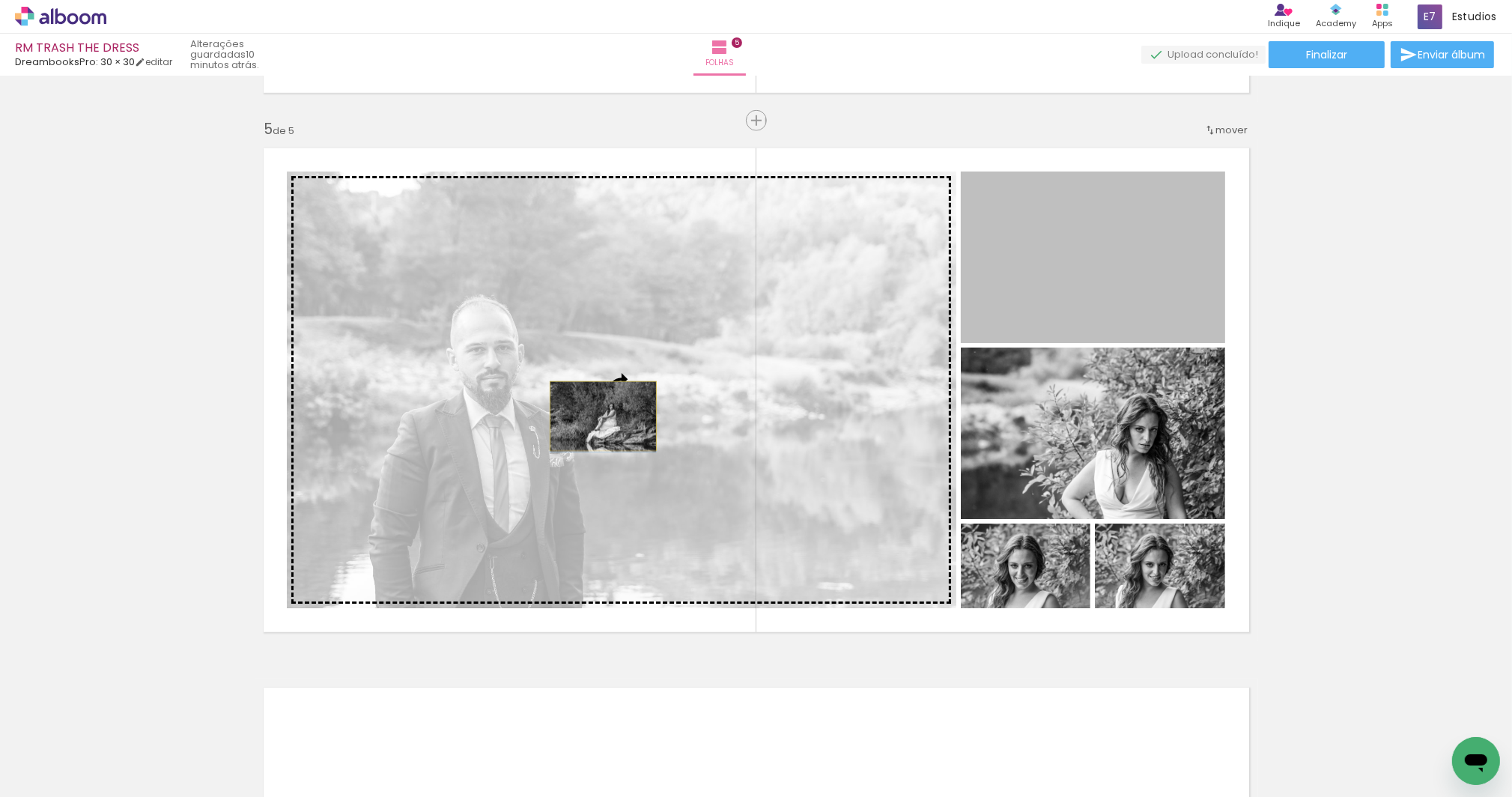
drag, startPoint x: 1108, startPoint y: 282, endPoint x: 598, endPoint y: 416, distance: 527.3
click at [0, 0] on slot at bounding box center [0, 0] width 0 height 0
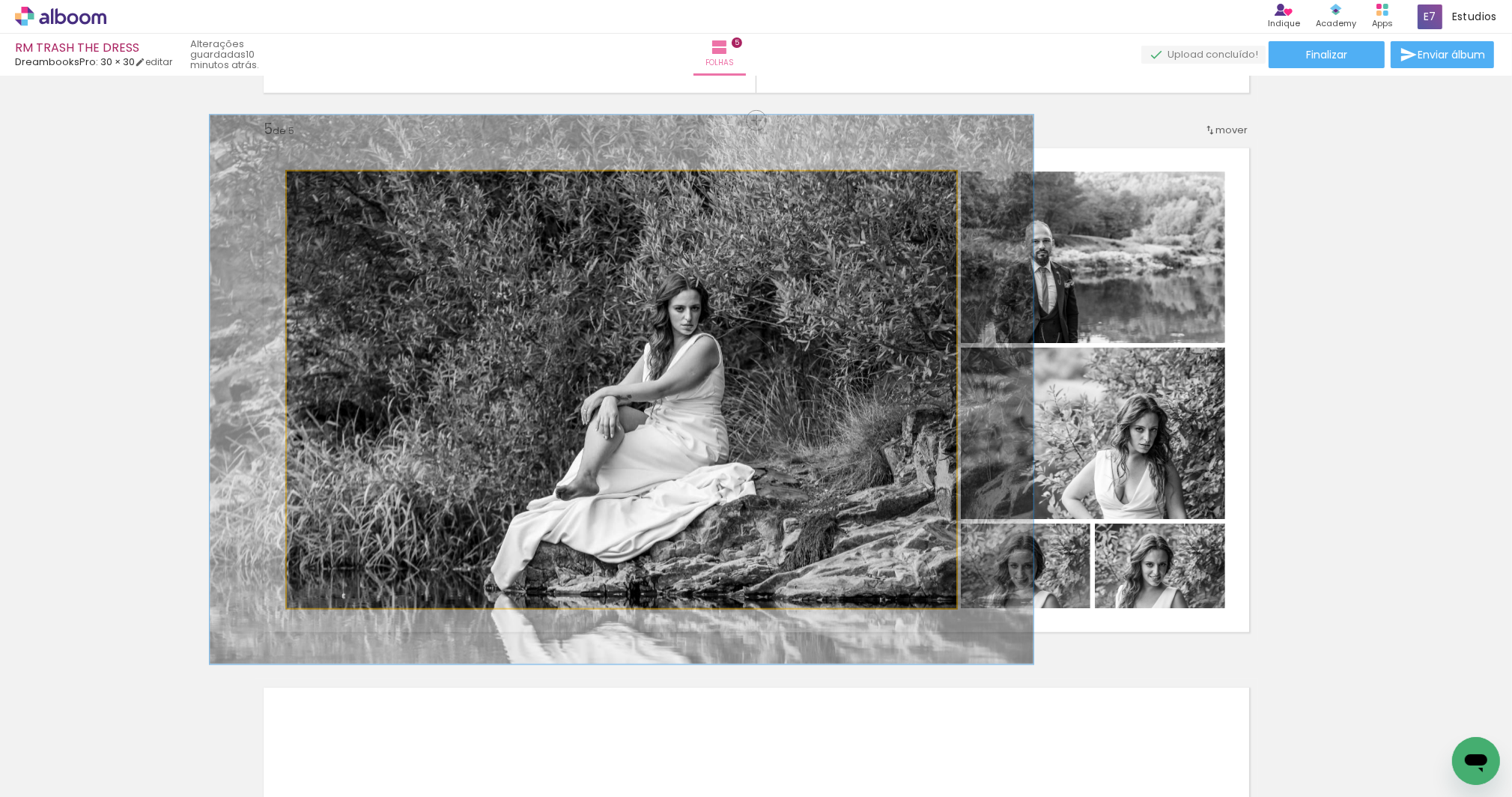
drag, startPoint x: 325, startPoint y: 181, endPoint x: 333, endPoint y: 187, distance: 10.0
type paper-slider "123"
click at [331, 181] on div at bounding box center [333, 187] width 13 height 13
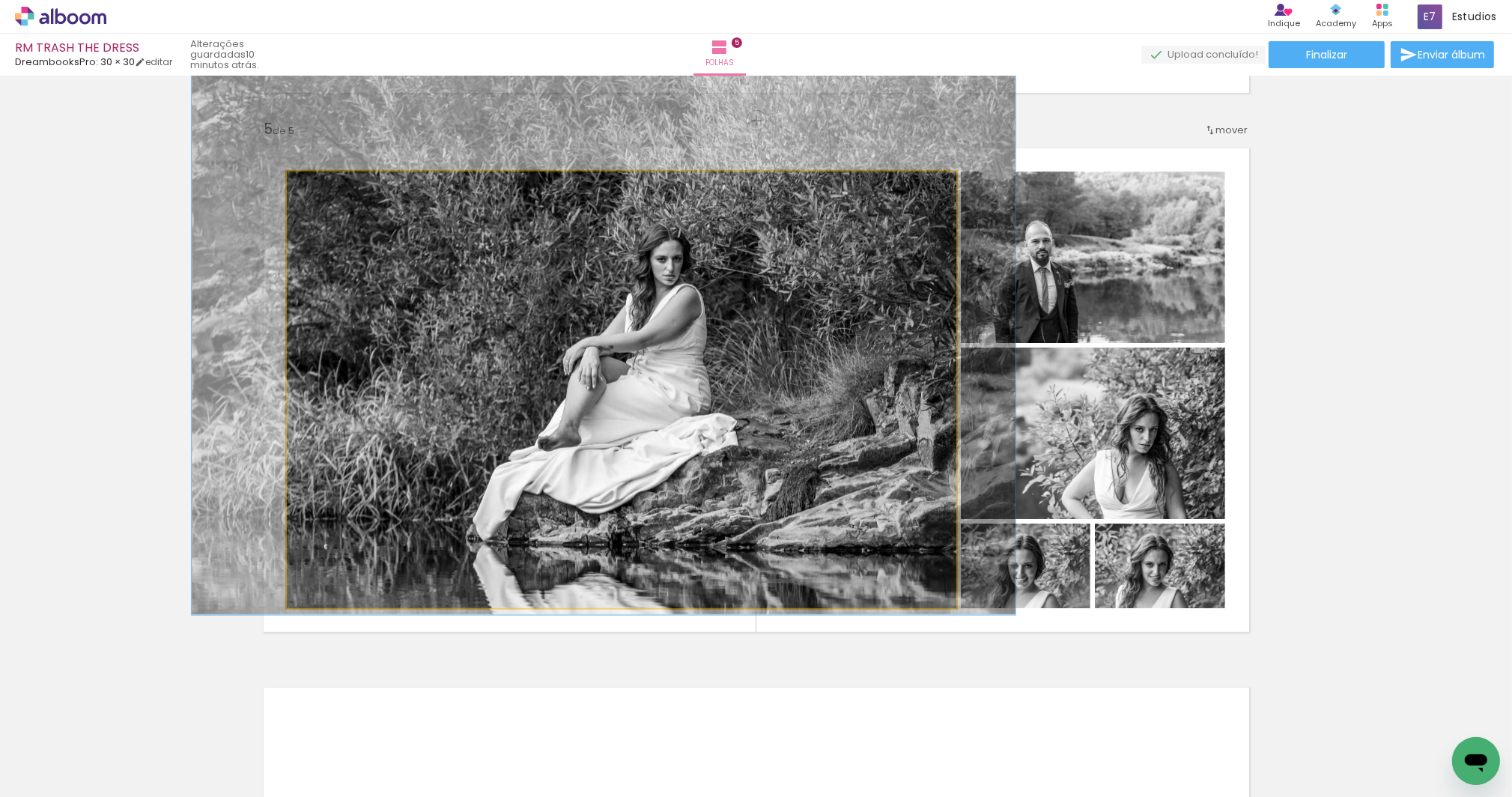
drag, startPoint x: 580, startPoint y: 396, endPoint x: 563, endPoint y: 347, distance: 51.9
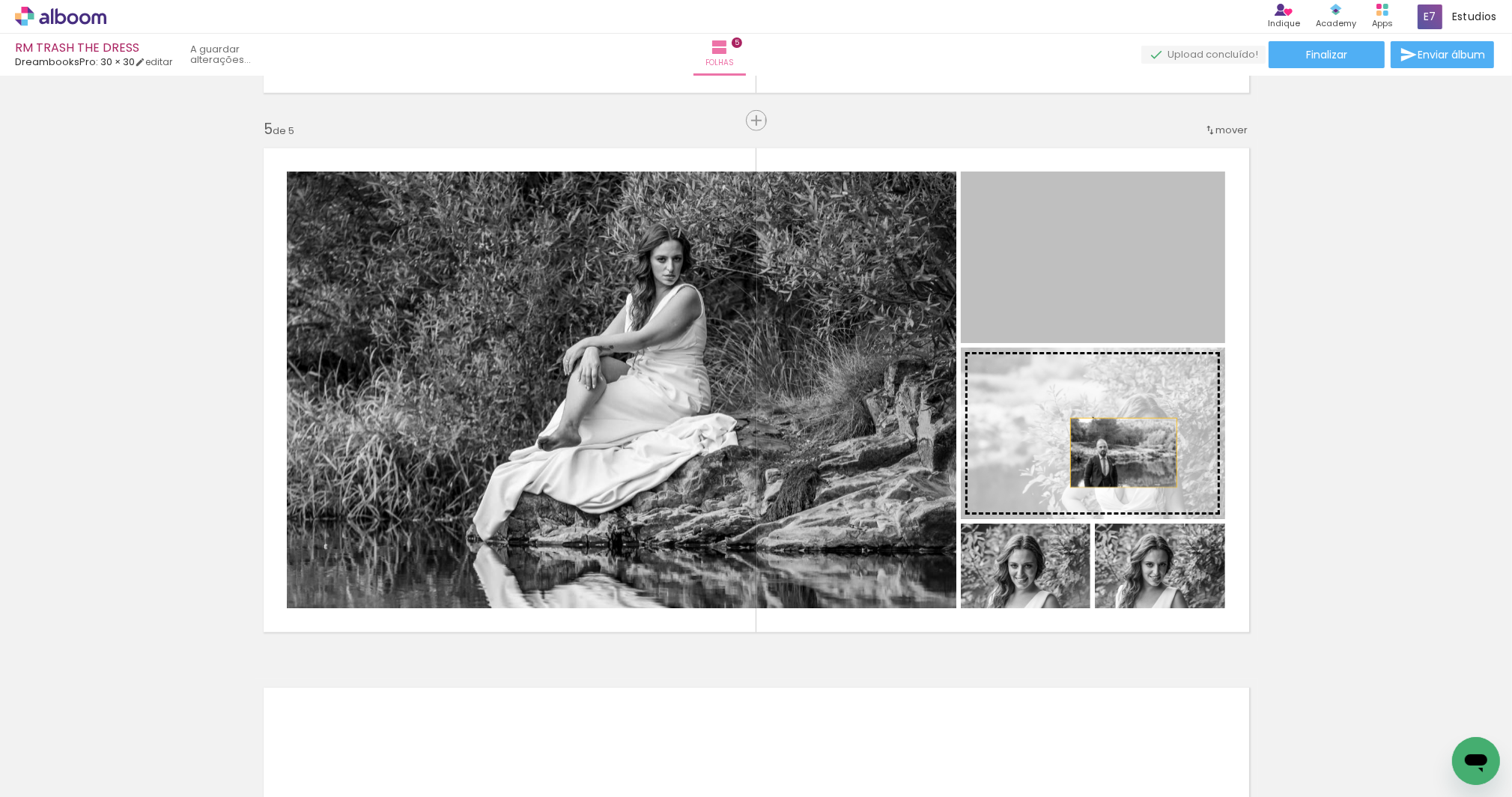
drag, startPoint x: 1097, startPoint y: 264, endPoint x: 1119, endPoint y: 452, distance: 189.3
click at [0, 0] on slot at bounding box center [0, 0] width 0 height 0
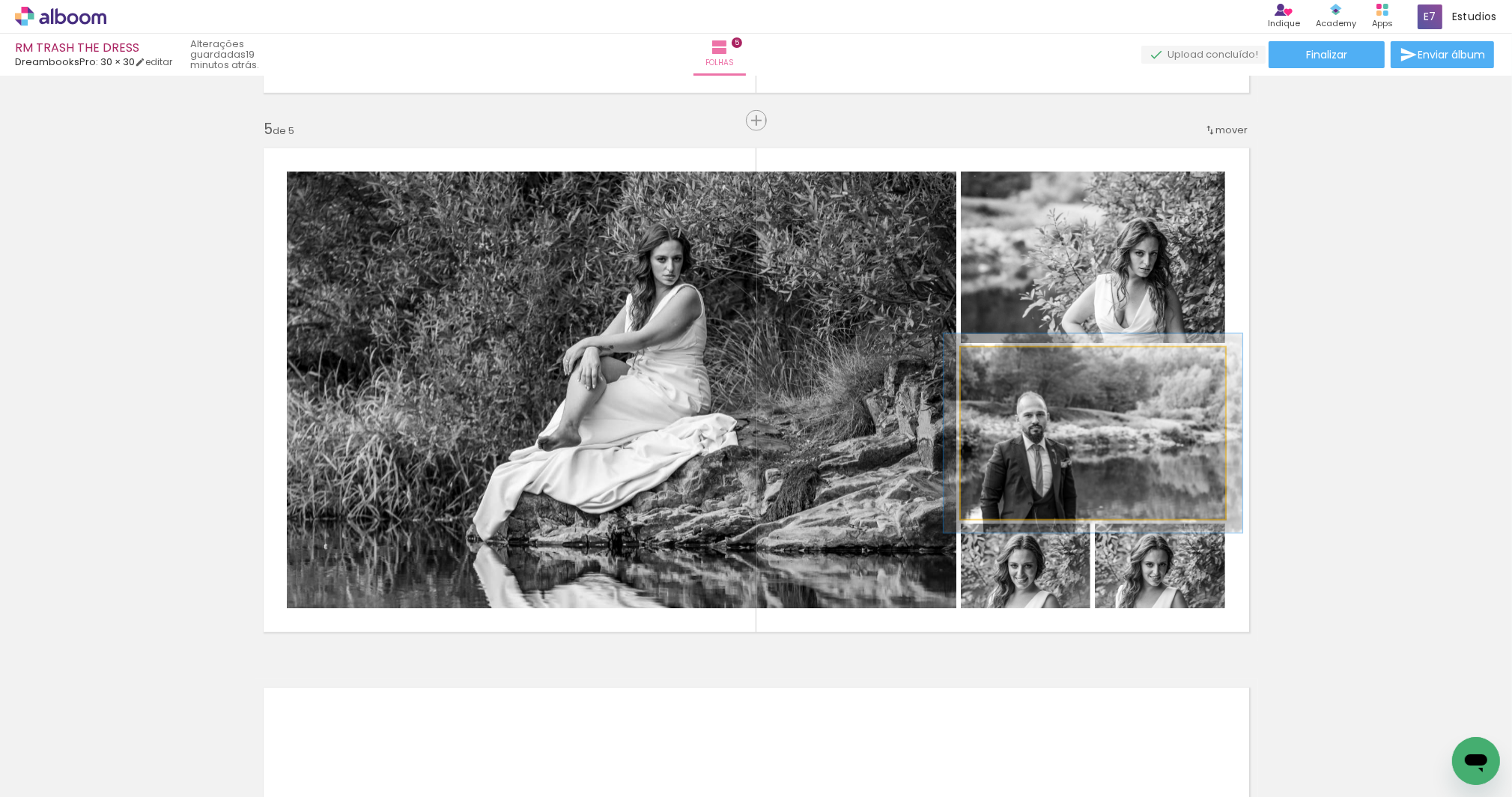
type paper-slider "113"
click at [999, 360] on div at bounding box center [1002, 363] width 13 height 13
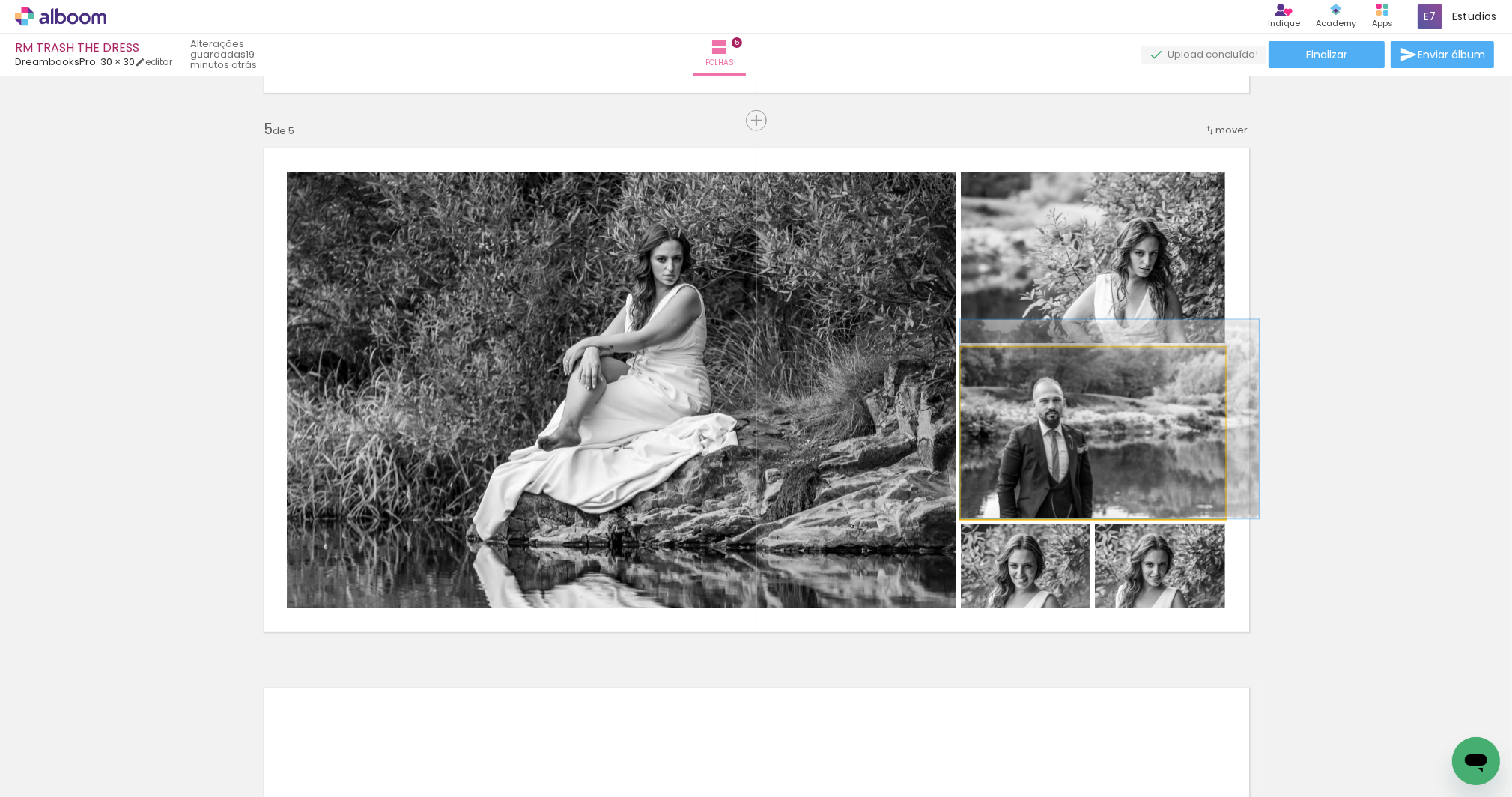
drag, startPoint x: 1083, startPoint y: 449, endPoint x: 1102, endPoint y: 424, distance: 31.4
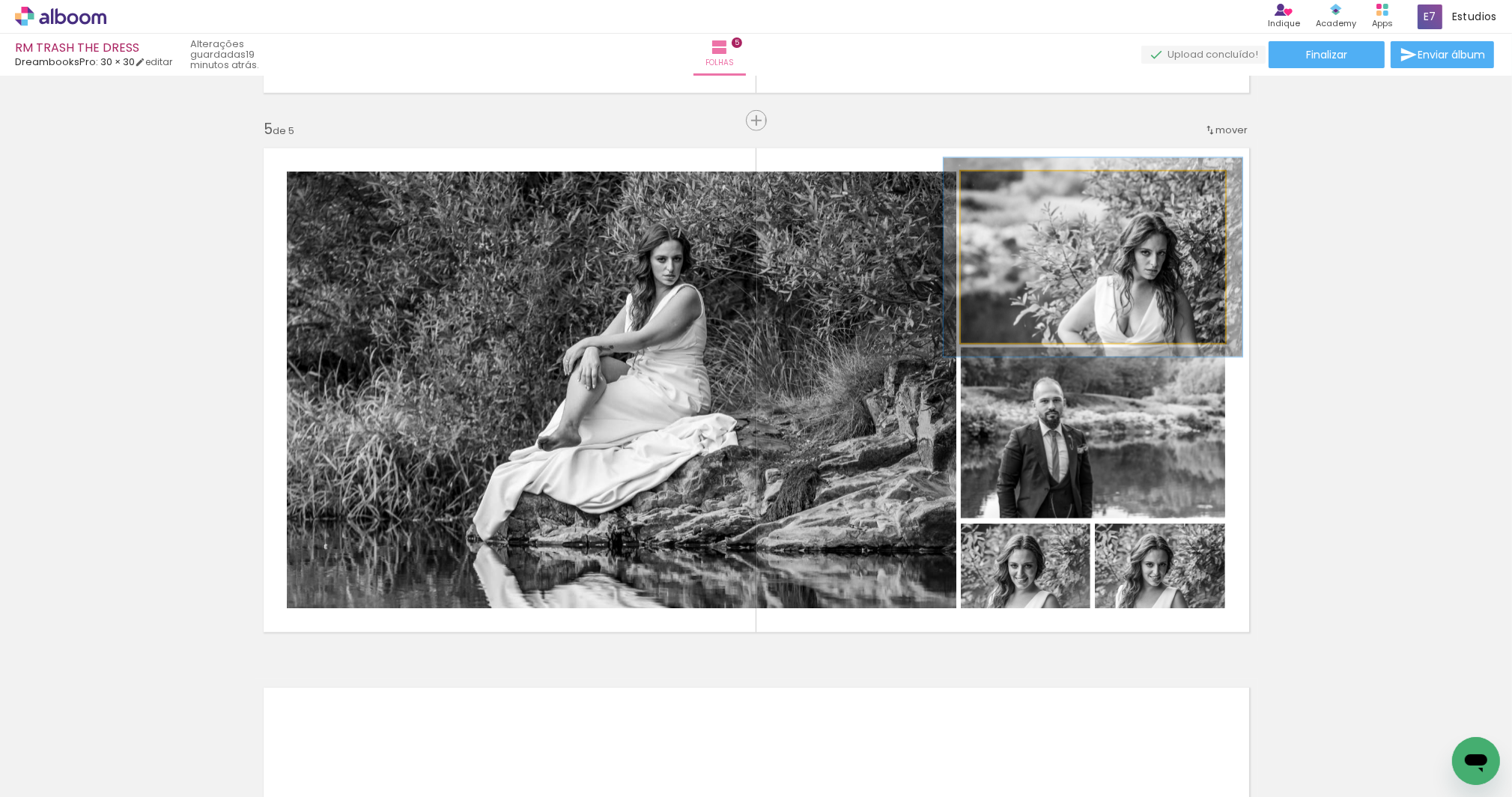
type paper-slider "113"
click at [995, 183] on div at bounding box center [1002, 187] width 13 height 13
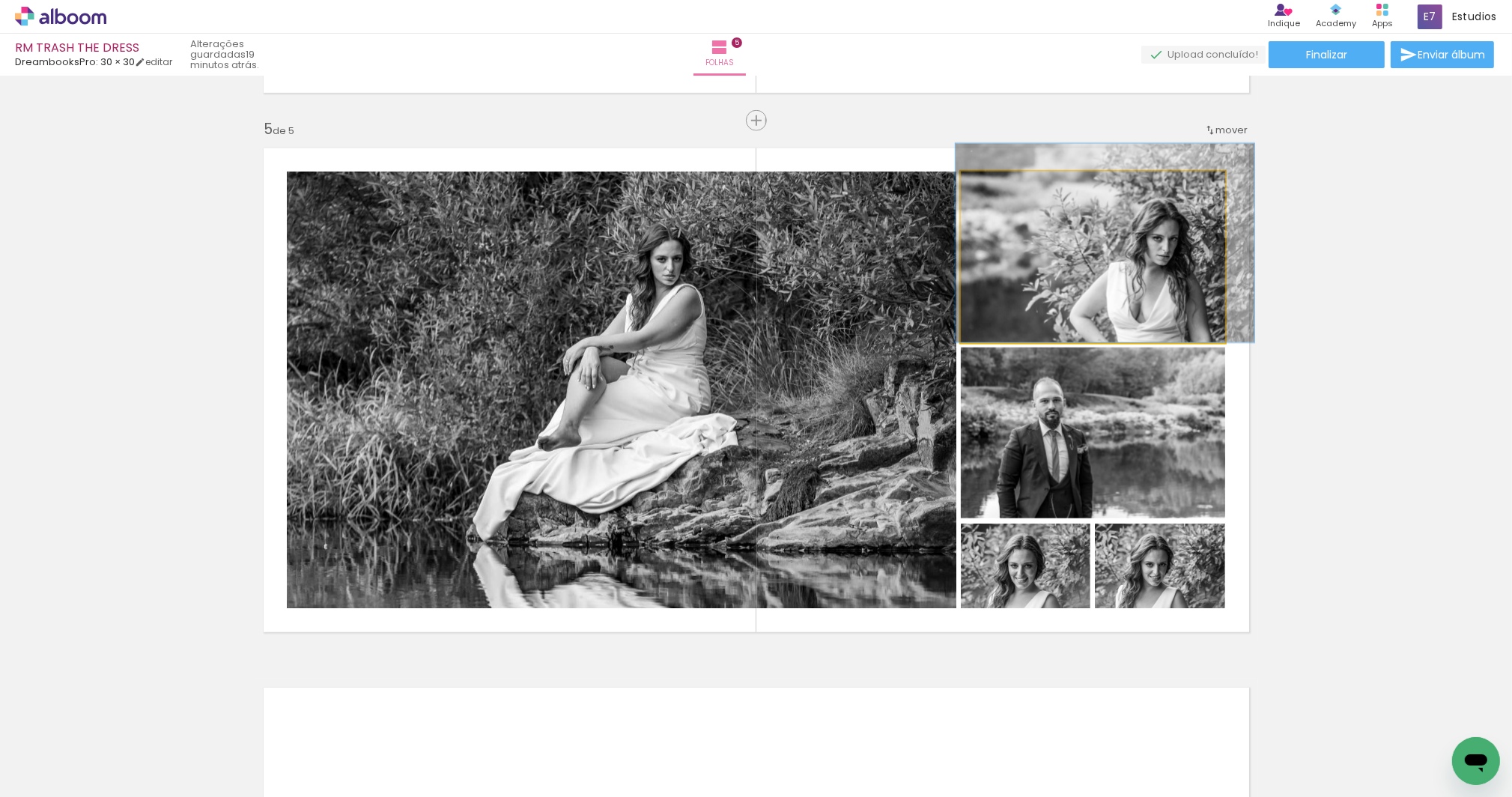
drag, startPoint x: 1068, startPoint y: 242, endPoint x: 1080, endPoint y: 221, distance: 24.2
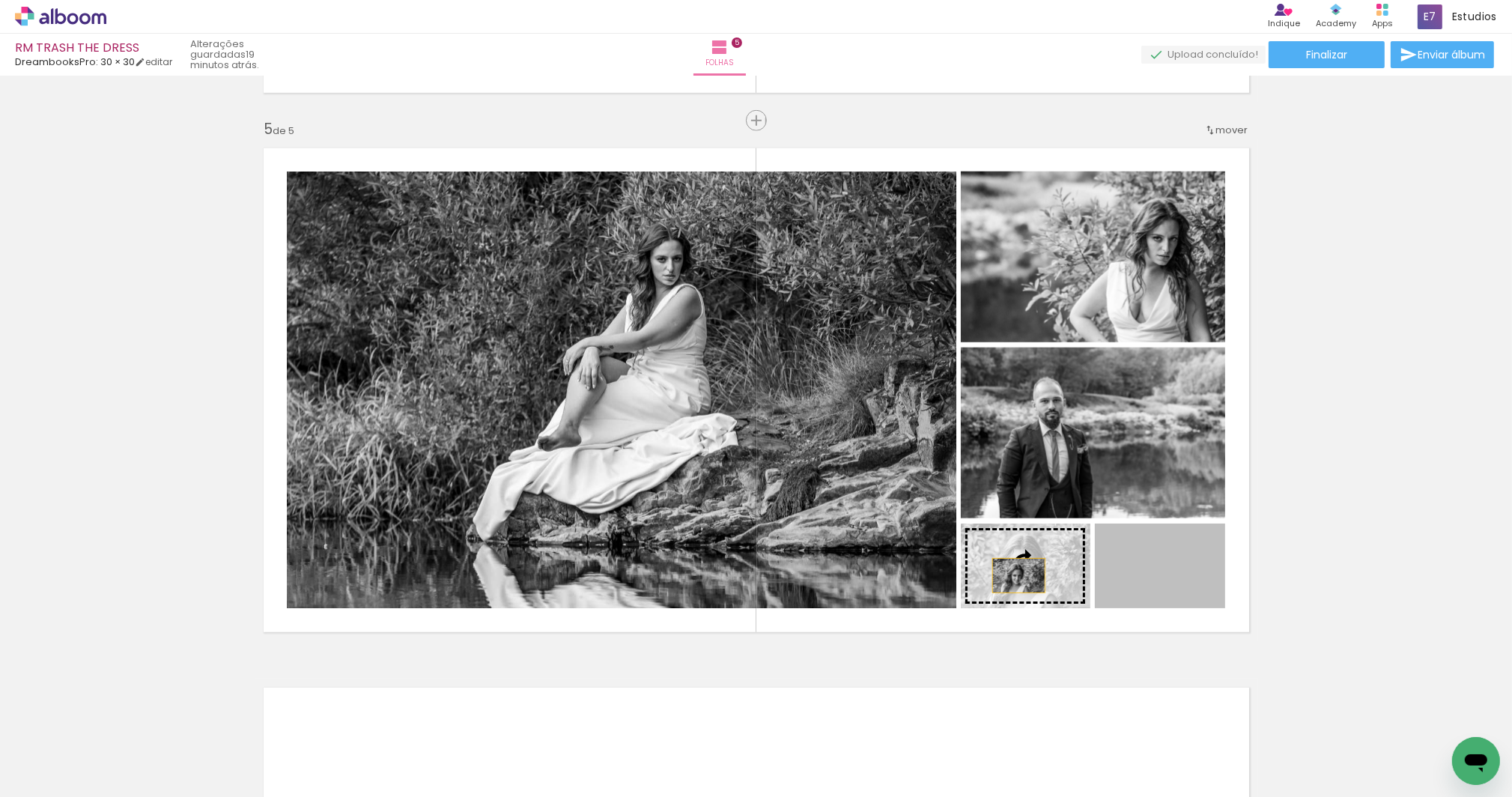
drag, startPoint x: 1168, startPoint y: 575, endPoint x: 1014, endPoint y: 576, distance: 154.0
click at [0, 0] on slot at bounding box center [0, 0] width 0 height 0
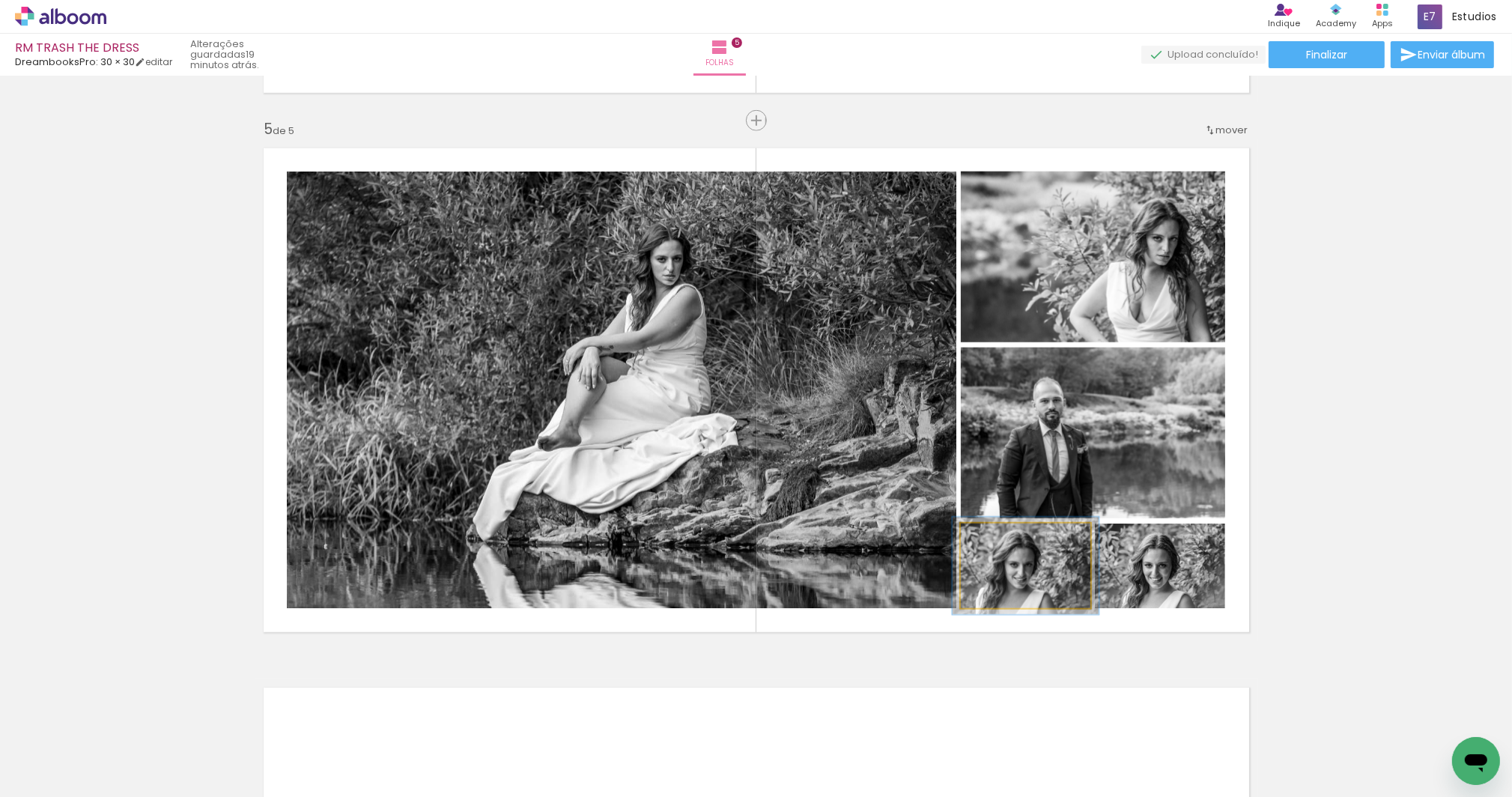
type paper-slider "113"
click at [1002, 537] on div at bounding box center [1002, 539] width 13 height 13
drag, startPoint x: 1030, startPoint y: 581, endPoint x: 1060, endPoint y: 578, distance: 30.1
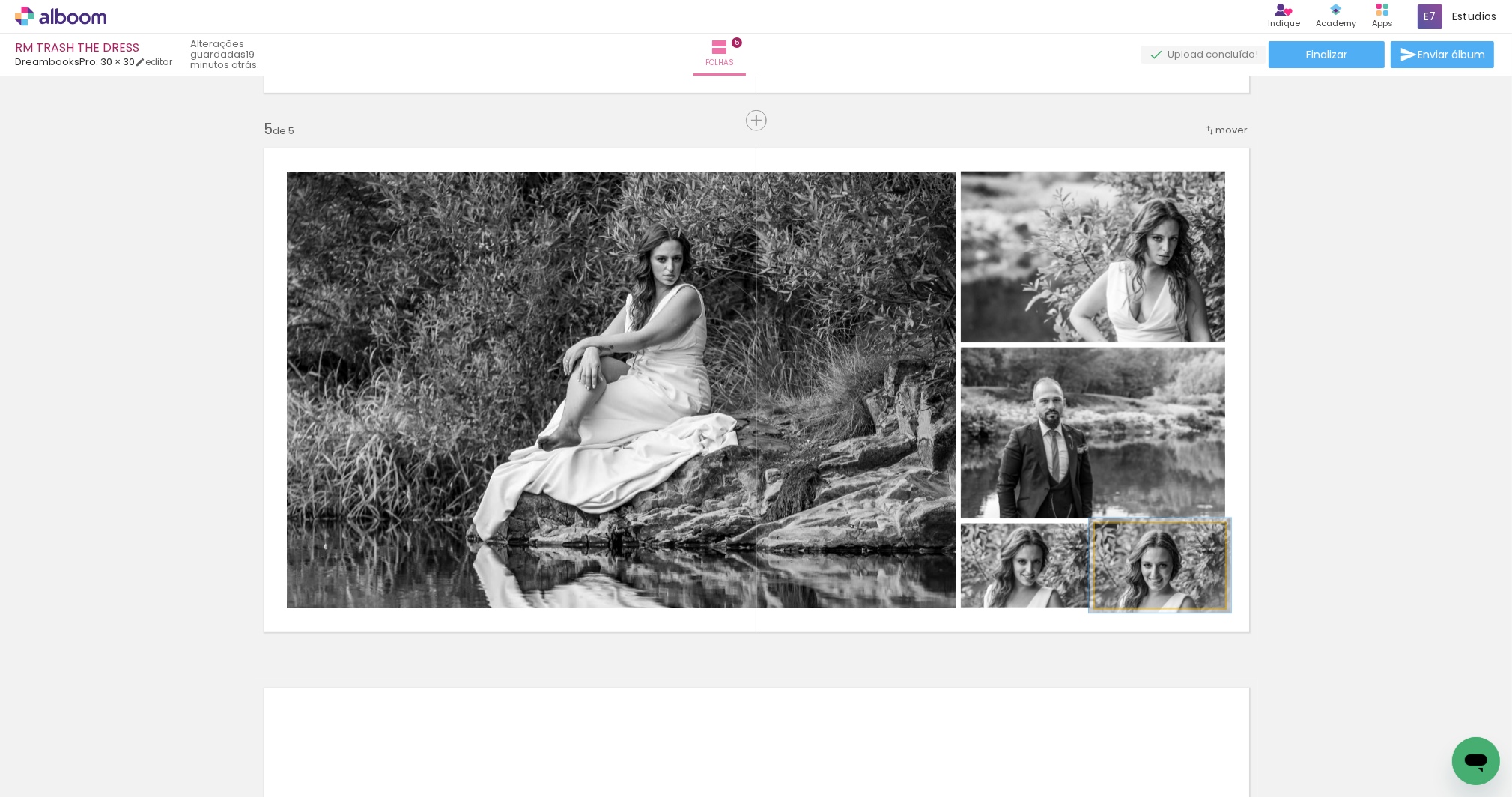
type paper-slider "109"
click at [1131, 536] on div at bounding box center [1134, 539] width 13 height 13
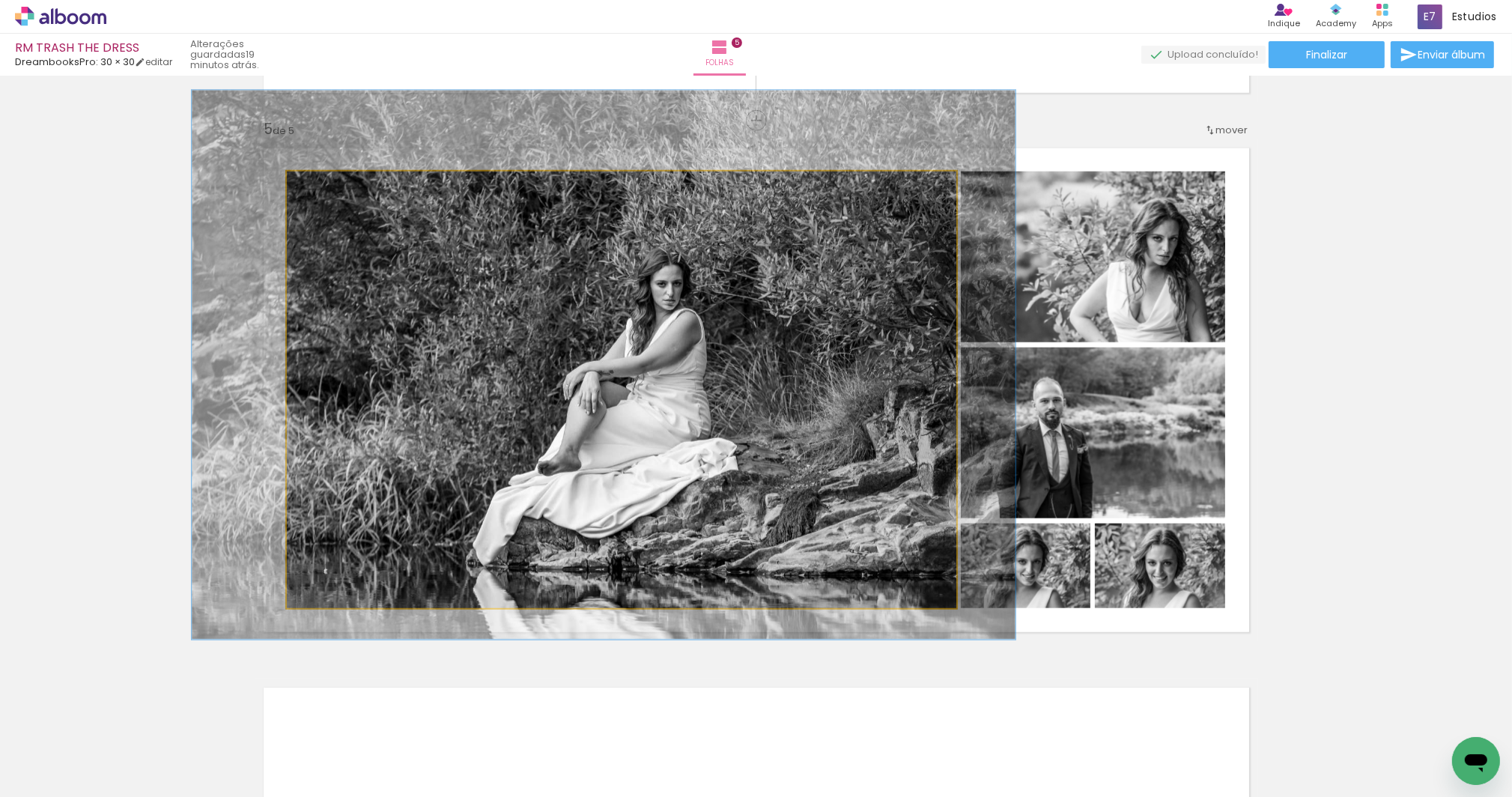
drag, startPoint x: 730, startPoint y: 418, endPoint x: 730, endPoint y: 444, distance: 26.0
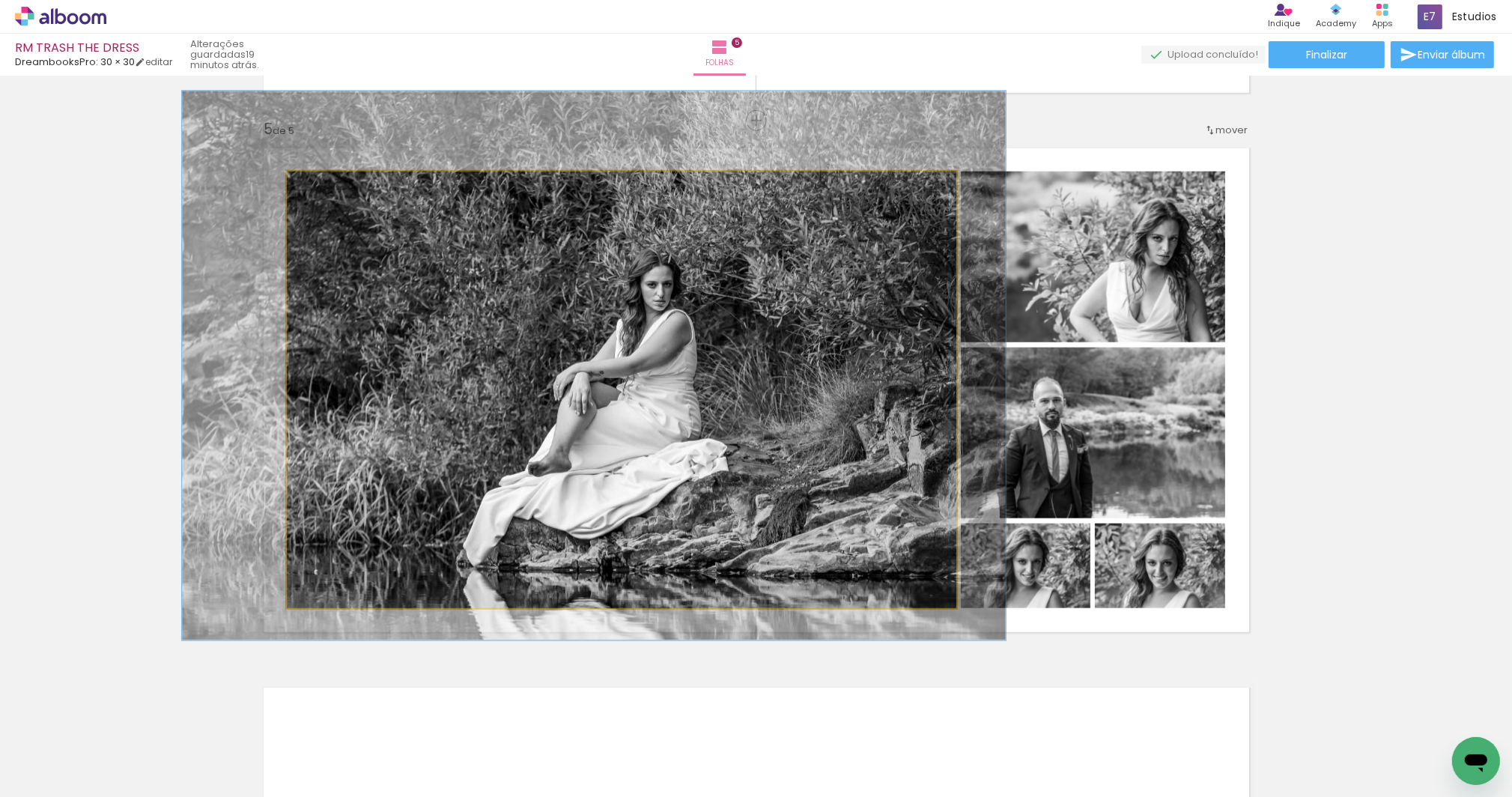
drag, startPoint x: 683, startPoint y: 464, endPoint x: 673, endPoint y: 465, distance: 10.0
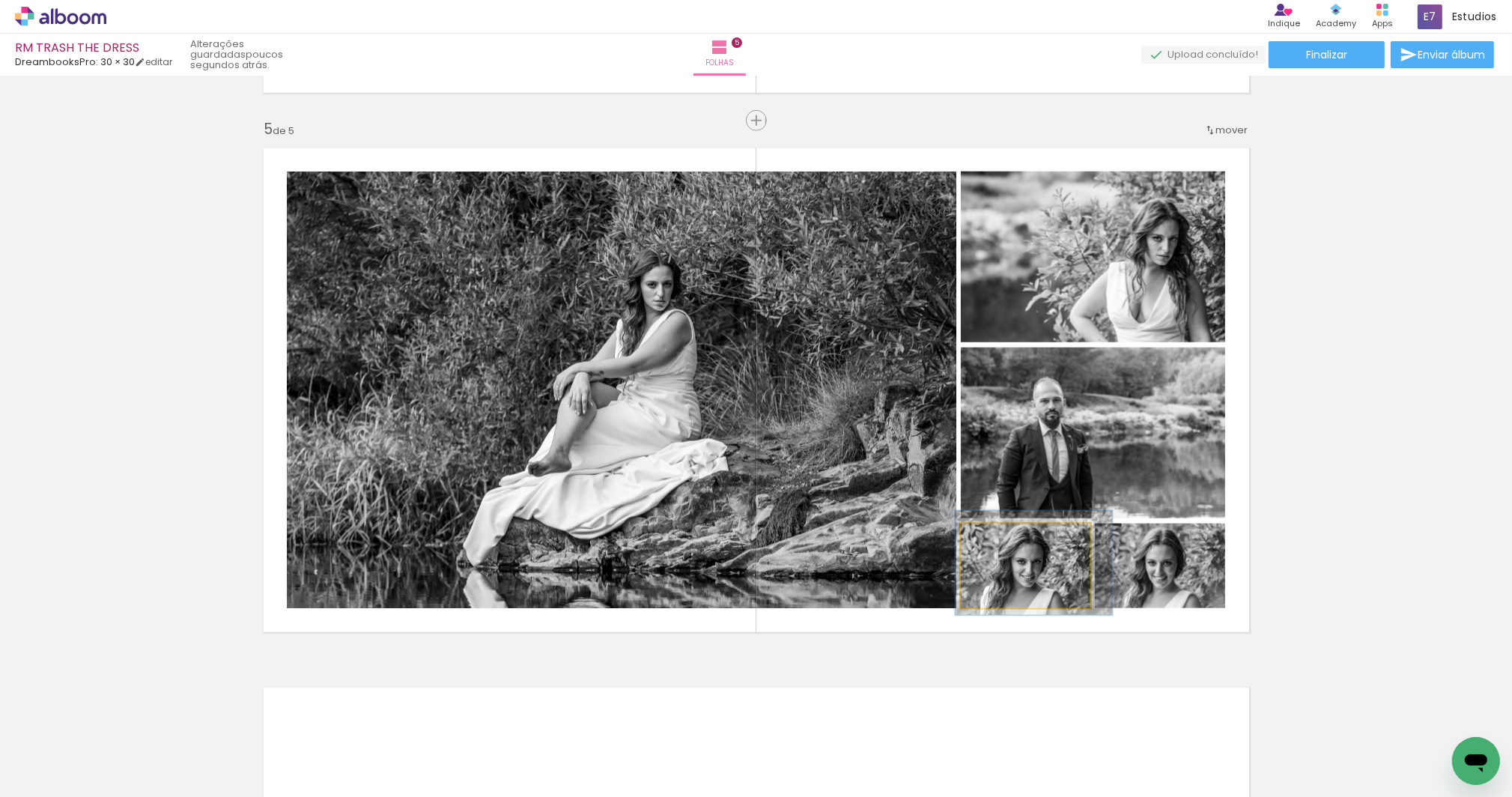
type paper-slider "121"
click at [1004, 537] on div at bounding box center [1008, 539] width 13 height 13
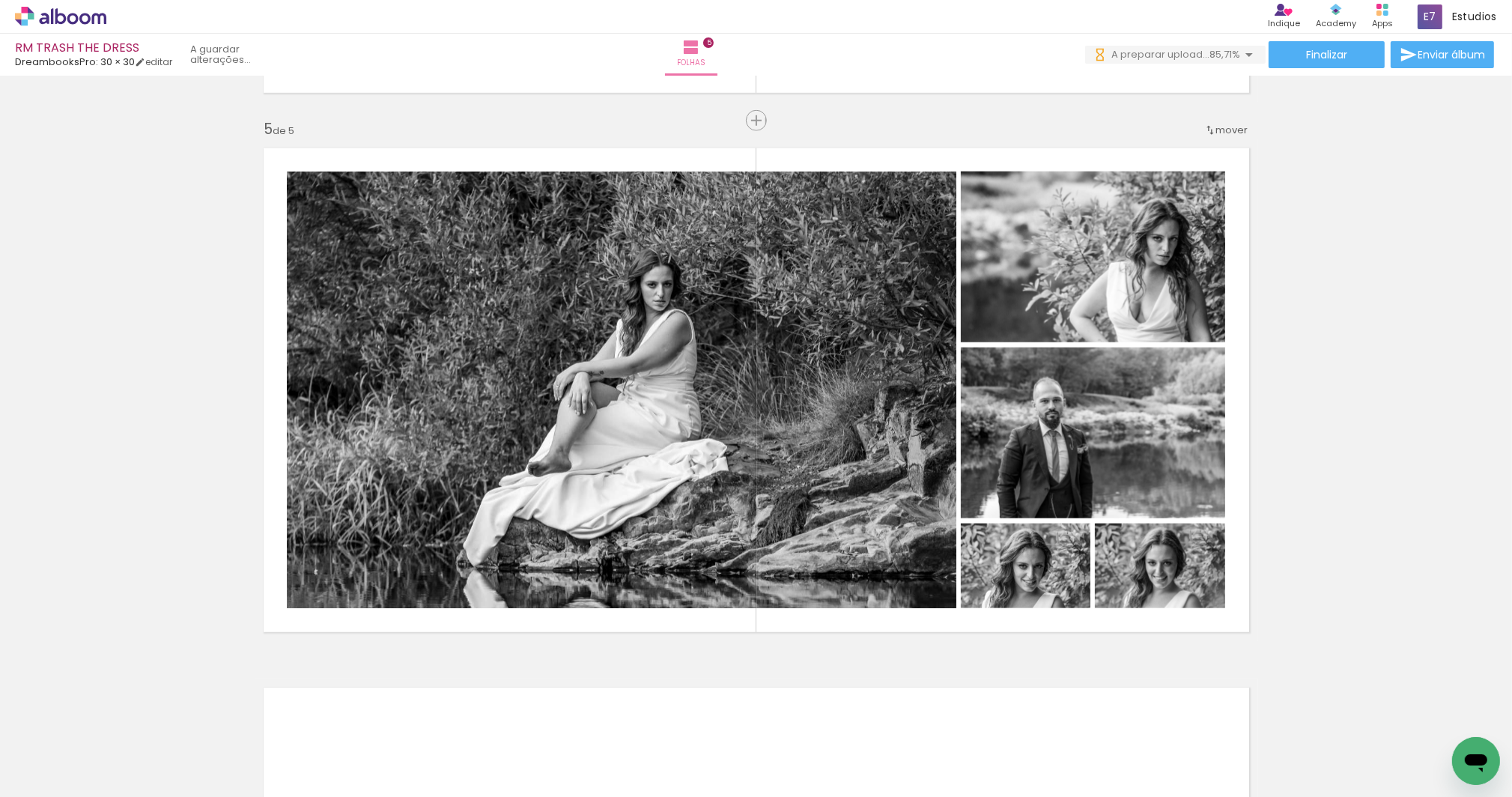
scroll to position [0, 963]
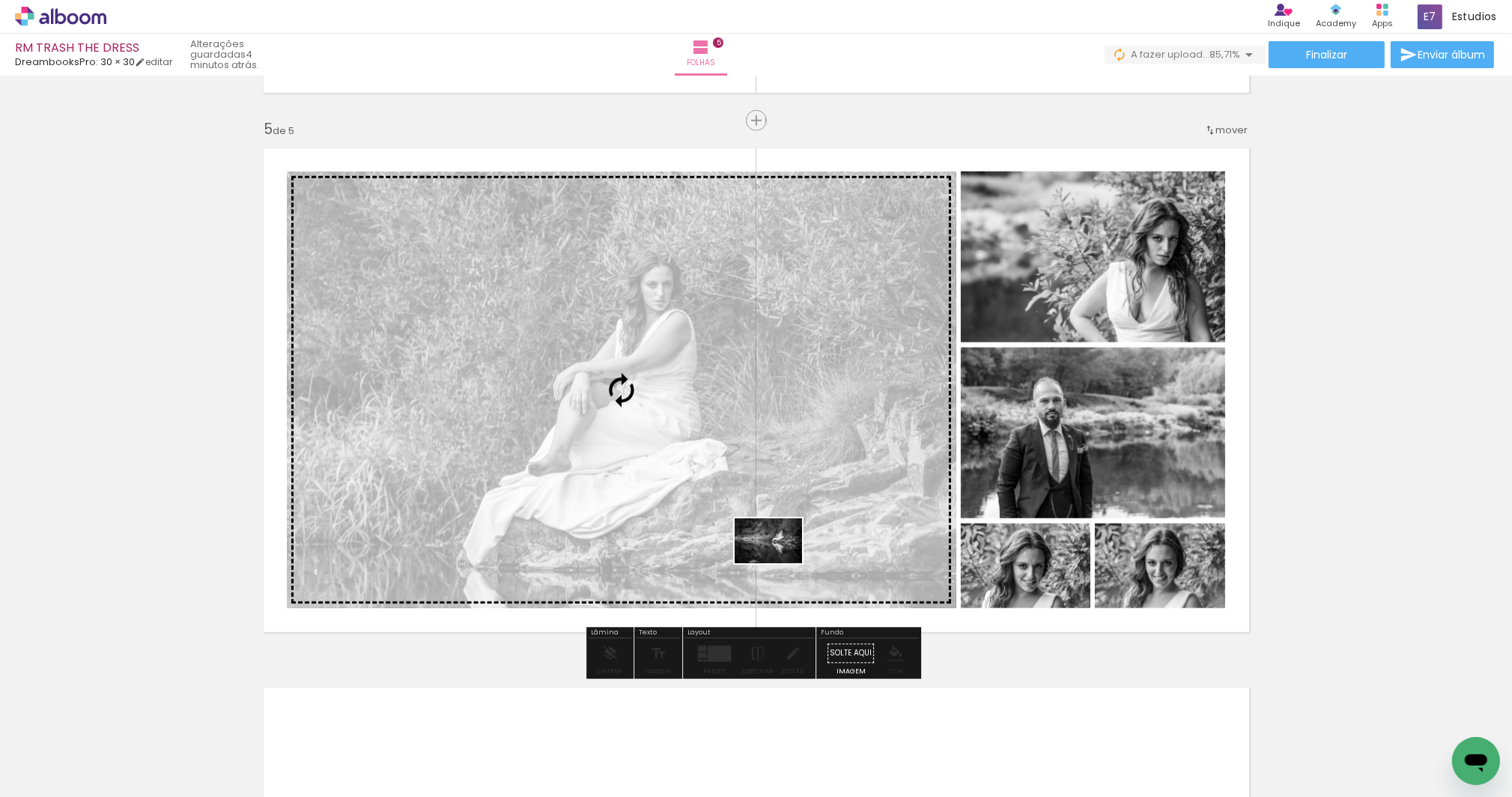
drag, startPoint x: 1210, startPoint y: 747, endPoint x: 779, endPoint y: 564, distance: 468.2
click at [779, 564] on quentale-workspace at bounding box center [756, 398] width 1512 height 797
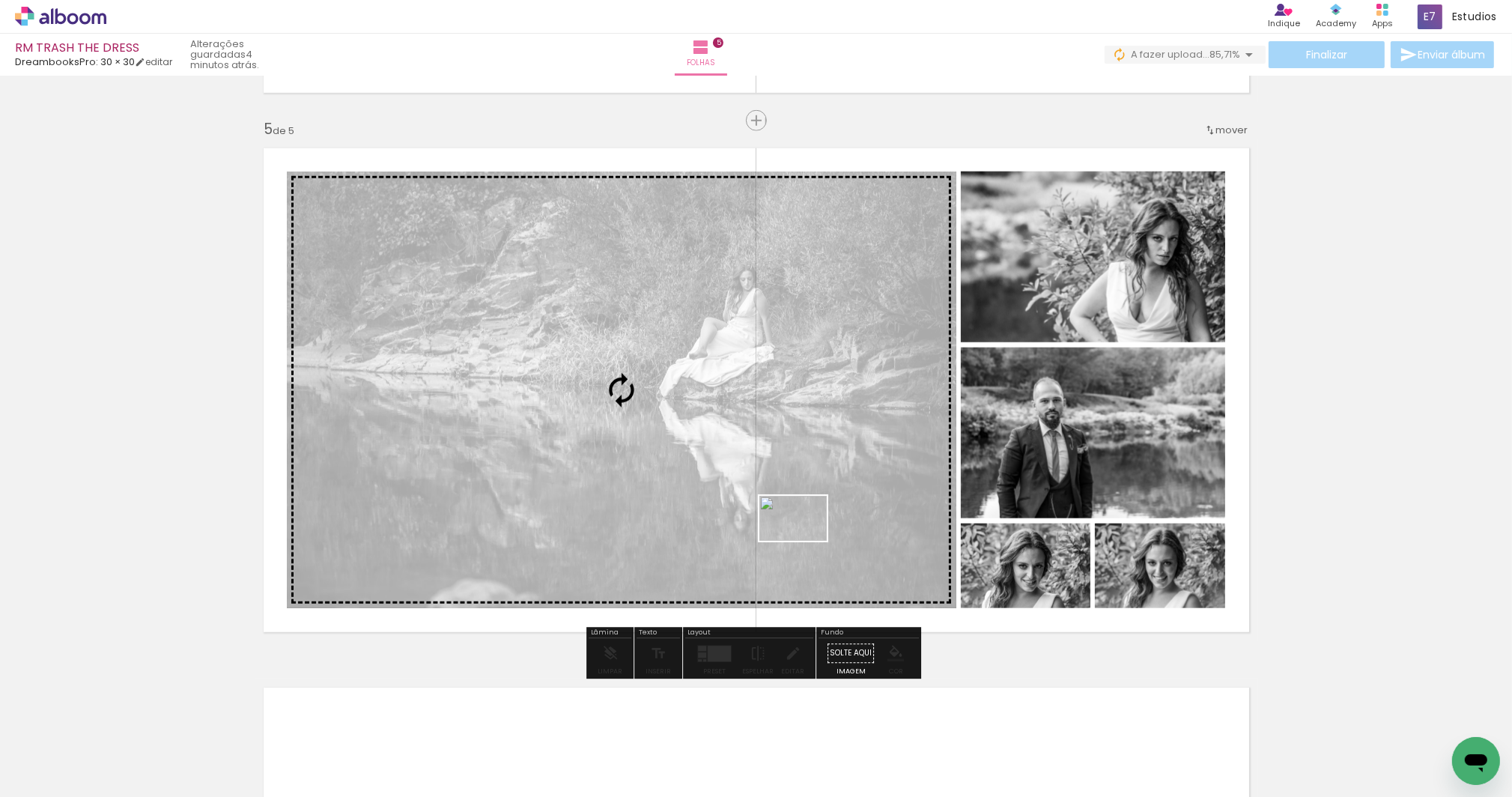
drag, startPoint x: 1297, startPoint y: 755, endPoint x: 804, endPoint y: 541, distance: 537.4
click at [804, 541] on quentale-workspace at bounding box center [756, 398] width 1512 height 797
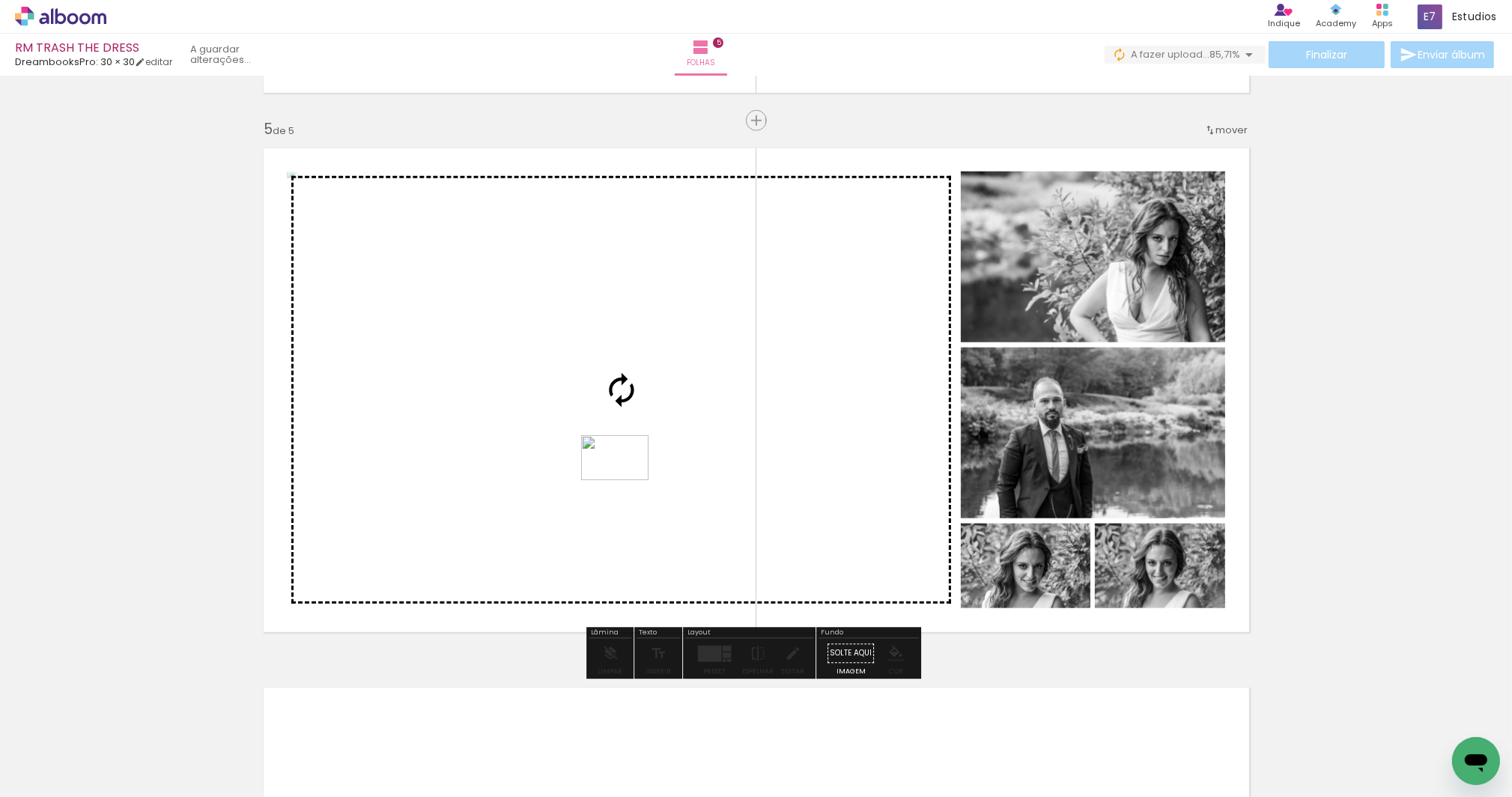
drag, startPoint x: 1379, startPoint y: 753, endPoint x: 626, endPoint y: 480, distance: 801.0
click at [626, 480] on quentale-workspace at bounding box center [756, 398] width 1512 height 797
drag, startPoint x: 1446, startPoint y: 747, endPoint x: 689, endPoint y: 518, distance: 790.9
click at [689, 518] on quentale-workspace at bounding box center [756, 398] width 1512 height 797
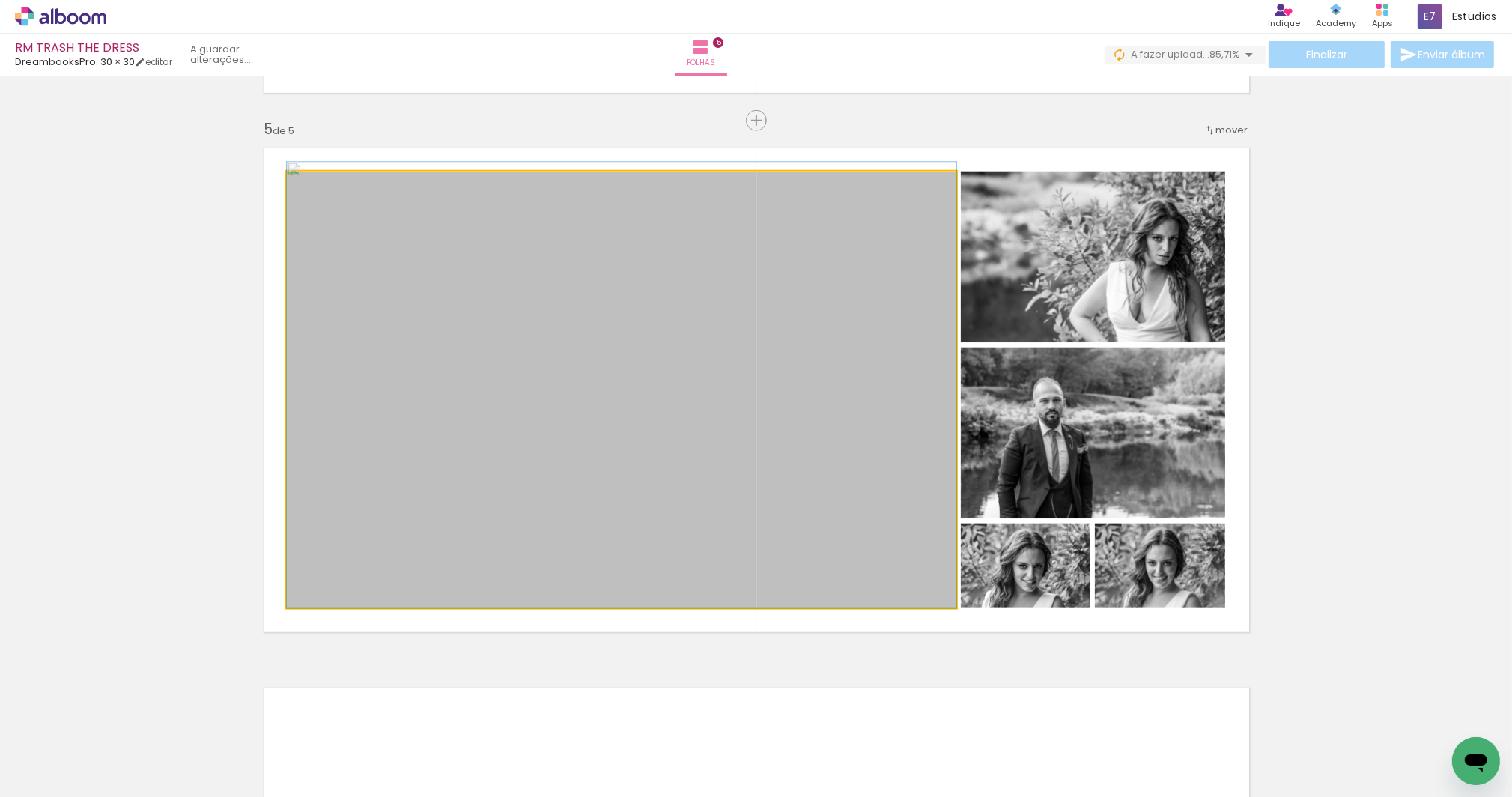
drag, startPoint x: 666, startPoint y: 495, endPoint x: 726, endPoint y: 471, distance: 64.6
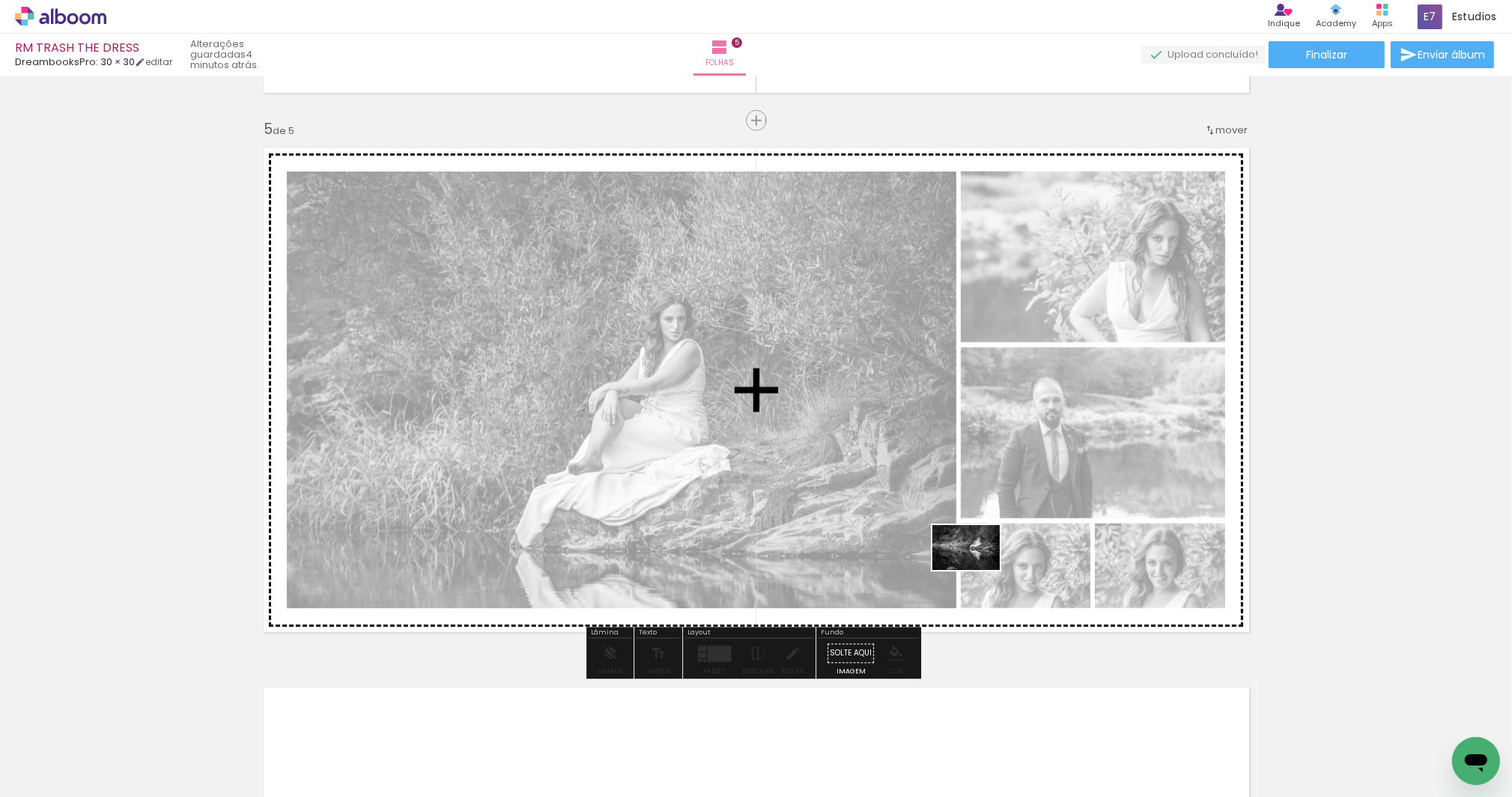
drag, startPoint x: 1222, startPoint y: 748, endPoint x: 977, endPoint y: 570, distance: 302.8
click at [977, 570] on quentale-workspace at bounding box center [756, 398] width 1512 height 797
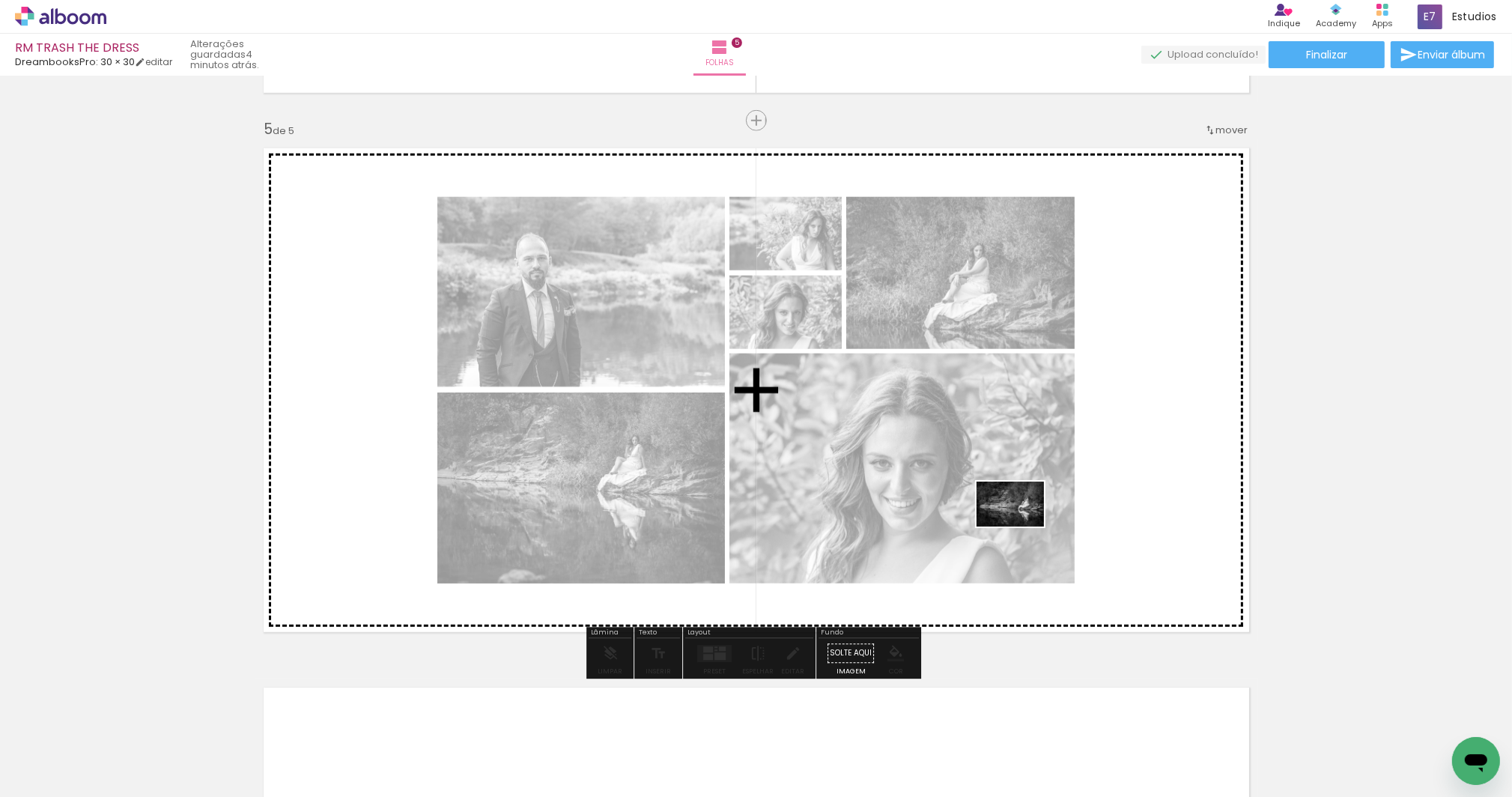
drag, startPoint x: 1303, startPoint y: 758, endPoint x: 1021, endPoint y: 526, distance: 365.2
click at [1021, 526] on quentale-workspace at bounding box center [756, 398] width 1512 height 797
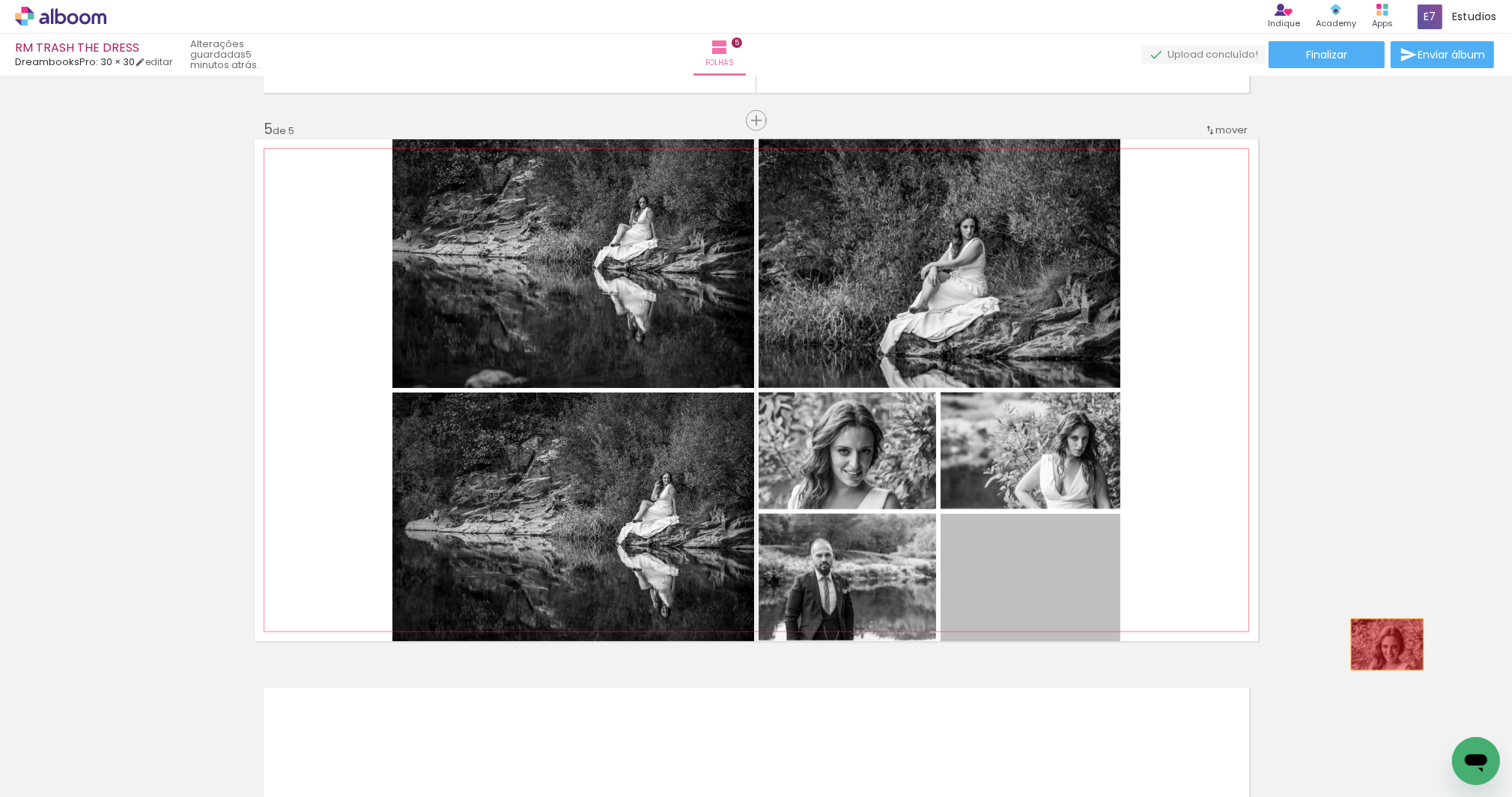
drag, startPoint x: 1047, startPoint y: 585, endPoint x: 1383, endPoint y: 644, distance: 341.1
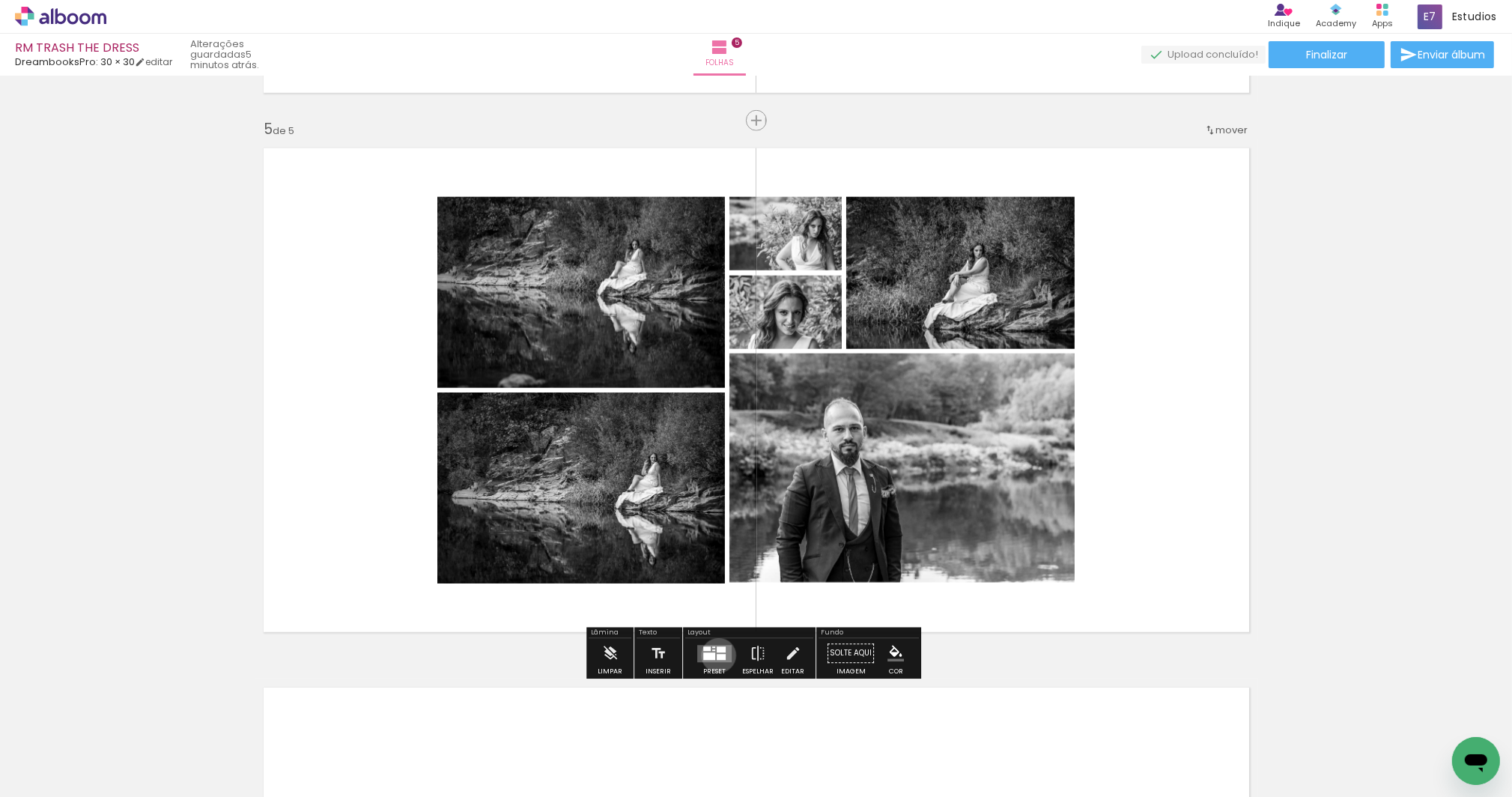
click at [717, 654] on div at bounding box center [721, 657] width 9 height 6
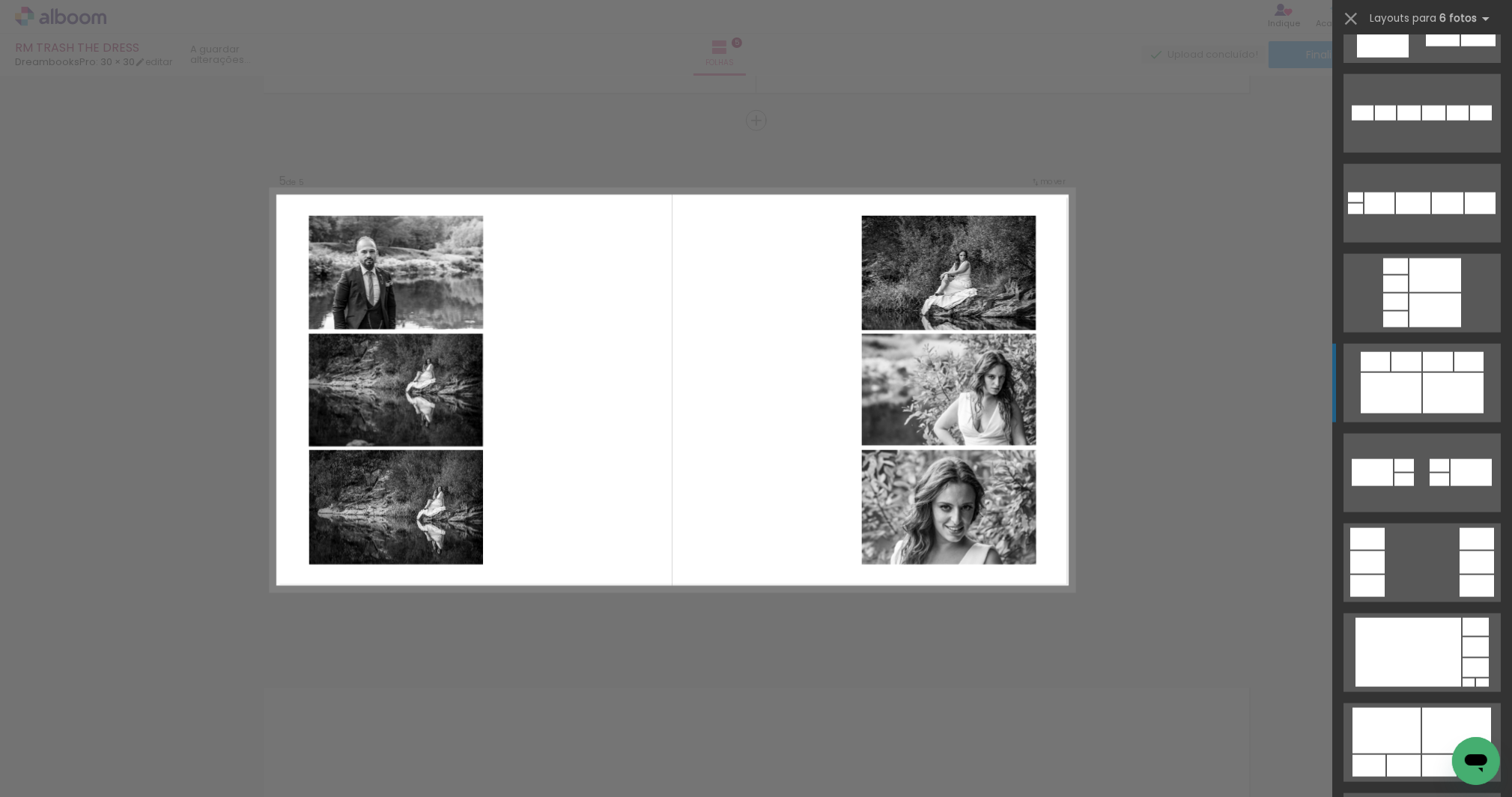
scroll to position [2568, 0]
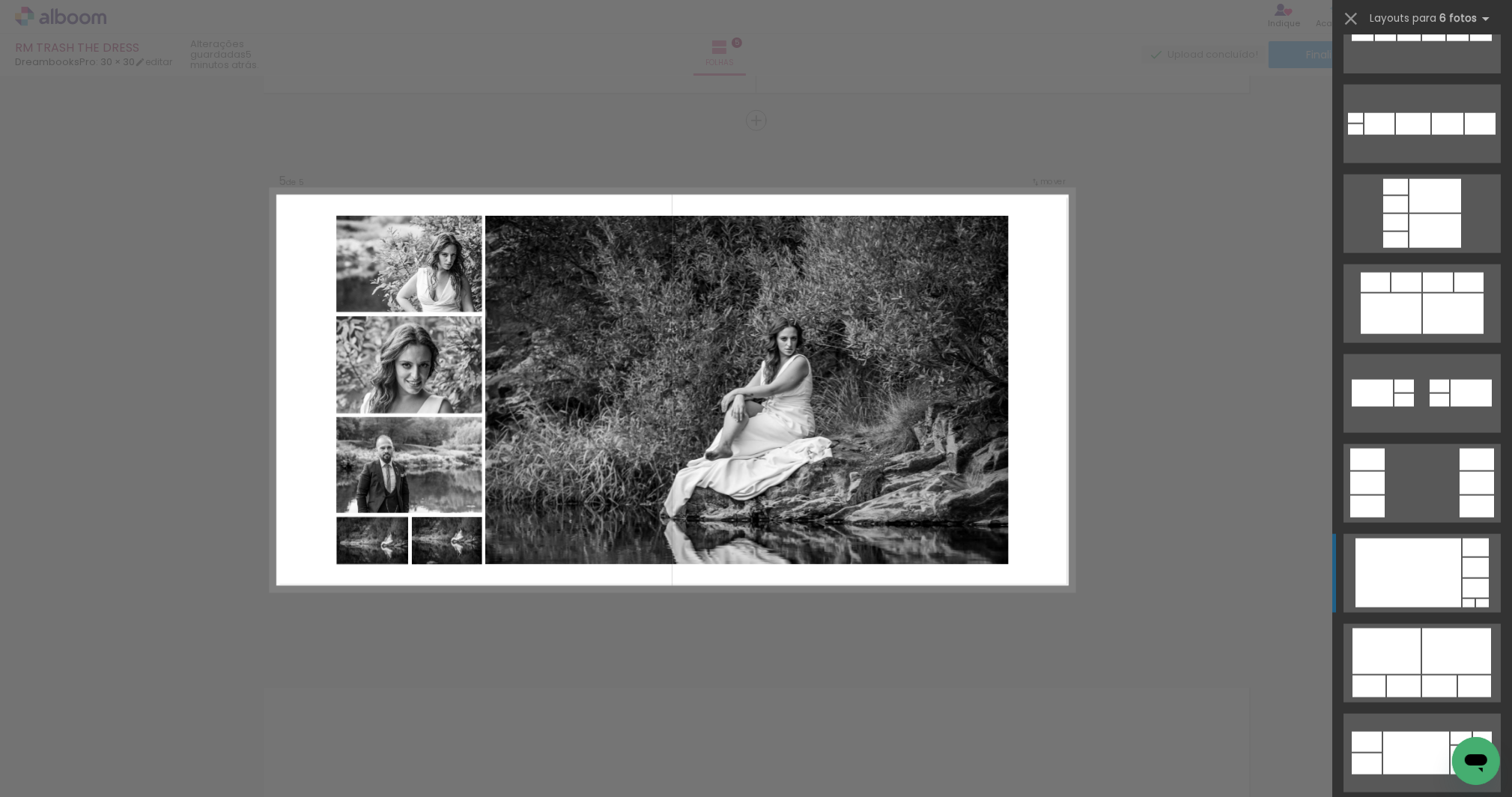
click at [1424, 553] on div at bounding box center [1408, 572] width 106 height 69
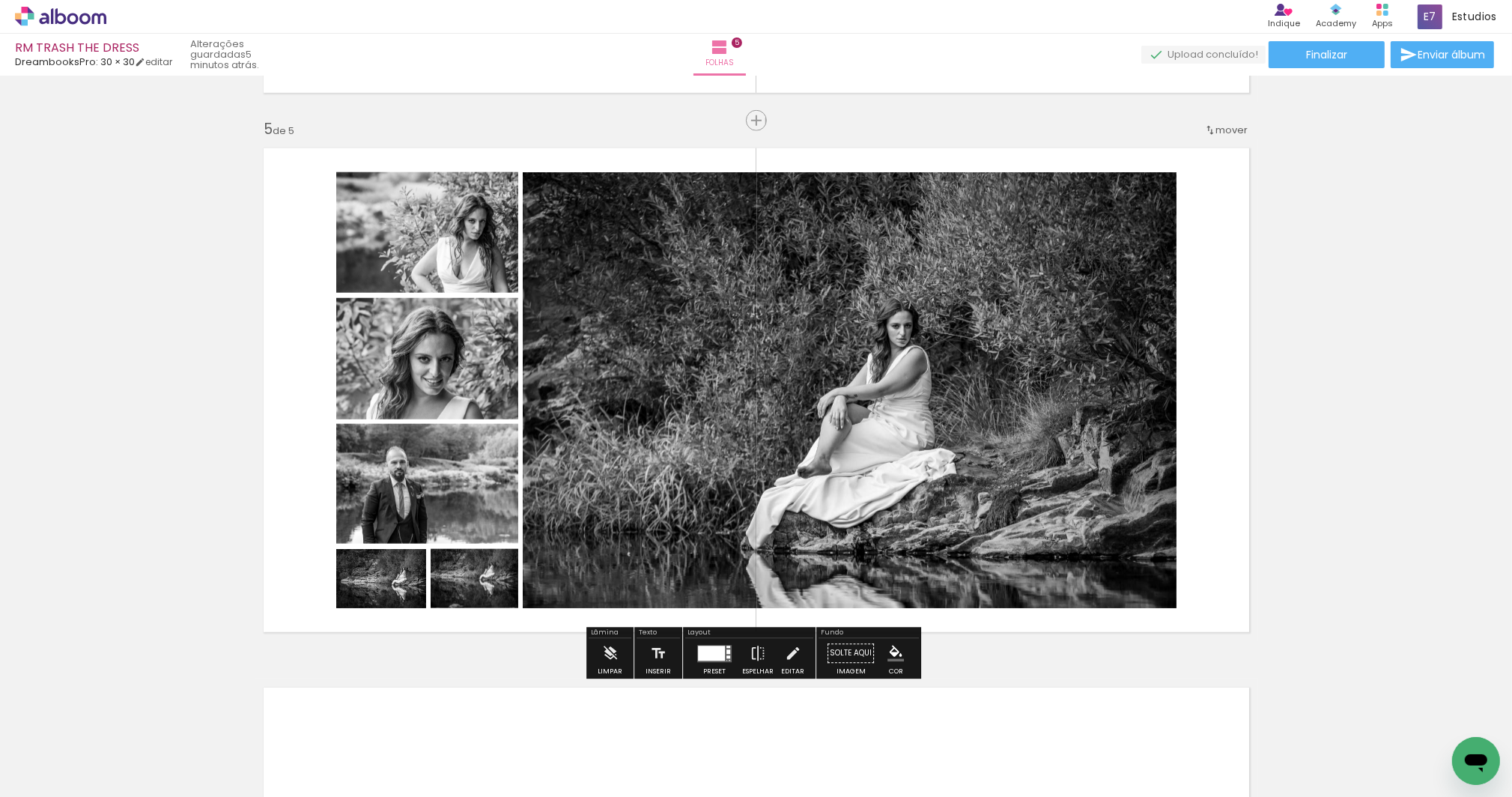
click at [718, 649] on div at bounding box center [711, 653] width 27 height 15
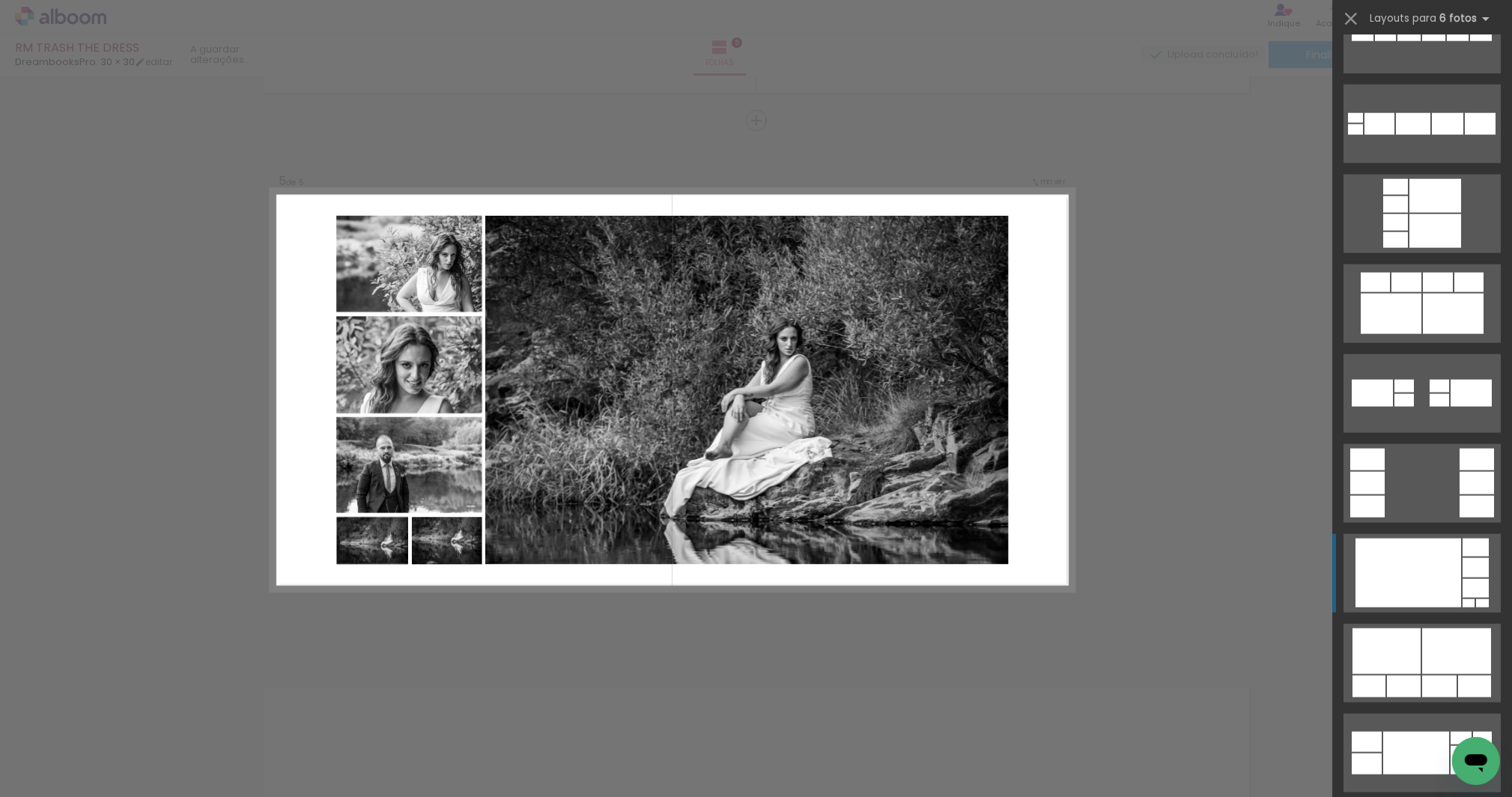
scroll to position [3056, 0]
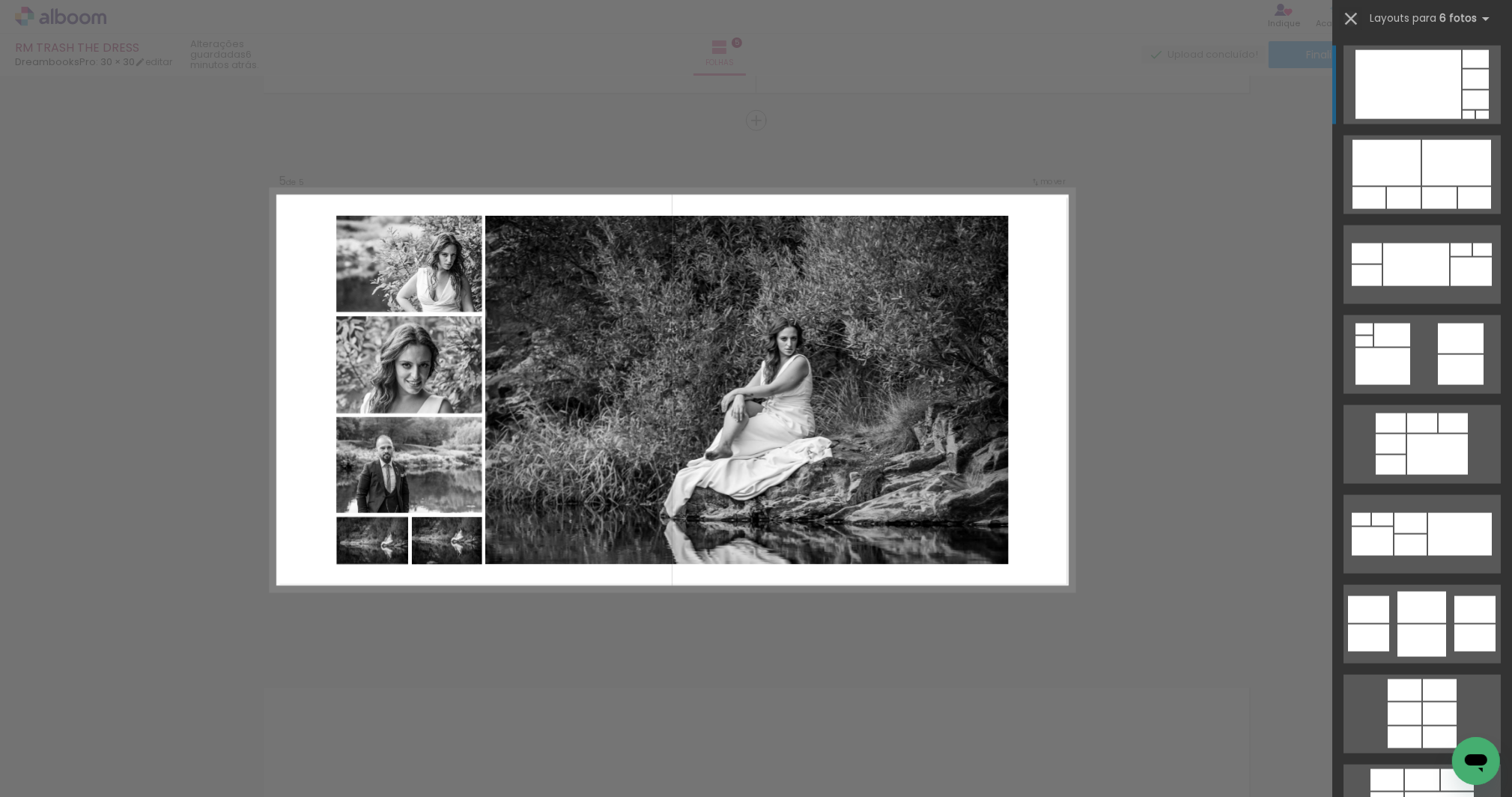
click at [1351, 14] on iron-icon at bounding box center [1351, 18] width 21 height 21
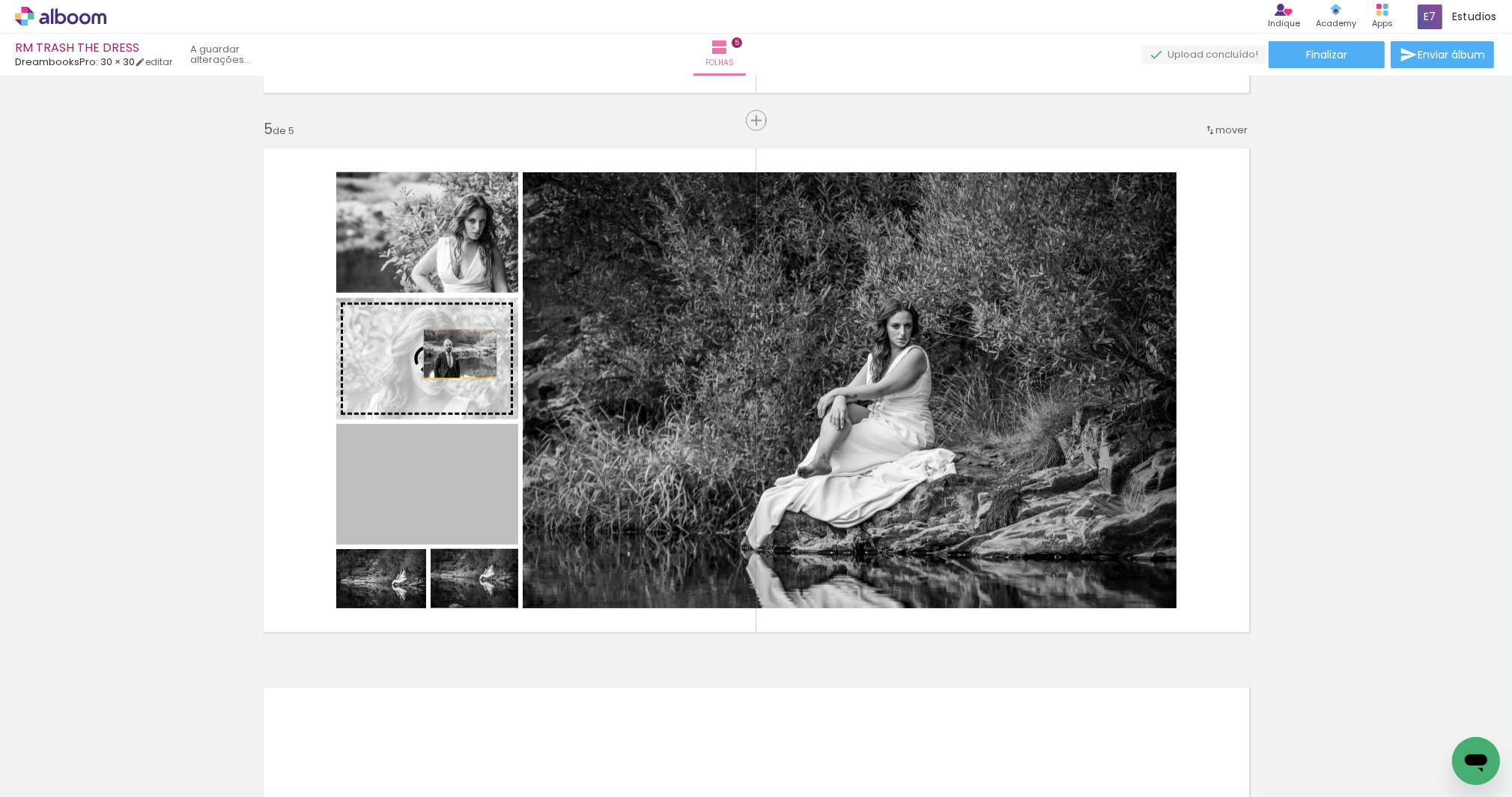
drag, startPoint x: 448, startPoint y: 490, endPoint x: 456, endPoint y: 353, distance: 137.2
click at [0, 0] on slot at bounding box center [0, 0] width 0 height 0
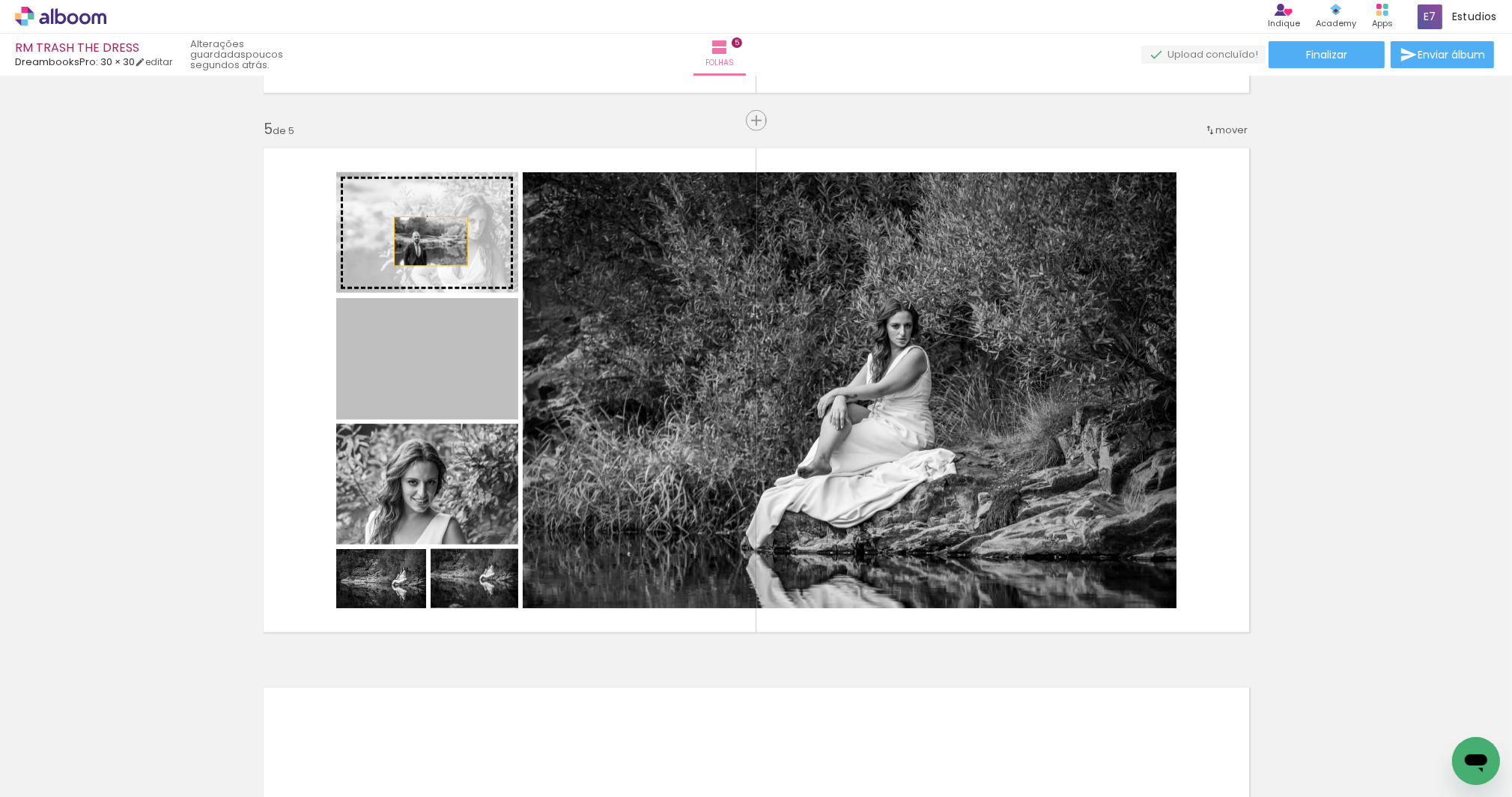
drag, startPoint x: 442, startPoint y: 373, endPoint x: 426, endPoint y: 241, distance: 133.0
click at [0, 0] on slot at bounding box center [0, 0] width 0 height 0
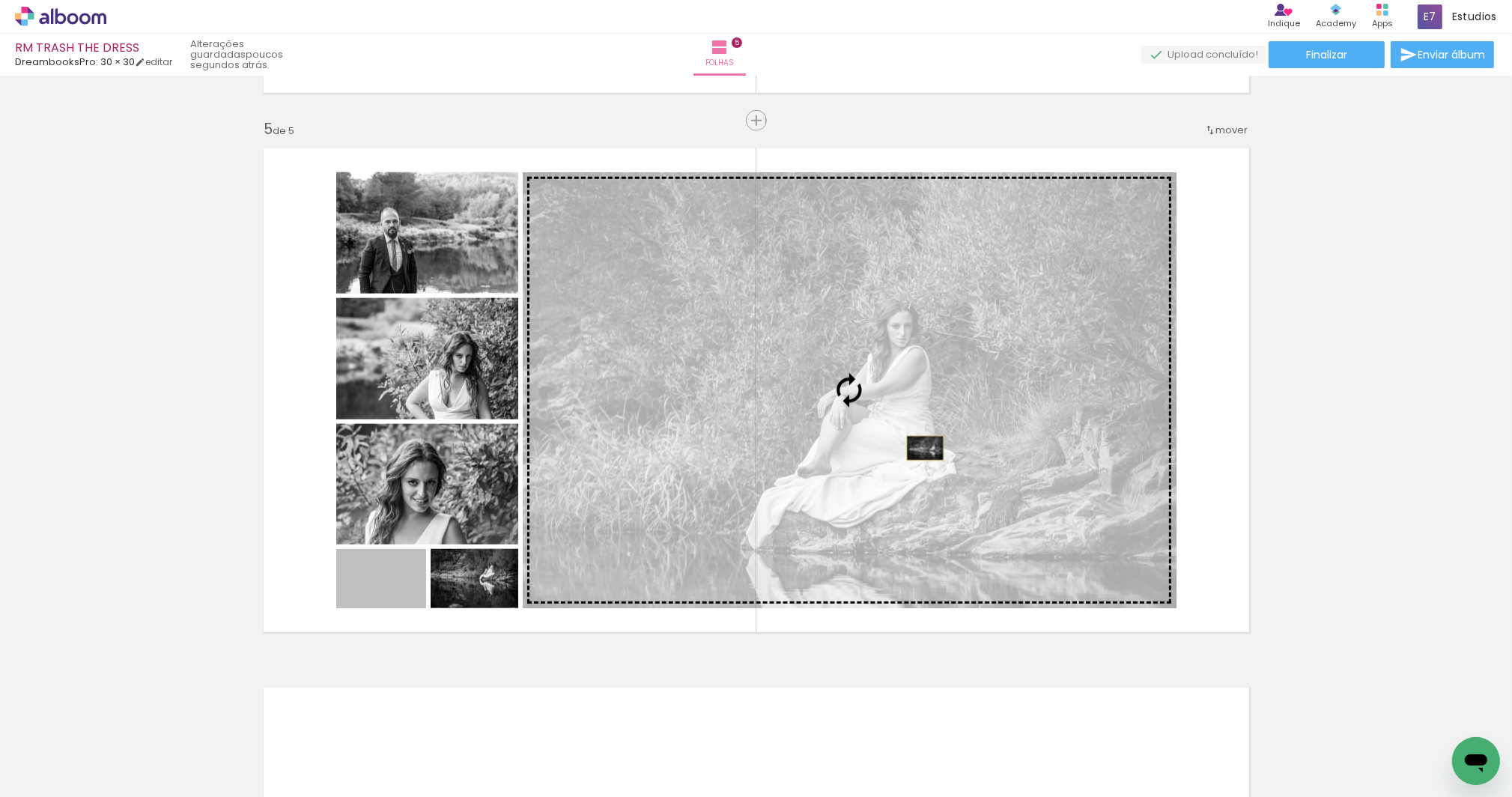
drag, startPoint x: 402, startPoint y: 591, endPoint x: 921, endPoint y: 448, distance: 538.3
click at [0, 0] on slot at bounding box center [0, 0] width 0 height 0
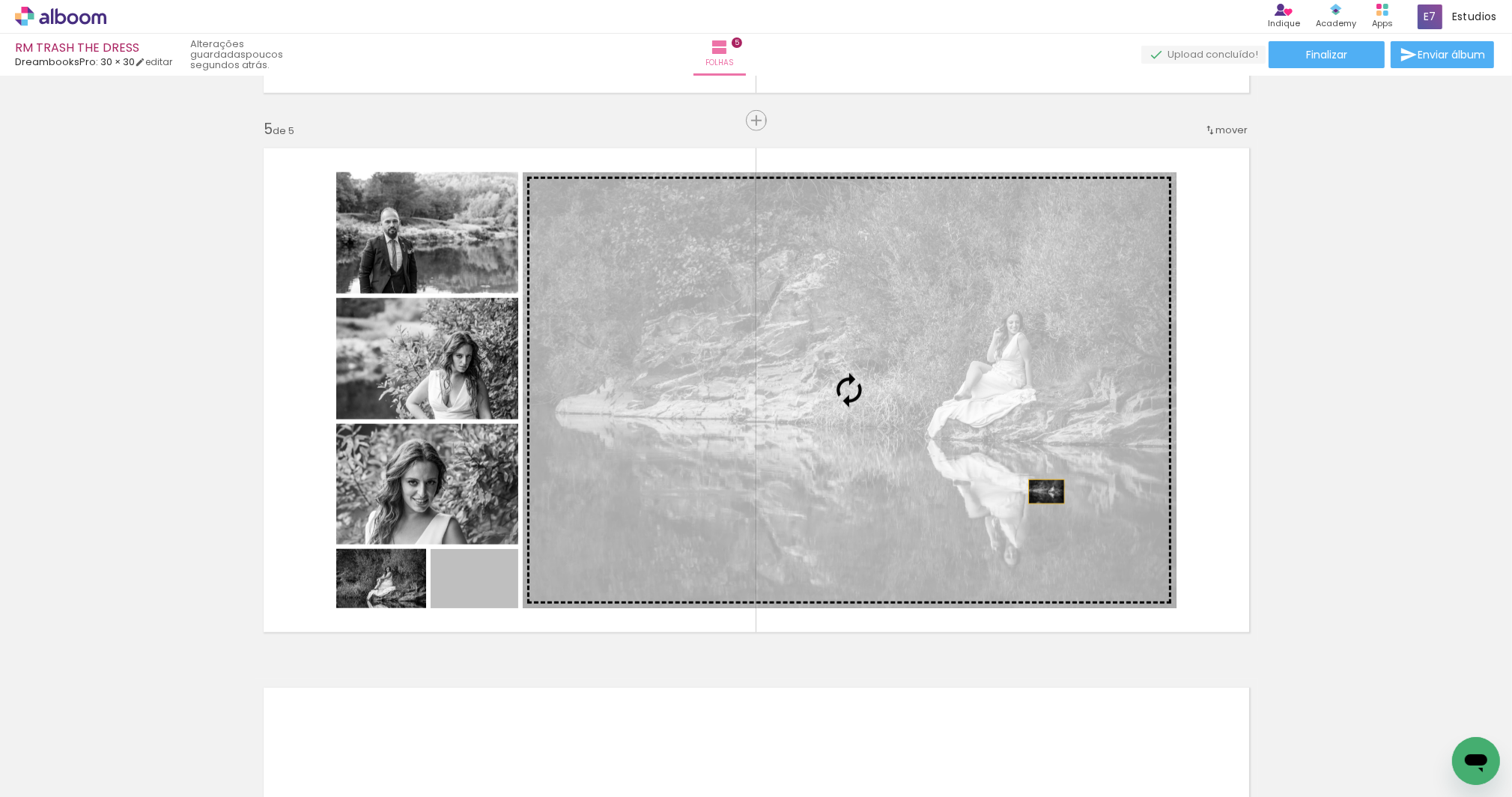
drag, startPoint x: 491, startPoint y: 591, endPoint x: 1042, endPoint y: 491, distance: 560.0
click at [0, 0] on slot at bounding box center [0, 0] width 0 height 0
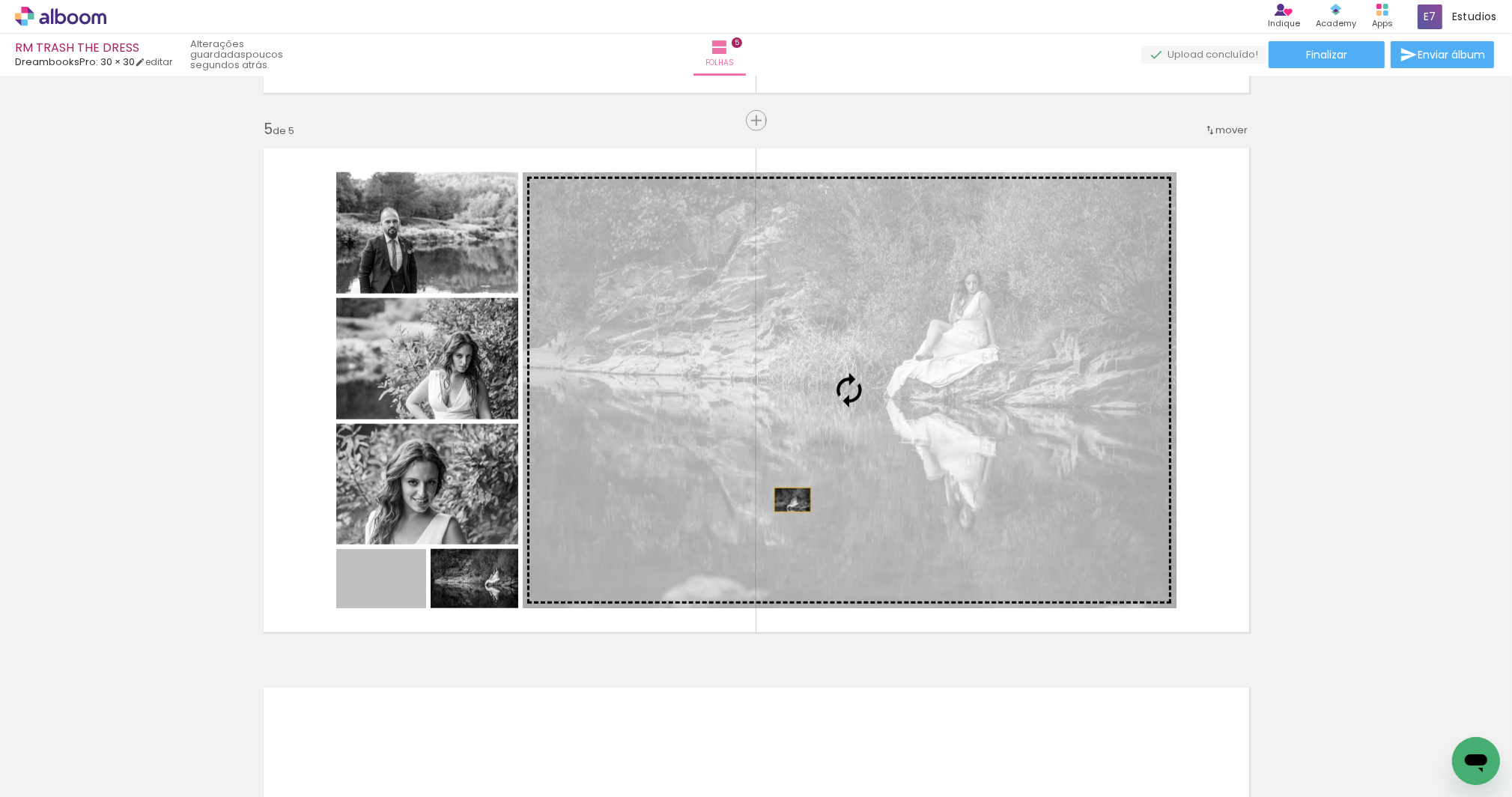
drag, startPoint x: 410, startPoint y: 591, endPoint x: 788, endPoint y: 499, distance: 389.0
click at [0, 0] on slot at bounding box center [0, 0] width 0 height 0
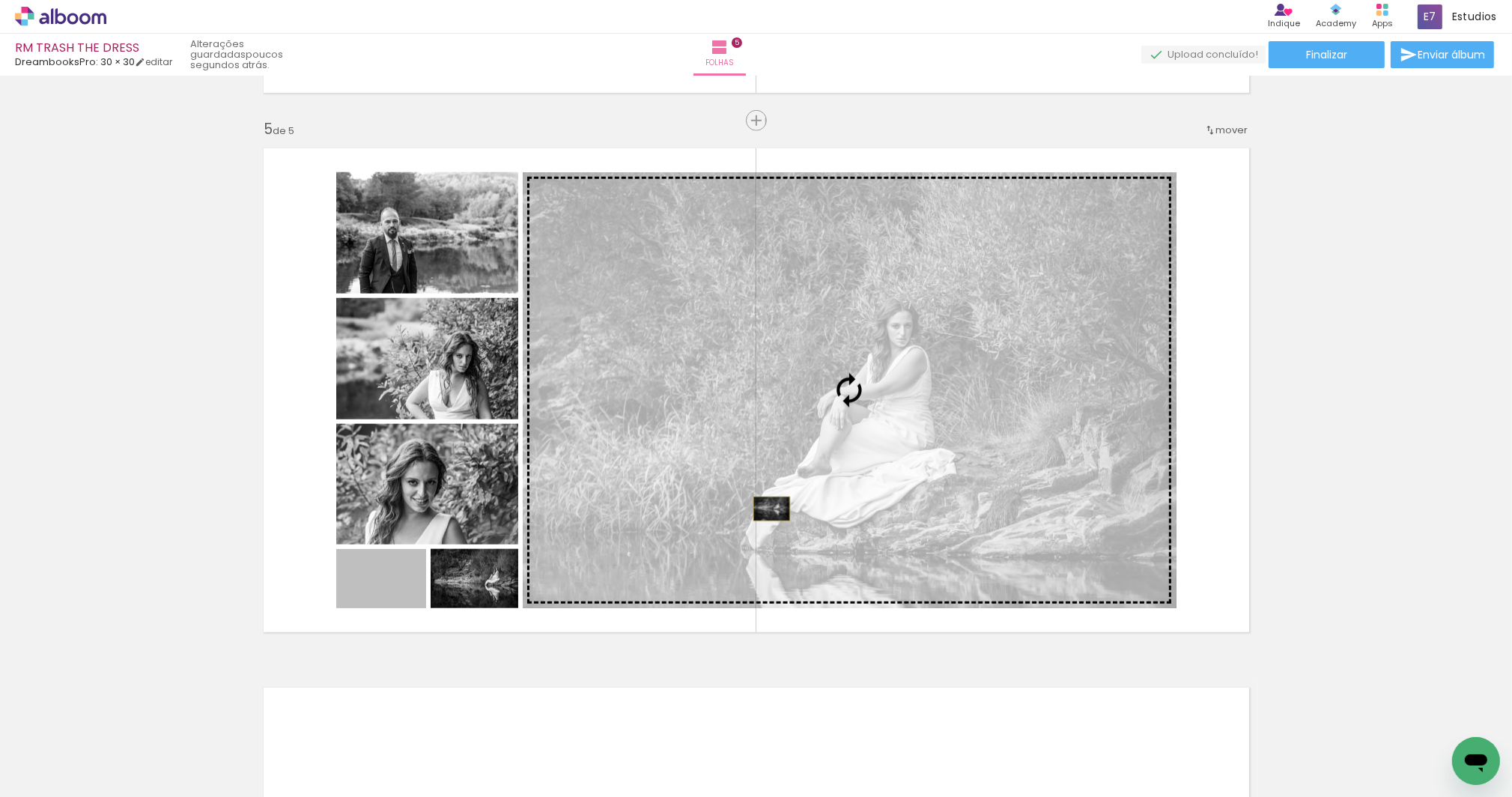
drag, startPoint x: 405, startPoint y: 586, endPoint x: 767, endPoint y: 509, distance: 370.1
click at [0, 0] on slot at bounding box center [0, 0] width 0 height 0
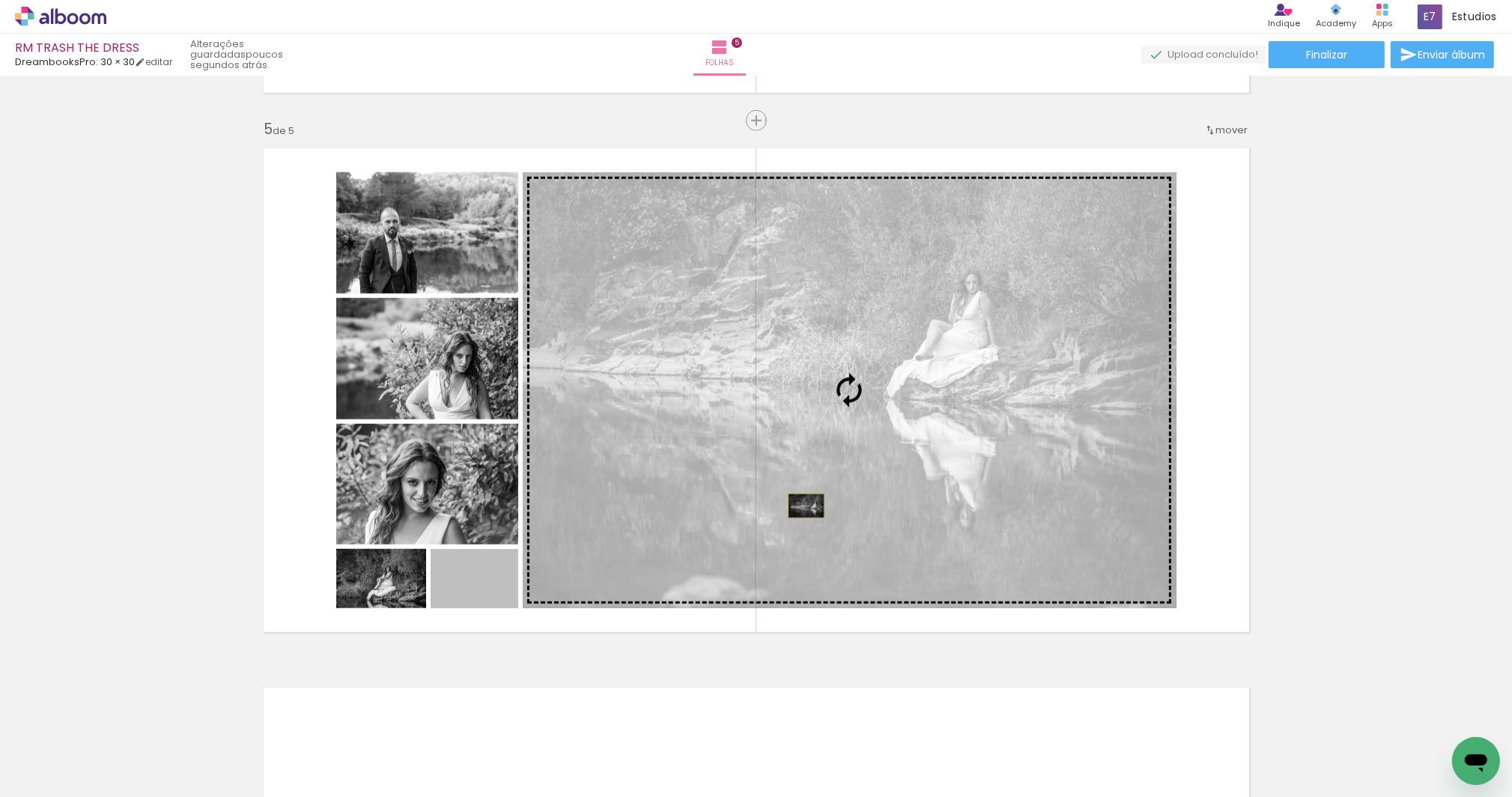
drag, startPoint x: 499, startPoint y: 587, endPoint x: 802, endPoint y: 506, distance: 313.6
click at [0, 0] on slot at bounding box center [0, 0] width 0 height 0
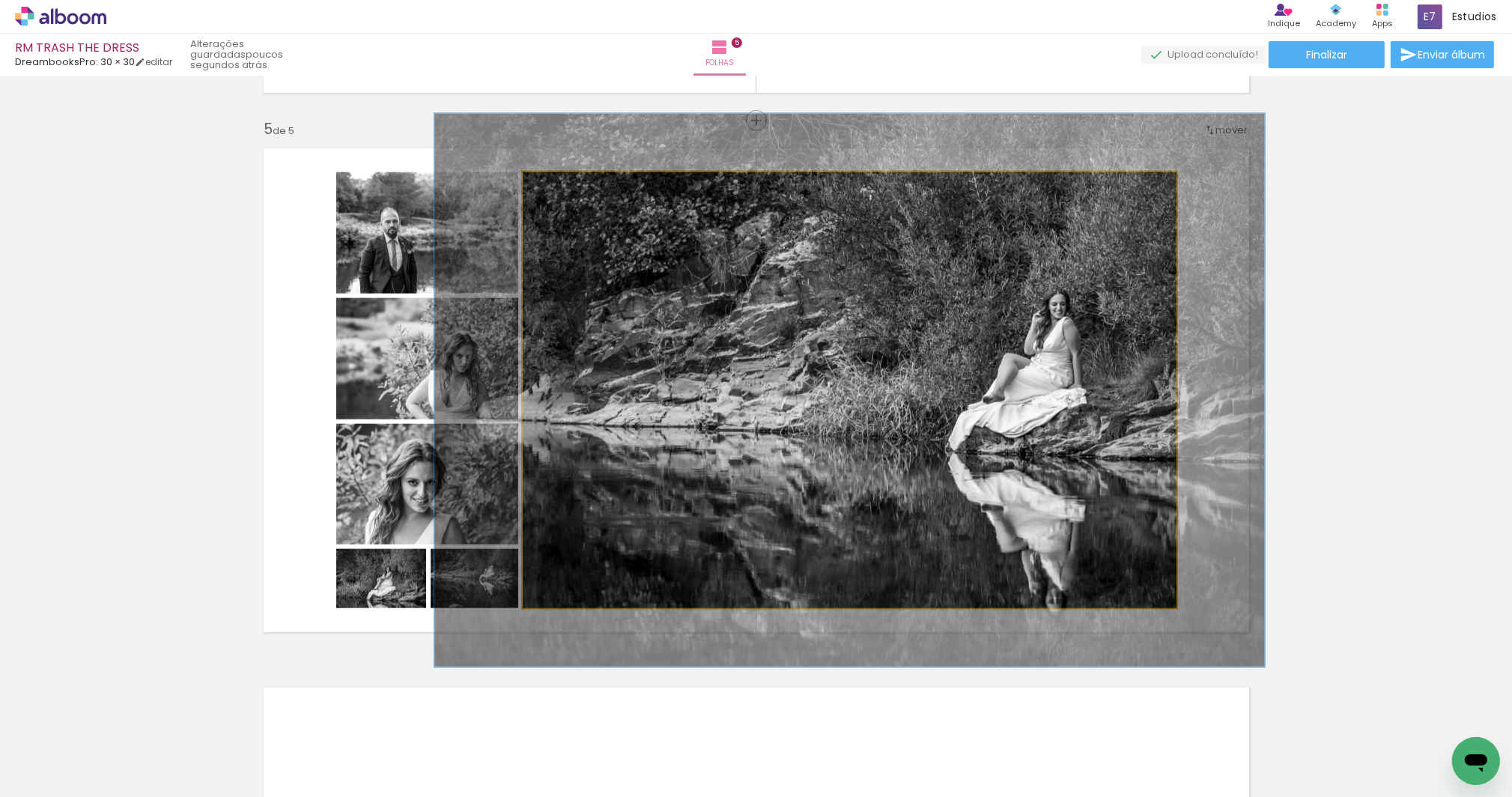
drag, startPoint x: 556, startPoint y: 189, endPoint x: 571, endPoint y: 185, distance: 15.5
type paper-slider "127"
click at [571, 185] on div at bounding box center [571, 187] width 13 height 13
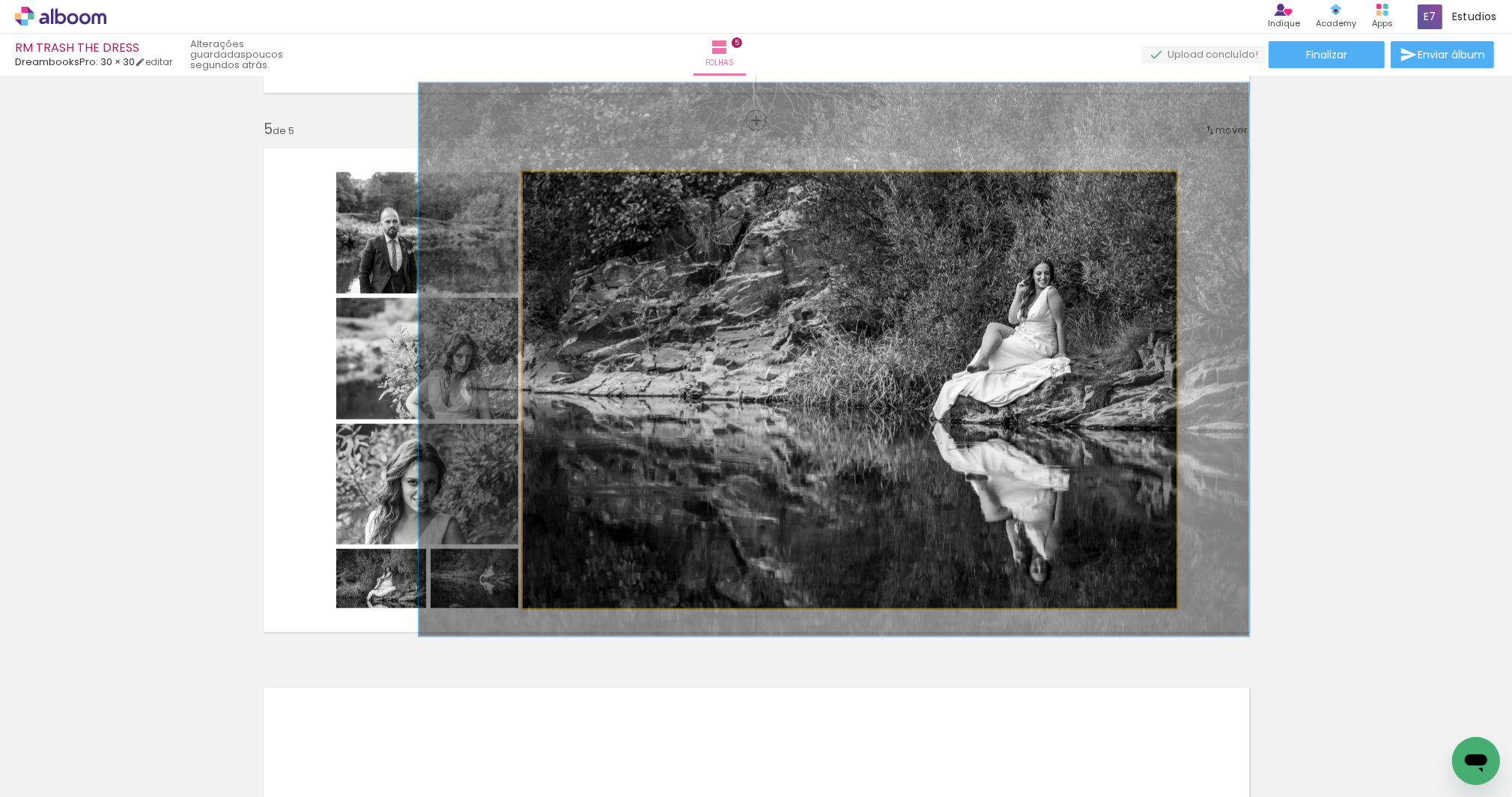
drag, startPoint x: 808, startPoint y: 353, endPoint x: 793, endPoint y: 329, distance: 28.3
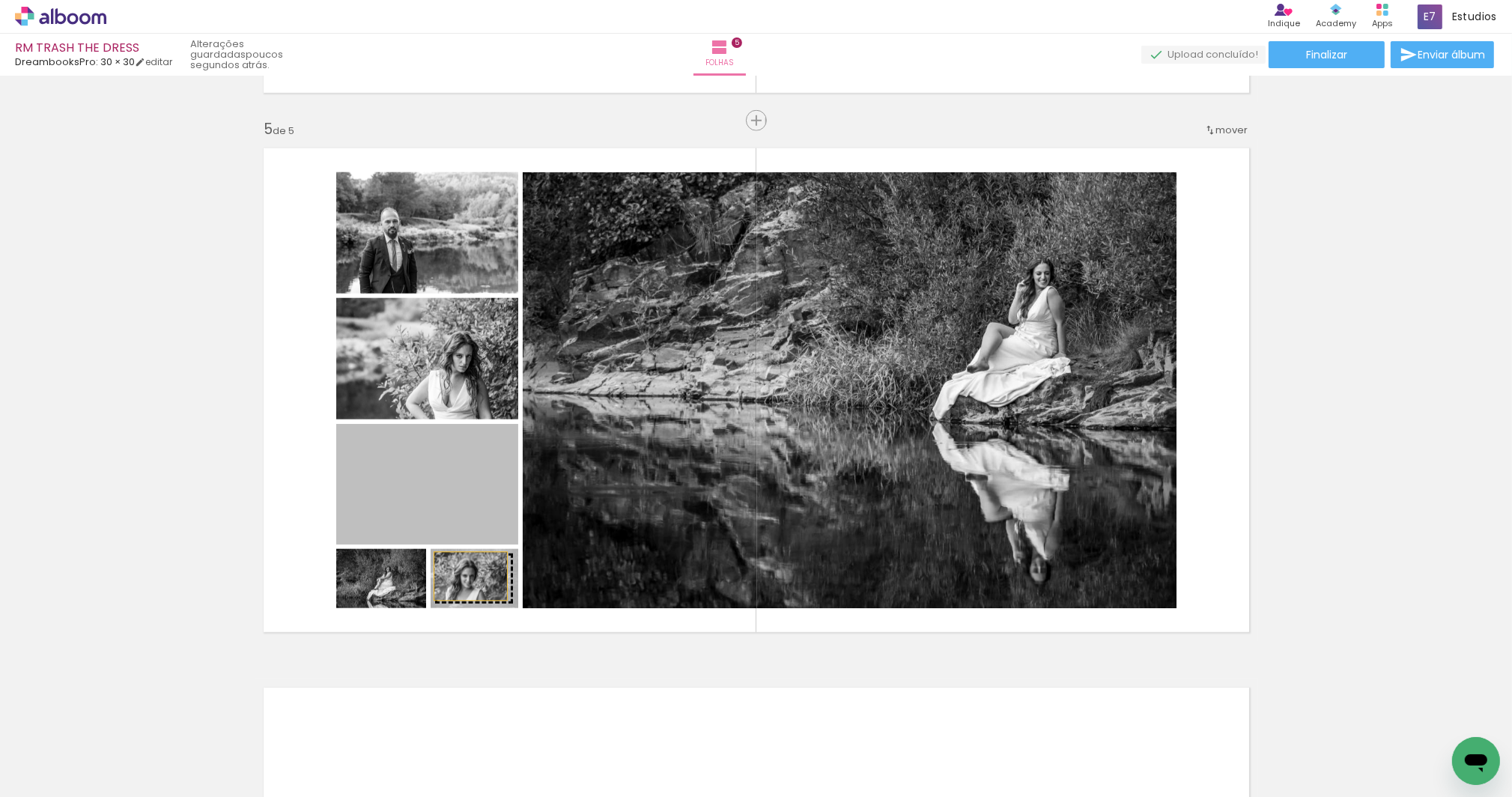
drag, startPoint x: 415, startPoint y: 487, endPoint x: 466, endPoint y: 576, distance: 102.6
click at [0, 0] on slot at bounding box center [0, 0] width 0 height 0
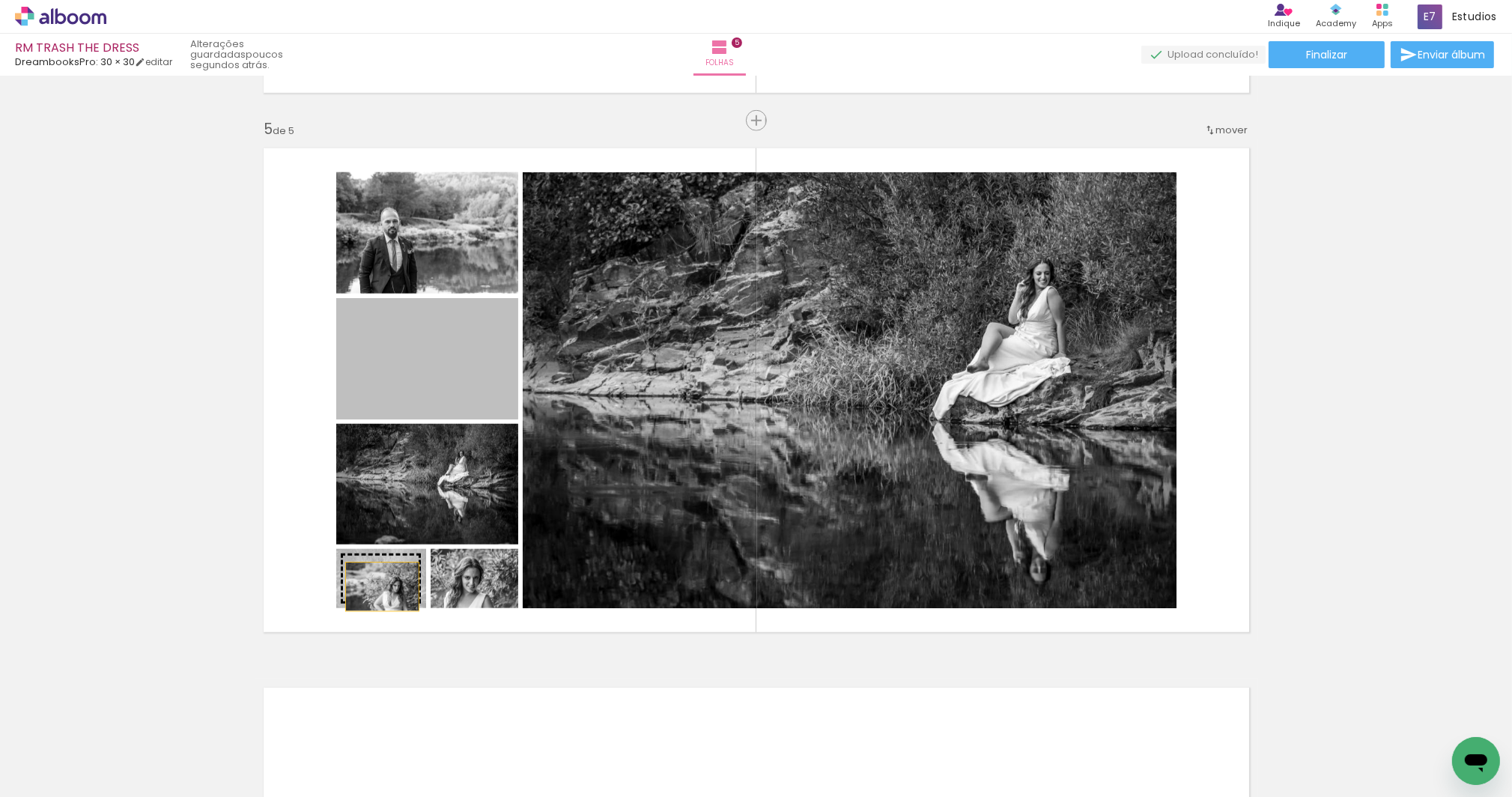
drag, startPoint x: 466, startPoint y: 357, endPoint x: 378, endPoint y: 587, distance: 246.3
click at [0, 0] on slot at bounding box center [0, 0] width 0 height 0
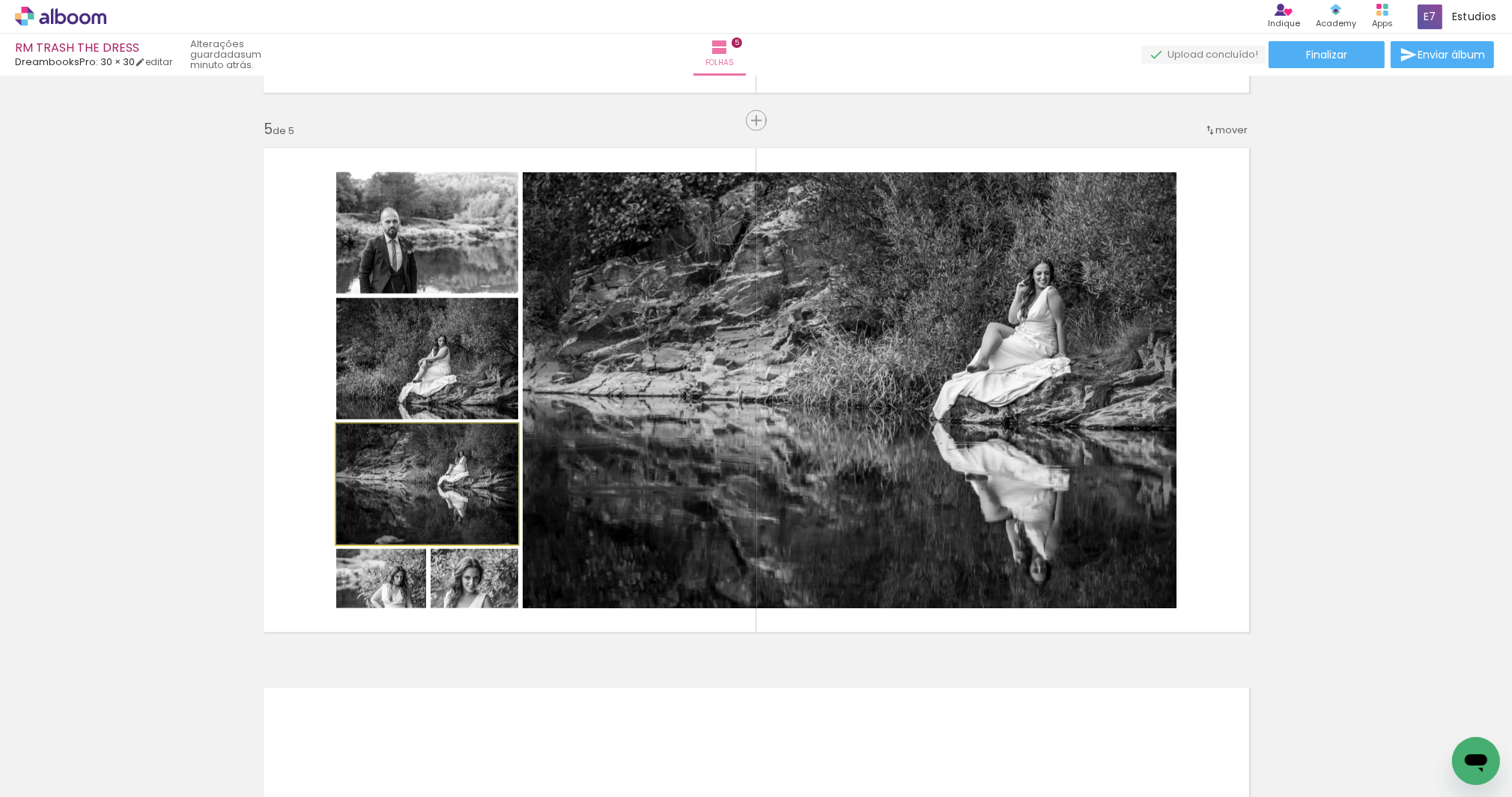
drag, startPoint x: 375, startPoint y: 436, endPoint x: 308, endPoint y: 421, distance: 68.7
type paper-slider "100"
click at [308, 421] on quentale-layouter at bounding box center [756, 391] width 1003 height 502
type paper-slider "114"
click at [369, 564] on div at bounding box center [371, 564] width 13 height 13
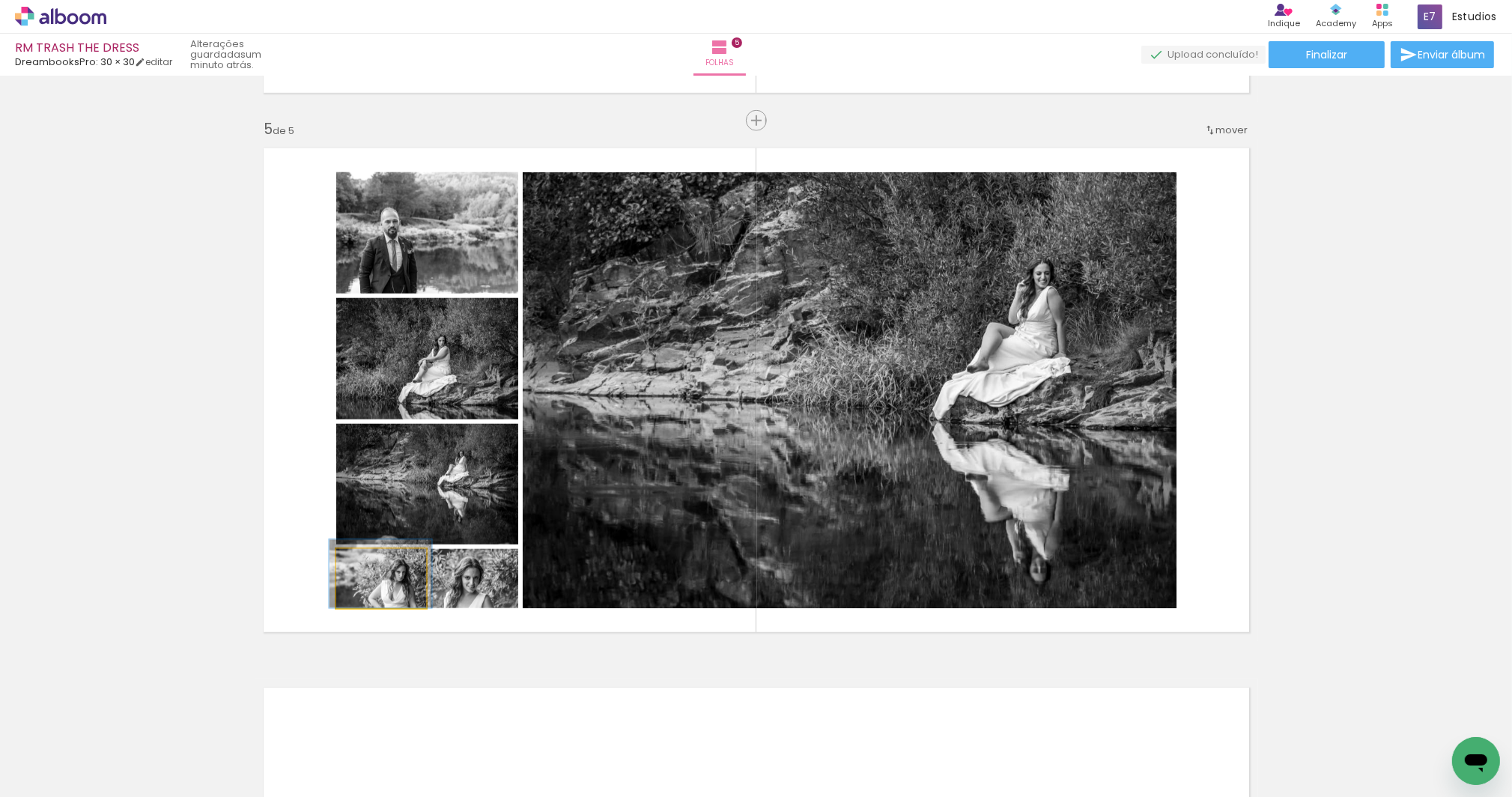
drag, startPoint x: 402, startPoint y: 590, endPoint x: 402, endPoint y: 576, distance: 14.0
drag, startPoint x: 495, startPoint y: 586, endPoint x: 506, endPoint y: 583, distance: 11.4
type paper-slider "117"
click at [465, 561] on div at bounding box center [467, 564] width 13 height 13
drag, startPoint x: 501, startPoint y: 587, endPoint x: 511, endPoint y: 585, distance: 10.2
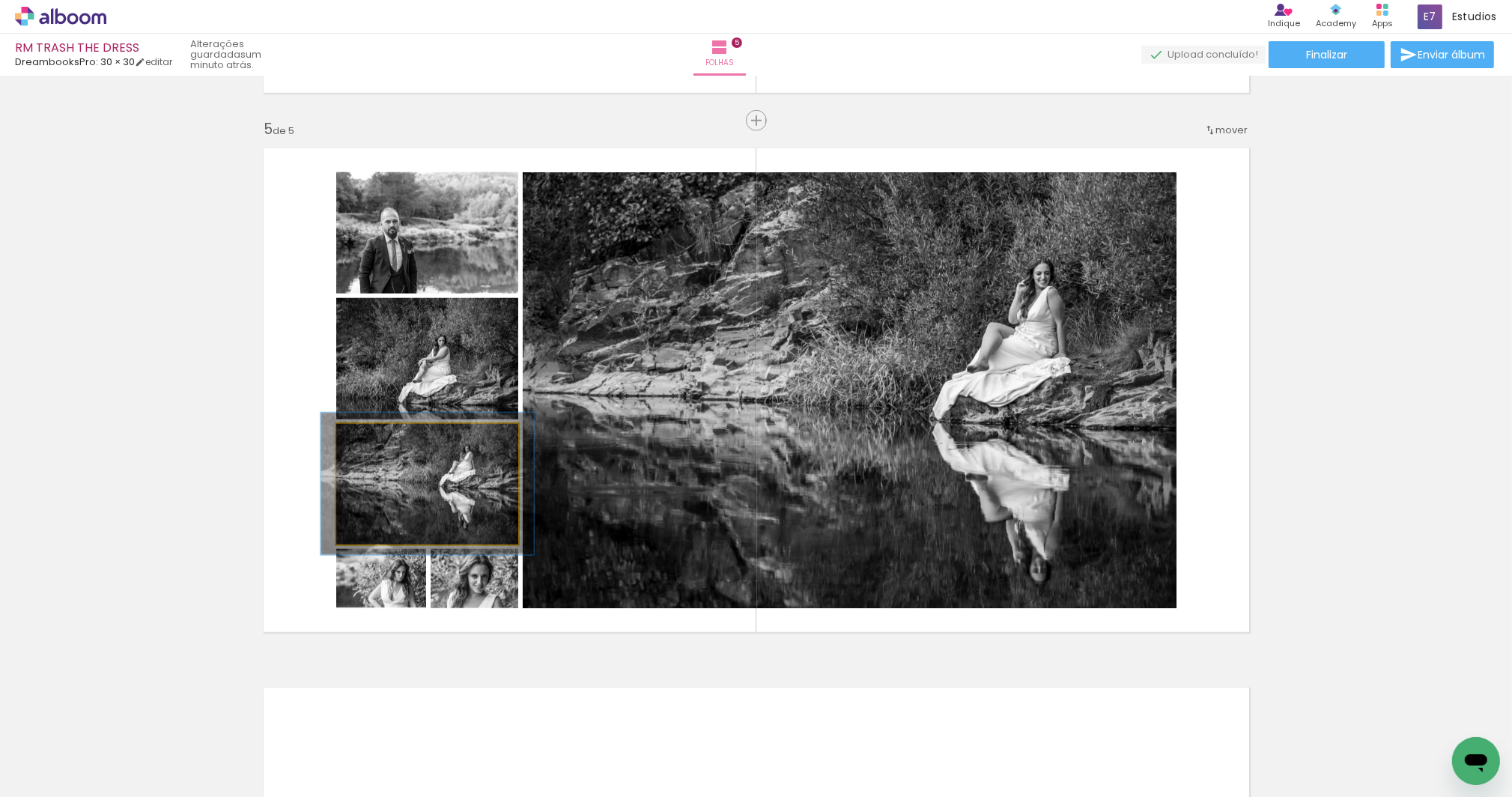
drag, startPoint x: 369, startPoint y: 438, endPoint x: 379, endPoint y: 435, distance: 10.4
type paper-slider "117"
click at [379, 435] on div at bounding box center [380, 439] width 13 height 13
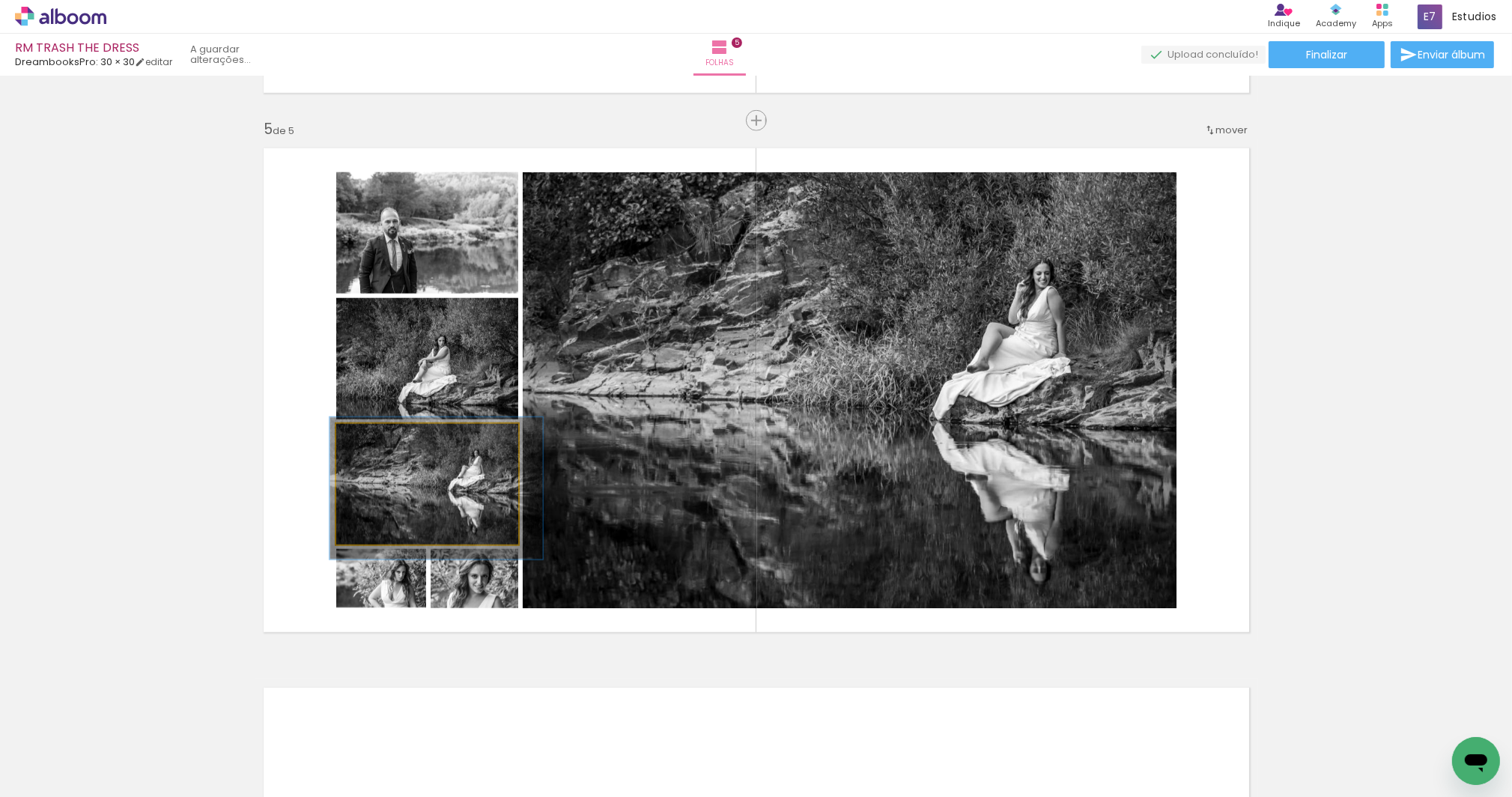
drag, startPoint x: 485, startPoint y: 502, endPoint x: 494, endPoint y: 506, distance: 9.8
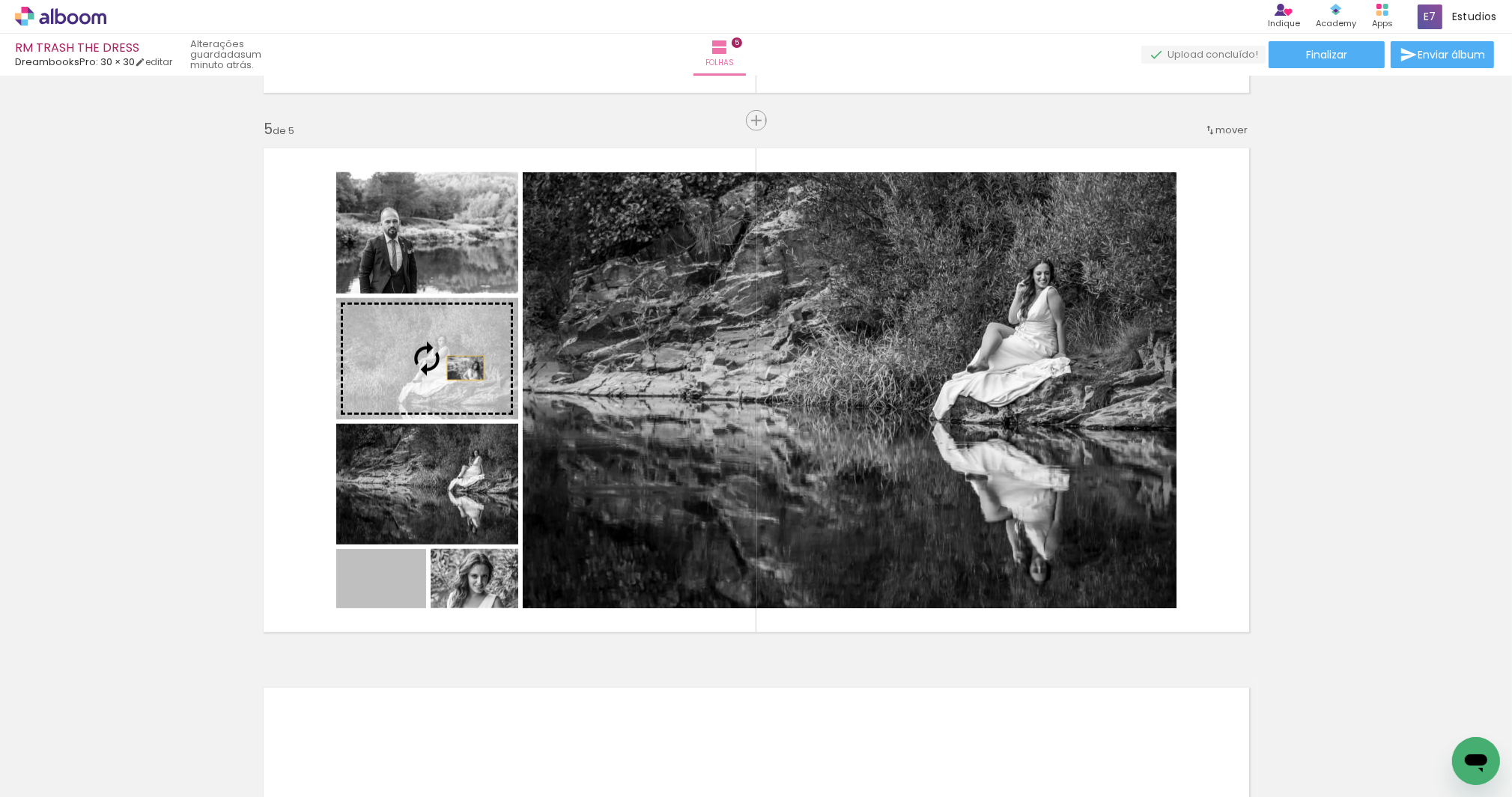
drag, startPoint x: 407, startPoint y: 594, endPoint x: 460, endPoint y: 368, distance: 232.1
click at [0, 0] on slot at bounding box center [0, 0] width 0 height 0
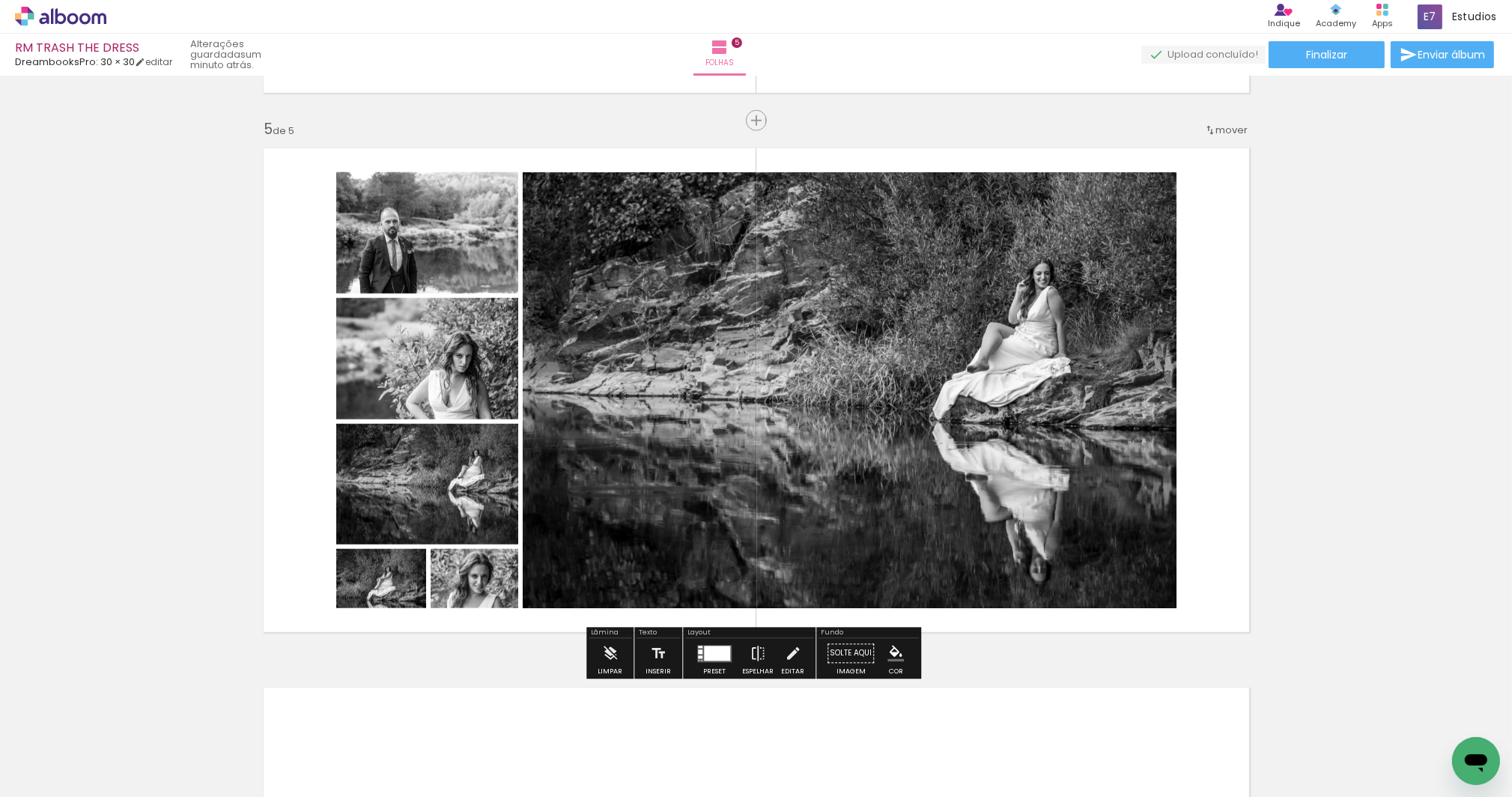
scroll to position [0, 963]
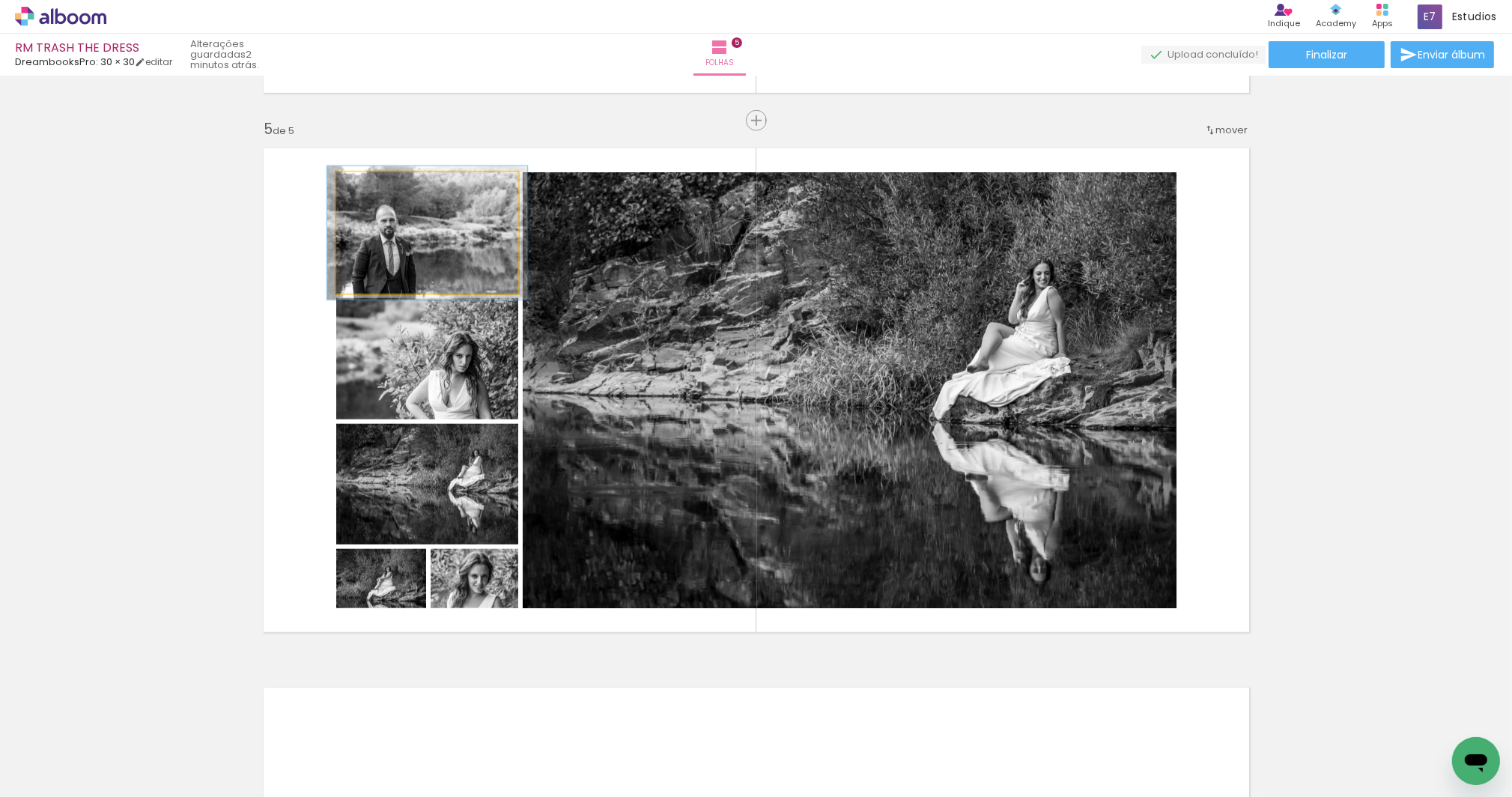
type paper-slider "110"
click at [375, 187] on div at bounding box center [375, 187] width 13 height 13
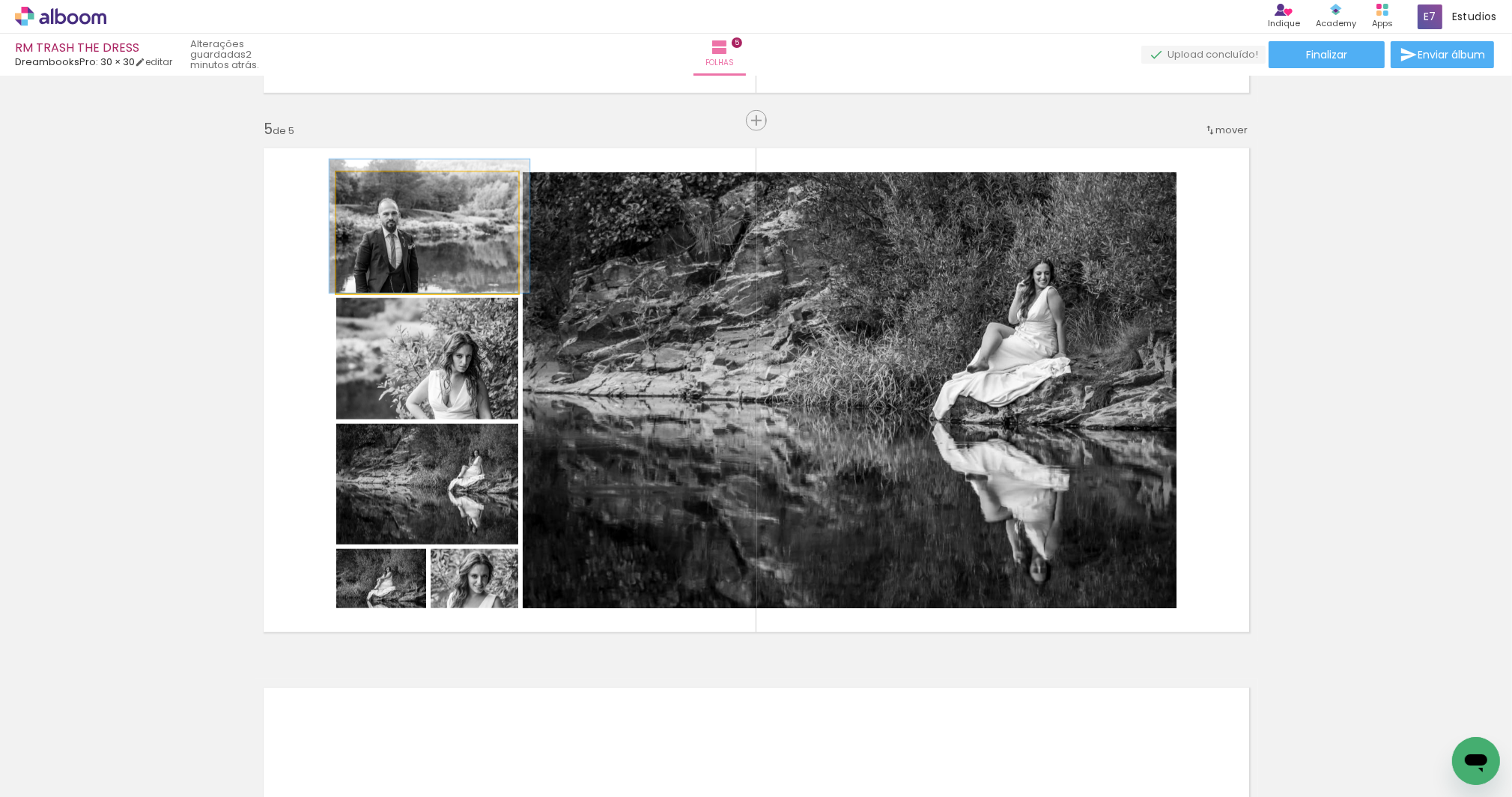
drag, startPoint x: 416, startPoint y: 245, endPoint x: 418, endPoint y: 234, distance: 11.2
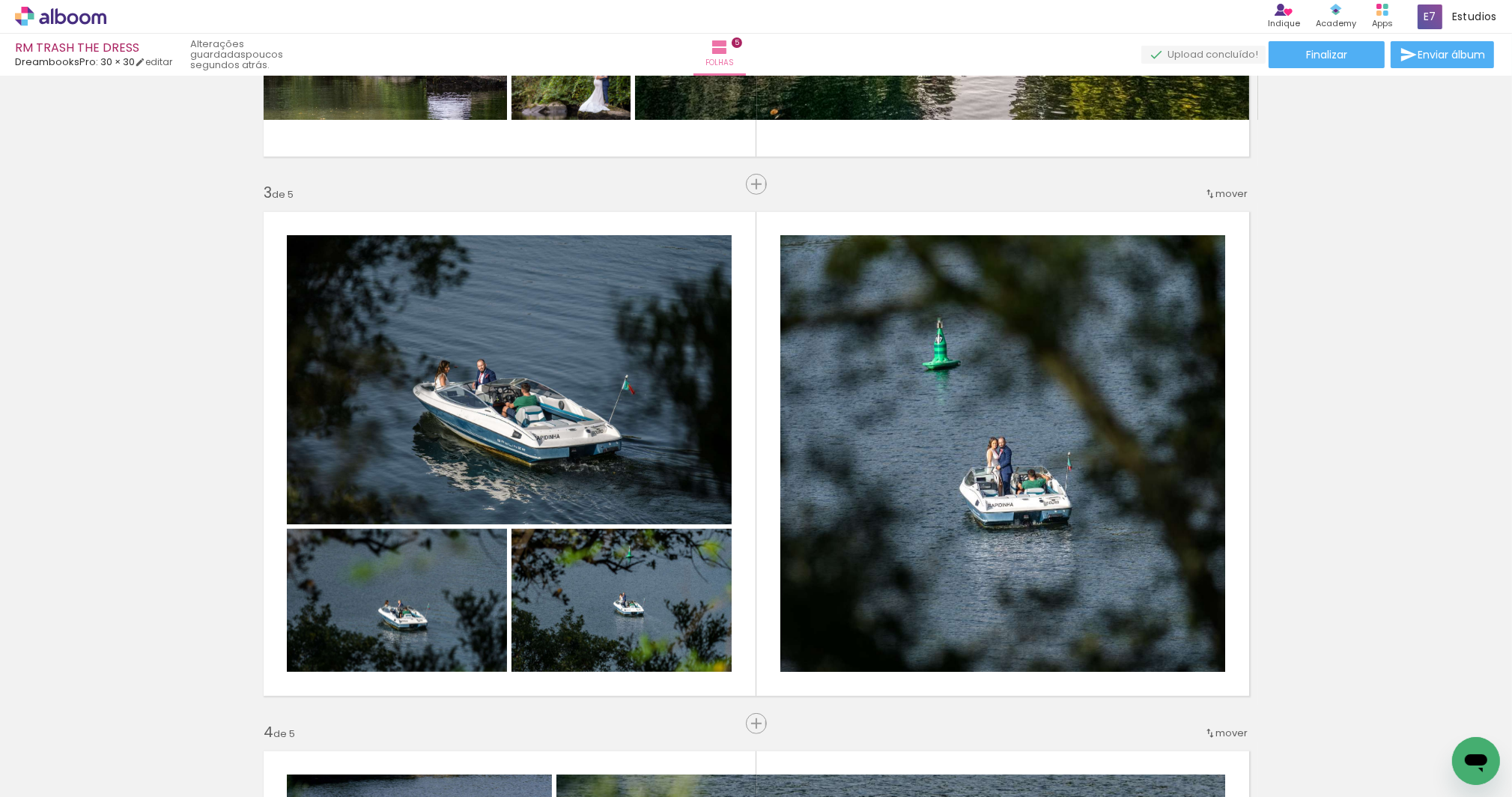
scroll to position [1081, 0]
